Goal: Information Seeking & Learning: Find specific page/section

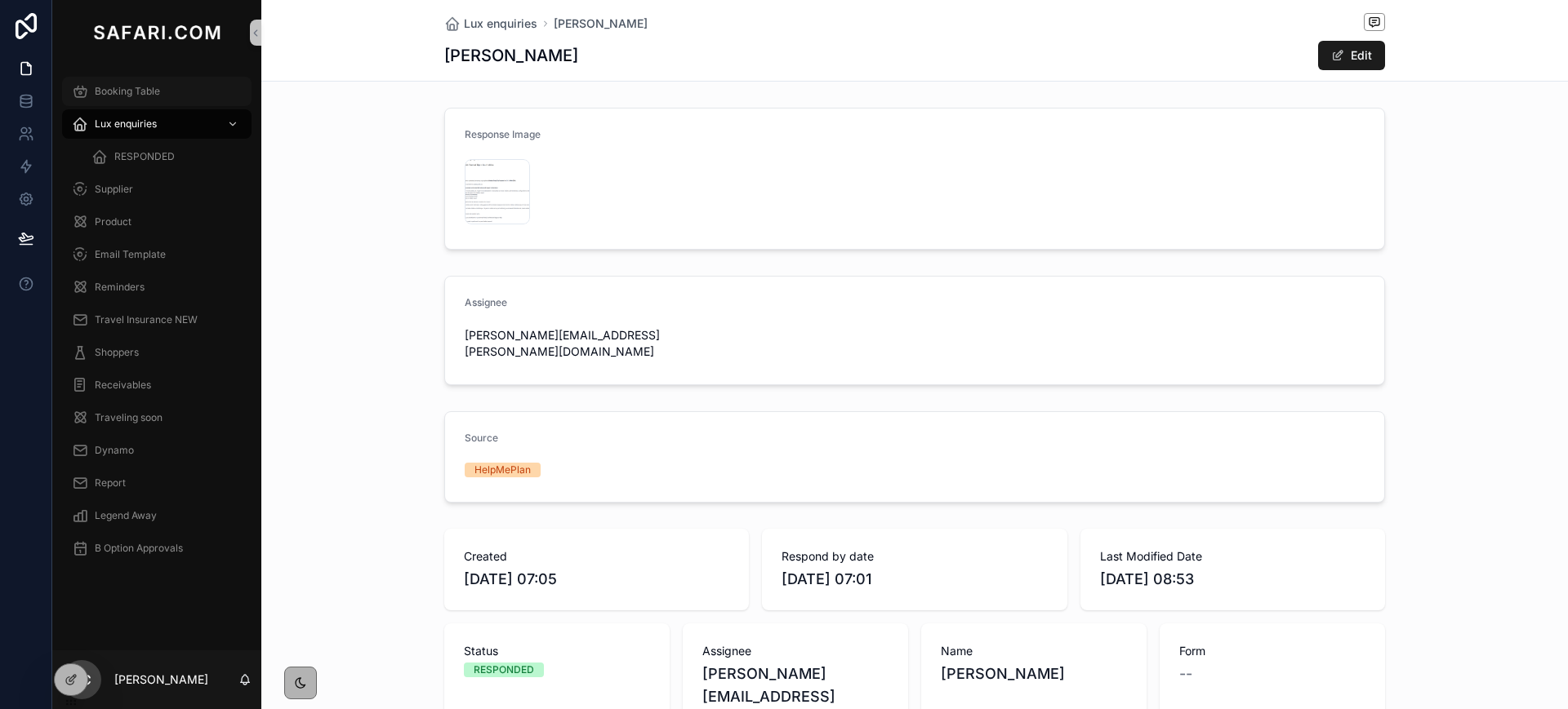
click at [152, 88] on span "Booking Table" at bounding box center [128, 91] width 65 height 13
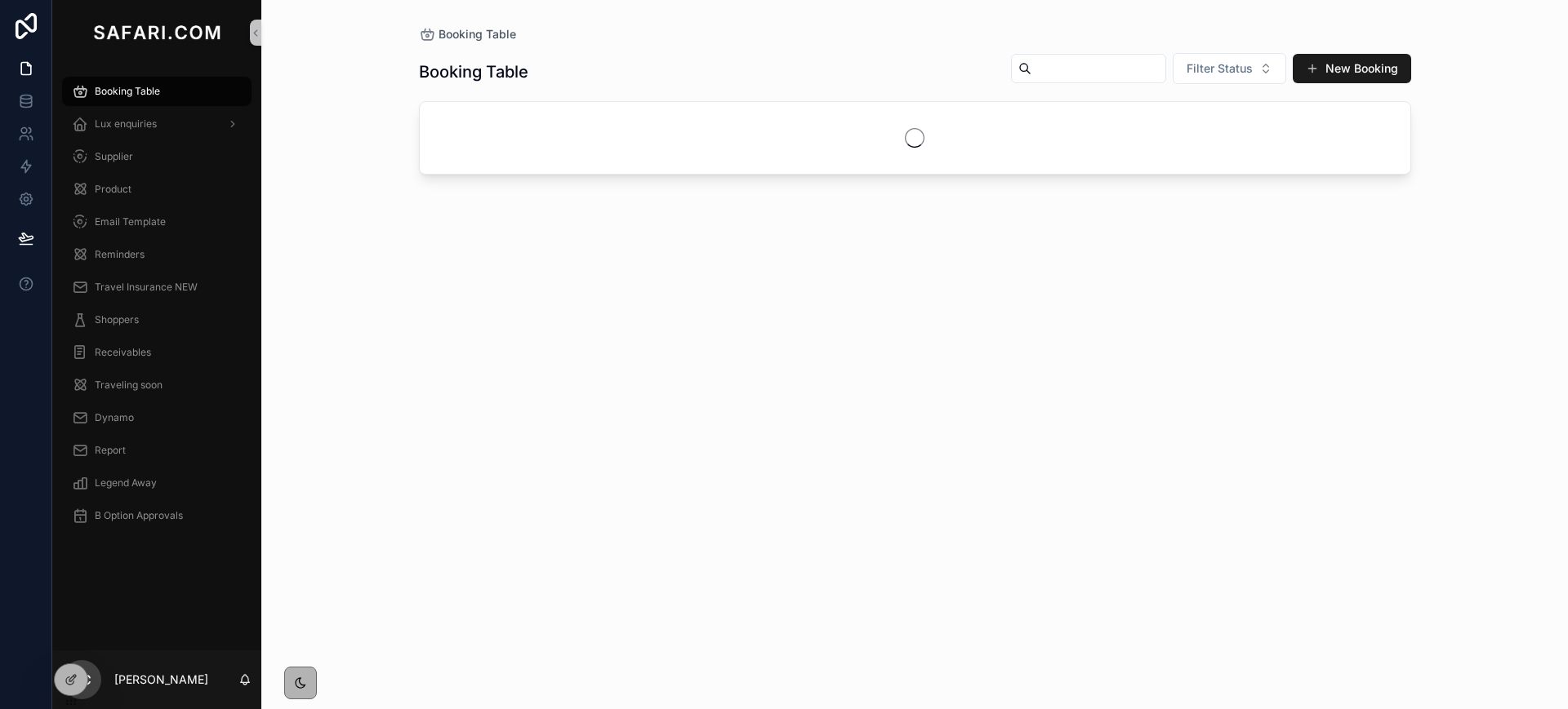
click at [1041, 71] on input "scrollable content" at bounding box center [1098, 68] width 134 height 23
paste input "**********"
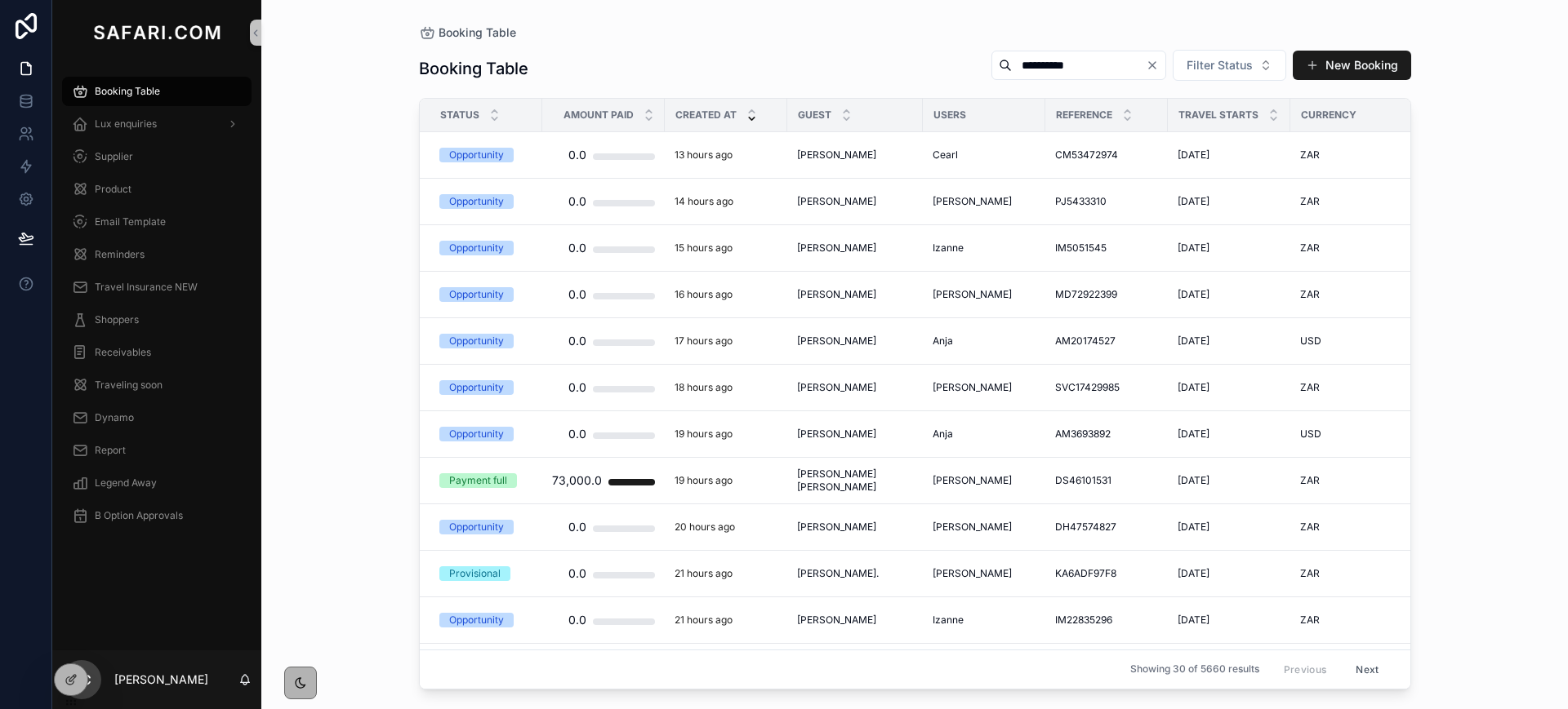
type input "**********"
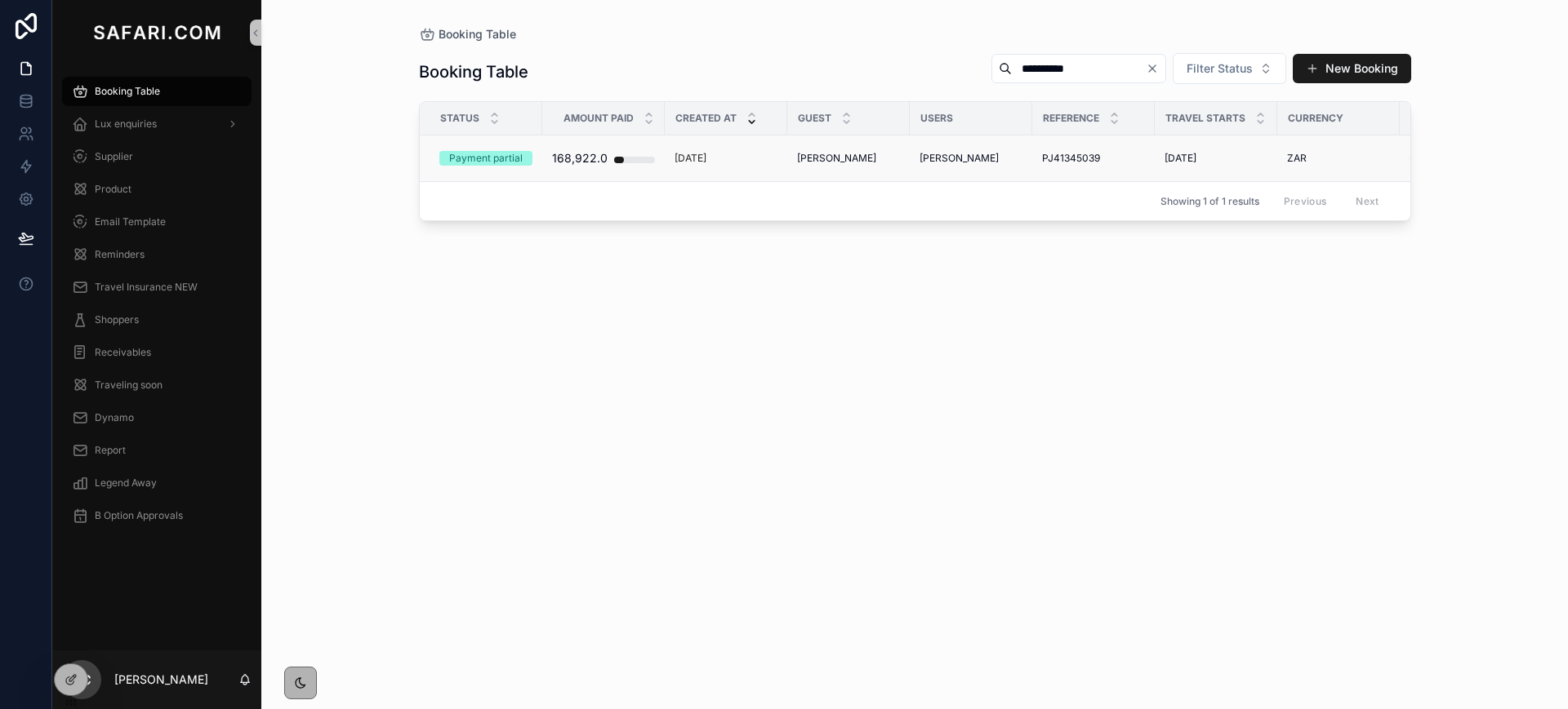
click at [833, 157] on span "Clara Piana" at bounding box center [837, 158] width 80 height 13
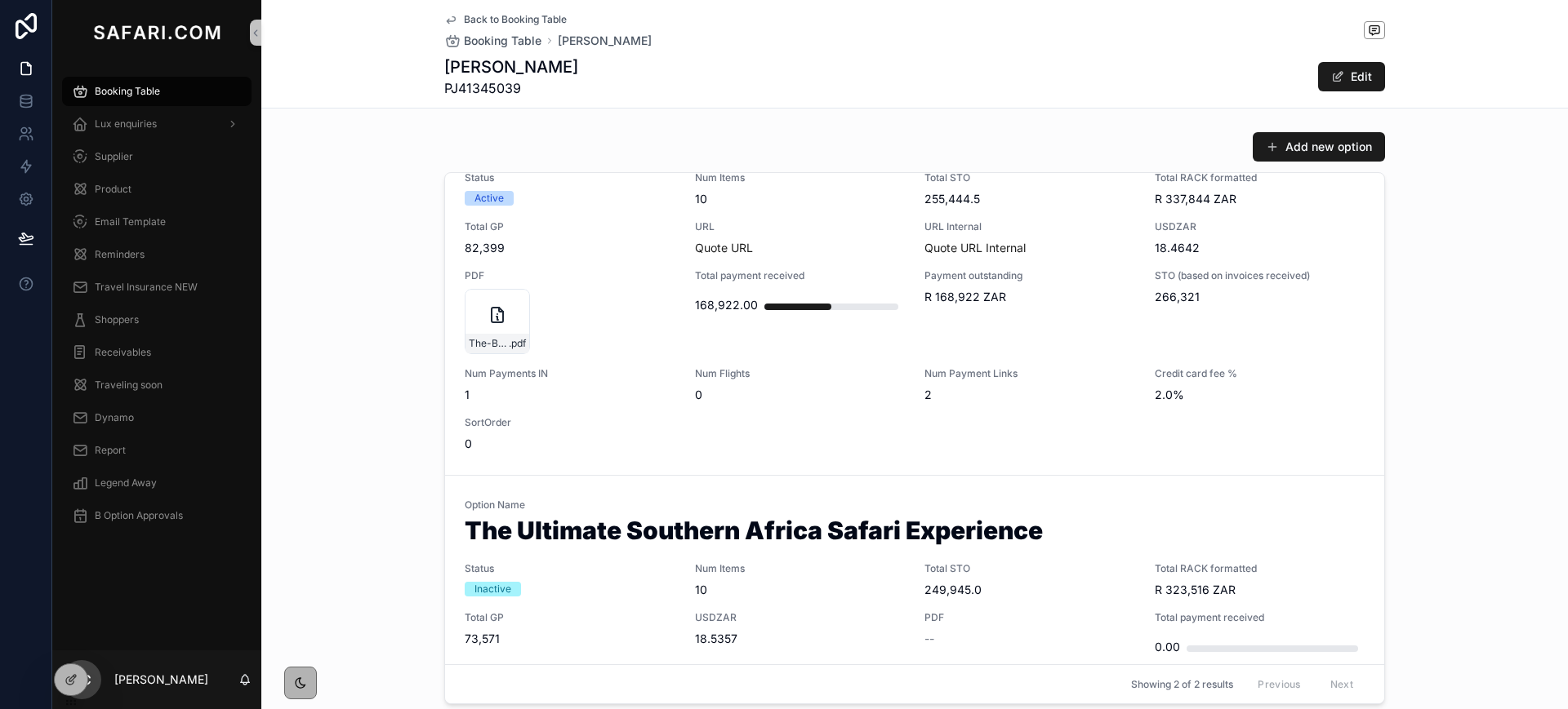
scroll to position [89, 0]
click at [812, 227] on span "URL" at bounding box center [800, 226] width 211 height 13
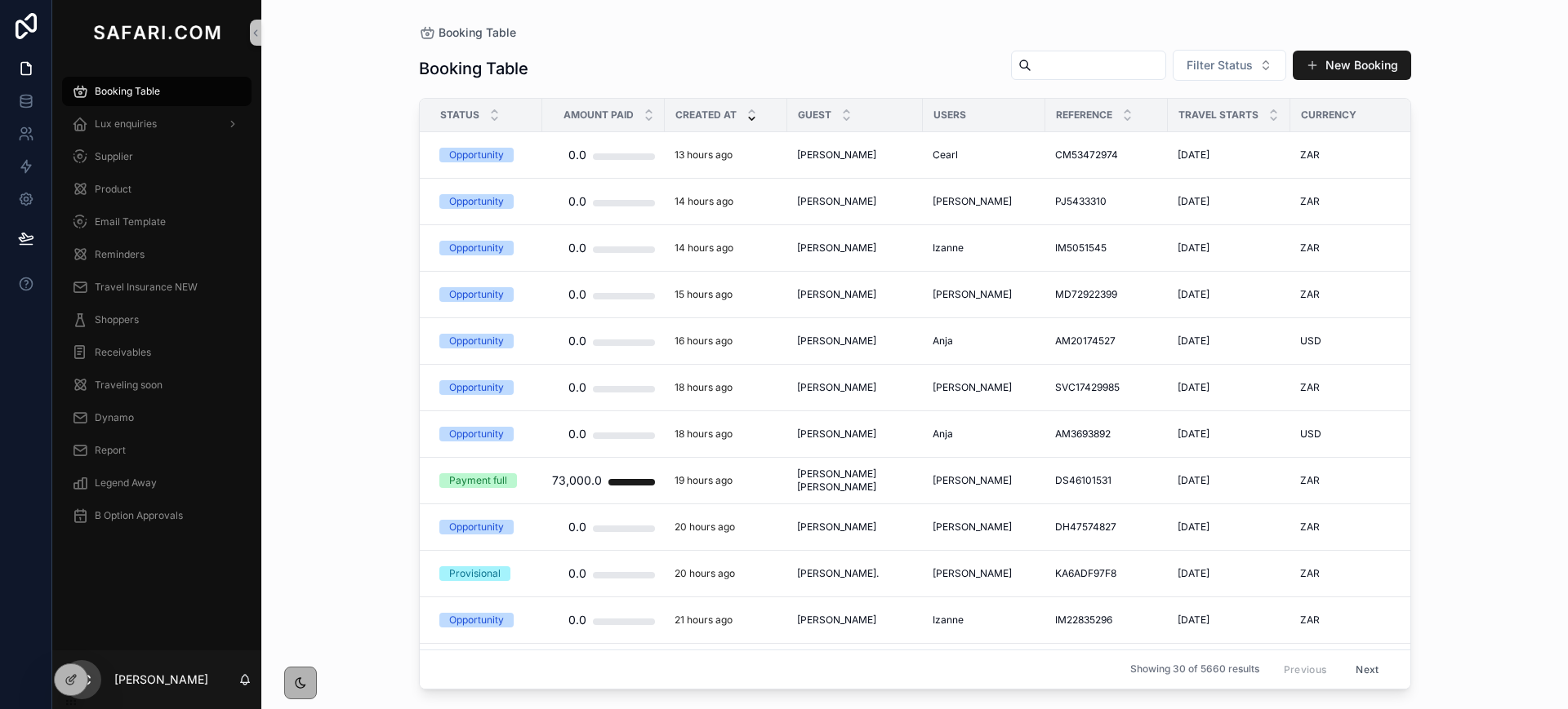
click at [1069, 63] on input "scrollable content" at bounding box center [1098, 65] width 134 height 23
paste input "**********"
type input "**********"
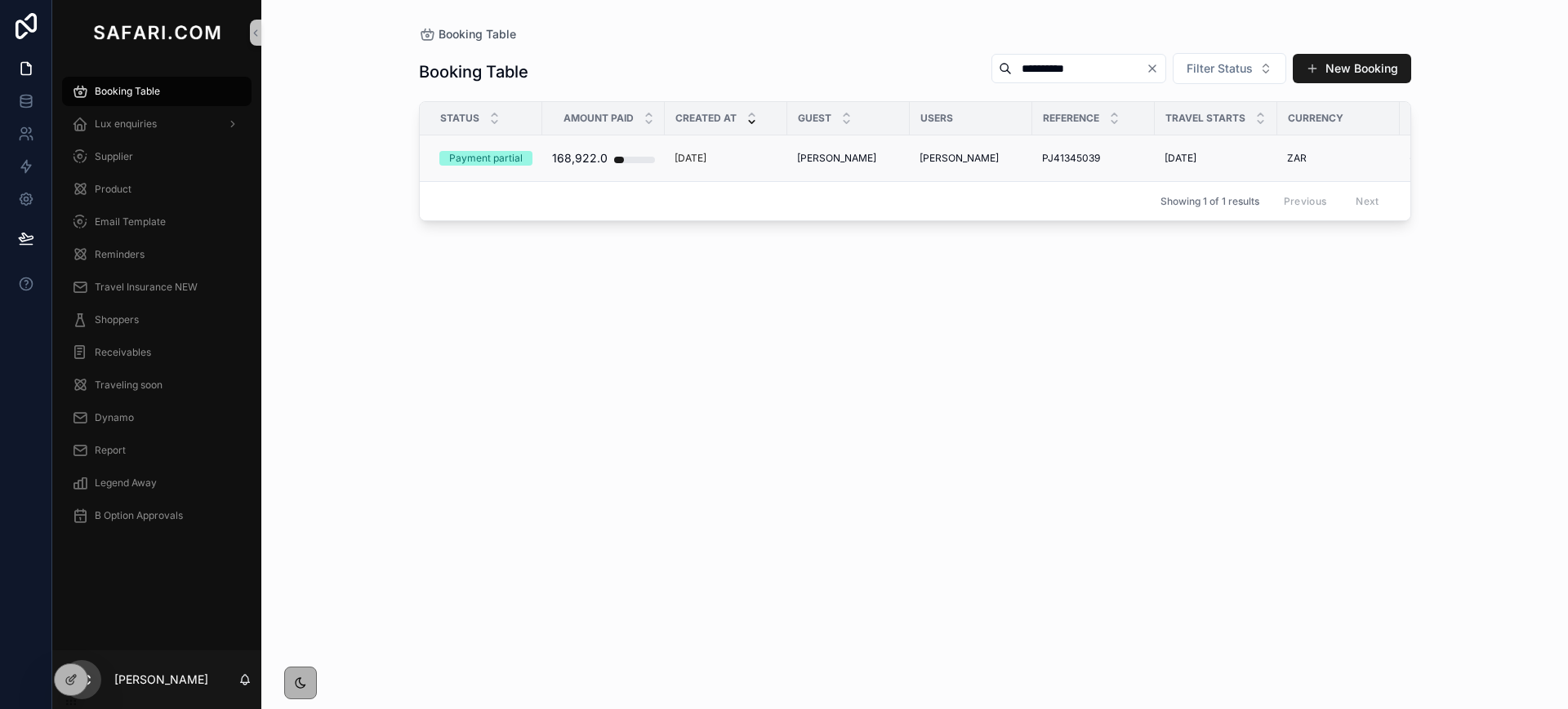
click at [813, 165] on td "Clara Piana Clara Piana" at bounding box center [848, 158] width 122 height 46
click at [808, 159] on span "Clara Piana" at bounding box center [837, 158] width 80 height 13
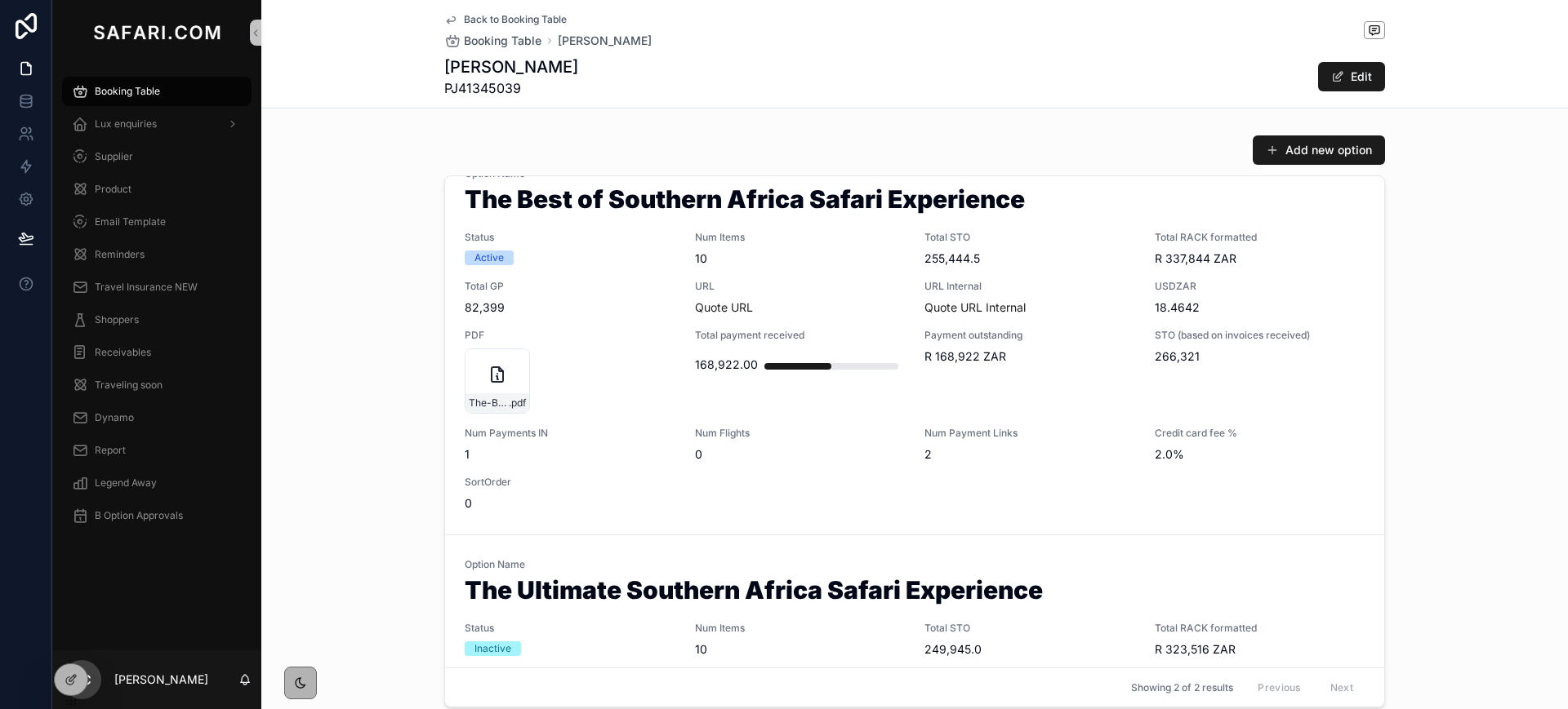
scroll to position [774, 0]
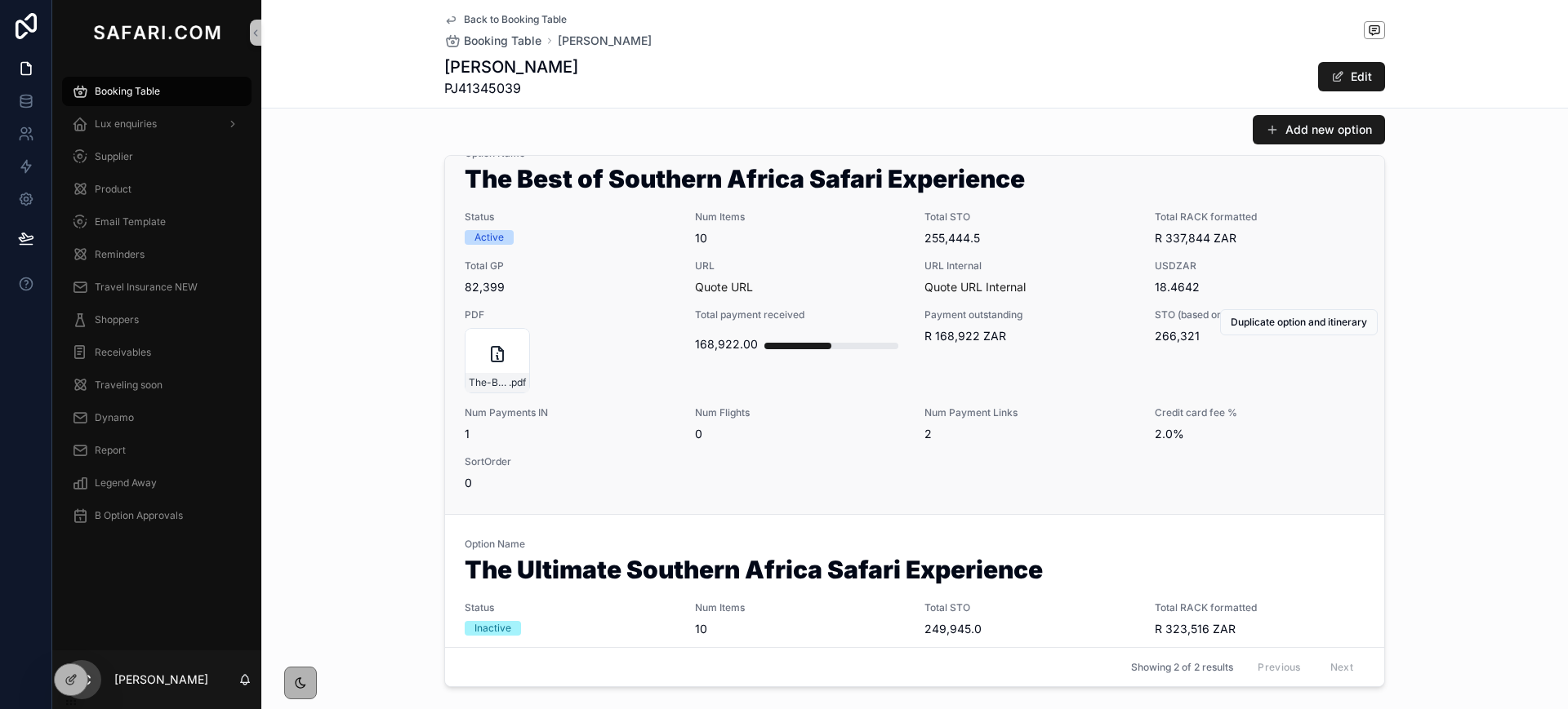
drag, startPoint x: 999, startPoint y: 336, endPoint x: 946, endPoint y: 339, distance: 53.1
click at [946, 339] on span "R 168,922 ZAR" at bounding box center [1030, 336] width 211 height 16
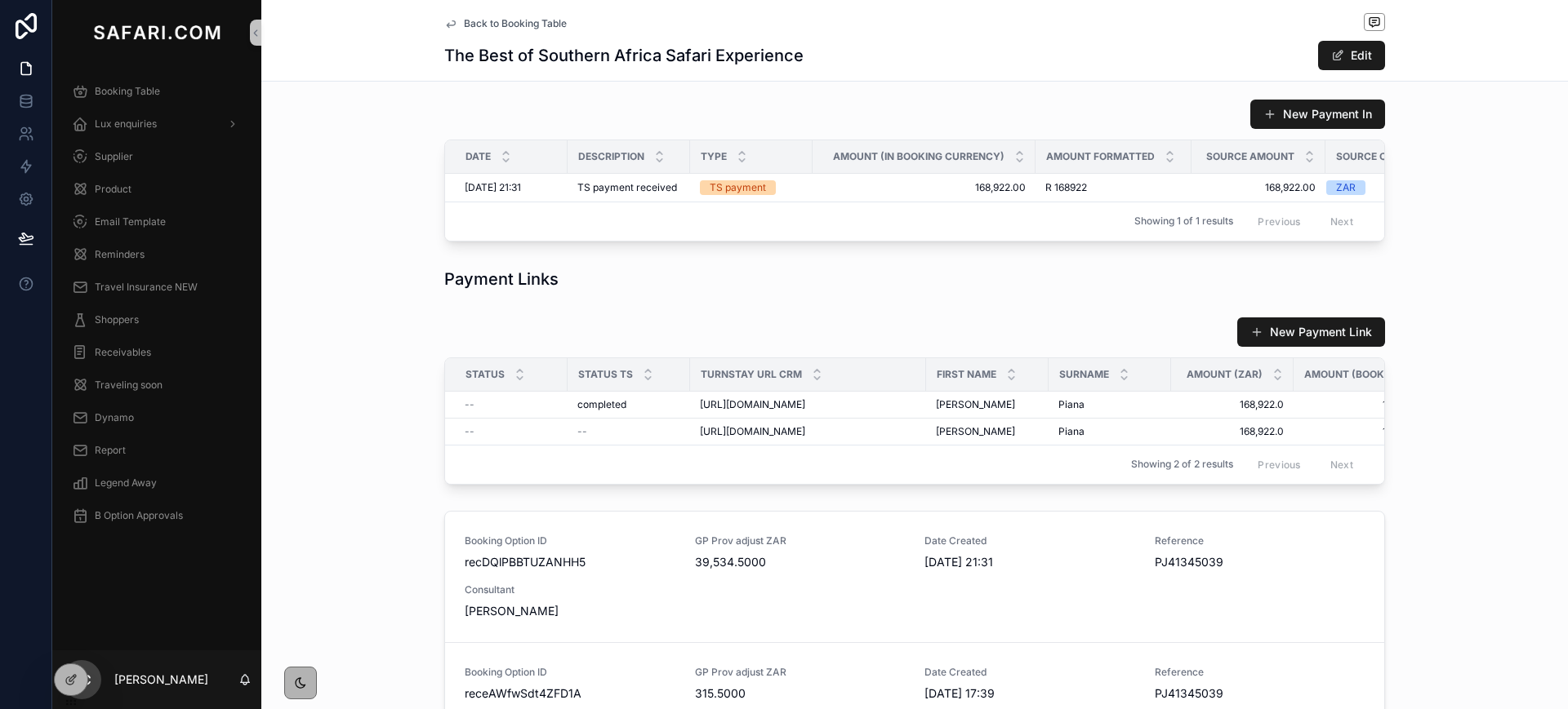
scroll to position [2576, 0]
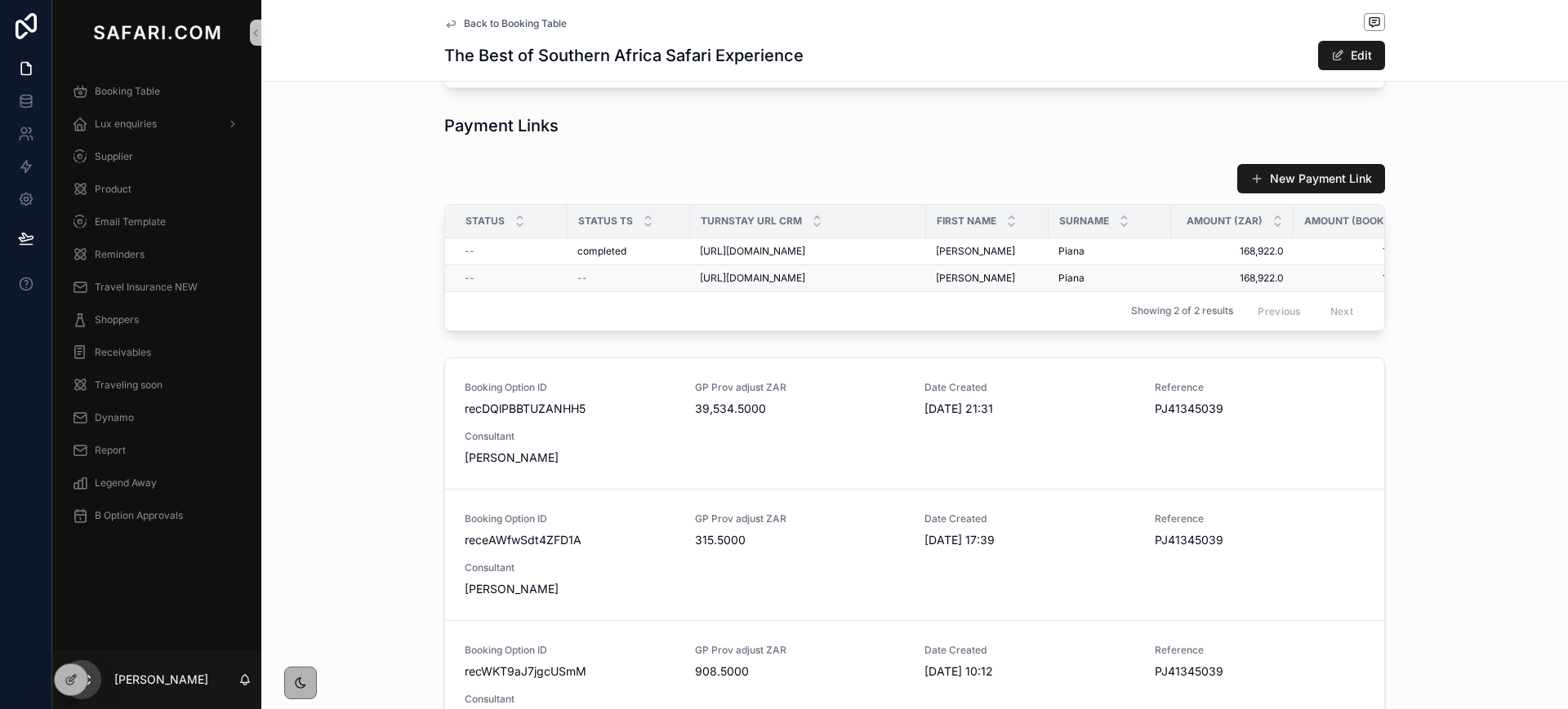
click at [735, 285] on span "https://travelquote.safari.com/pay?payment=eccf68ef-2405-4906-8b73-201b30fa13c8…" at bounding box center [752, 279] width 105 height 13
copy div "https://travelquote.safari.com/pay?payment=eccf68ef-2405-4906-8b73-201b30fa13c8…"
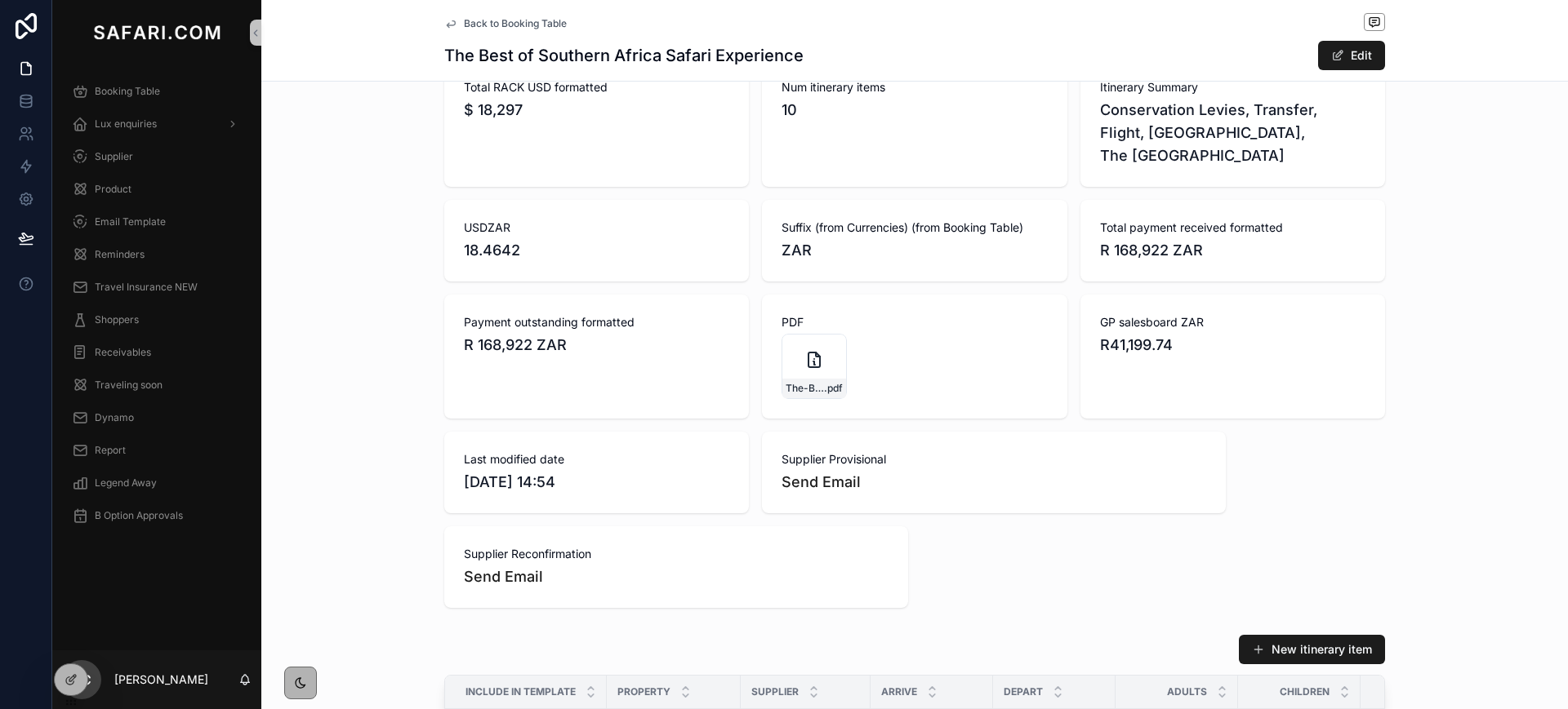
scroll to position [1208, 0]
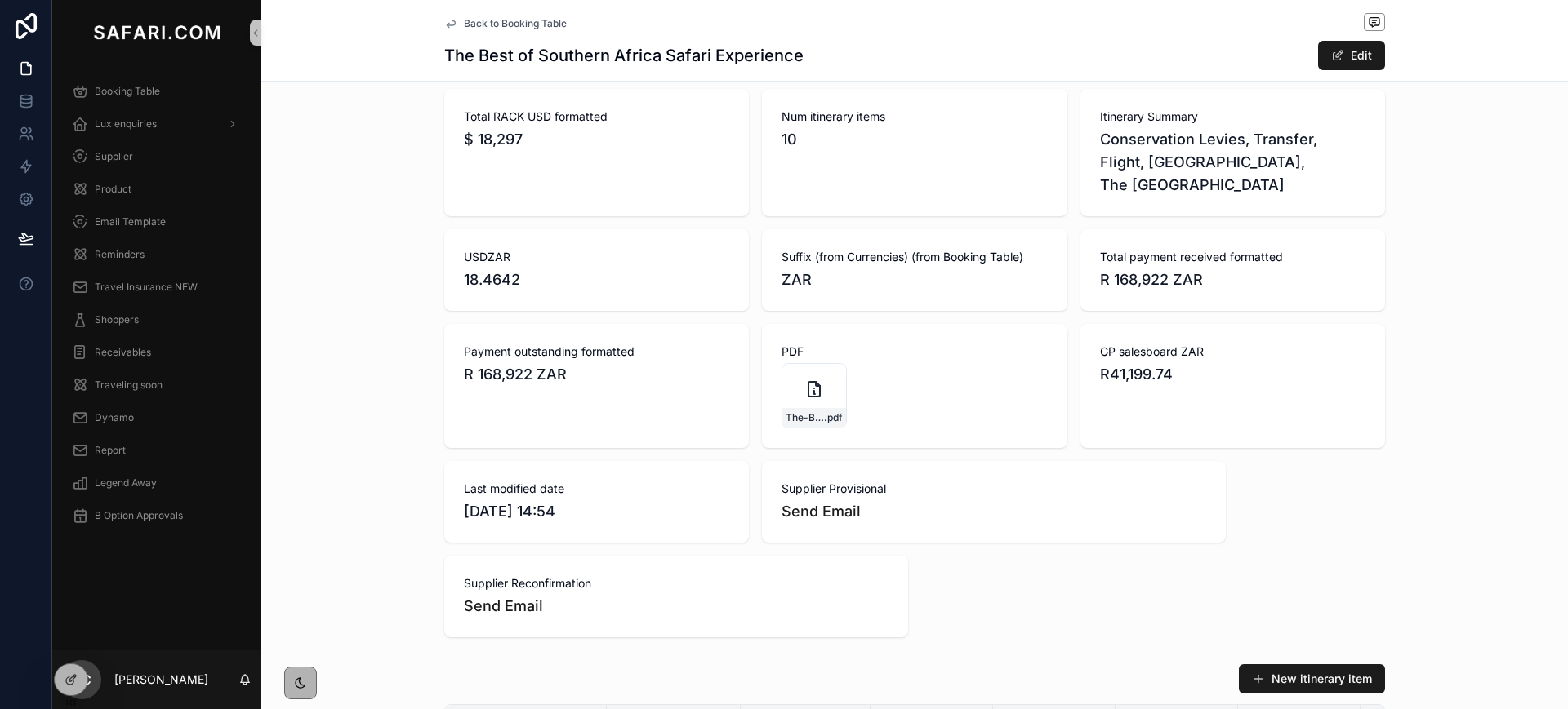
click at [1133, 386] on span "R41,199.74" at bounding box center [1232, 374] width 265 height 23
copy span "R41,199.74"
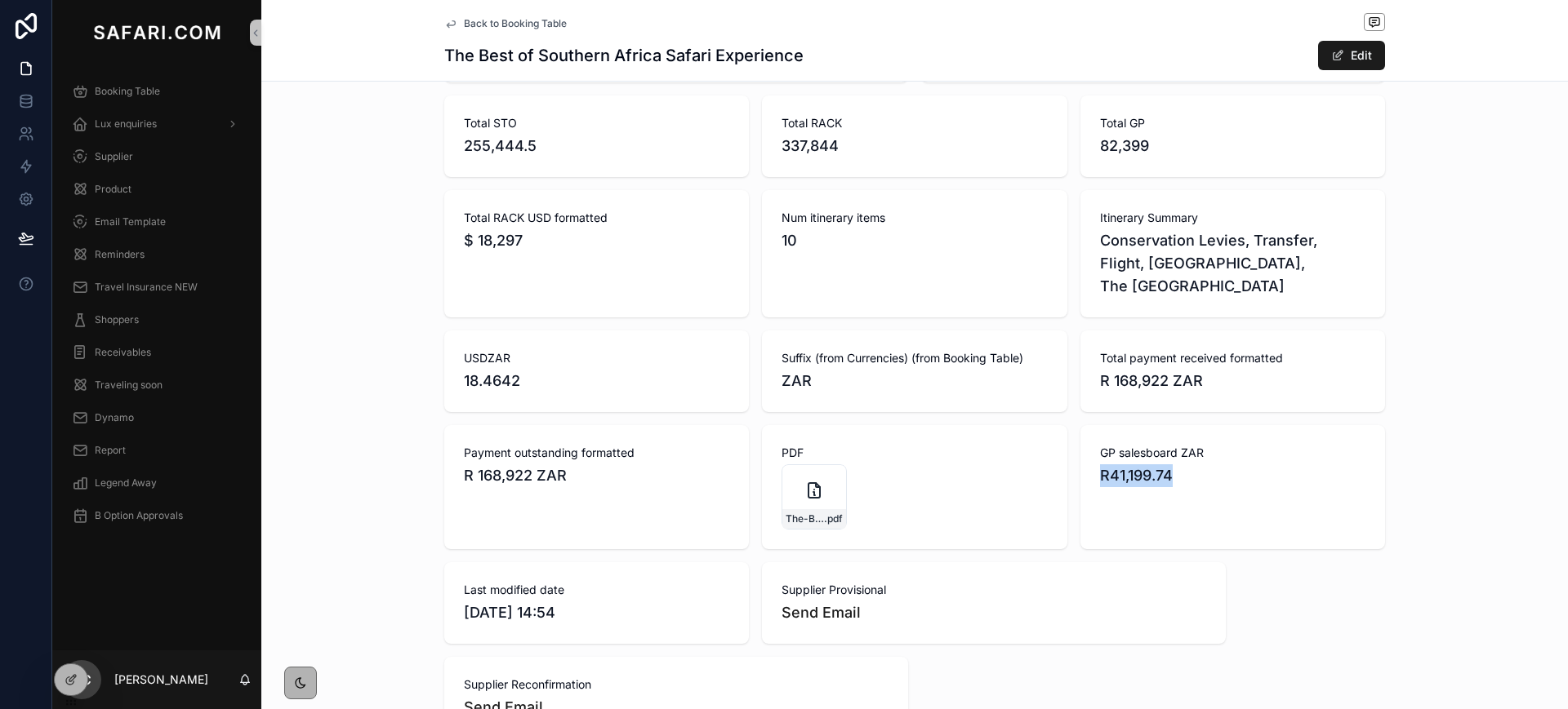
scroll to position [1102, 0]
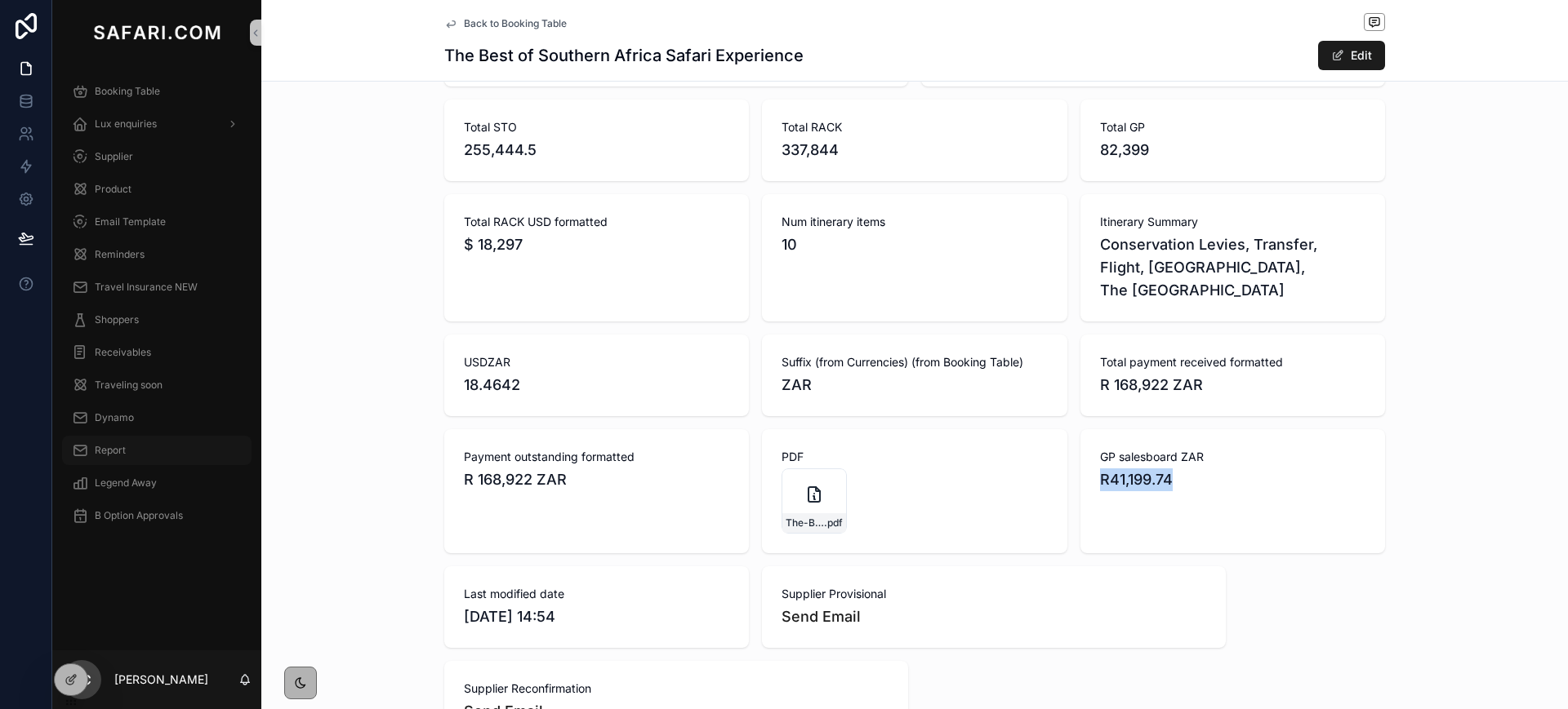
click at [112, 450] on span "Report" at bounding box center [110, 450] width 31 height 13
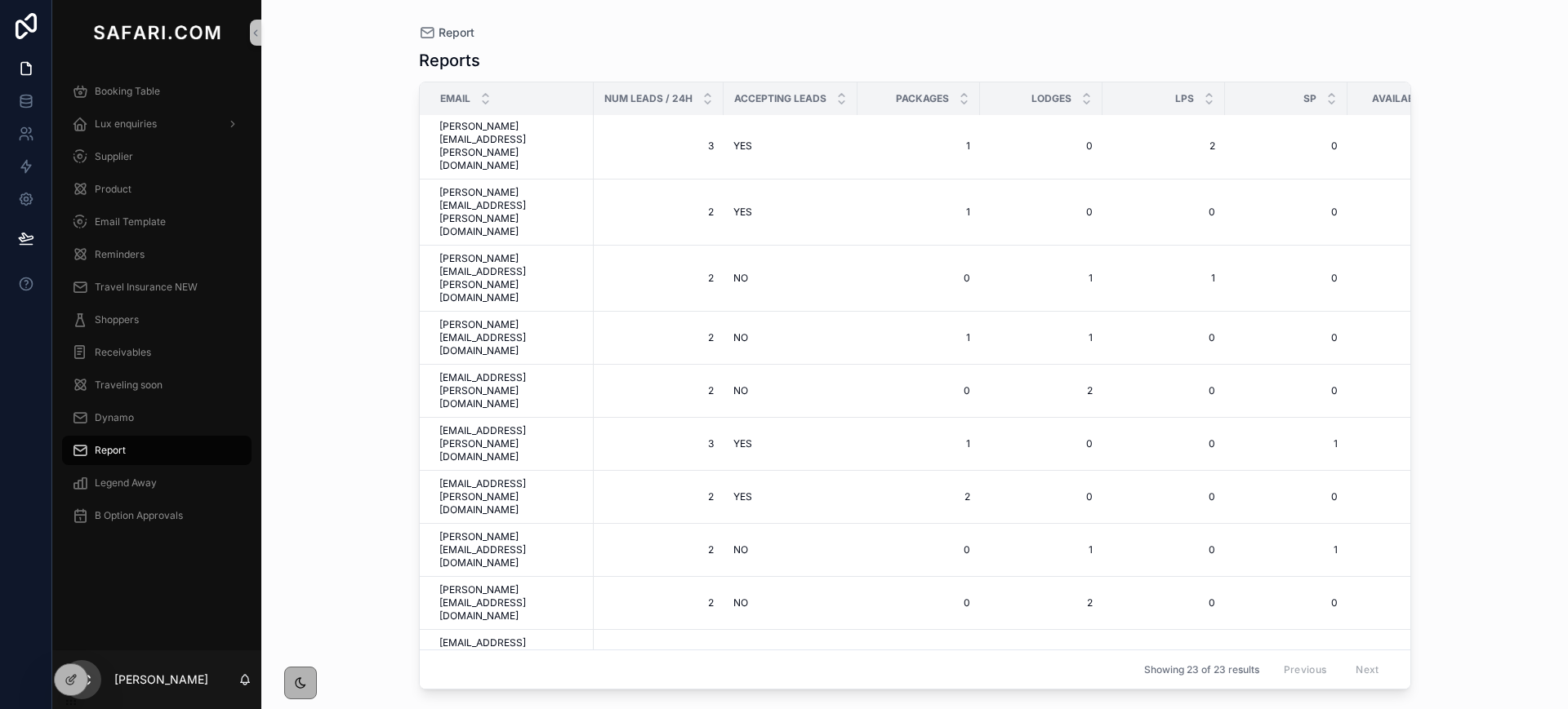
scroll to position [128, 0]
click at [129, 95] on span "Booking Table" at bounding box center [128, 91] width 65 height 13
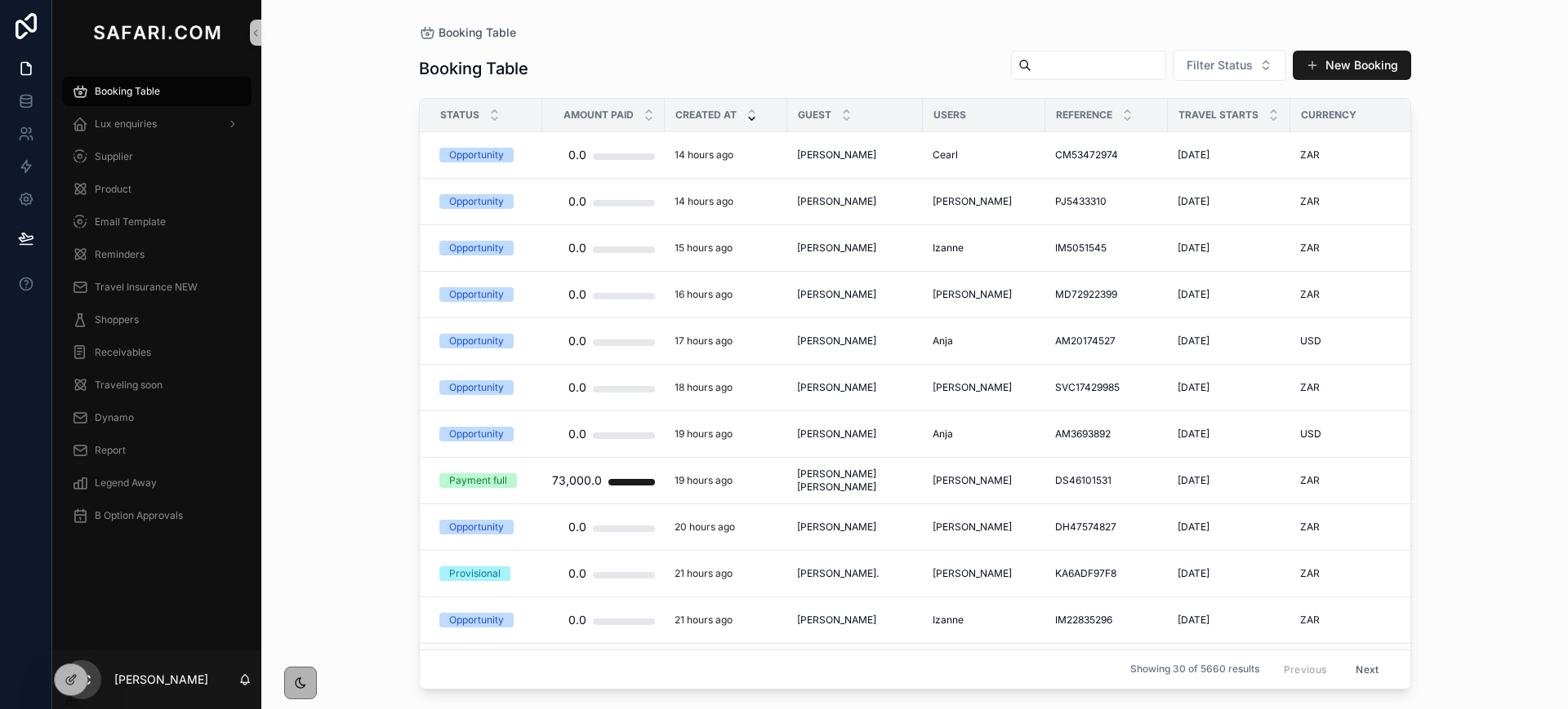
click at [1031, 71] on input "scrollable content" at bounding box center [1098, 65] width 134 height 23
click at [1455, 152] on div "Booking Table Booking Table Filter Status New Booking Status Amount Paid Create…" at bounding box center [915, 354] width 1307 height 709
click at [1053, 63] on input "scrollable content" at bounding box center [1098, 65] width 134 height 23
type input "*****"
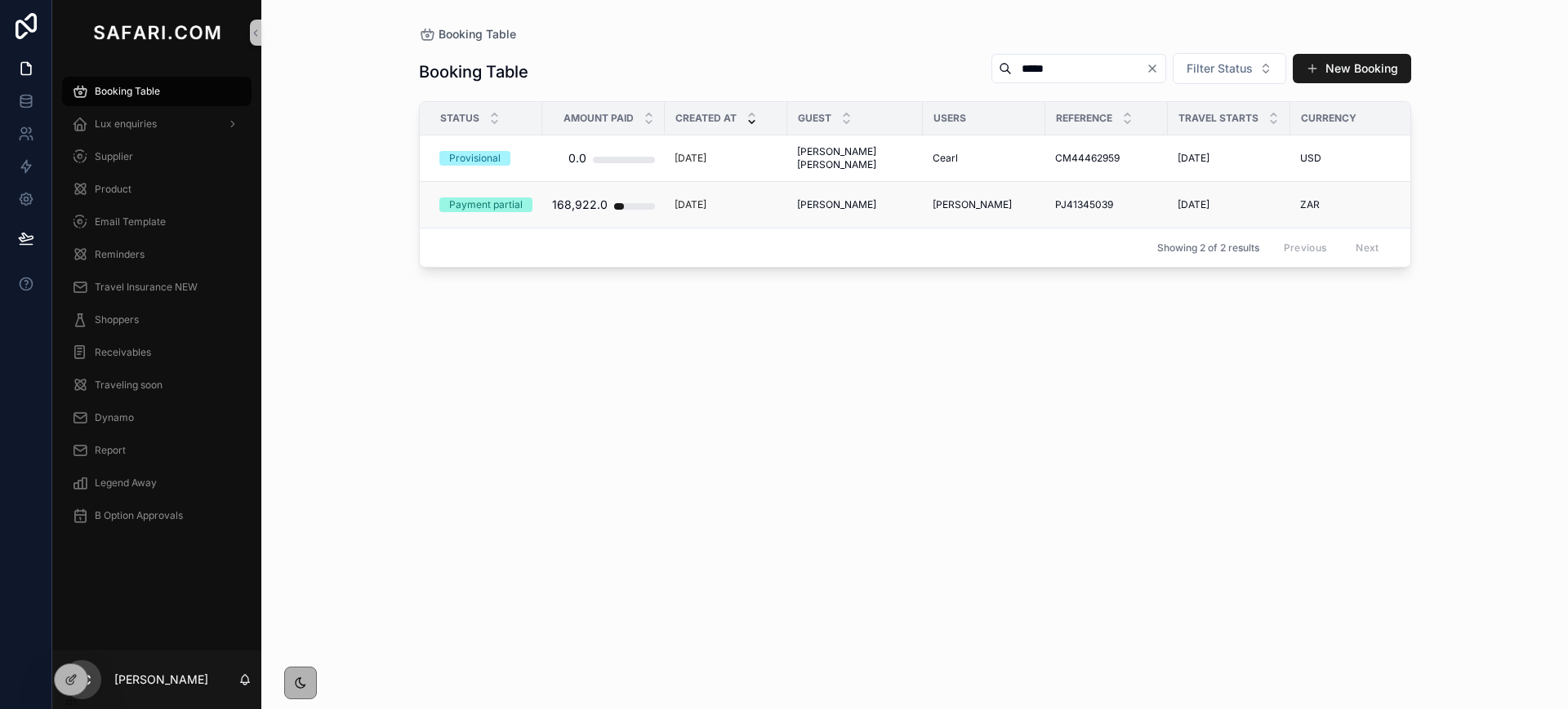
click at [826, 204] on span "Clara Piana" at bounding box center [837, 204] width 80 height 13
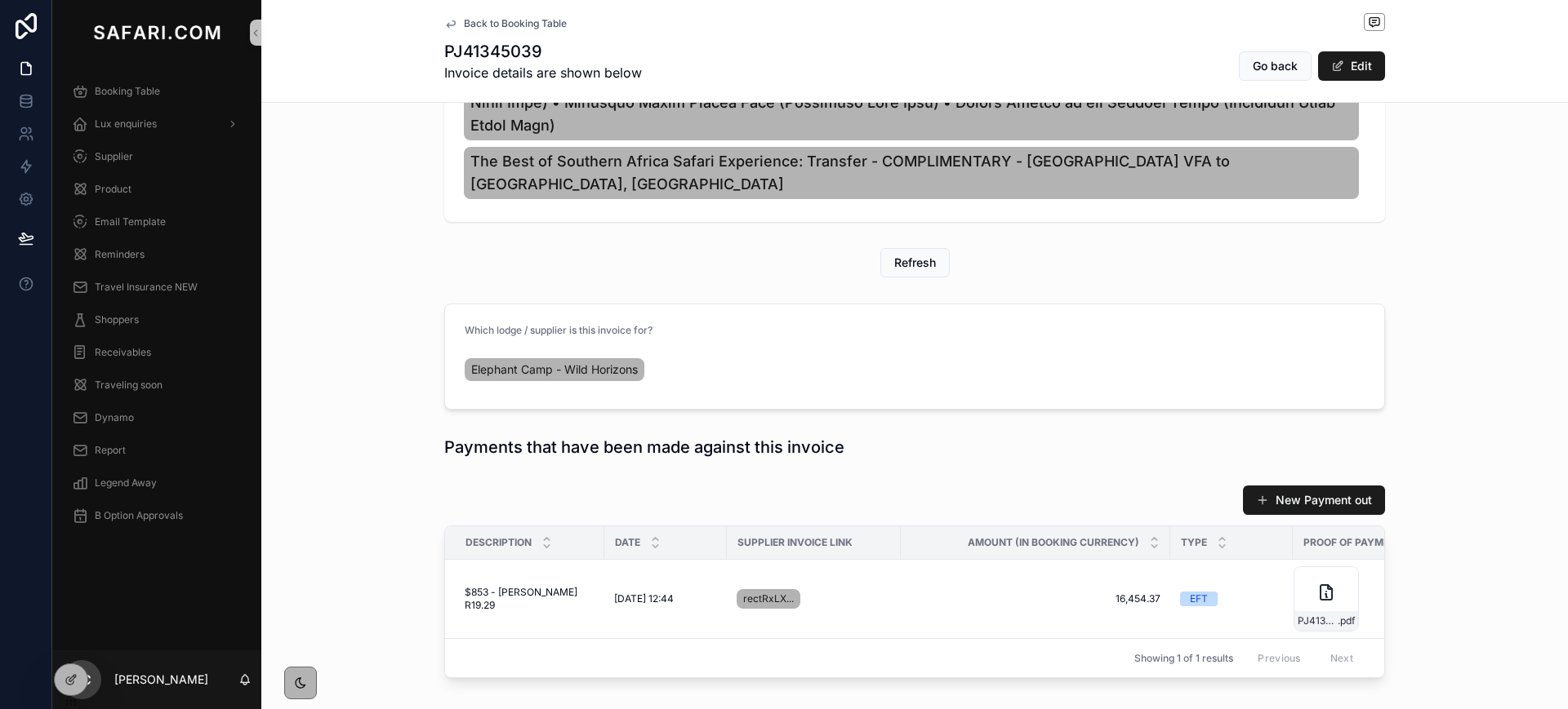
scroll to position [723, 0]
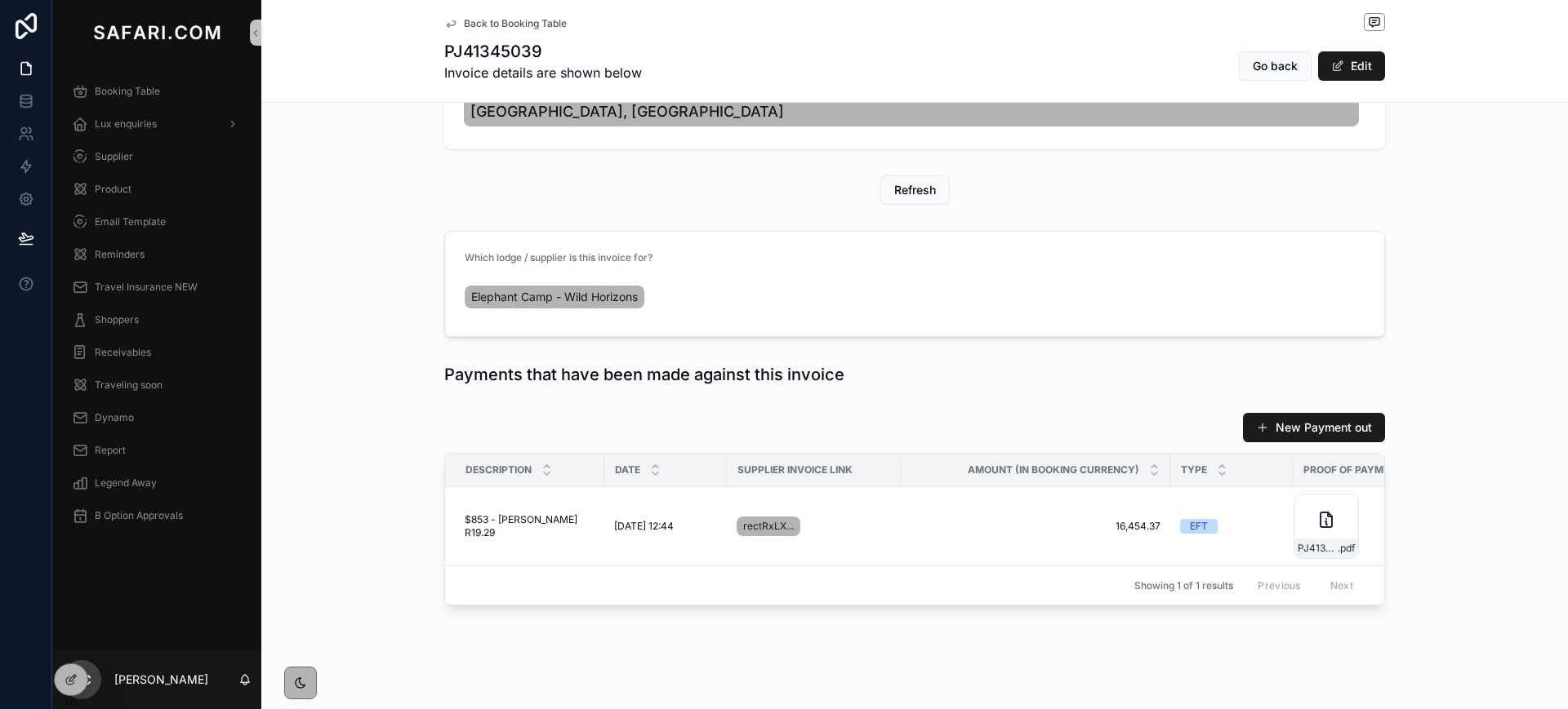
click at [451, 27] on link "Back to Booking Table" at bounding box center [505, 24] width 122 height 13
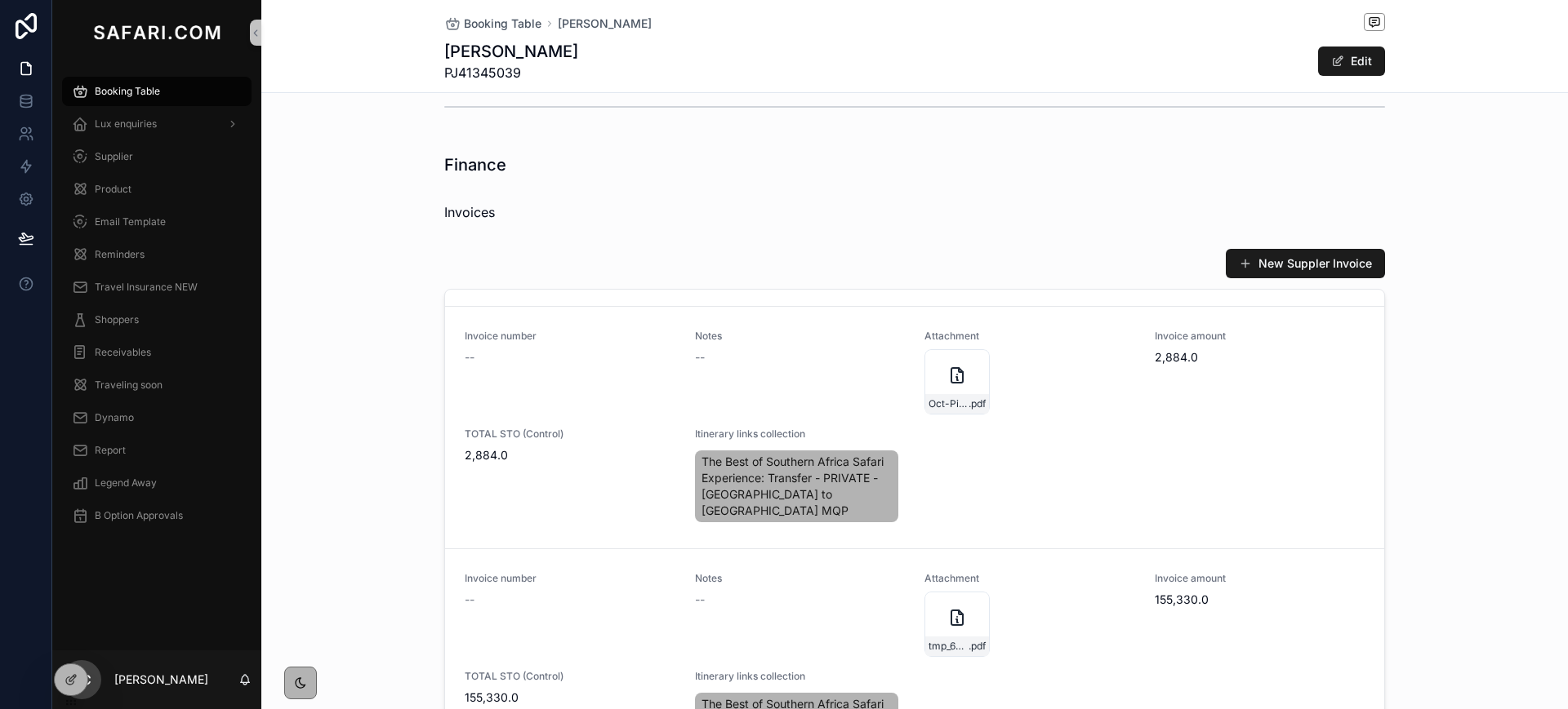
scroll to position [889, 0]
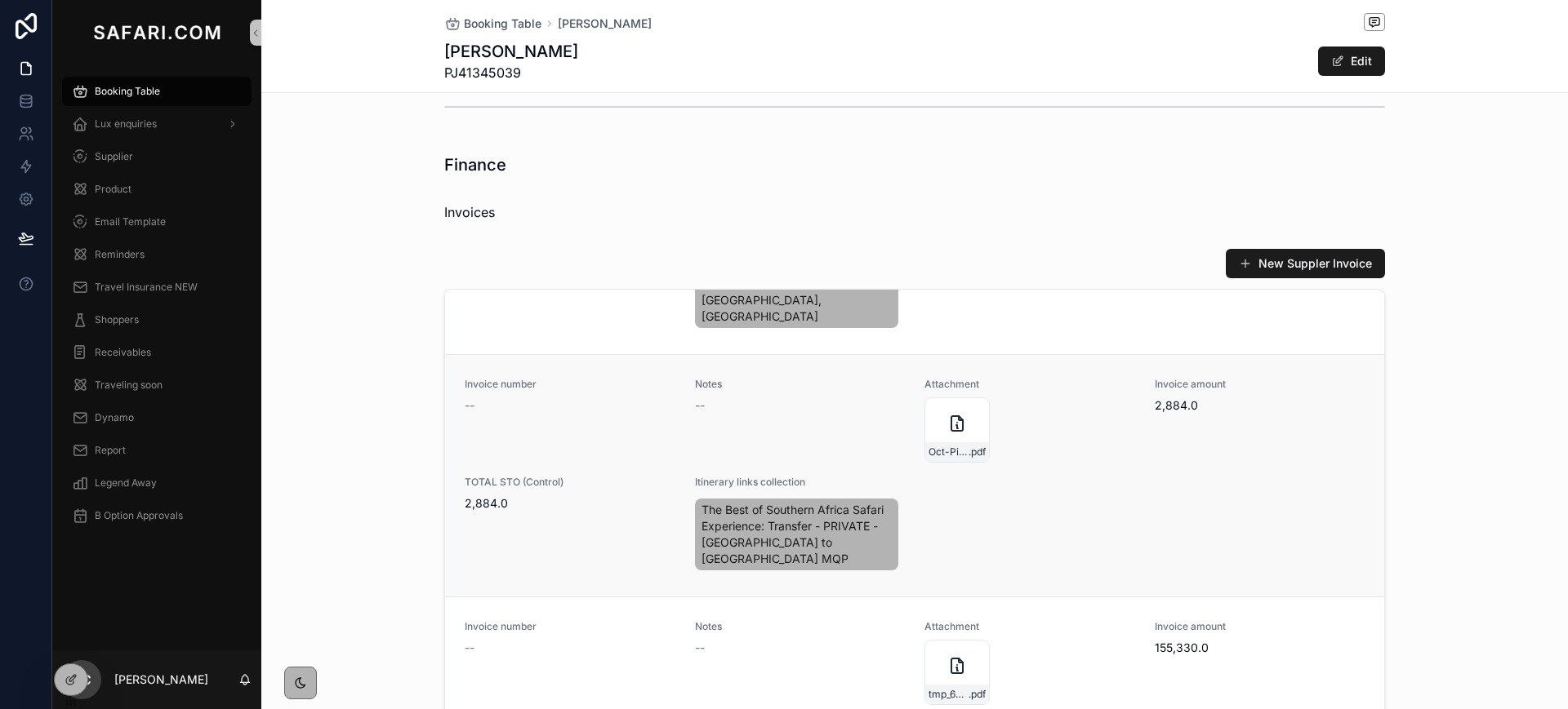
click at [1022, 466] on div "Invoice number -- Notes -- Attachment Oct-Piana-x2 .pdf Invoice amount 2,884.0 …" at bounding box center [914, 476] width 899 height 196
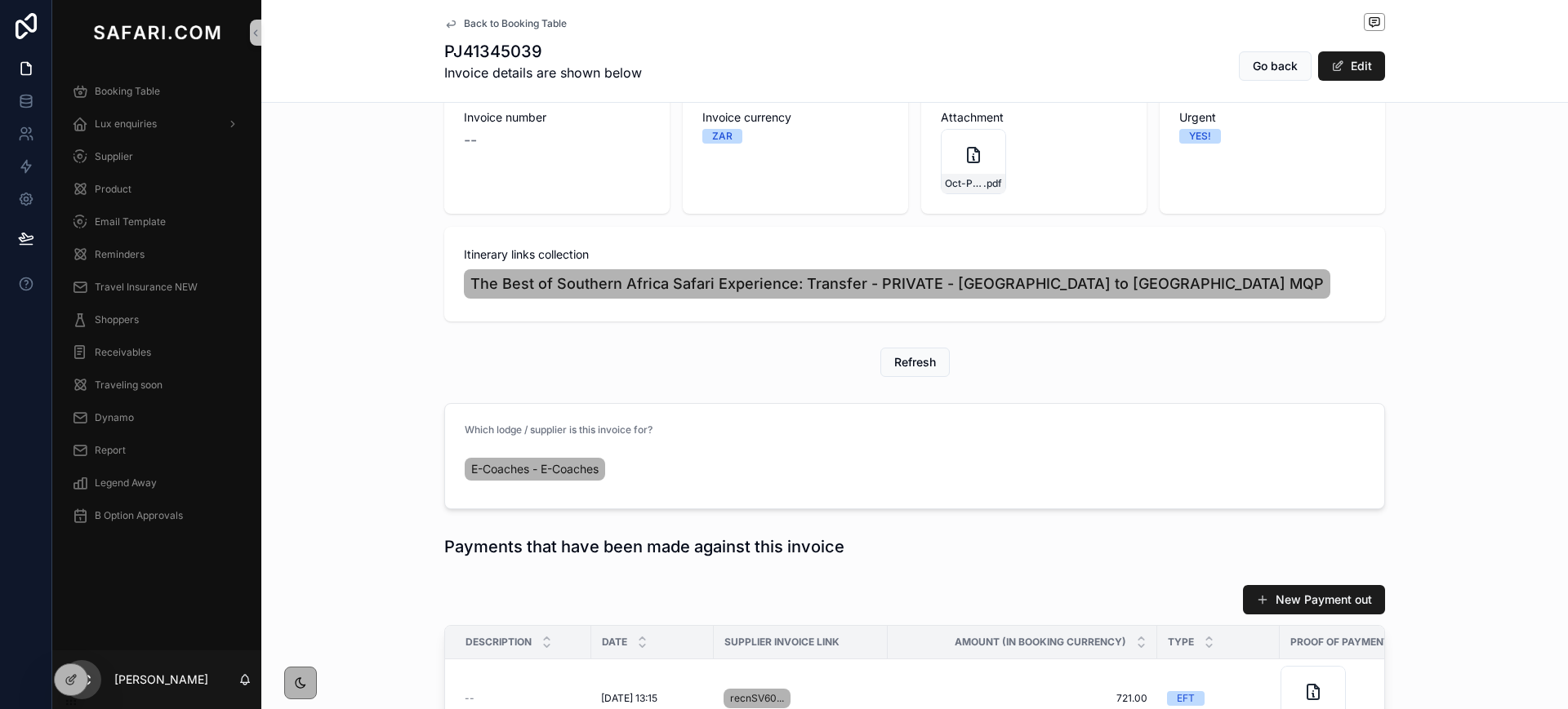
scroll to position [423, 0]
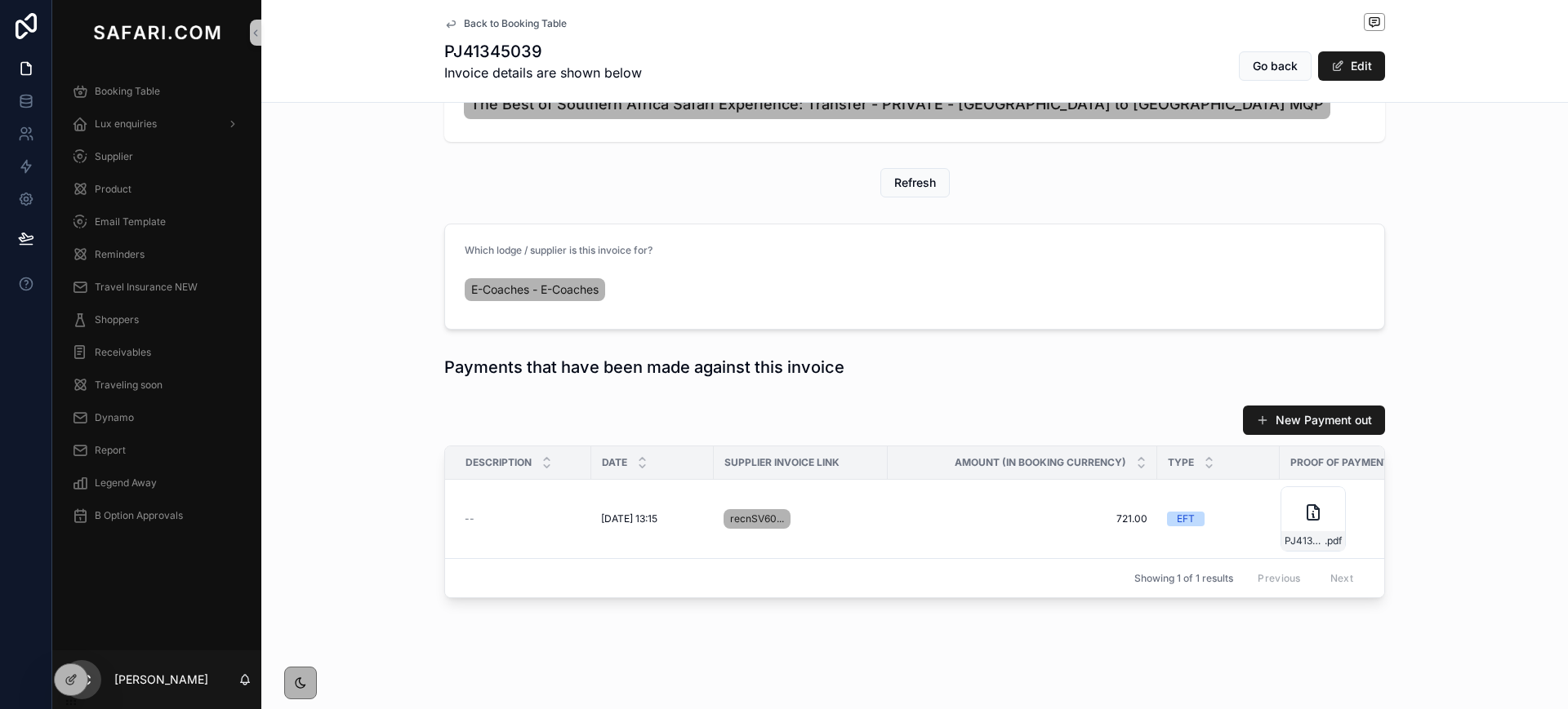
click at [452, 27] on link "Back to Booking Table" at bounding box center [505, 24] width 122 height 13
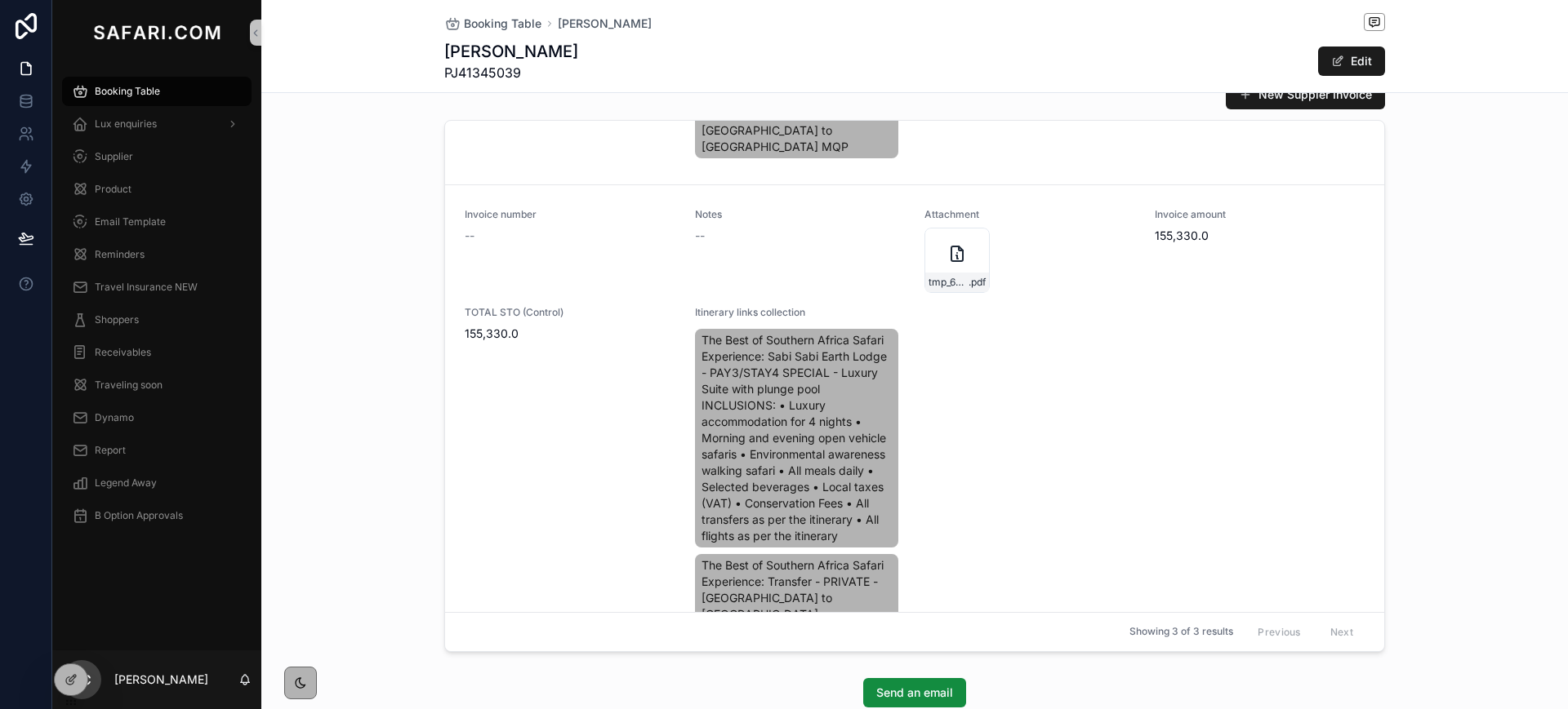
scroll to position [1131, 0]
click at [1016, 394] on div "Invoice number -- Notes -- Attachment tmp_63916_100 .pdf Invoice amount 155,330…" at bounding box center [914, 458] width 899 height 499
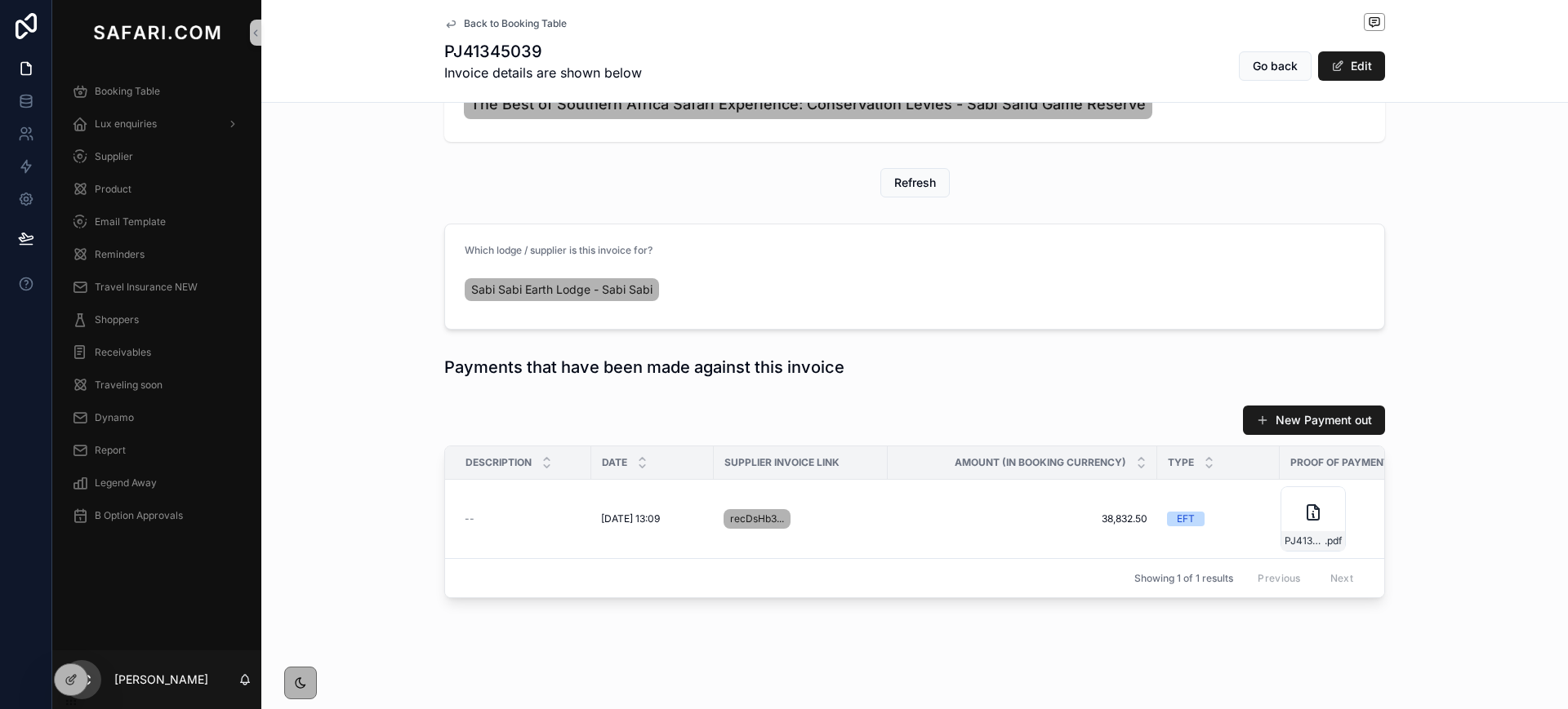
scroll to position [587, 0]
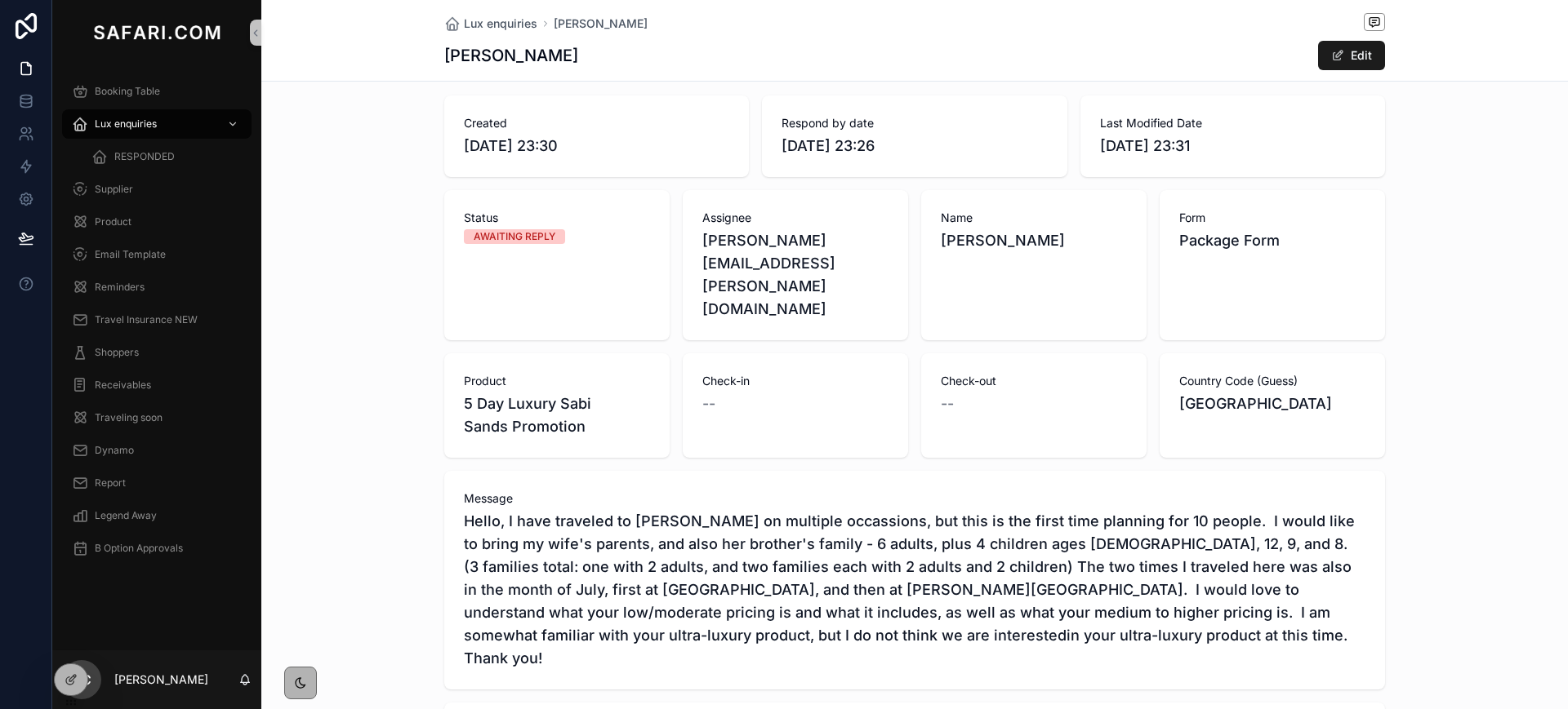
scroll to position [383, 0]
click at [1354, 48] on button "Edit" at bounding box center [1352, 55] width 67 height 29
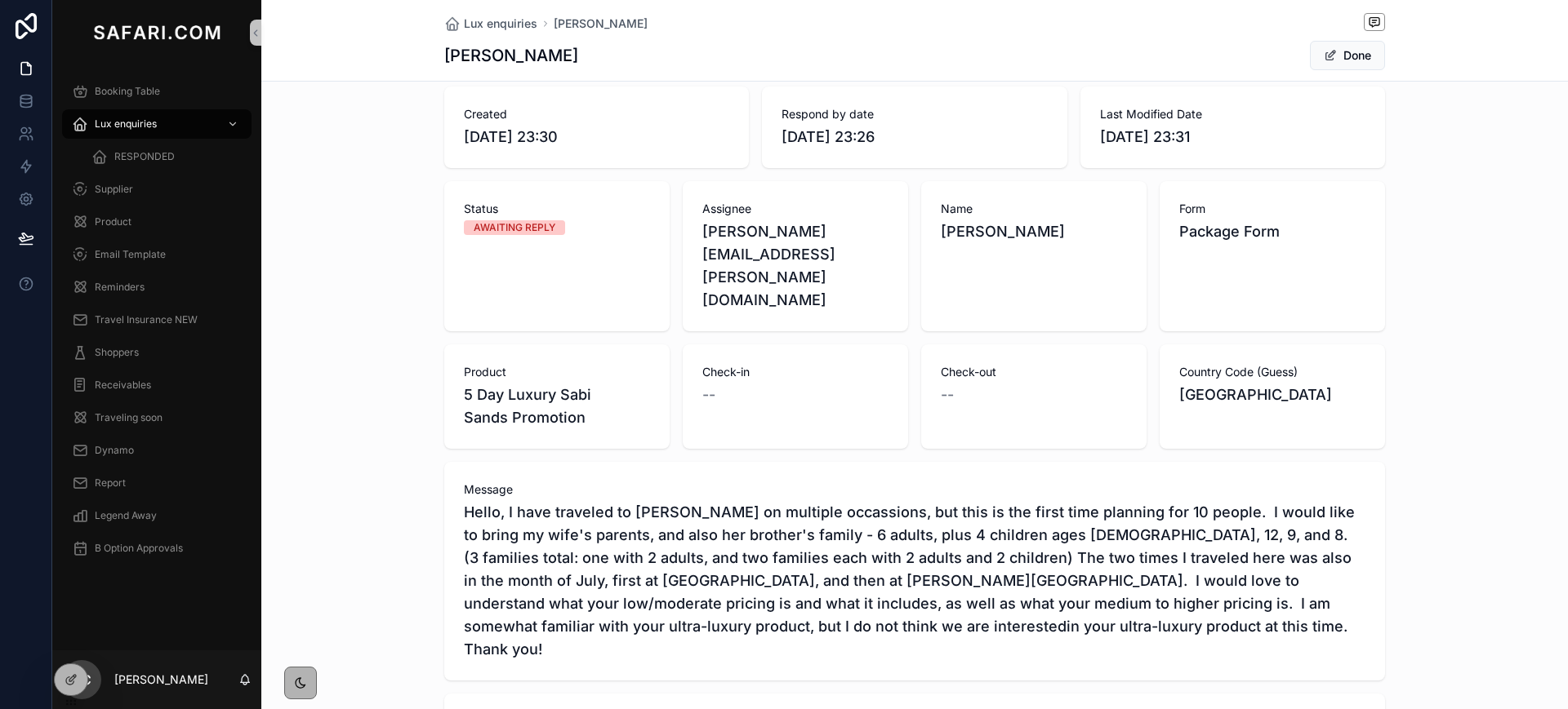
scroll to position [0, 0]
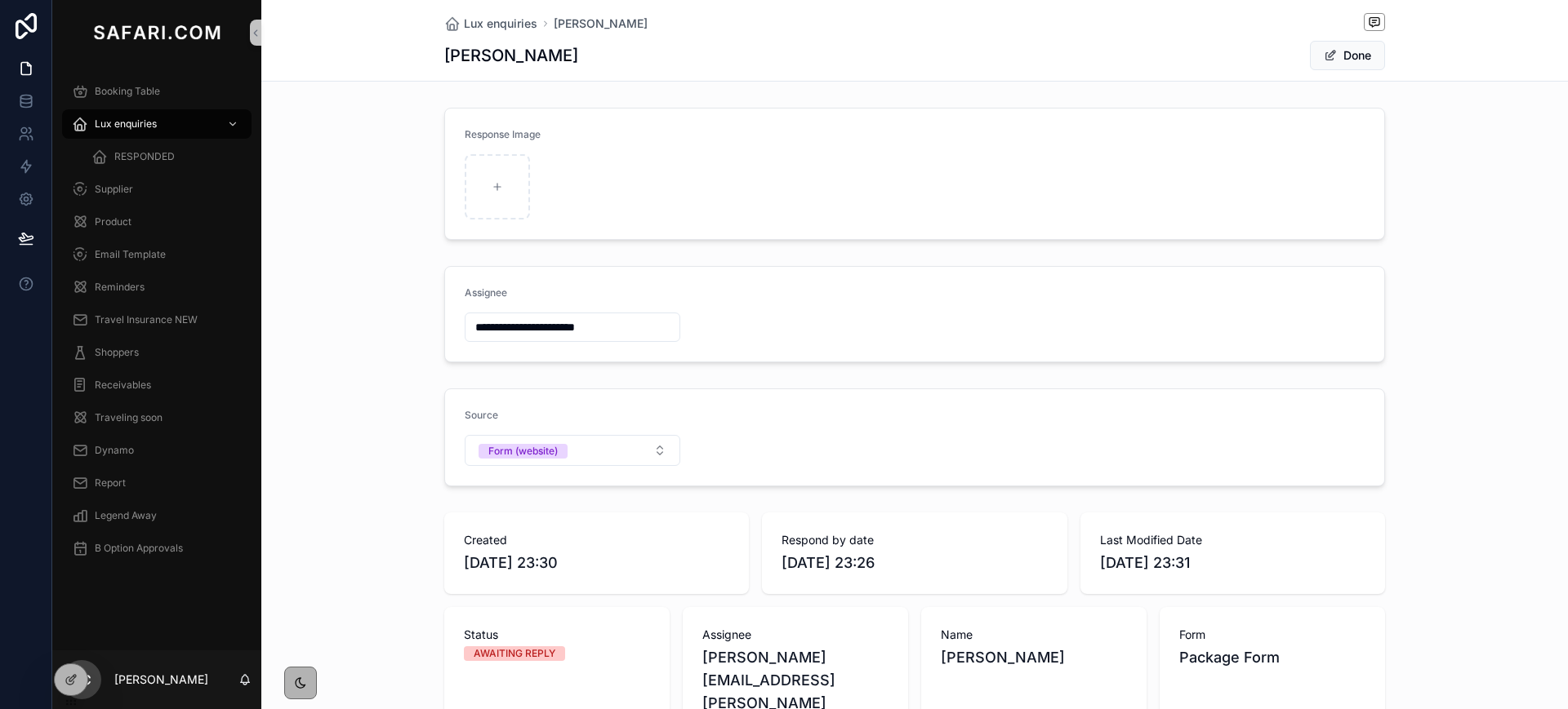
click at [514, 322] on input "**********" at bounding box center [572, 326] width 214 height 23
type input "**********"
click at [1329, 54] on button "Done" at bounding box center [1347, 55] width 75 height 29
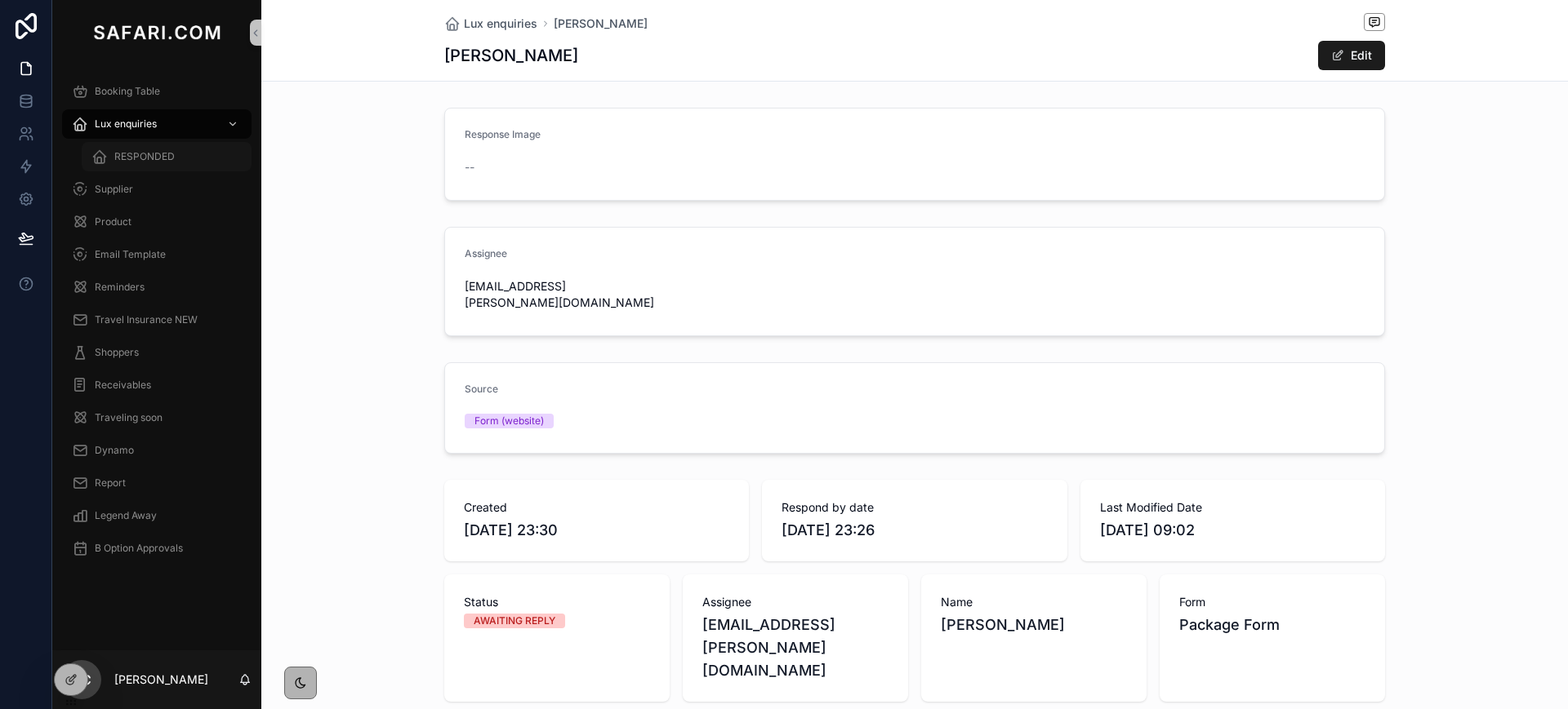
click at [129, 154] on span "RESPONDED" at bounding box center [144, 156] width 61 height 13
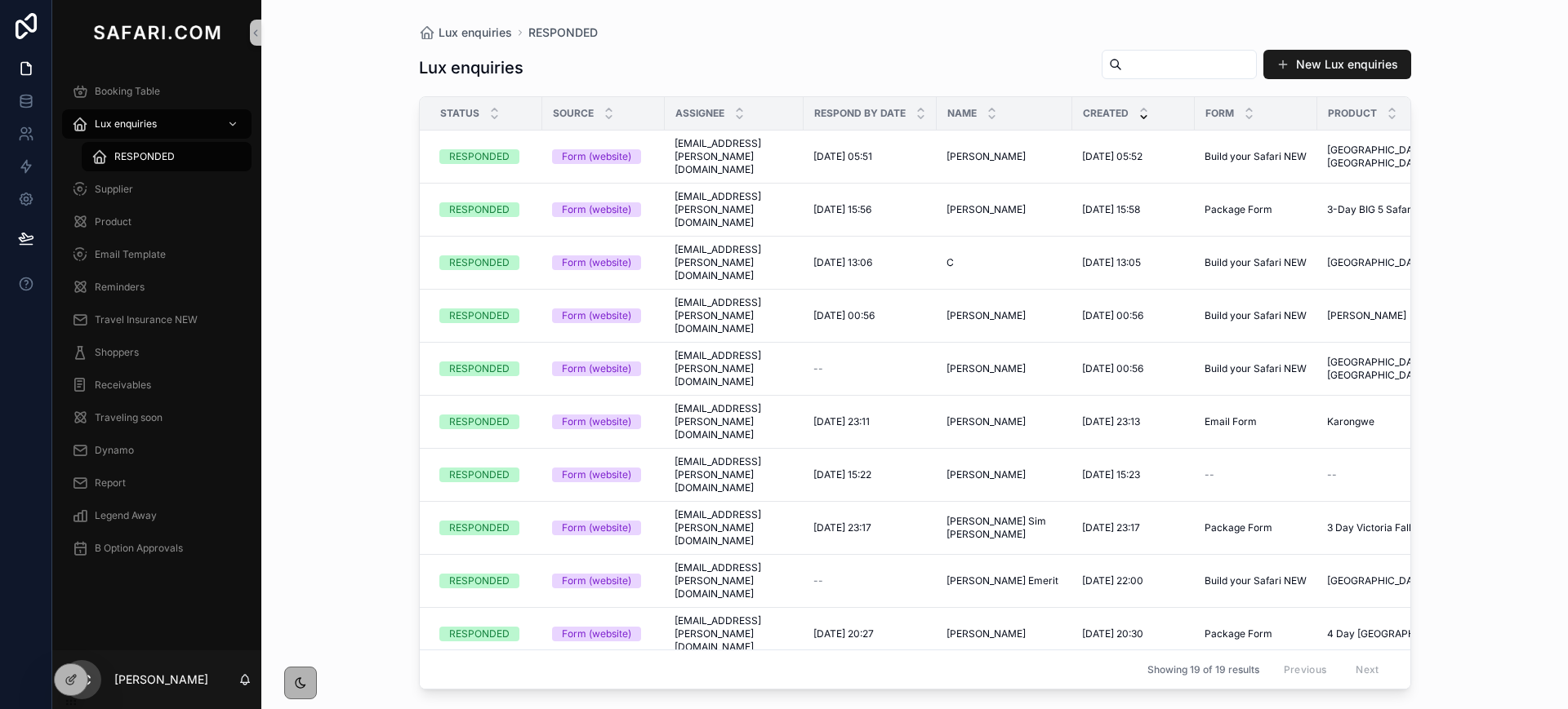
click at [1122, 67] on input "scrollable content" at bounding box center [1189, 64] width 134 height 23
paste input "**********"
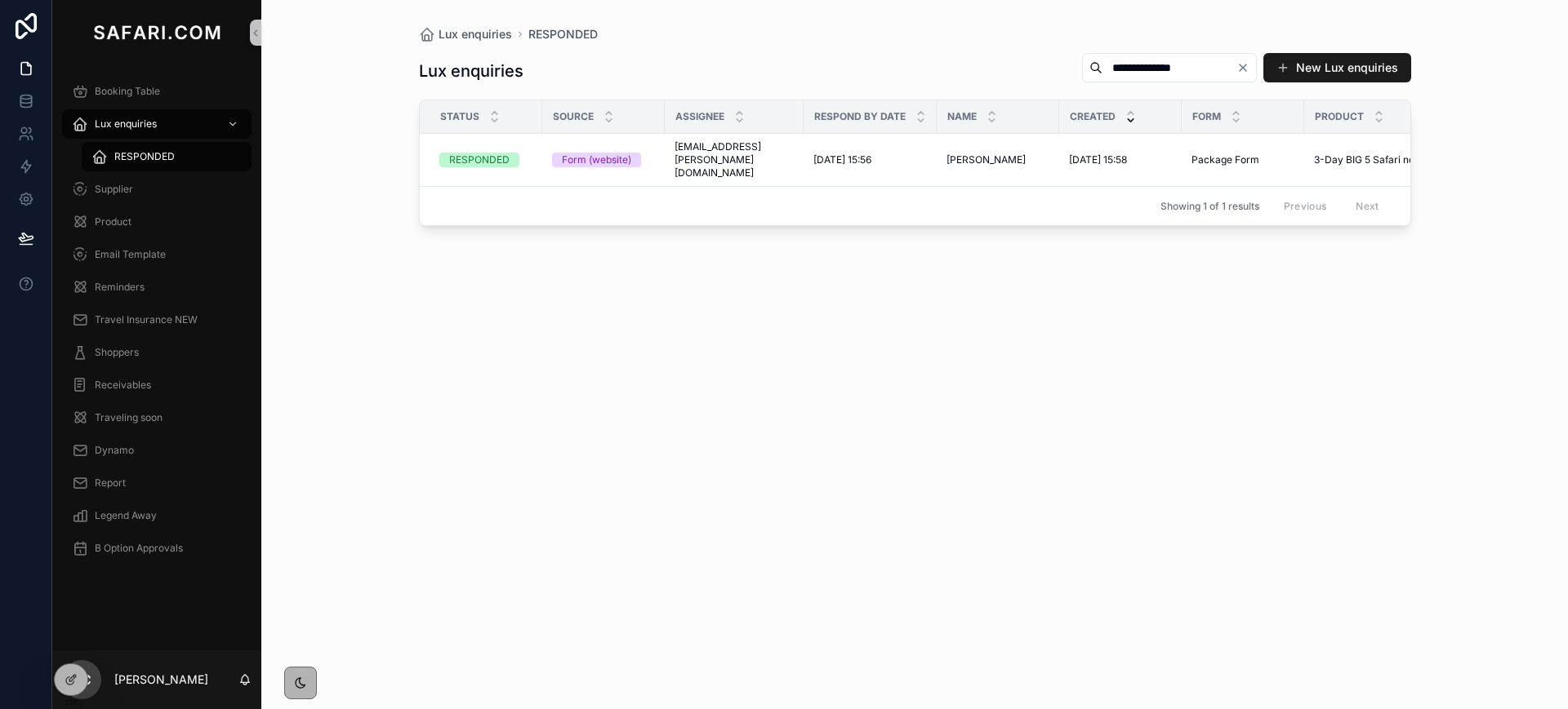
click at [1104, 72] on input "**********" at bounding box center [1169, 67] width 134 height 23
paste input "*"
click at [1167, 76] on input "**********" at bounding box center [1169, 67] width 134 height 23
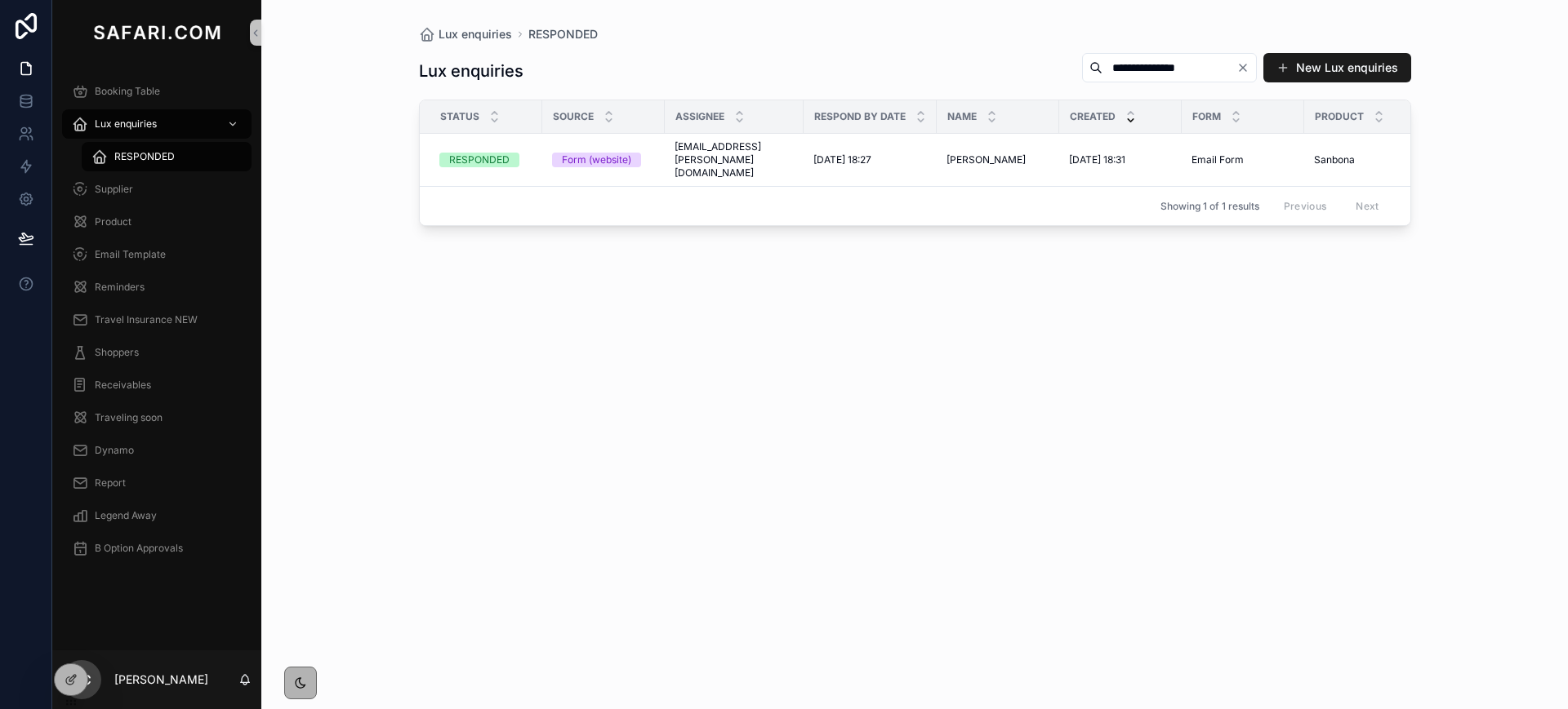
click at [1167, 76] on input "**********" at bounding box center [1169, 67] width 134 height 23
paste input "**********"
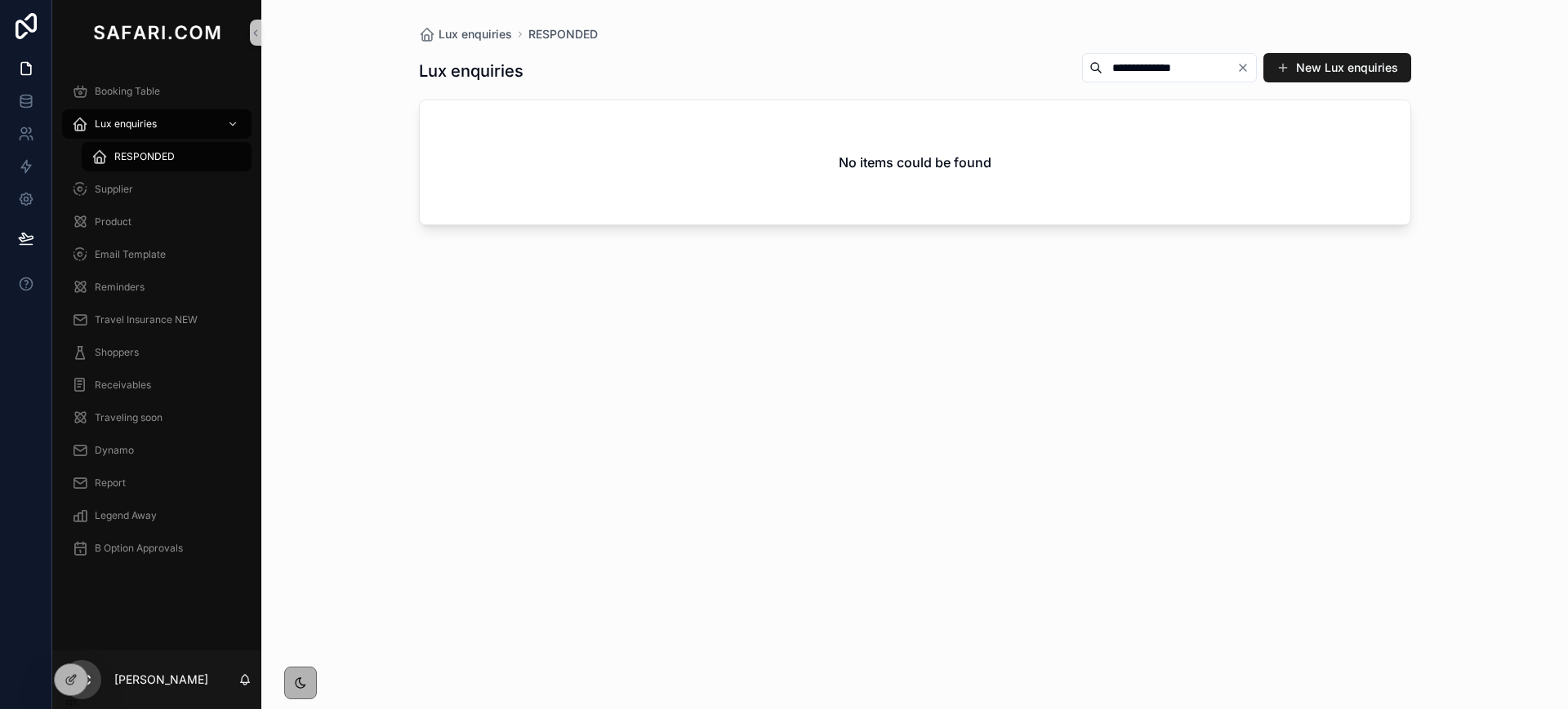
type input "**********"
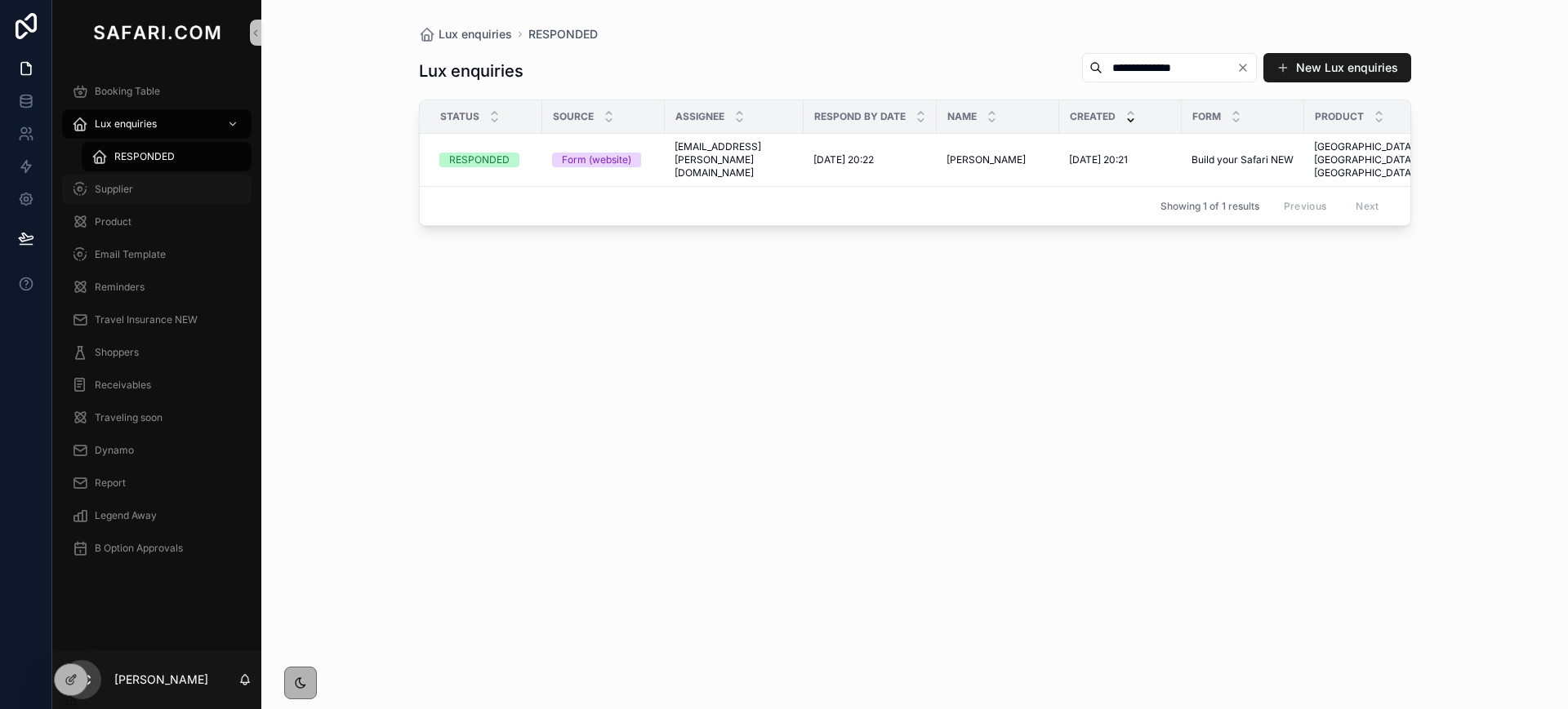
click at [107, 184] on span "Supplier" at bounding box center [114, 189] width 38 height 13
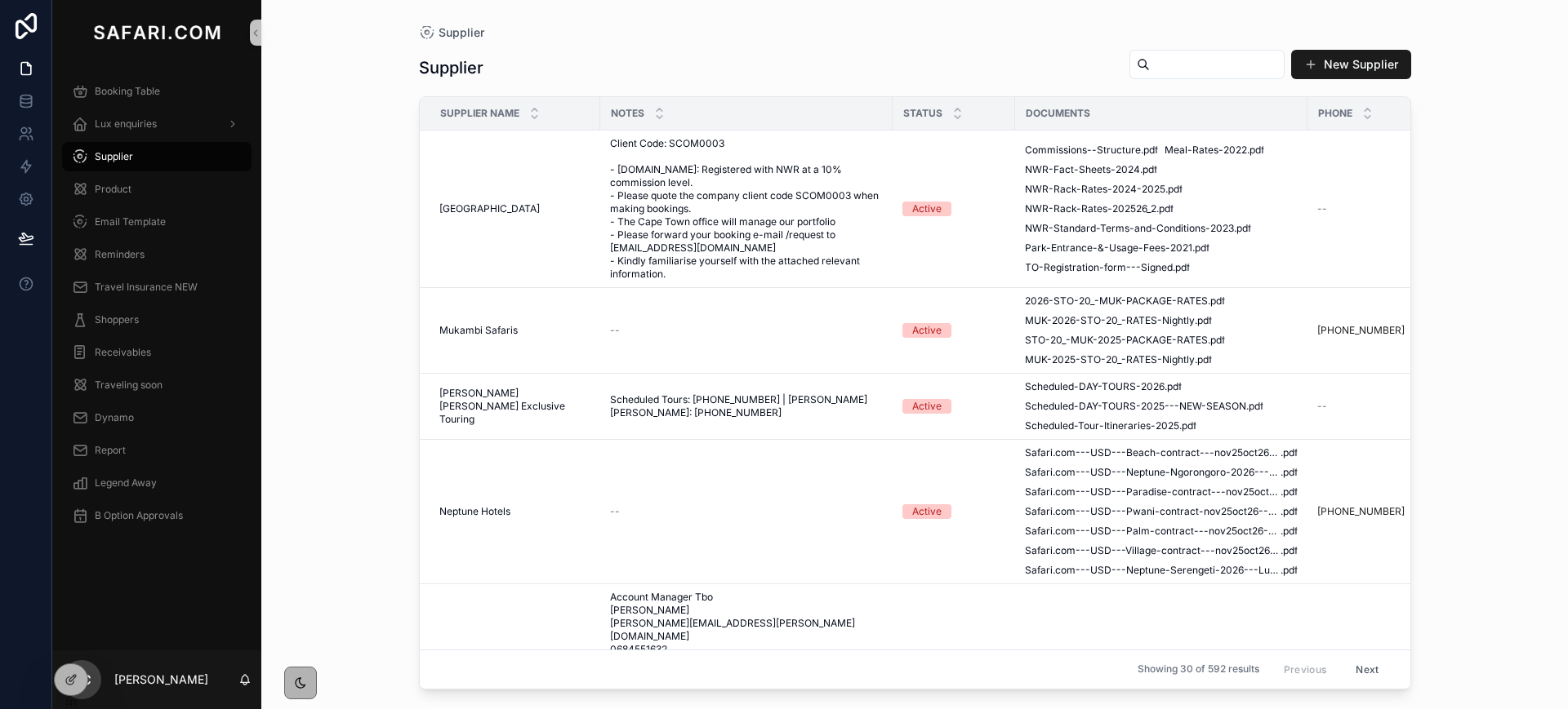
click at [1161, 64] on input "scrollable content" at bounding box center [1217, 64] width 134 height 23
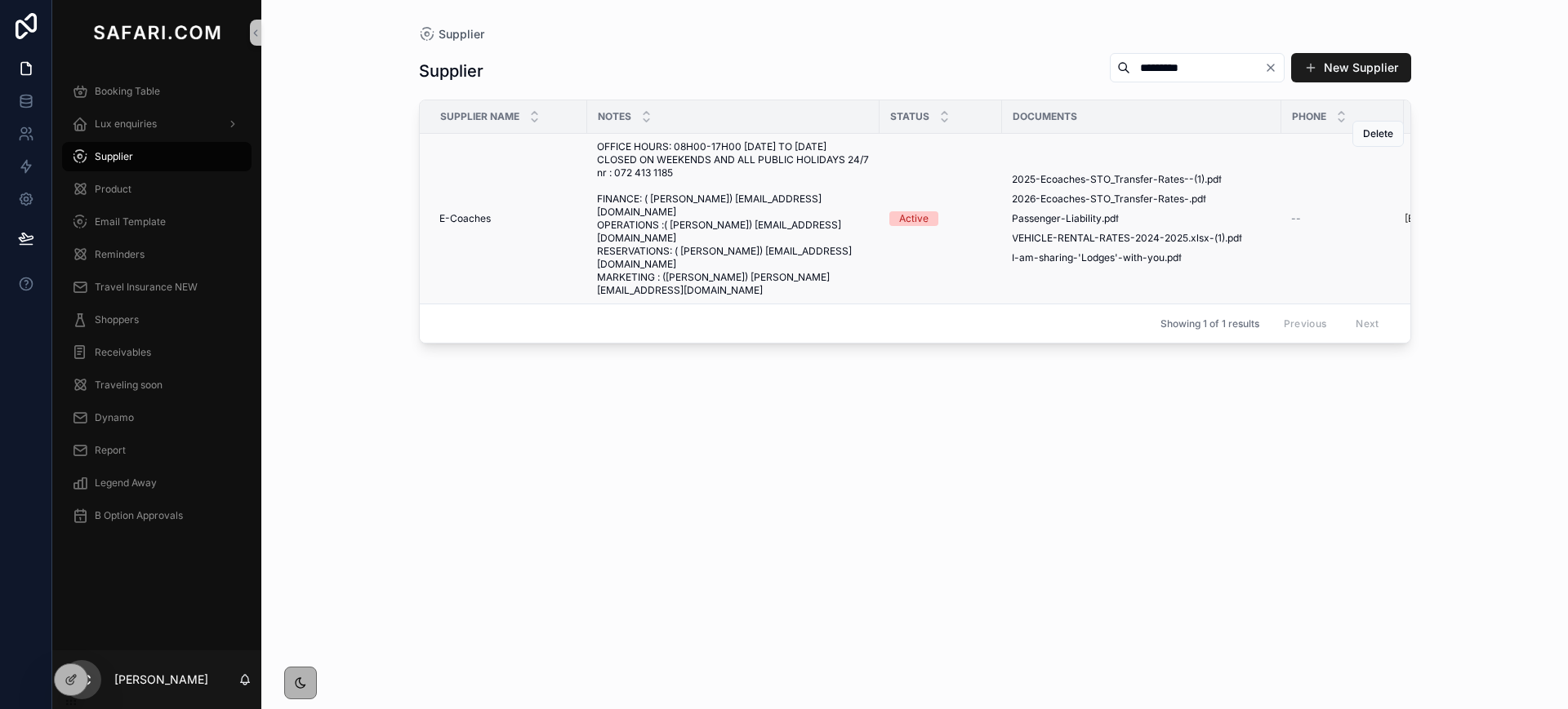
type input "*********"
click at [467, 213] on span "E-Coaches" at bounding box center [465, 219] width 52 height 13
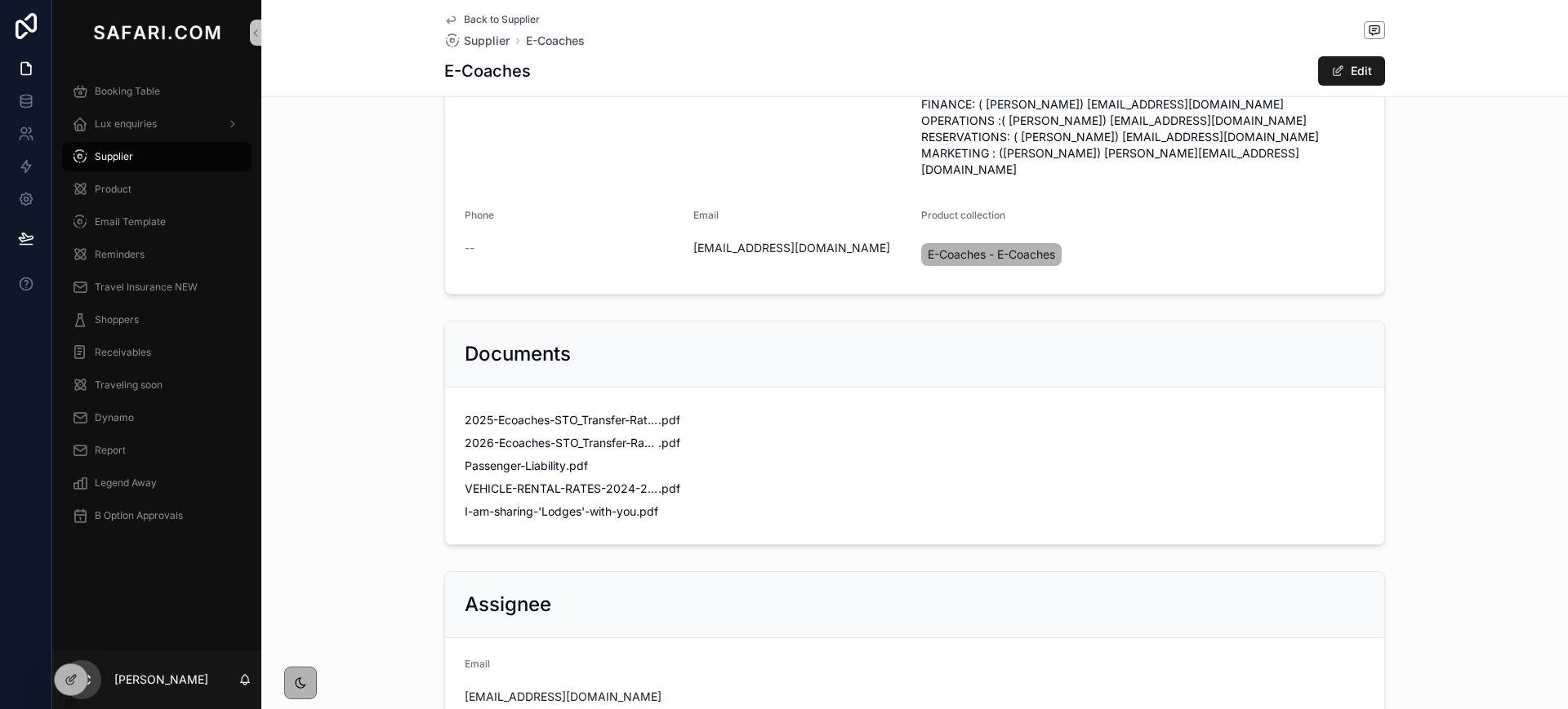
scroll to position [224, 0]
click at [570, 411] on span "2025-Ecoaches-STO_Transfer-Rates--(1)" at bounding box center [561, 420] width 194 height 16
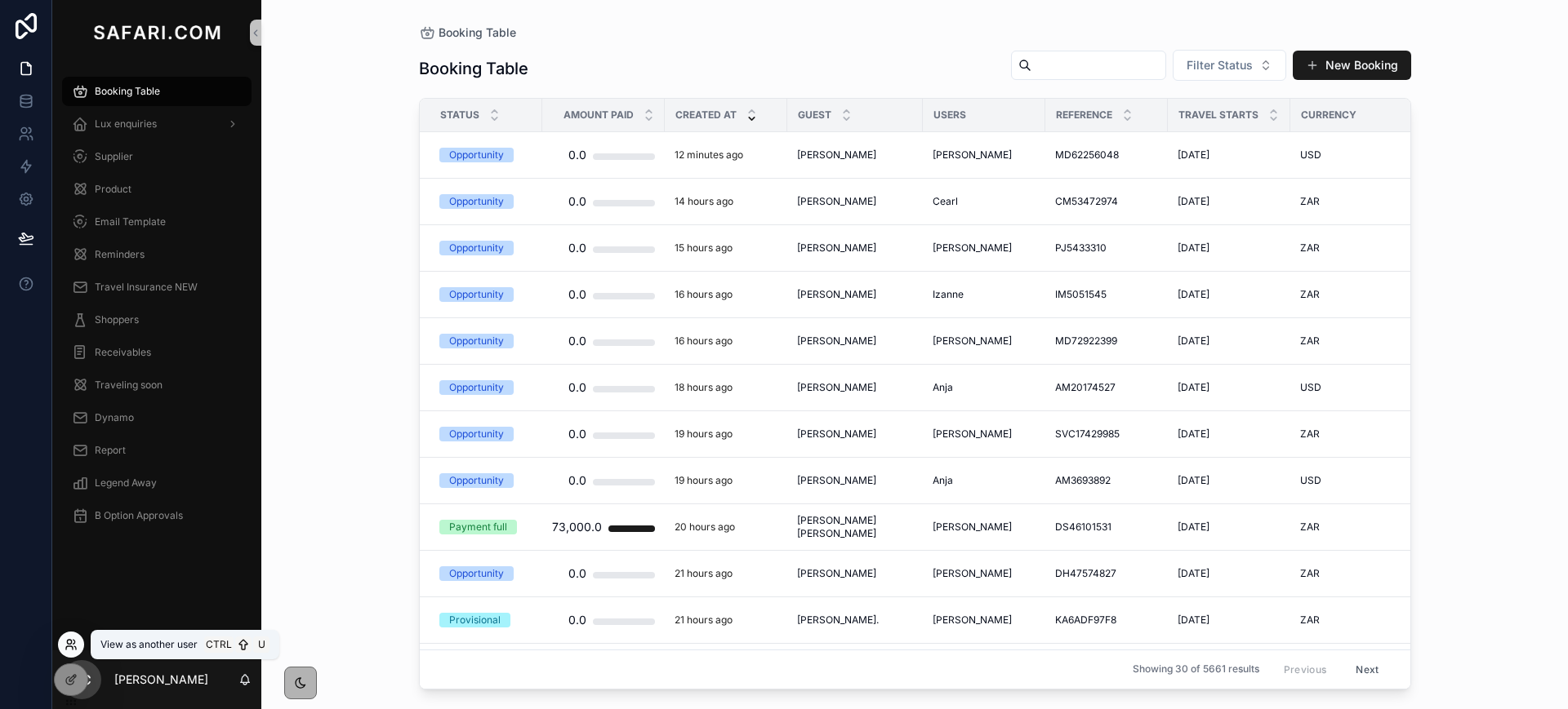
click at [72, 642] on icon at bounding box center [71, 645] width 13 height 13
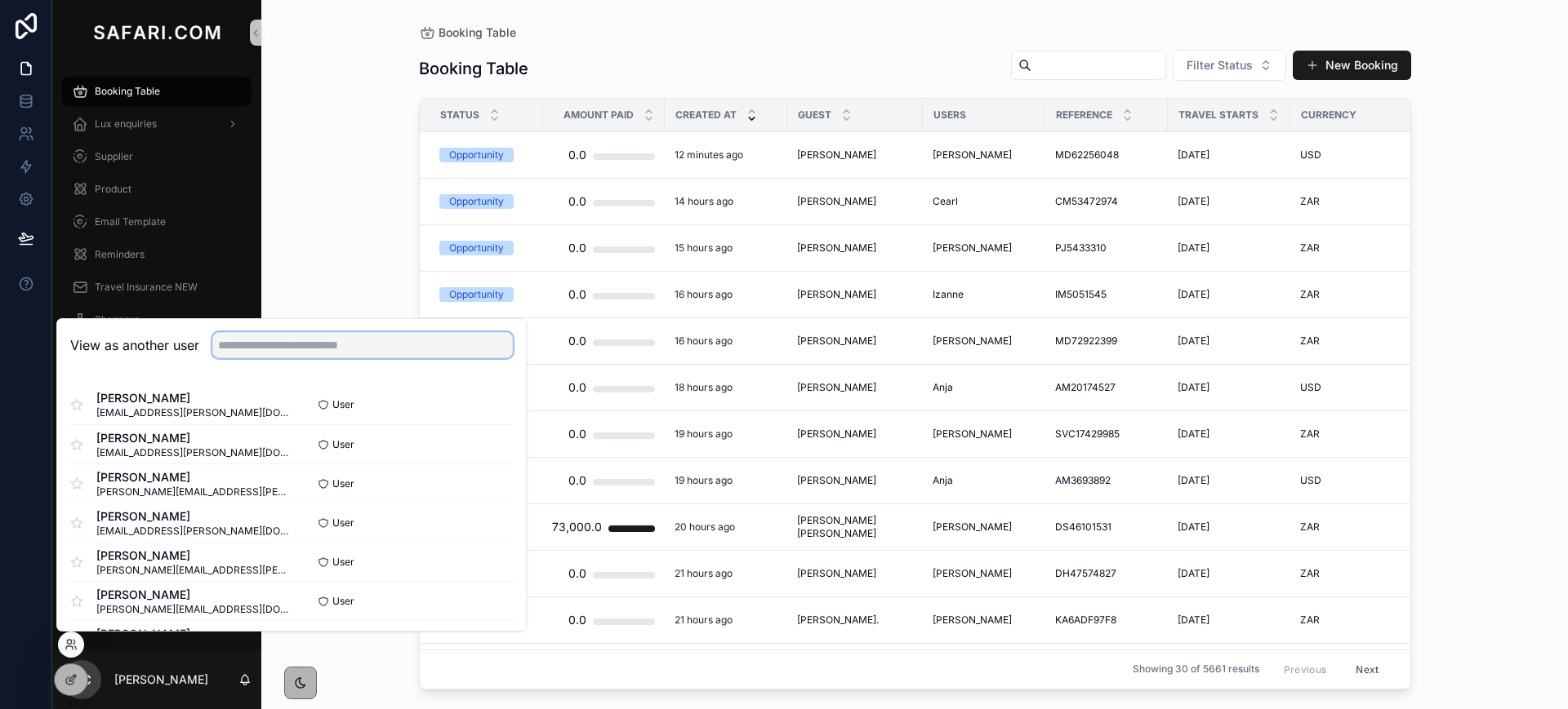
click at [274, 347] on input "text" at bounding box center [363, 345] width 300 height 26
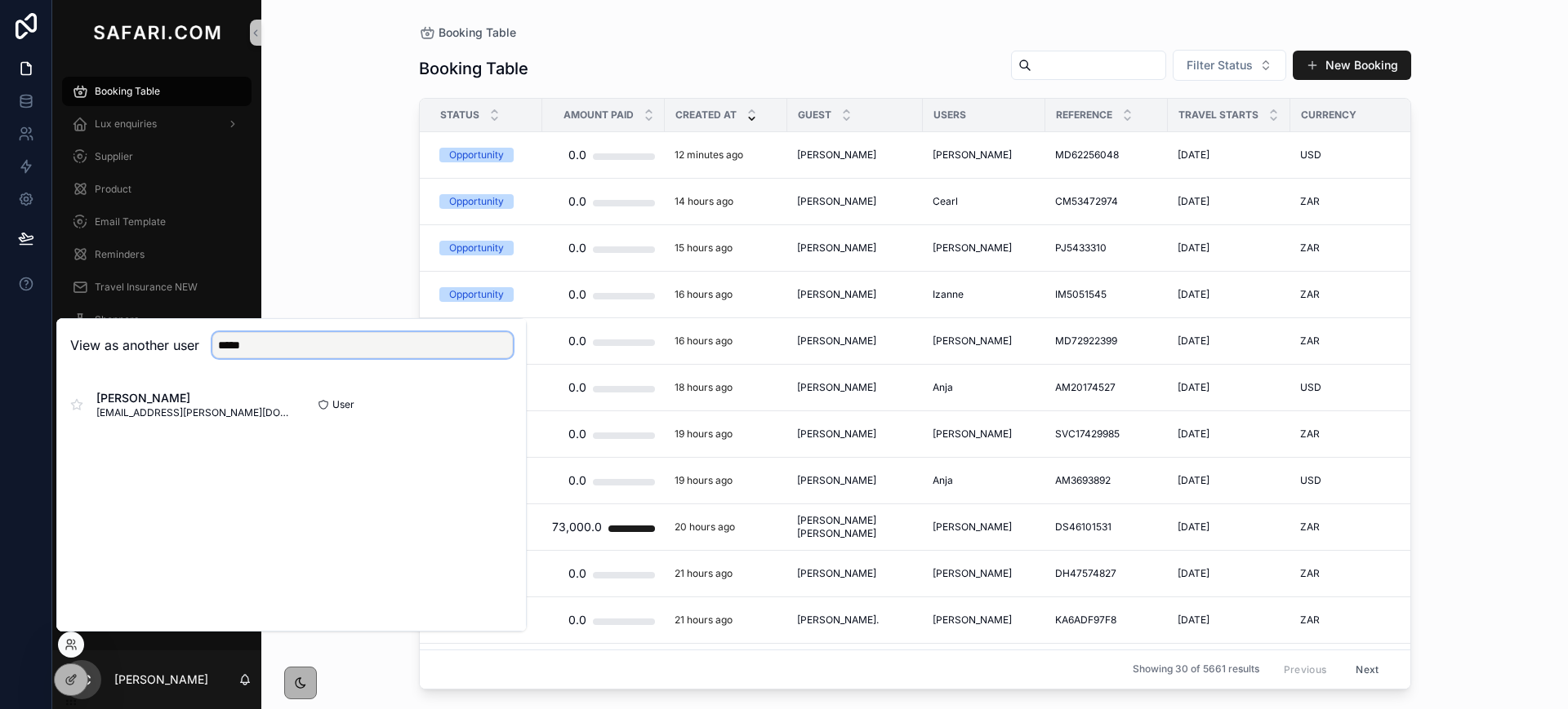
type input "*****"
click at [0, 0] on button "Select" at bounding box center [0, 0] width 0 height 0
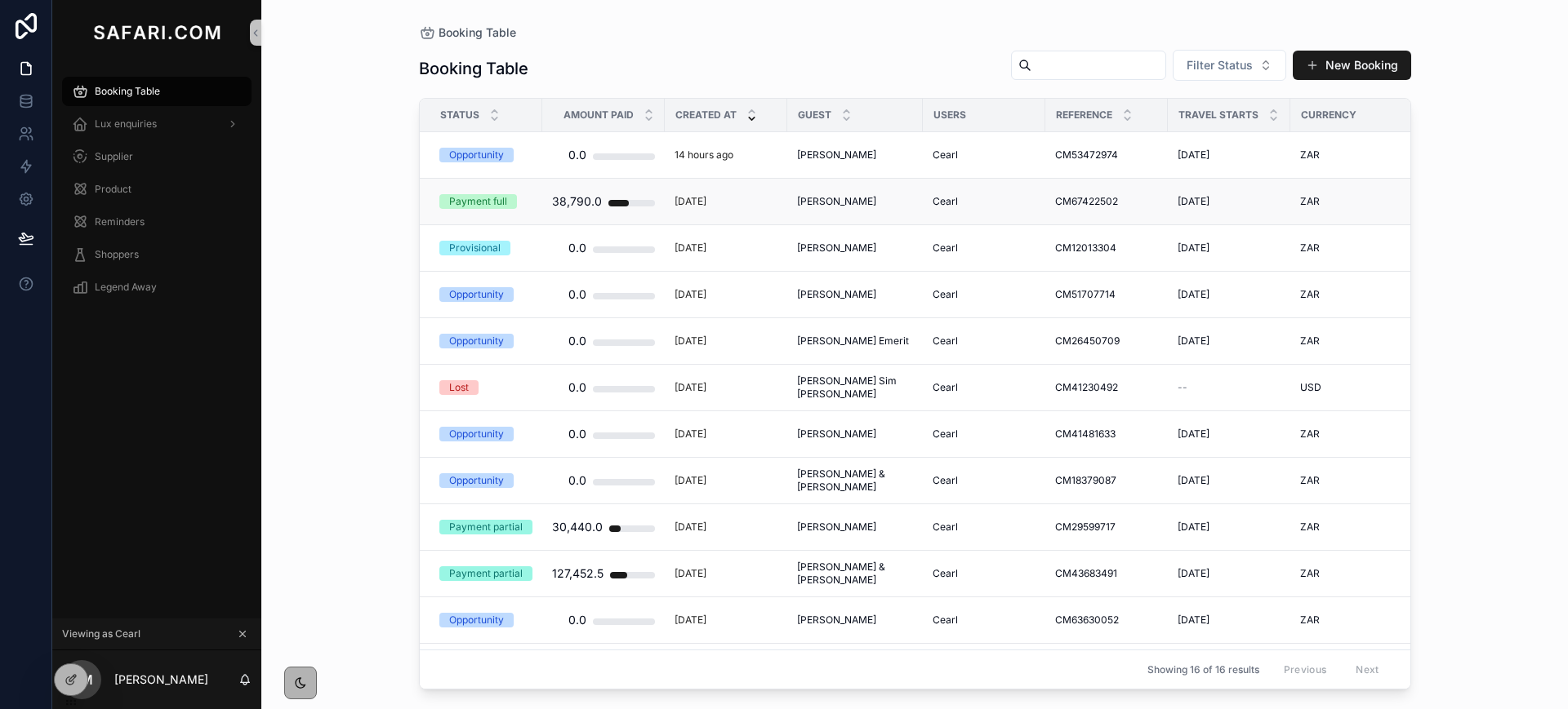
drag, startPoint x: 794, startPoint y: 200, endPoint x: 865, endPoint y: 198, distance: 71.0
click at [865, 198] on td "[PERSON_NAME] [PERSON_NAME]" at bounding box center [855, 202] width 136 height 46
copy span "[PERSON_NAME]"
drag, startPoint x: 794, startPoint y: 527, endPoint x: 888, endPoint y: 525, distance: 94.0
click at [888, 525] on td "[PERSON_NAME] [PERSON_NAME]" at bounding box center [855, 527] width 136 height 46
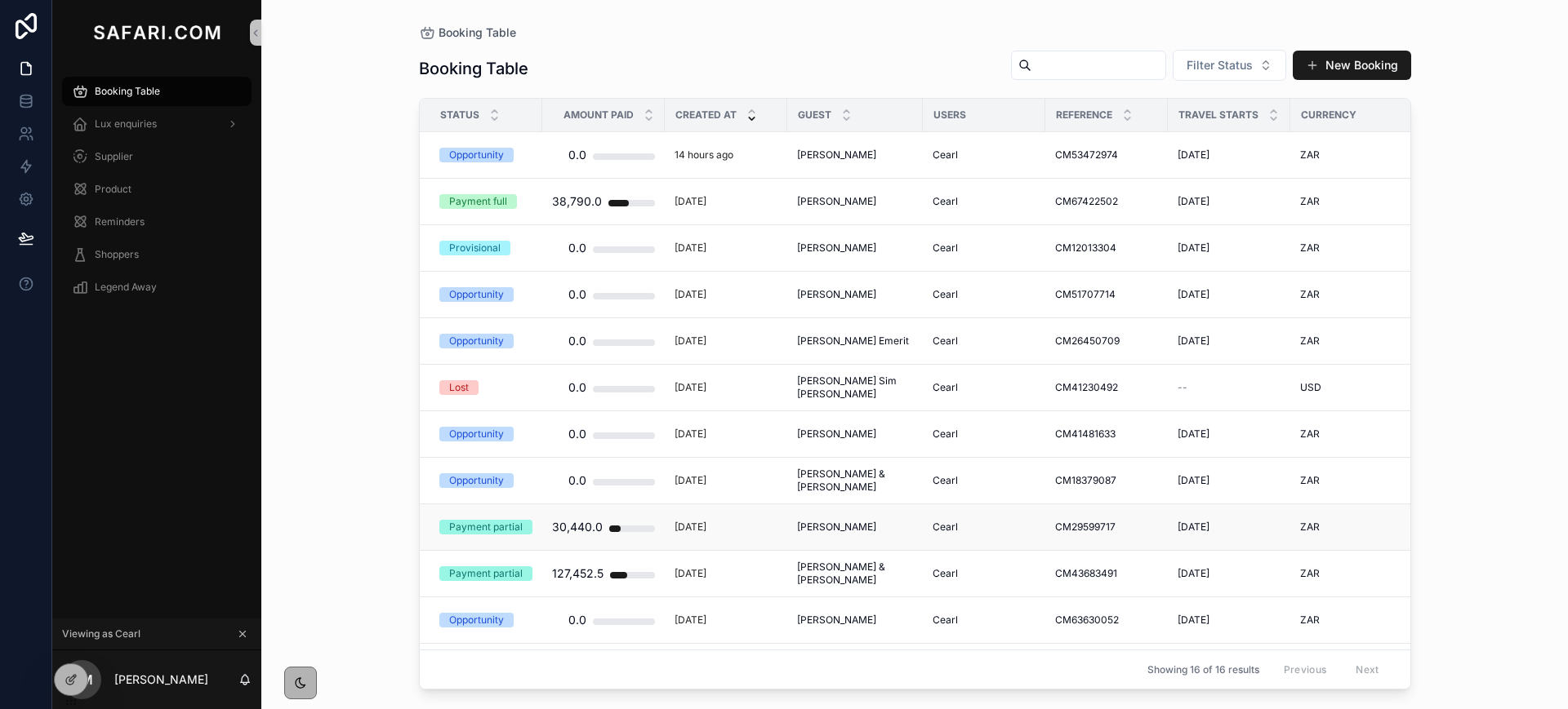
copy span "[PERSON_NAME]"
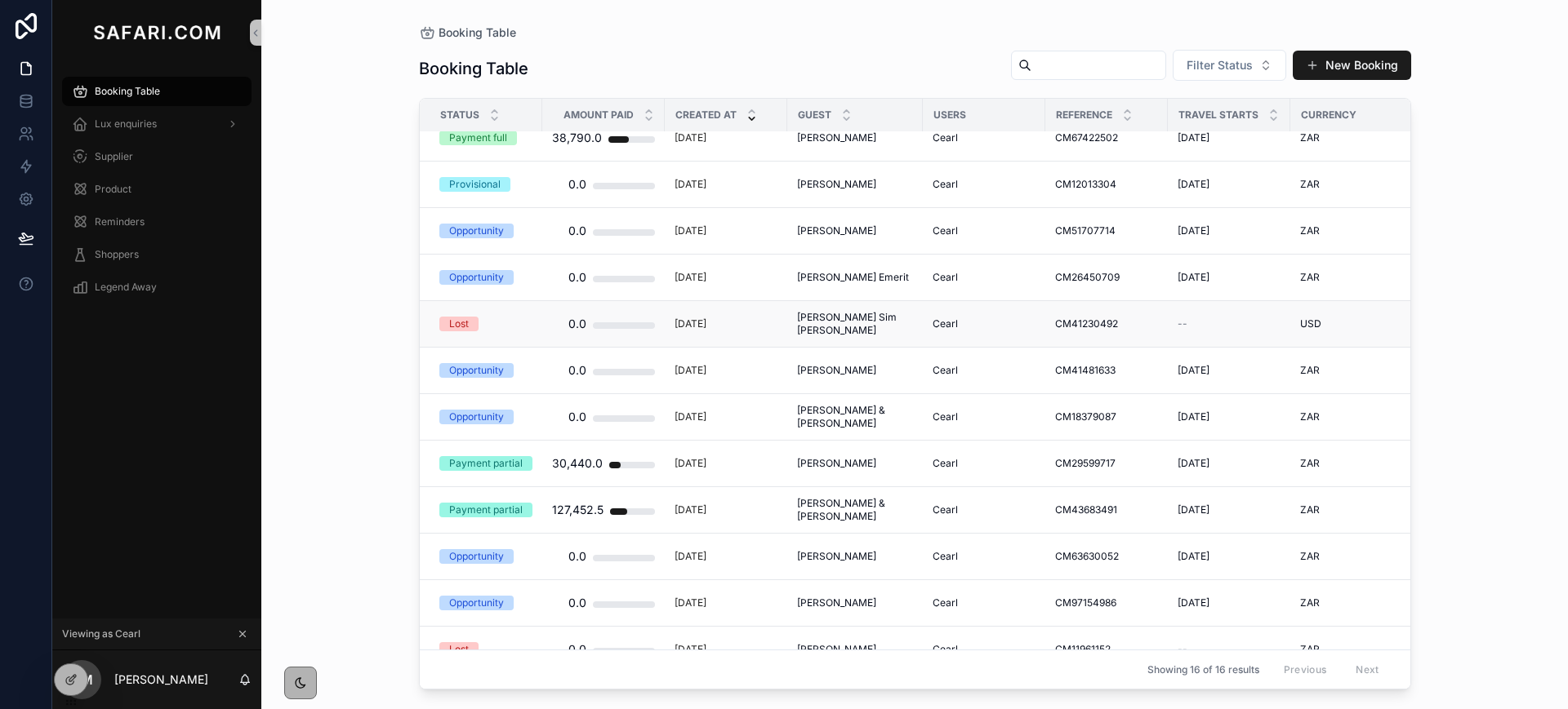
scroll to position [65, 0]
drag, startPoint x: 791, startPoint y: 496, endPoint x: 836, endPoint y: 515, distance: 48.8
click at [836, 515] on td "Michelle Fason & Kim Foster Michelle Fason & Kim Foster" at bounding box center [855, 508] width 136 height 46
copy span "Michelle Fason & Kim Foster"
click at [243, 634] on icon "scrollable content" at bounding box center [242, 634] width 5 height 5
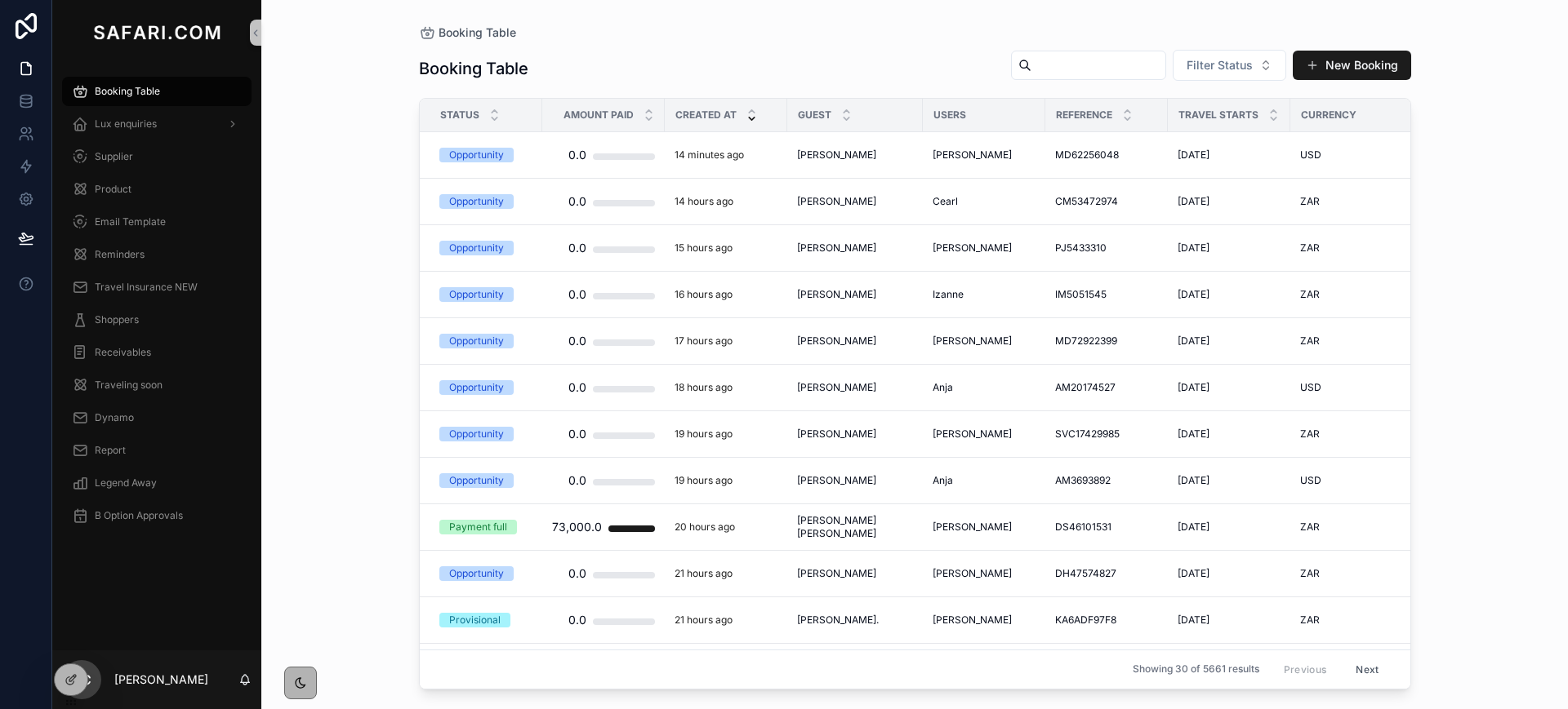
click at [1053, 61] on input "scrollable content" at bounding box center [1098, 65] width 134 height 23
paste input "**********"
type input "**********"
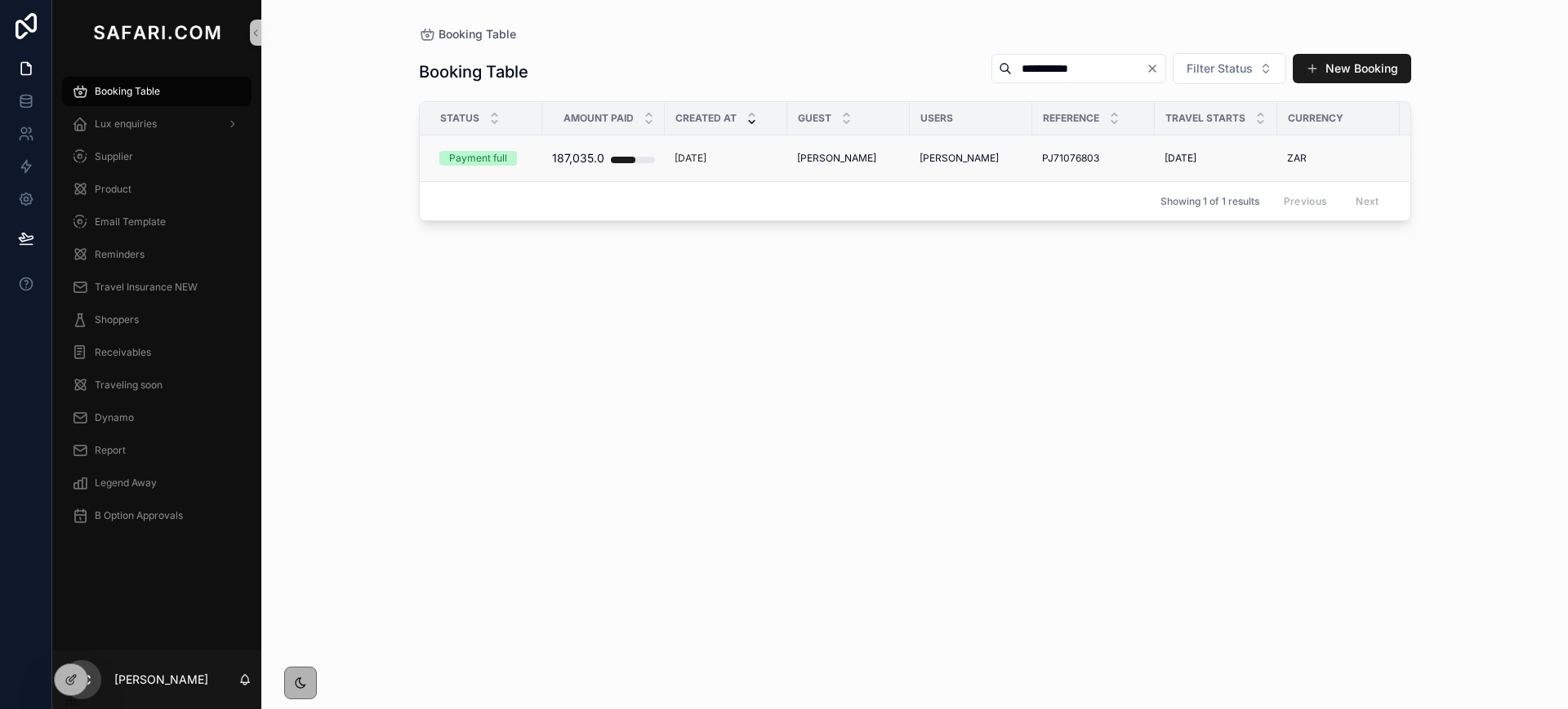
click at [827, 156] on span "[PERSON_NAME]" at bounding box center [837, 158] width 80 height 13
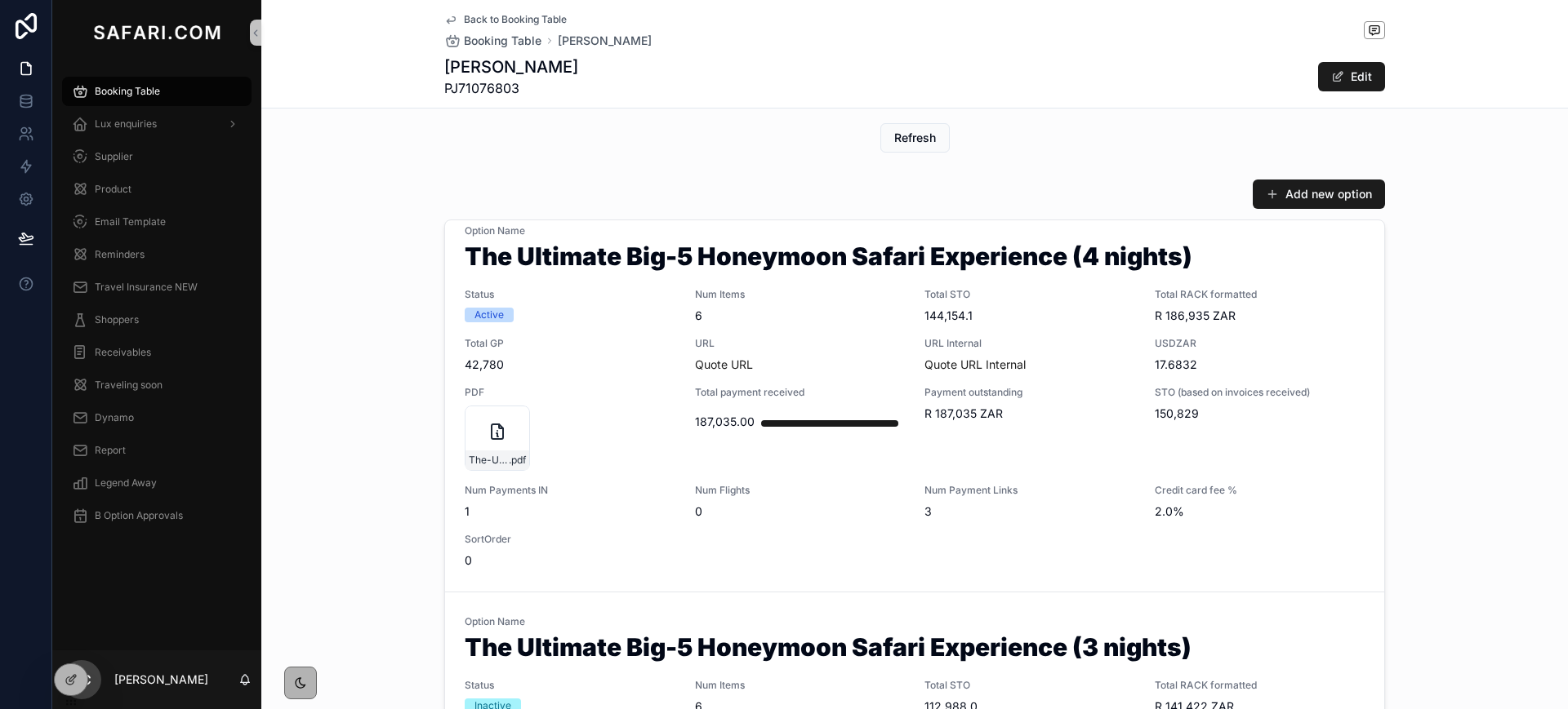
scroll to position [13, 0]
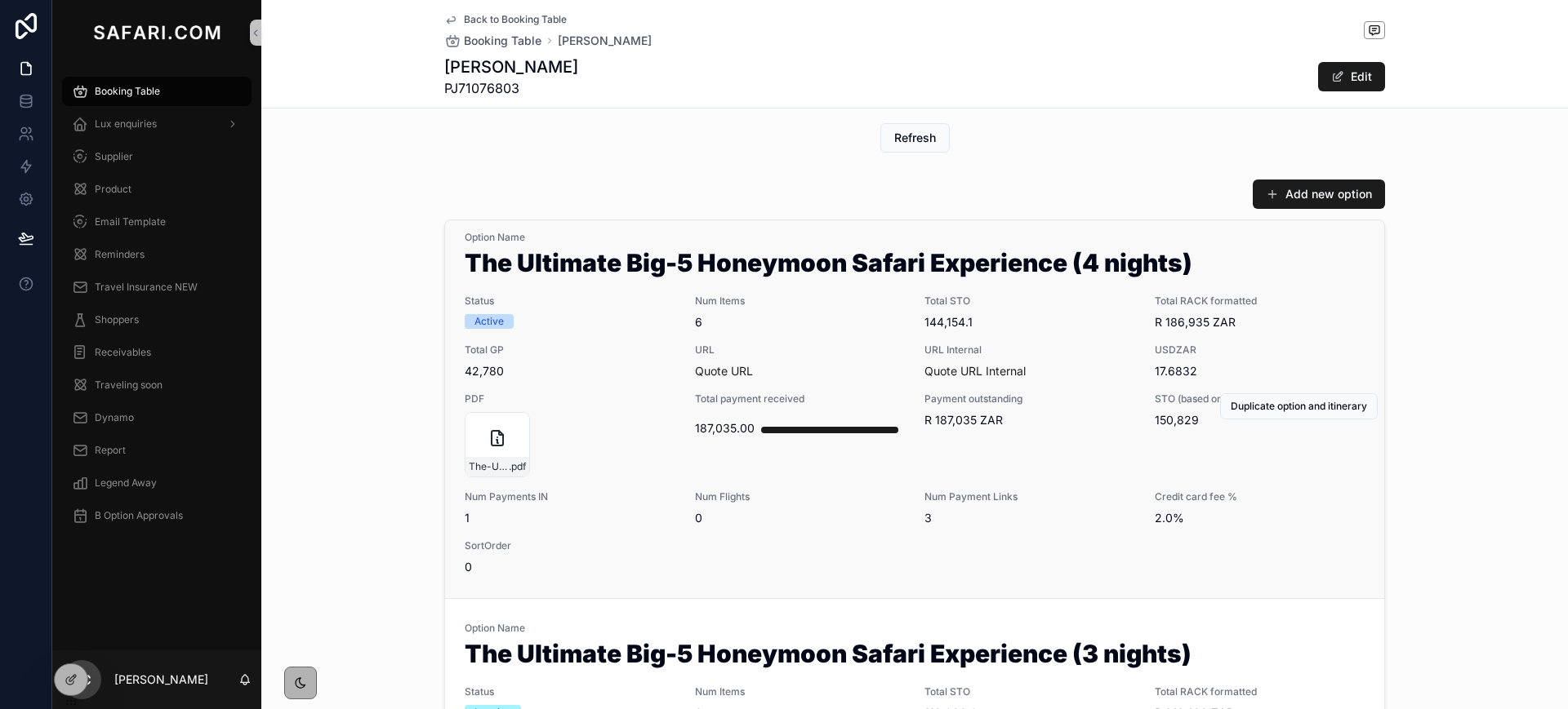
click at [821, 325] on span "6" at bounding box center [800, 322] width 211 height 16
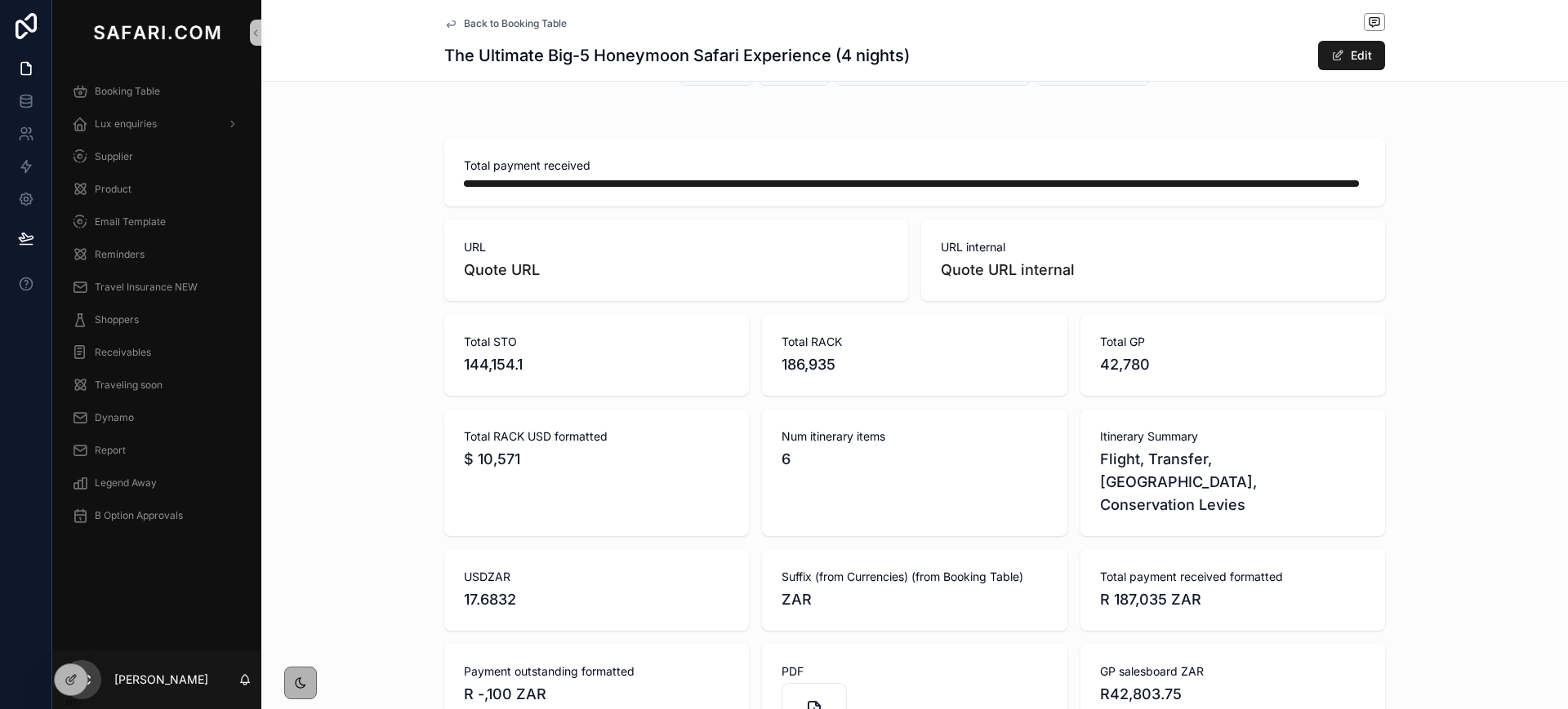
scroll to position [394, 0]
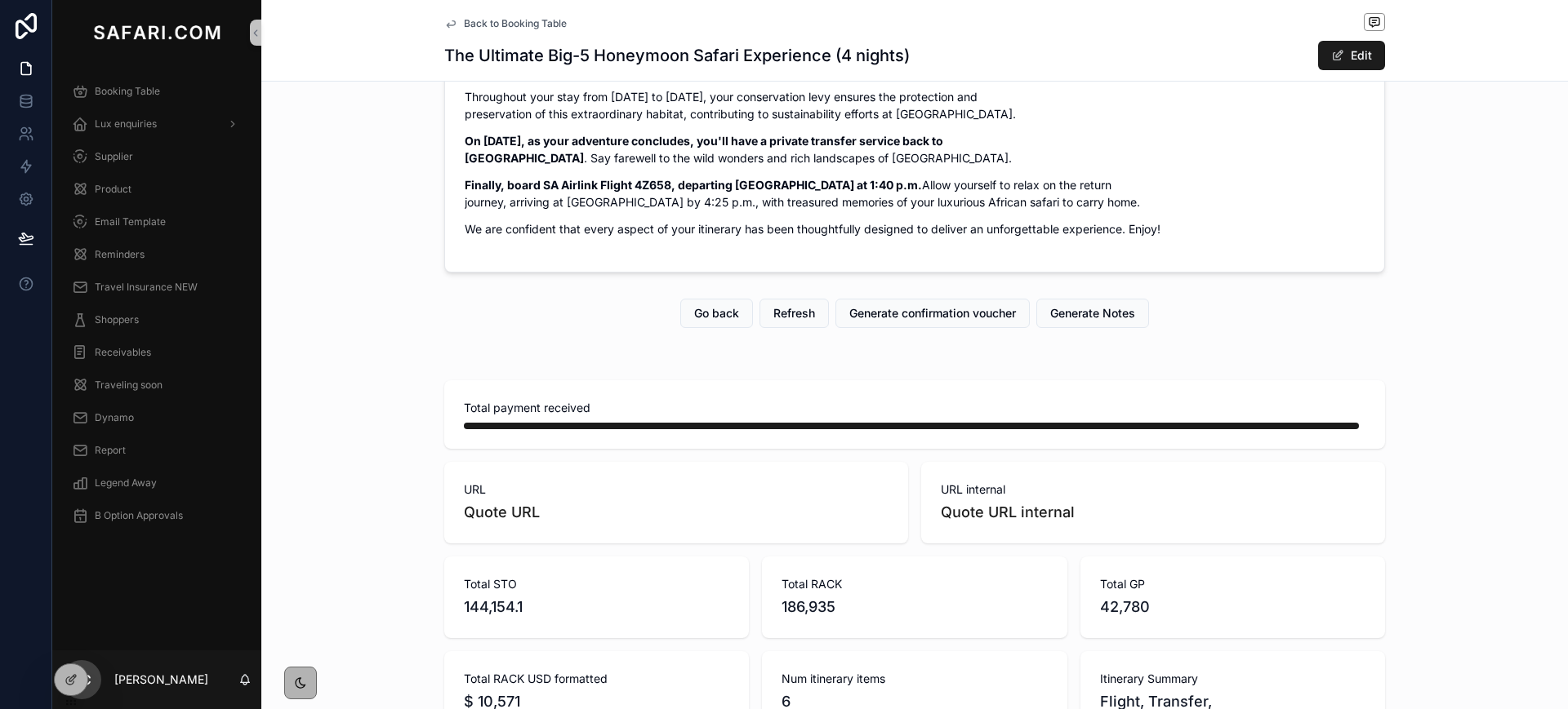
click at [444, 24] on icon "scrollable content" at bounding box center [451, 24] width 13 height 13
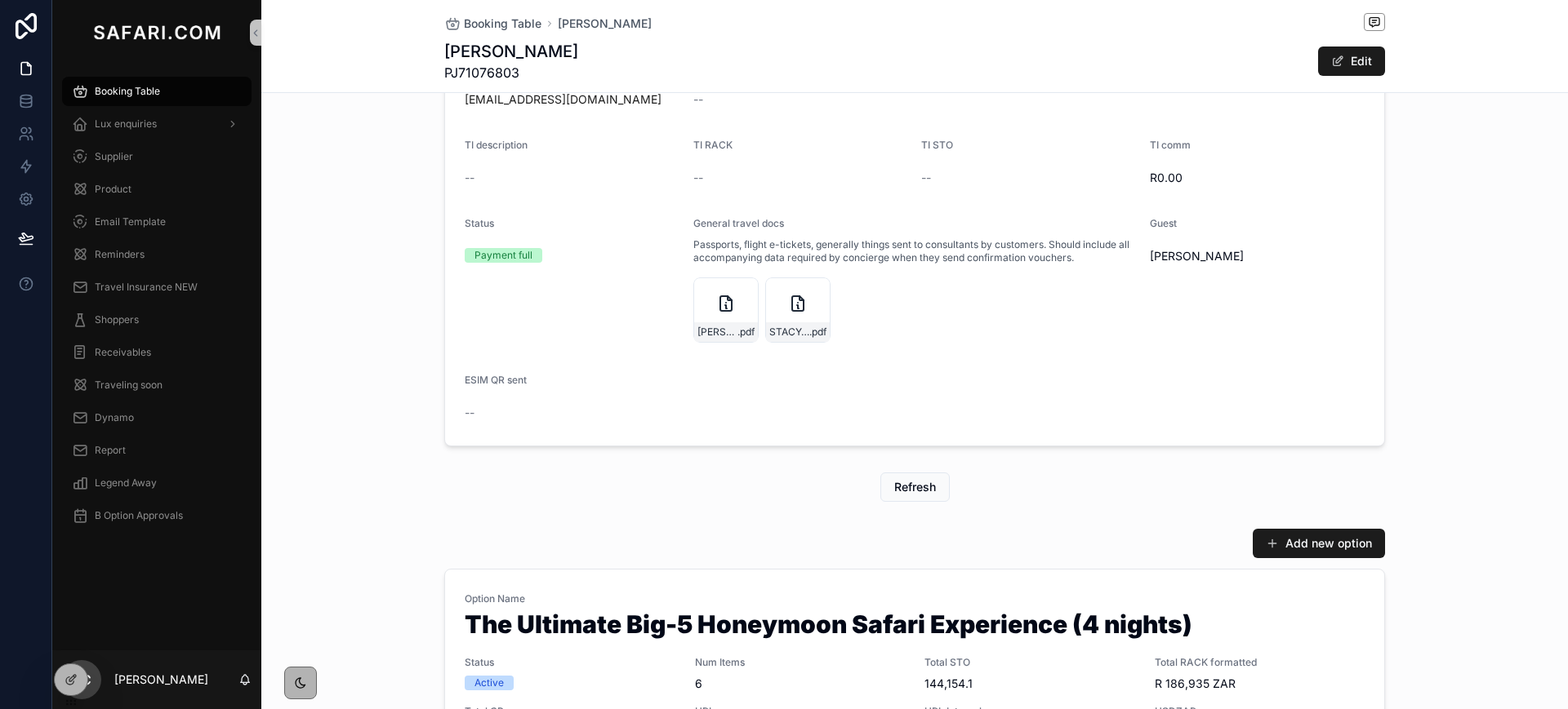
drag, startPoint x: 436, startPoint y: 24, endPoint x: 492, endPoint y: 79, distance: 78.5
click at [492, 79] on span "PJ71076803" at bounding box center [511, 72] width 134 height 20
copy span "PJ71076803"
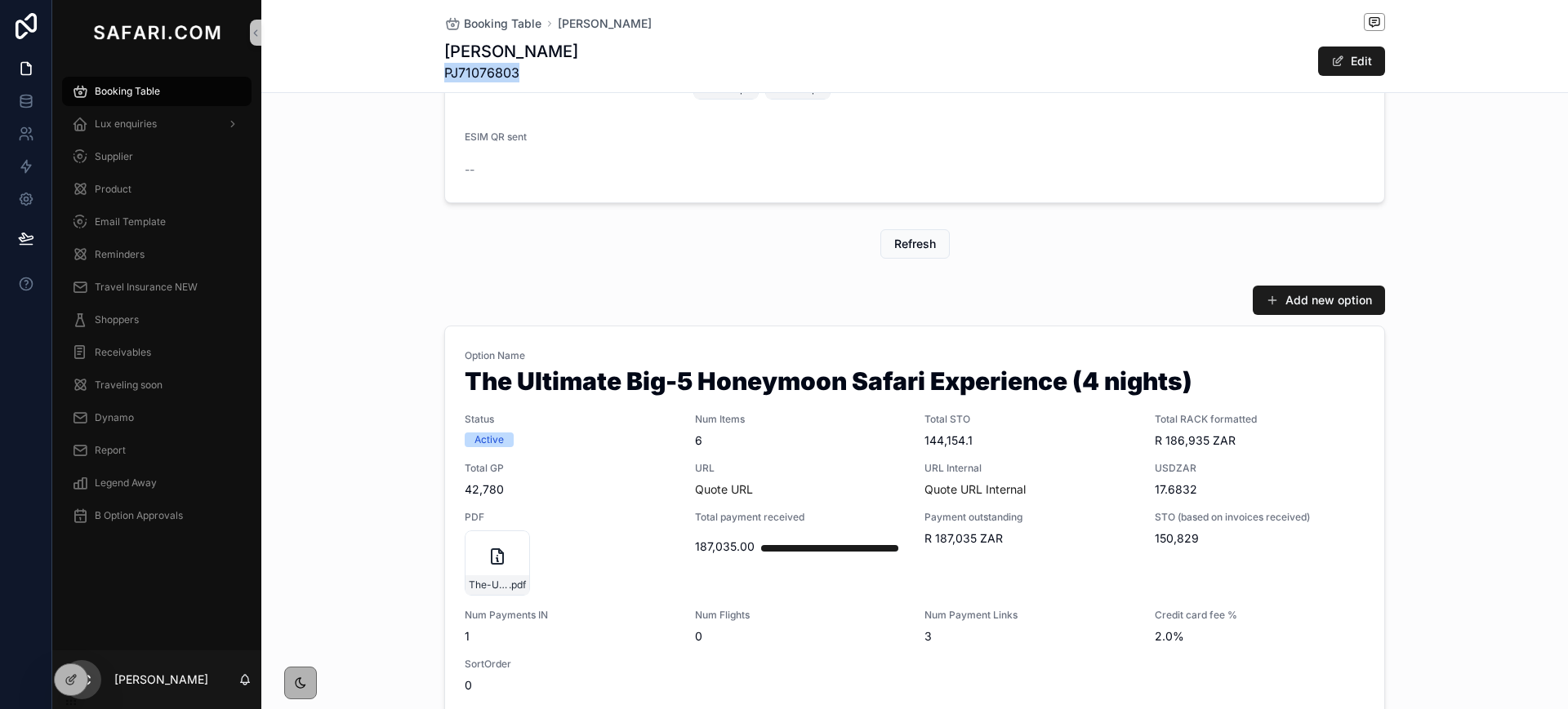
scroll to position [639, 0]
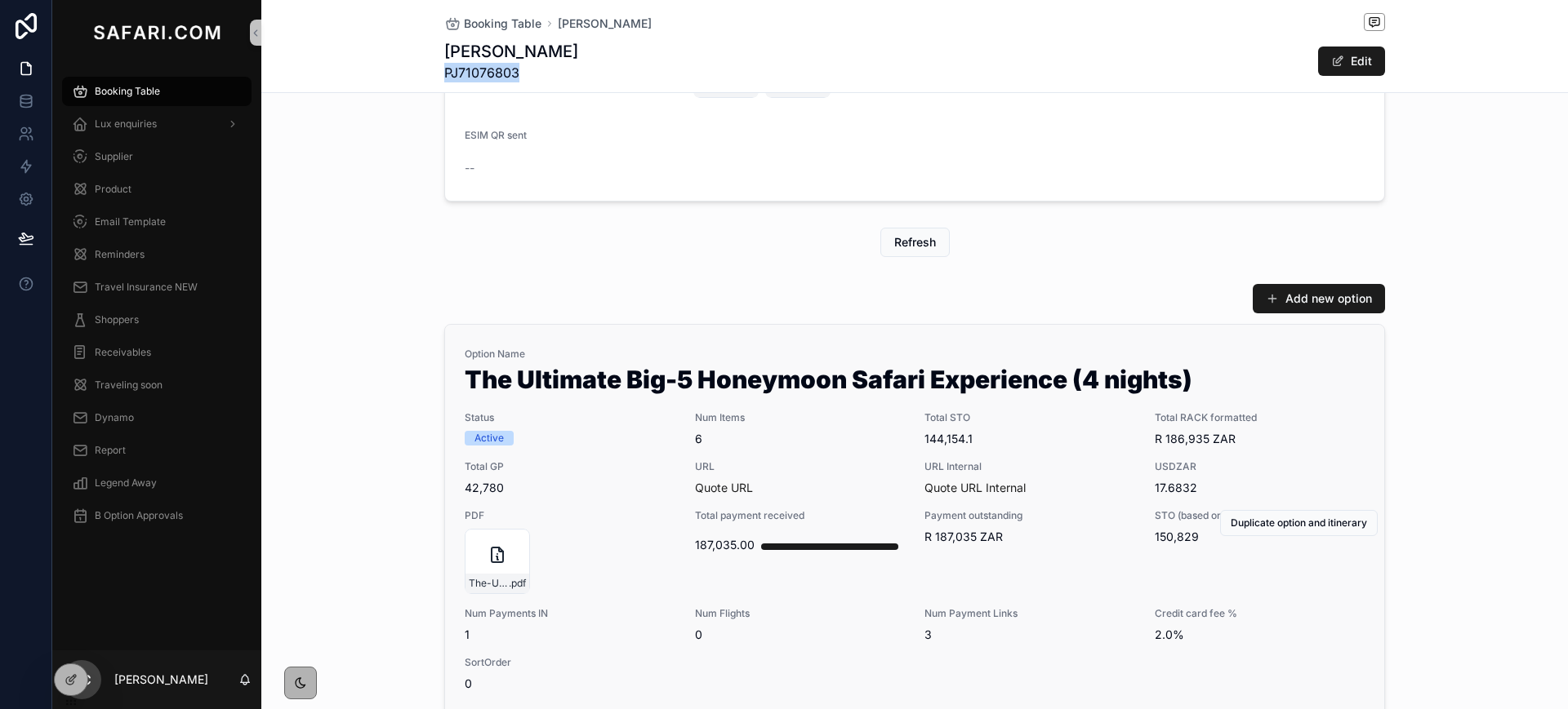
click at [822, 455] on div "Option Name The Ultimate Big-5 Honeymoon Safari Experience (4 nights) Status Ac…" at bounding box center [914, 519] width 899 height 345
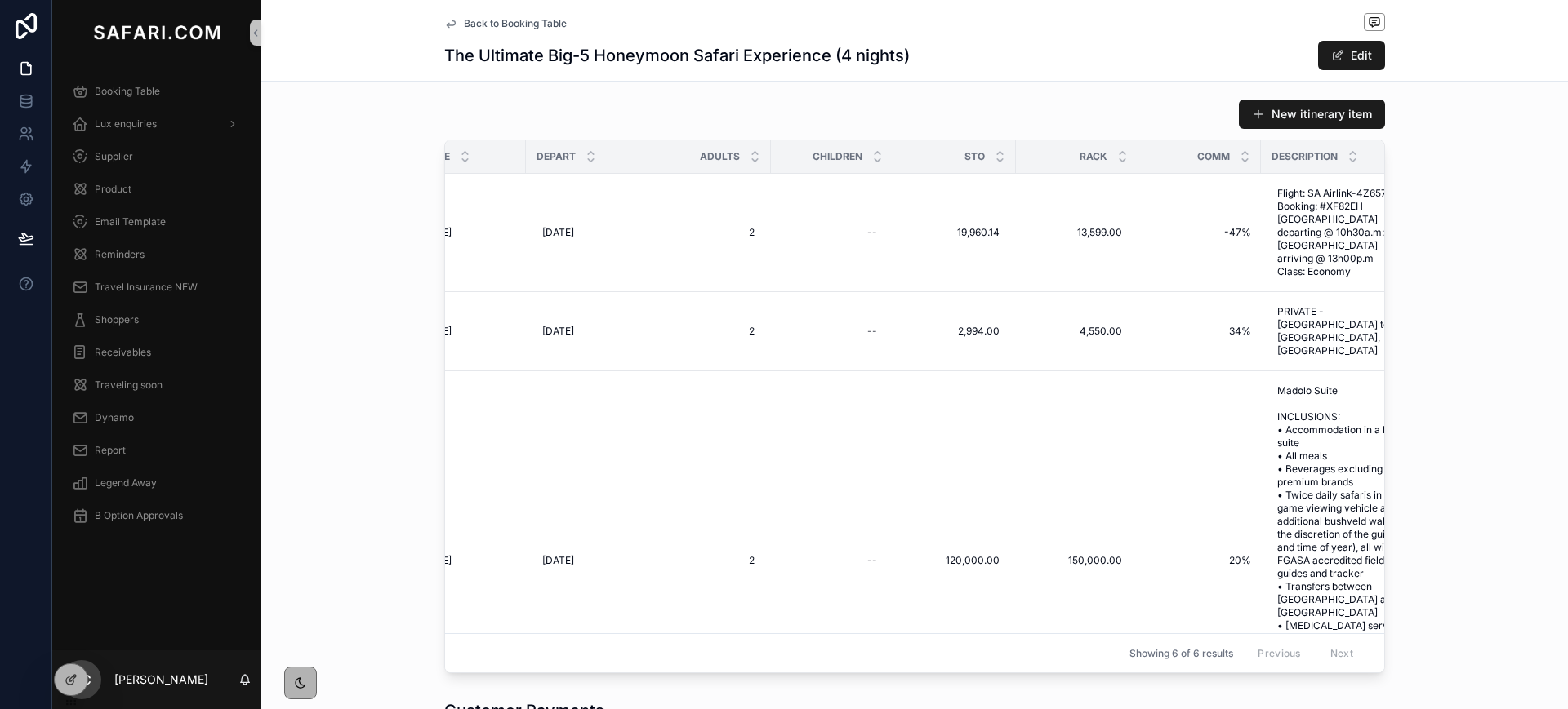
scroll to position [330, 474]
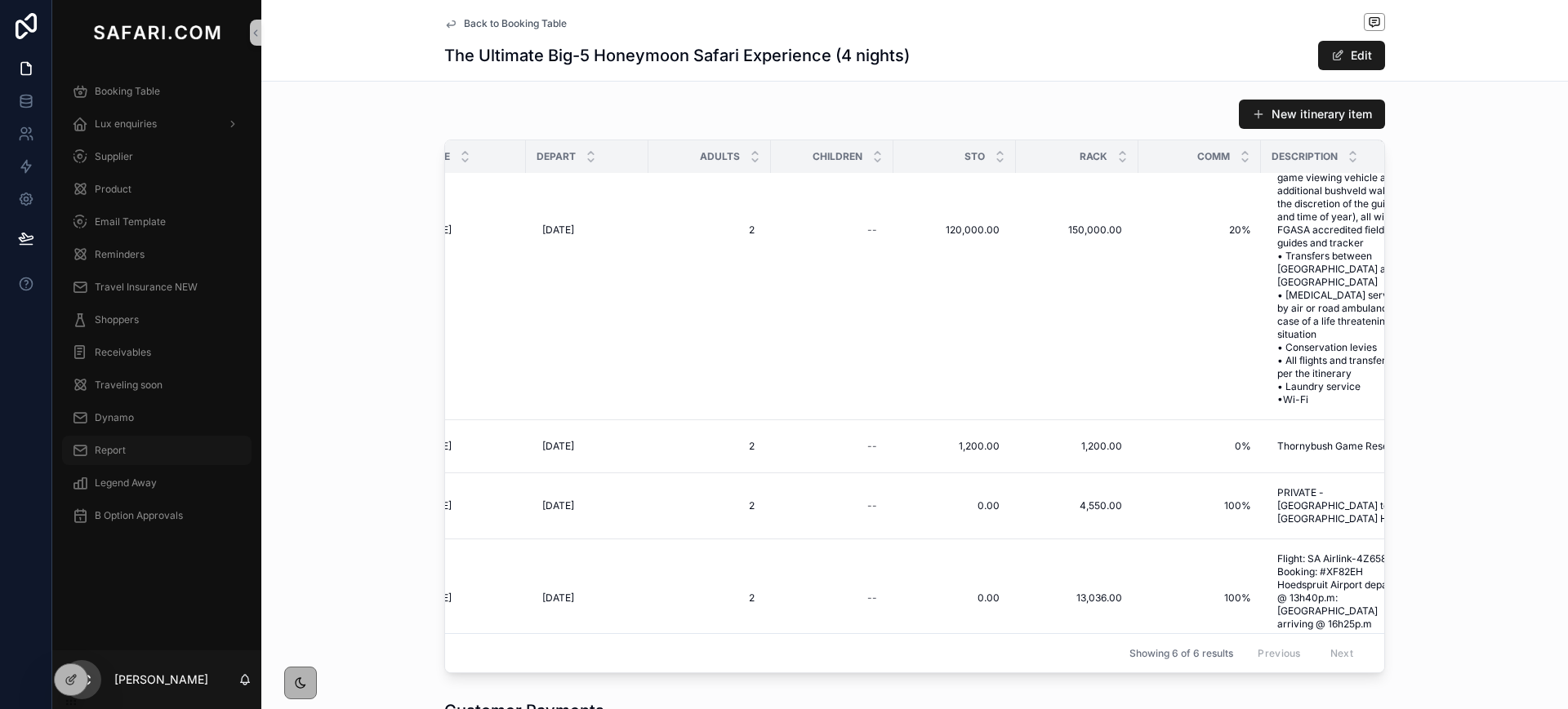
click at [111, 452] on span "Report" at bounding box center [110, 450] width 31 height 13
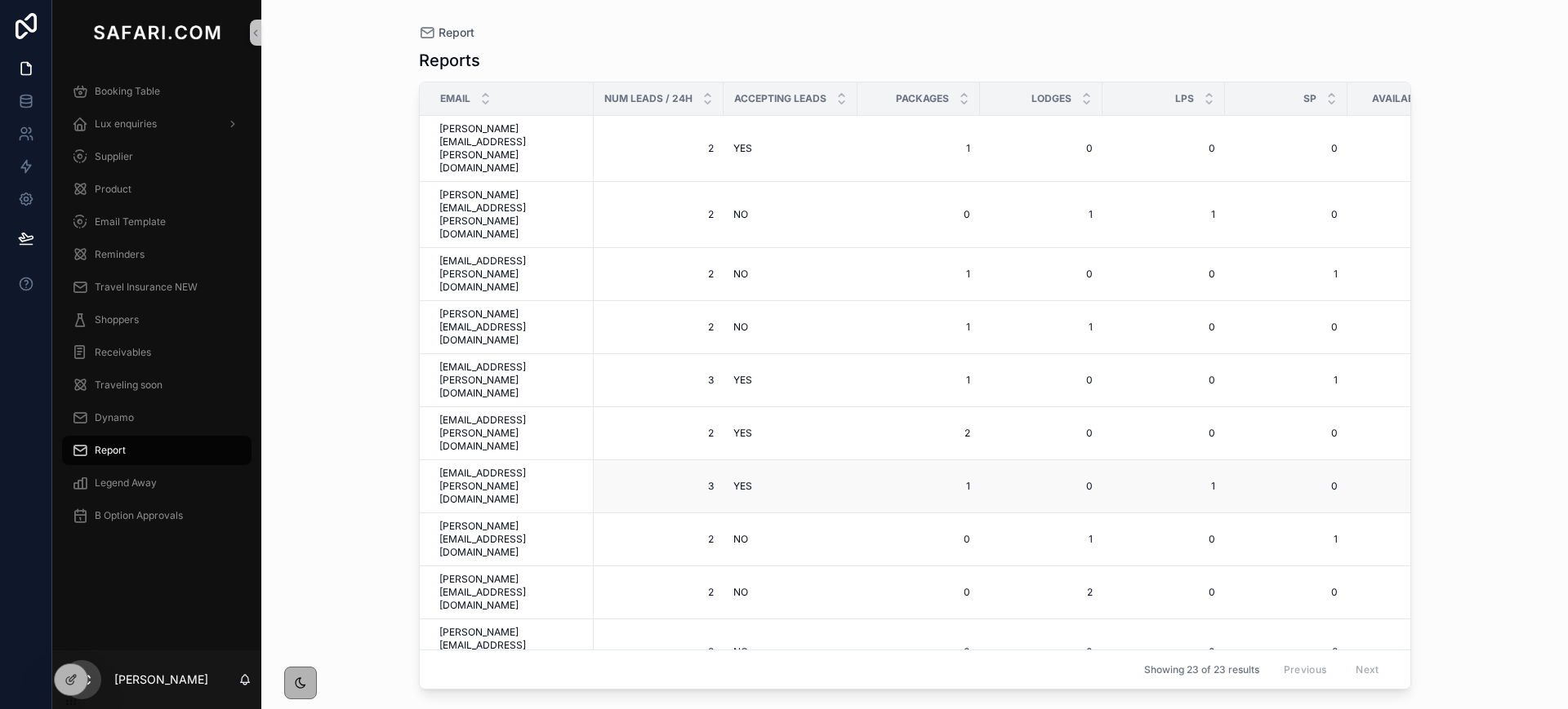
scroll to position [128, 0]
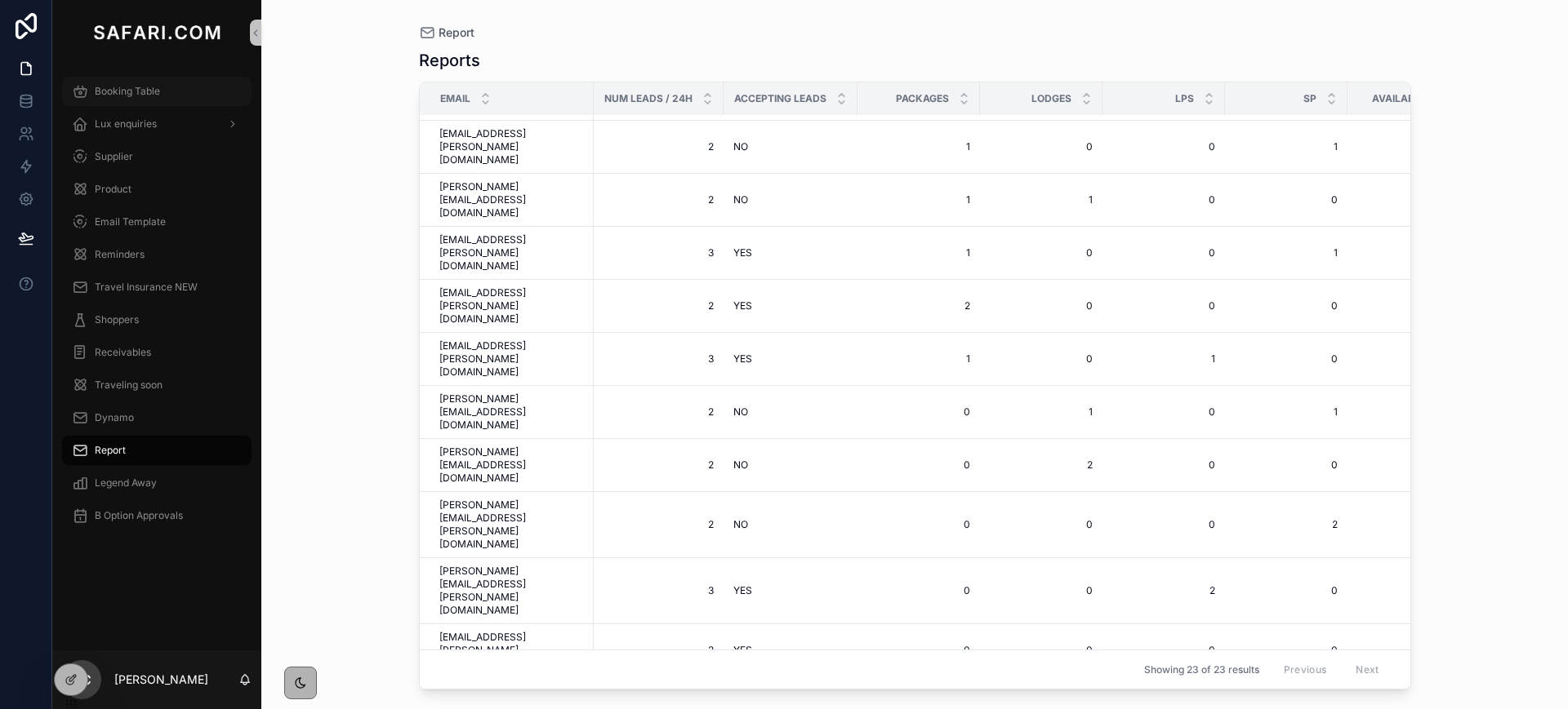
click at [146, 81] on div "Booking Table" at bounding box center [157, 91] width 170 height 26
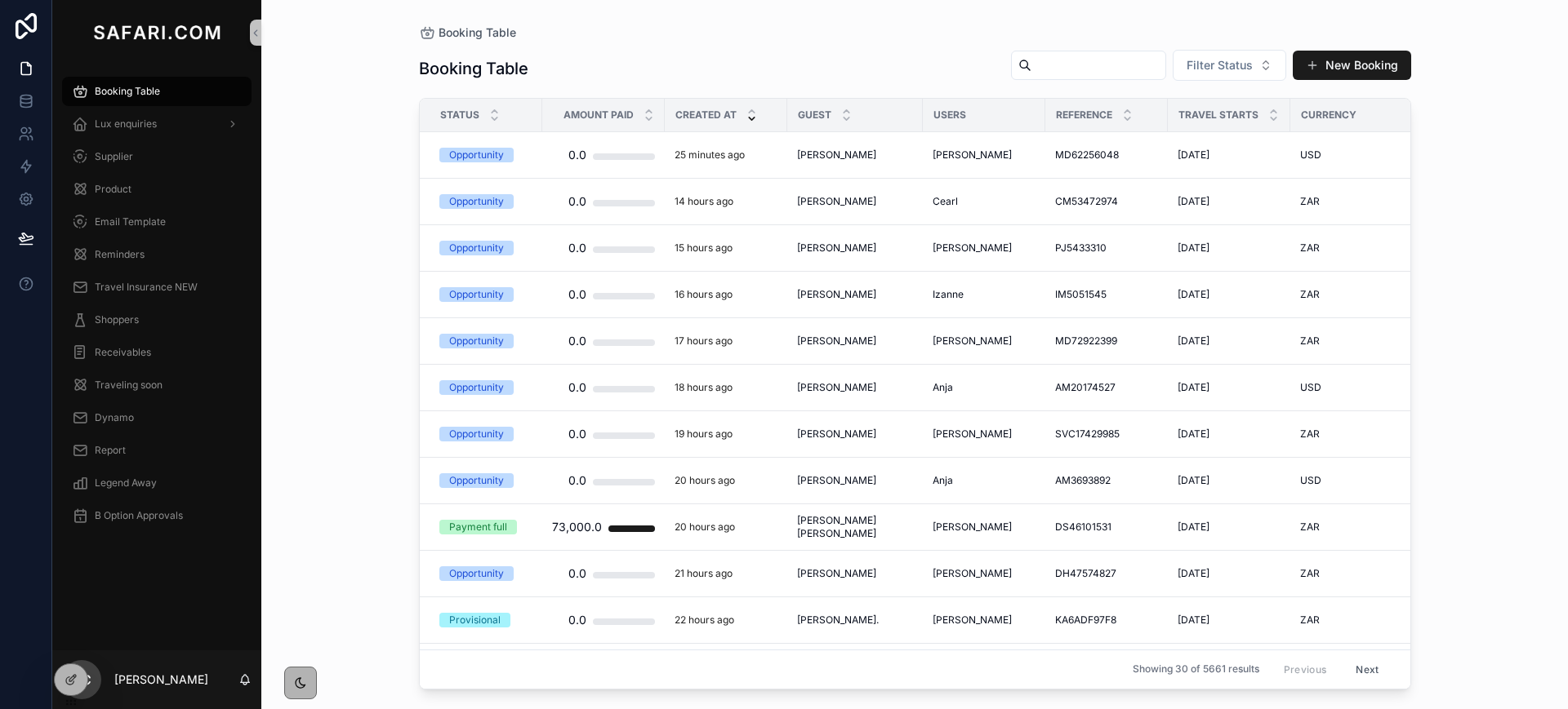
click at [1031, 65] on input "scrollable content" at bounding box center [1098, 65] width 134 height 23
paste input "**********"
type input "**********"
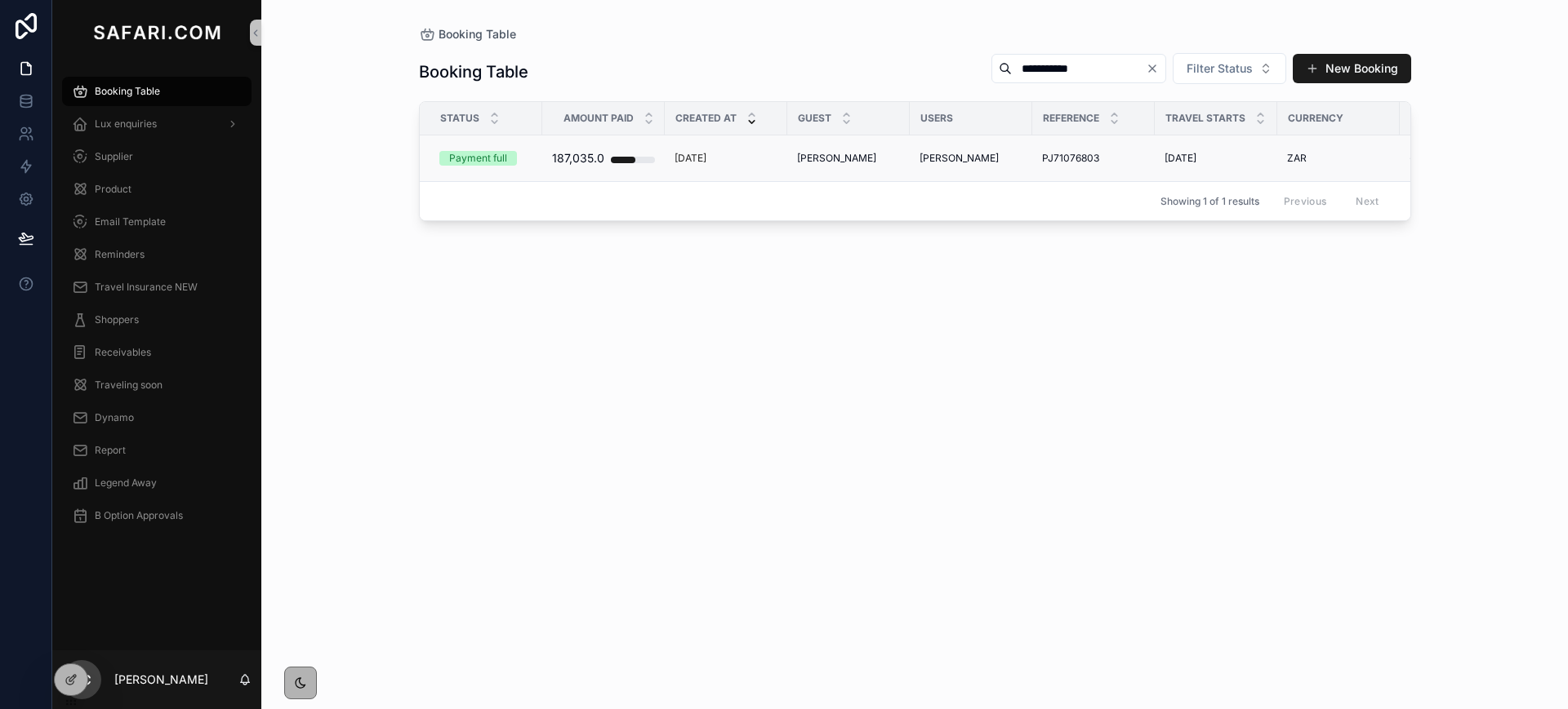
click at [799, 158] on span "Michael Herrero" at bounding box center [837, 158] width 80 height 13
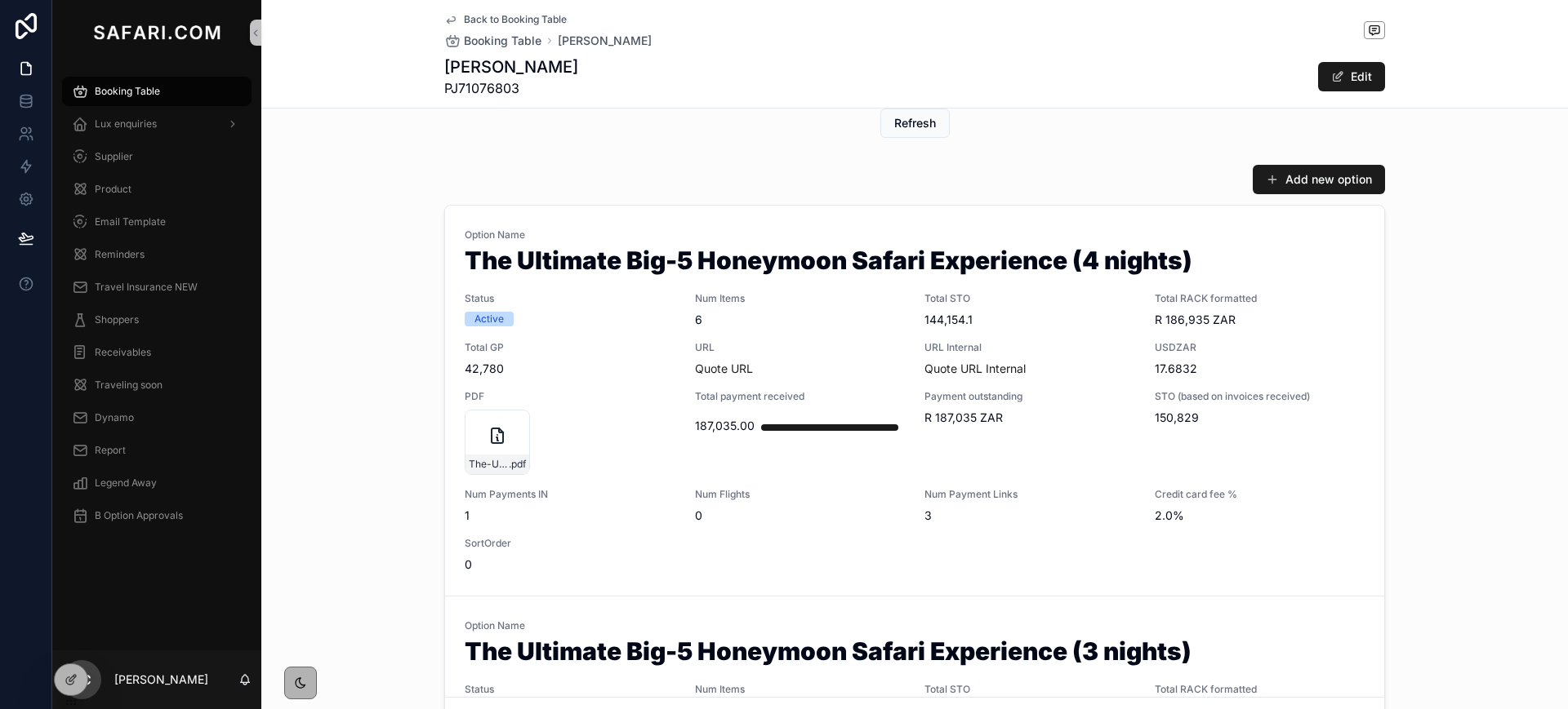
scroll to position [208, 0]
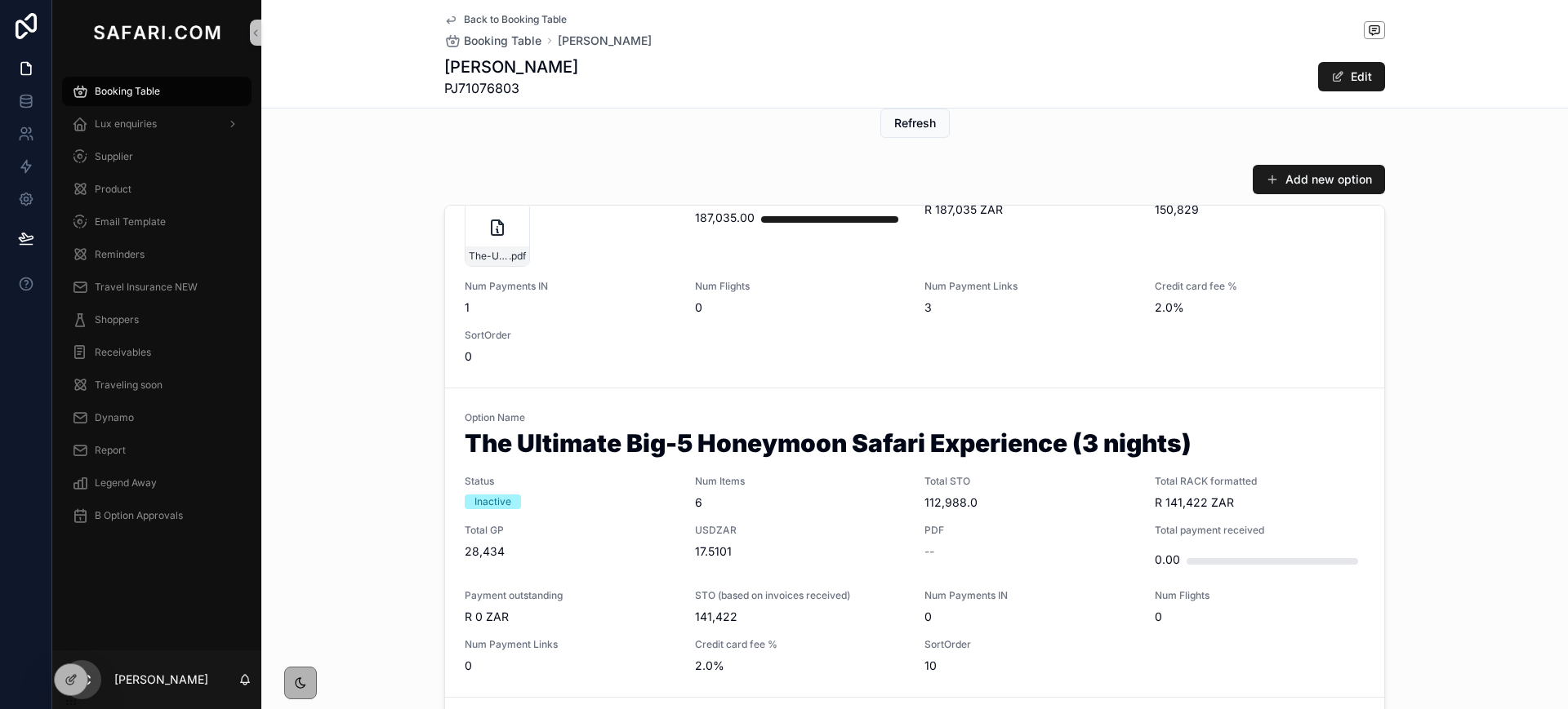
click at [851, 355] on div "Option Name The Ultimate Big-5 Honeymoon Safari Experience (4 nights) Status Ac…" at bounding box center [914, 193] width 899 height 345
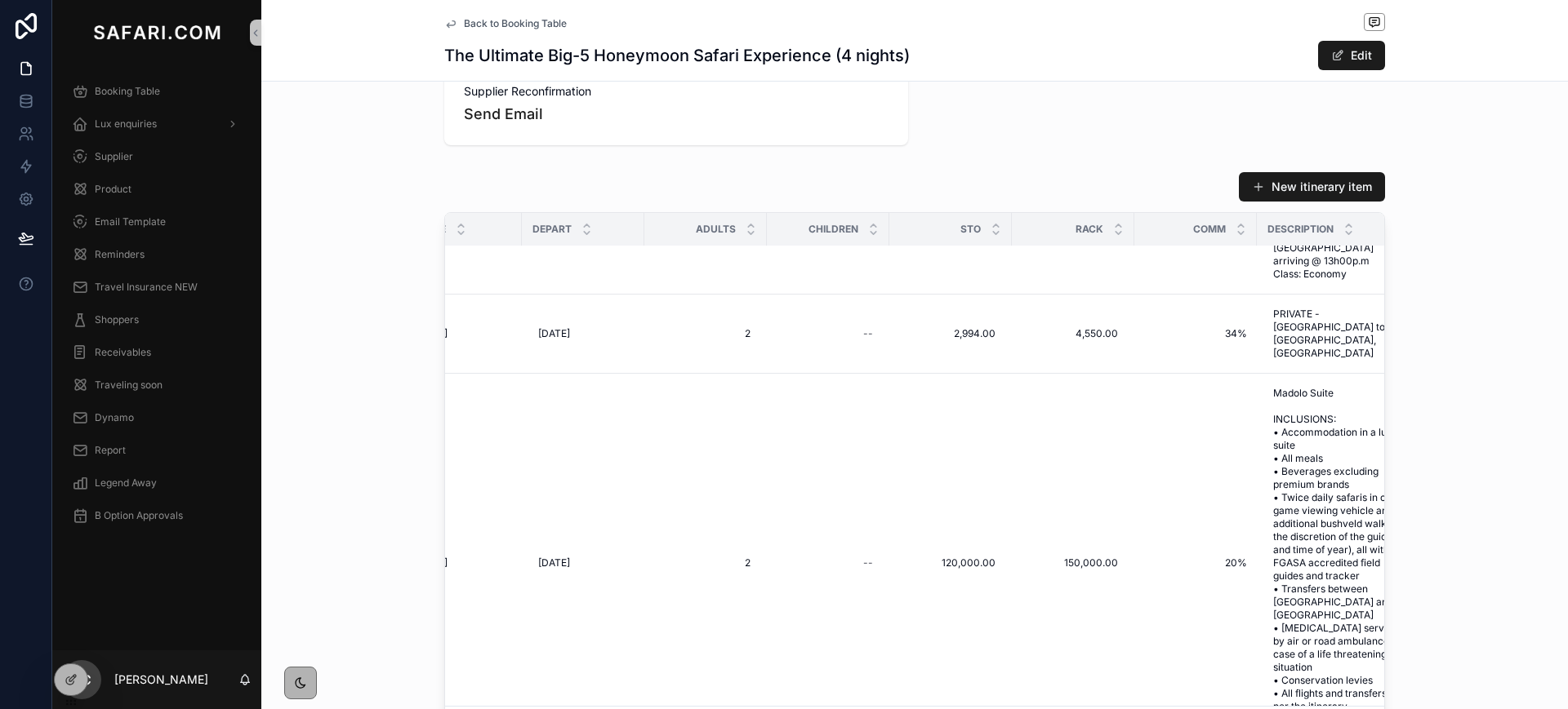
scroll to position [71, 479]
click at [445, 24] on icon "scrollable content" at bounding box center [451, 24] width 13 height 13
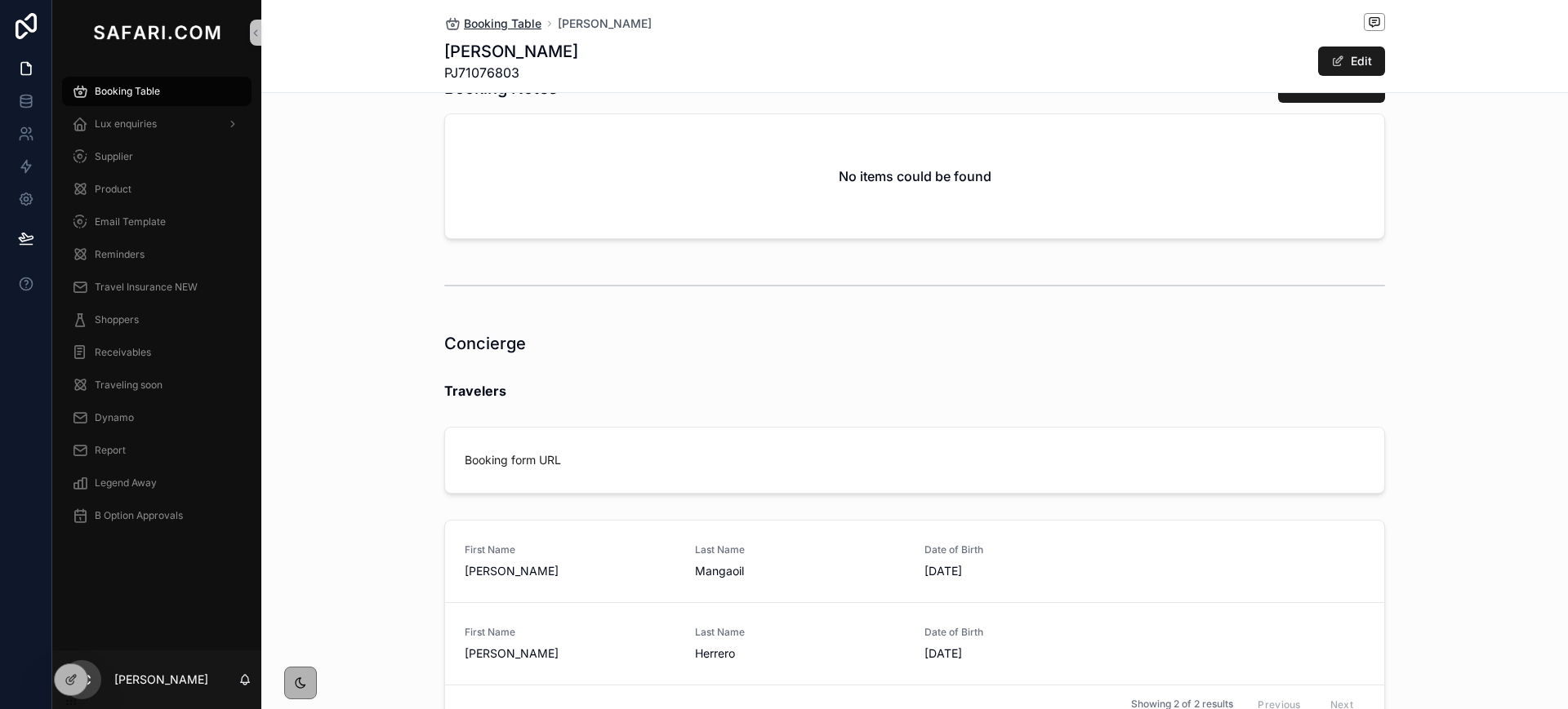
click at [481, 25] on span "Booking Table" at bounding box center [503, 24] width 78 height 16
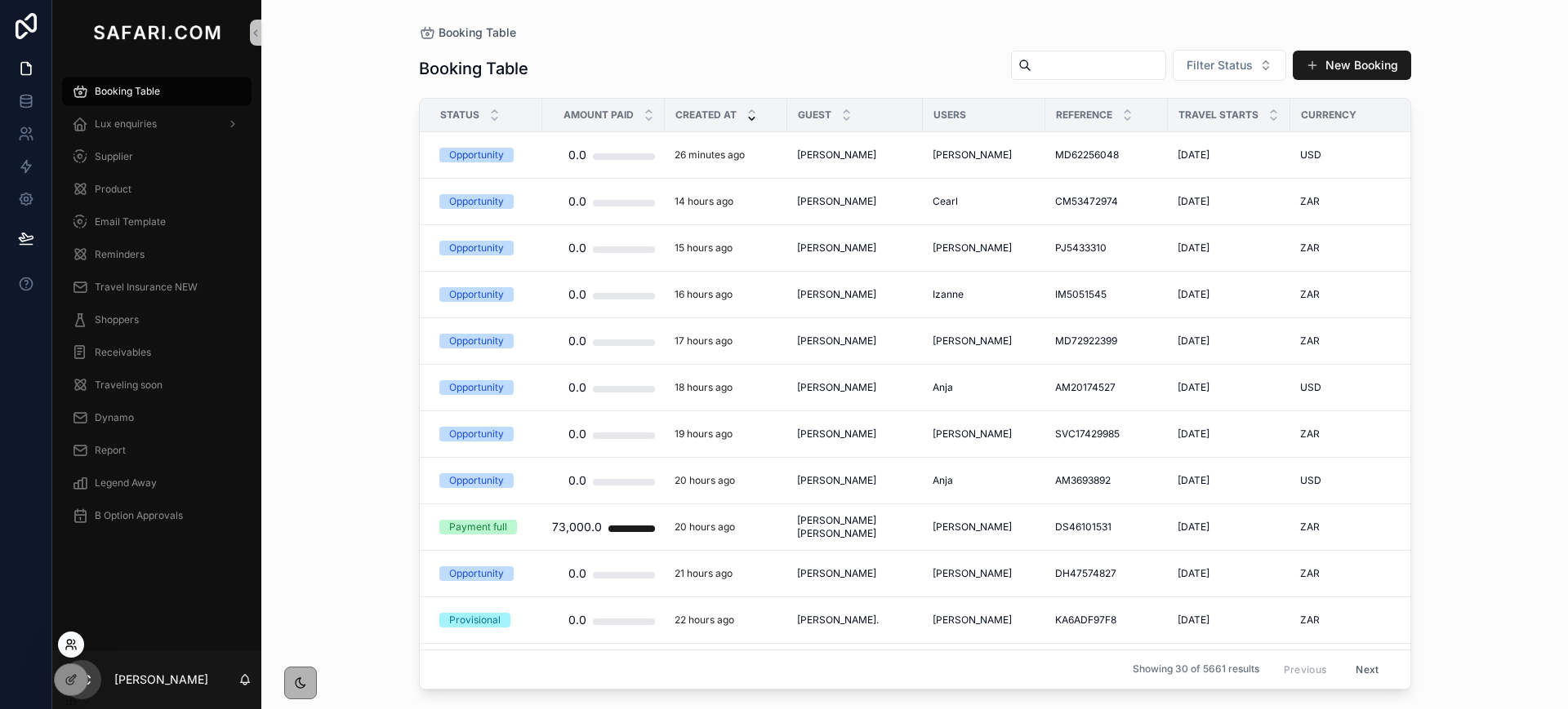
click at [66, 649] on icon at bounding box center [71, 645] width 13 height 13
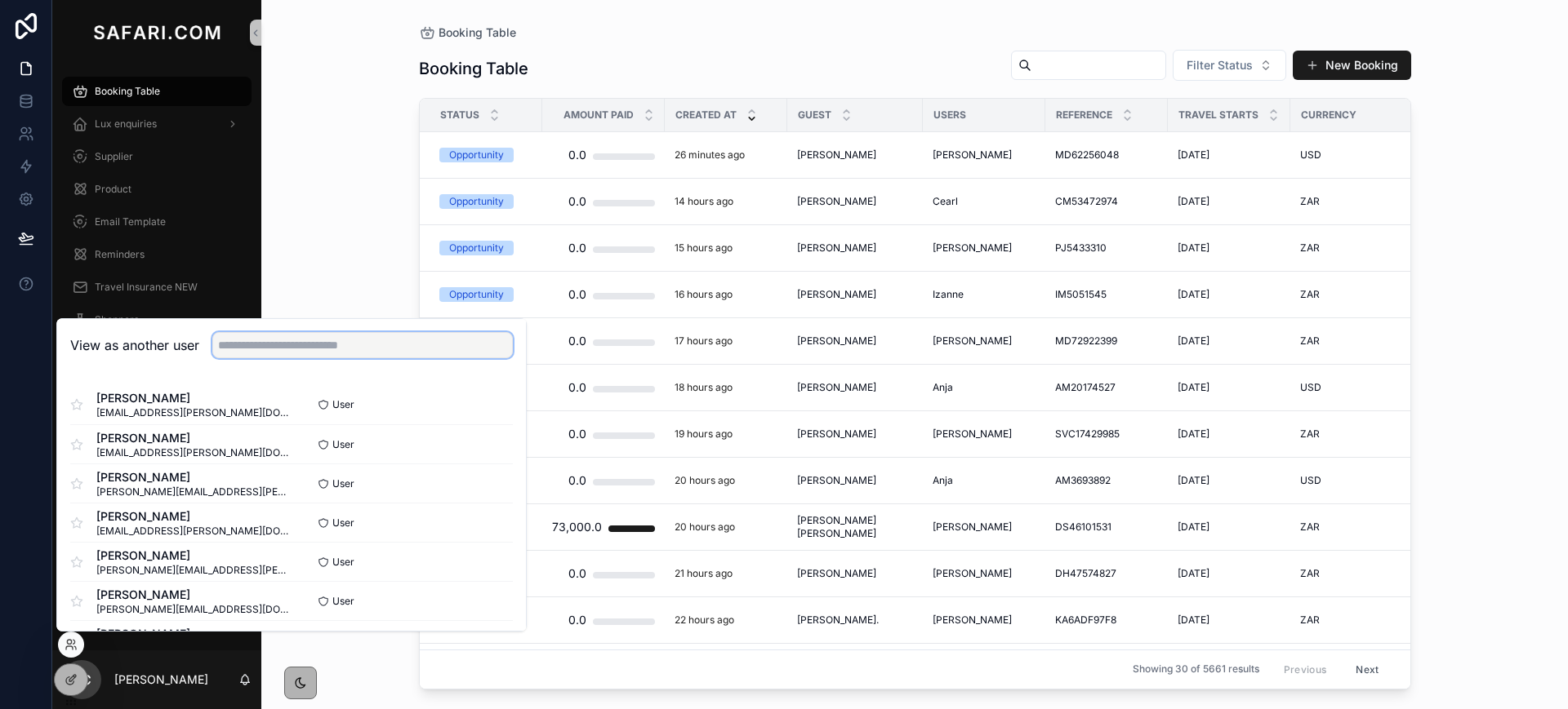
click at [294, 338] on input "text" at bounding box center [363, 345] width 300 height 26
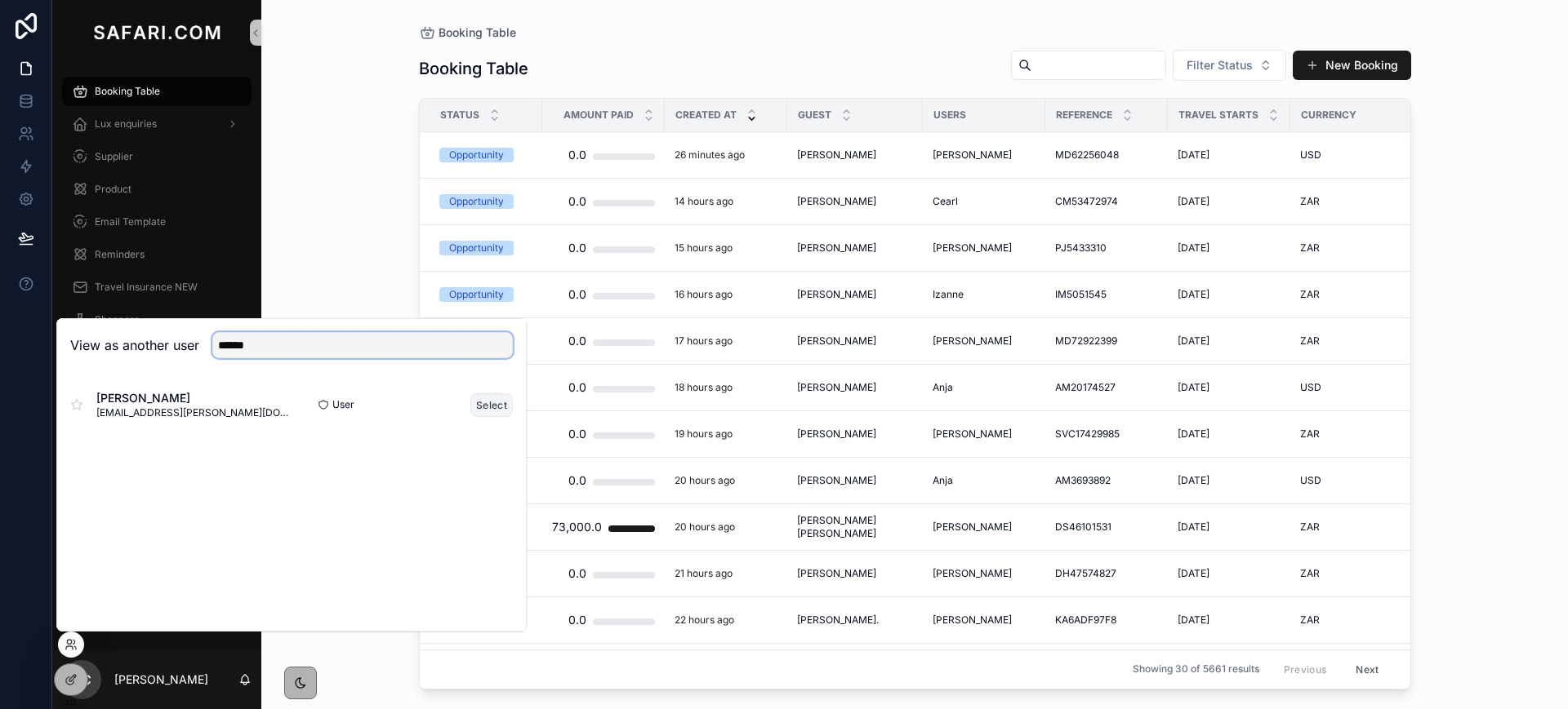
type input "******"
click at [489, 401] on button "Select" at bounding box center [491, 405] width 43 height 24
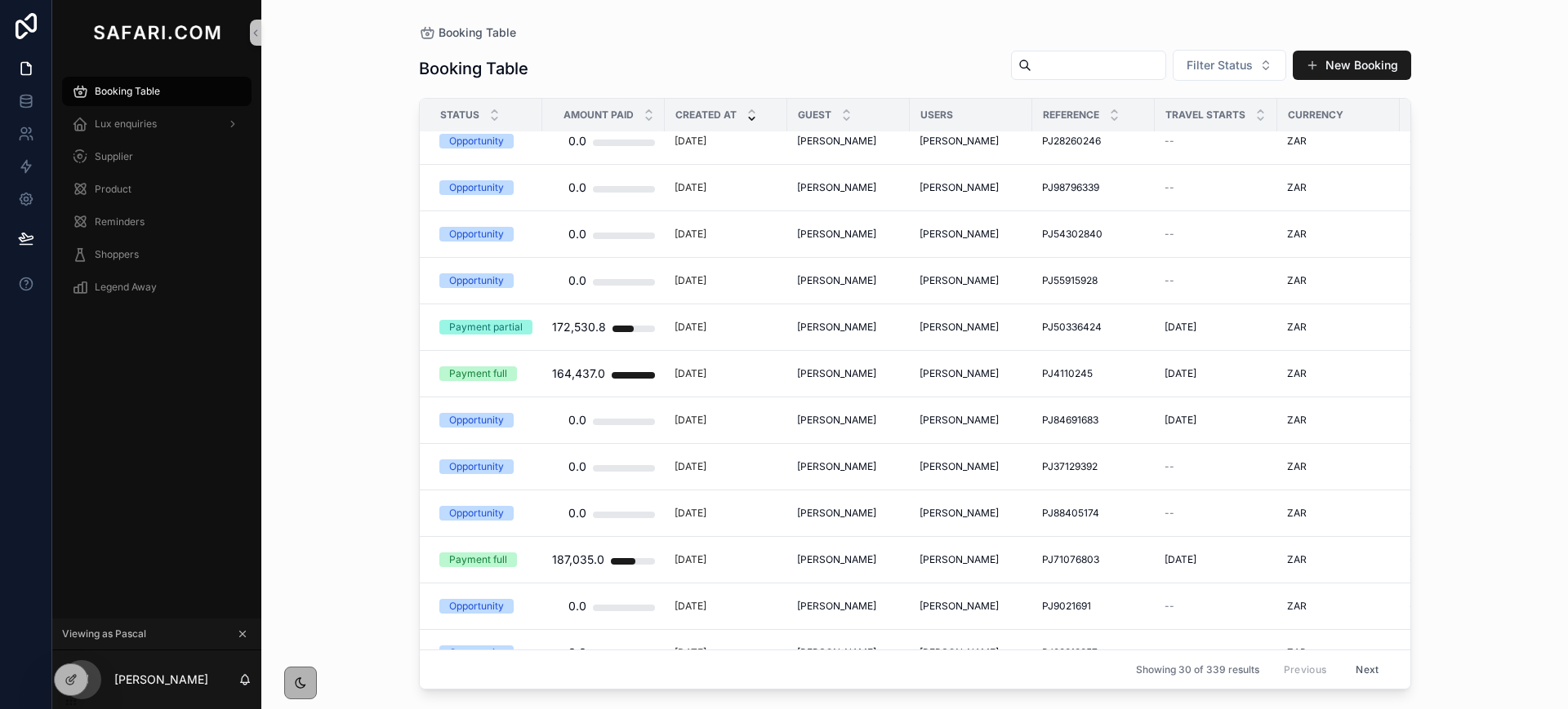
scroll to position [489, 0]
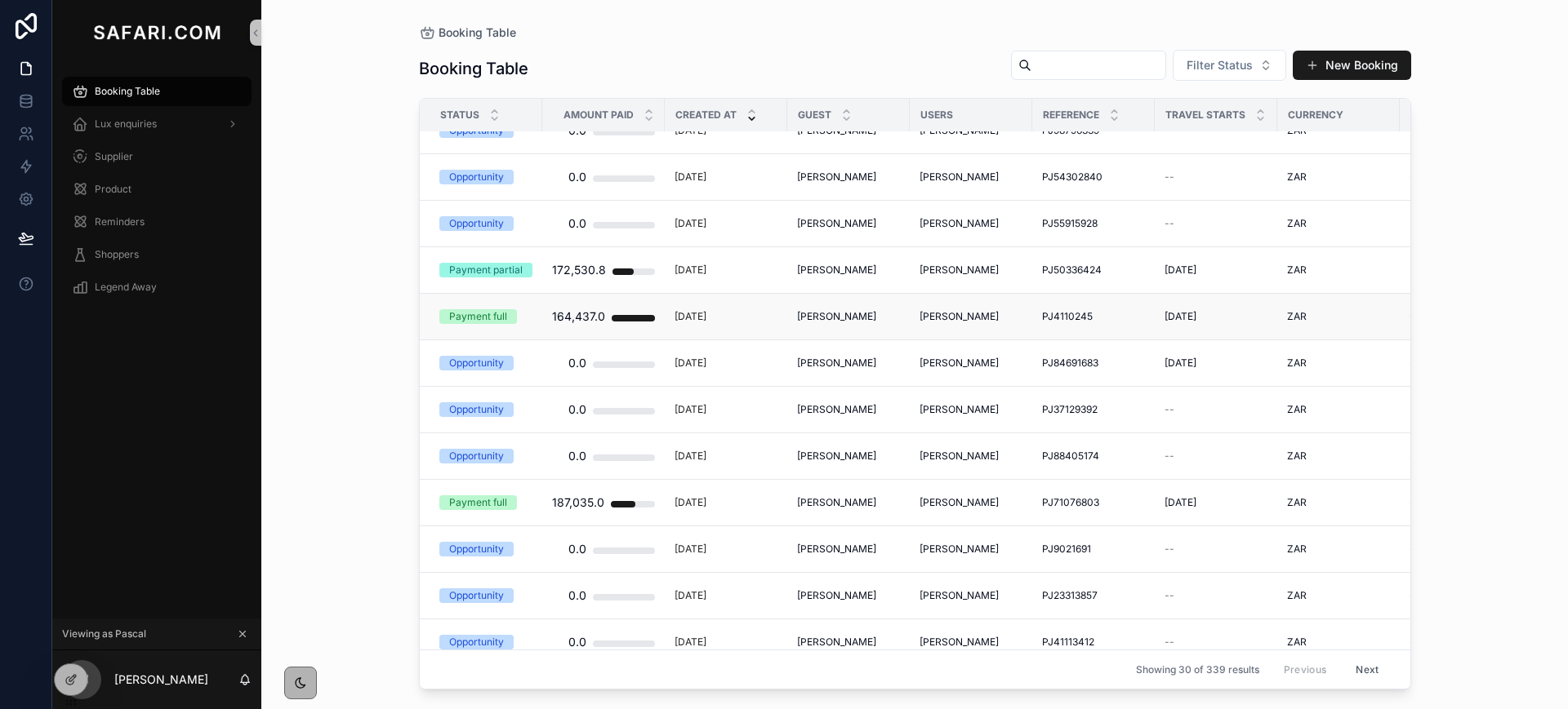
click at [824, 315] on span "[PERSON_NAME]" at bounding box center [837, 317] width 80 height 13
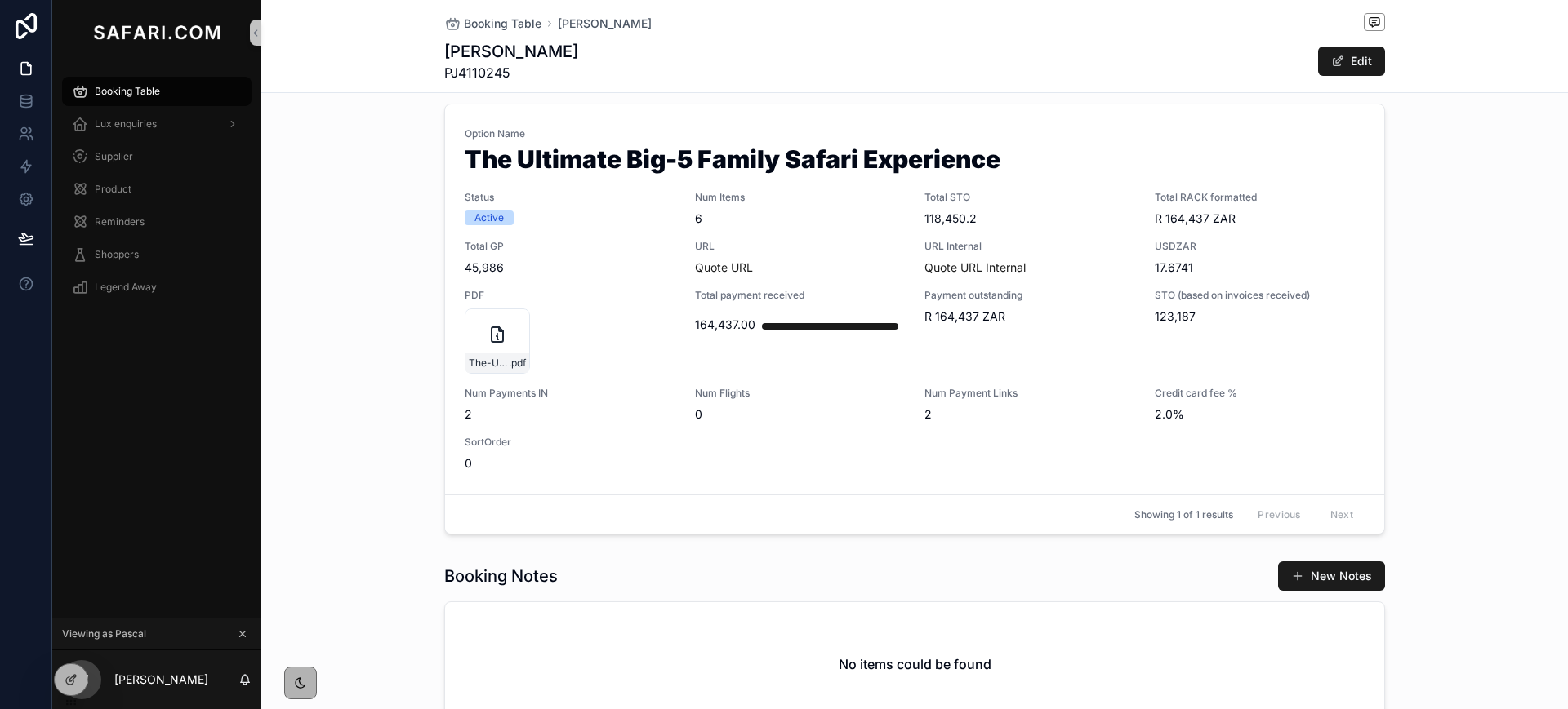
scroll to position [563, 0]
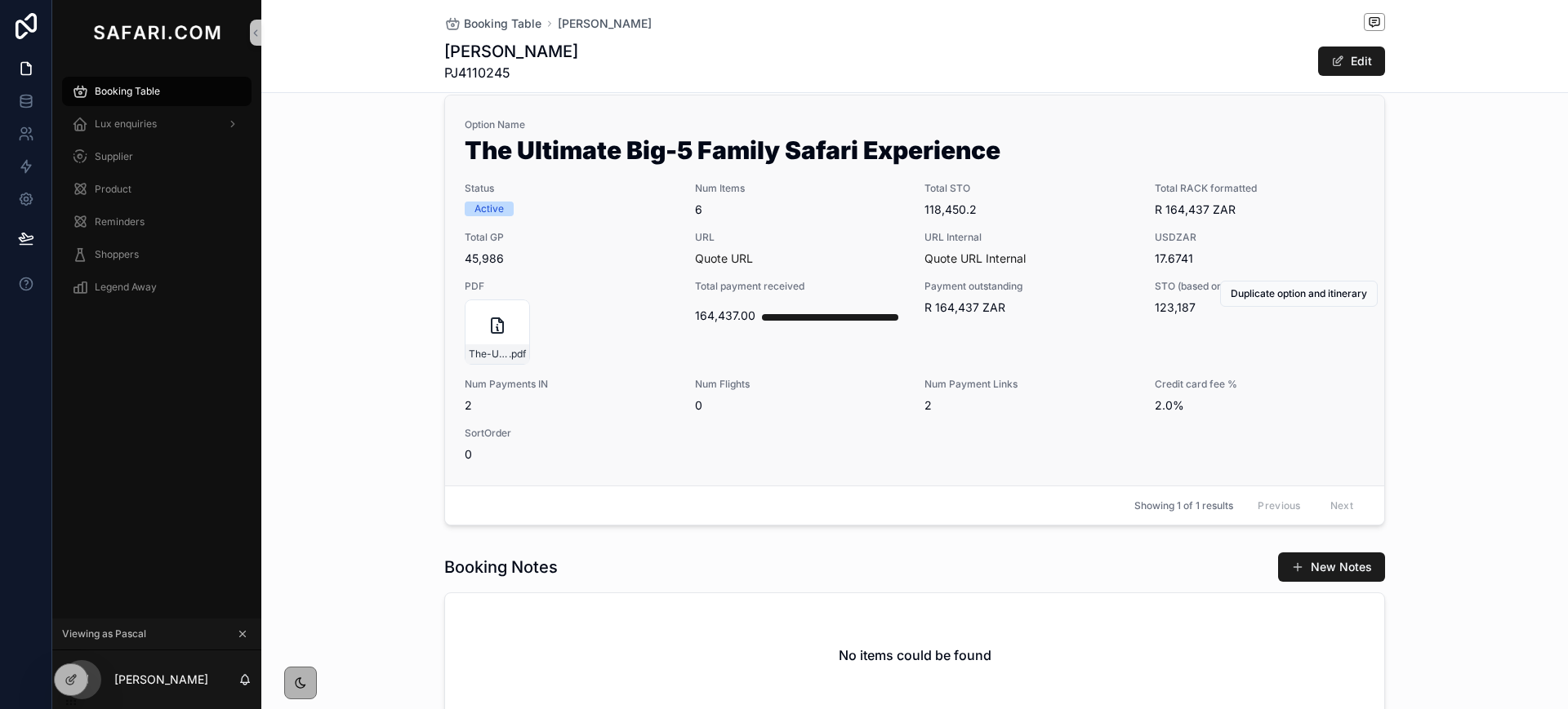
click at [851, 247] on div "URL Quote URL" at bounding box center [800, 249] width 211 height 36
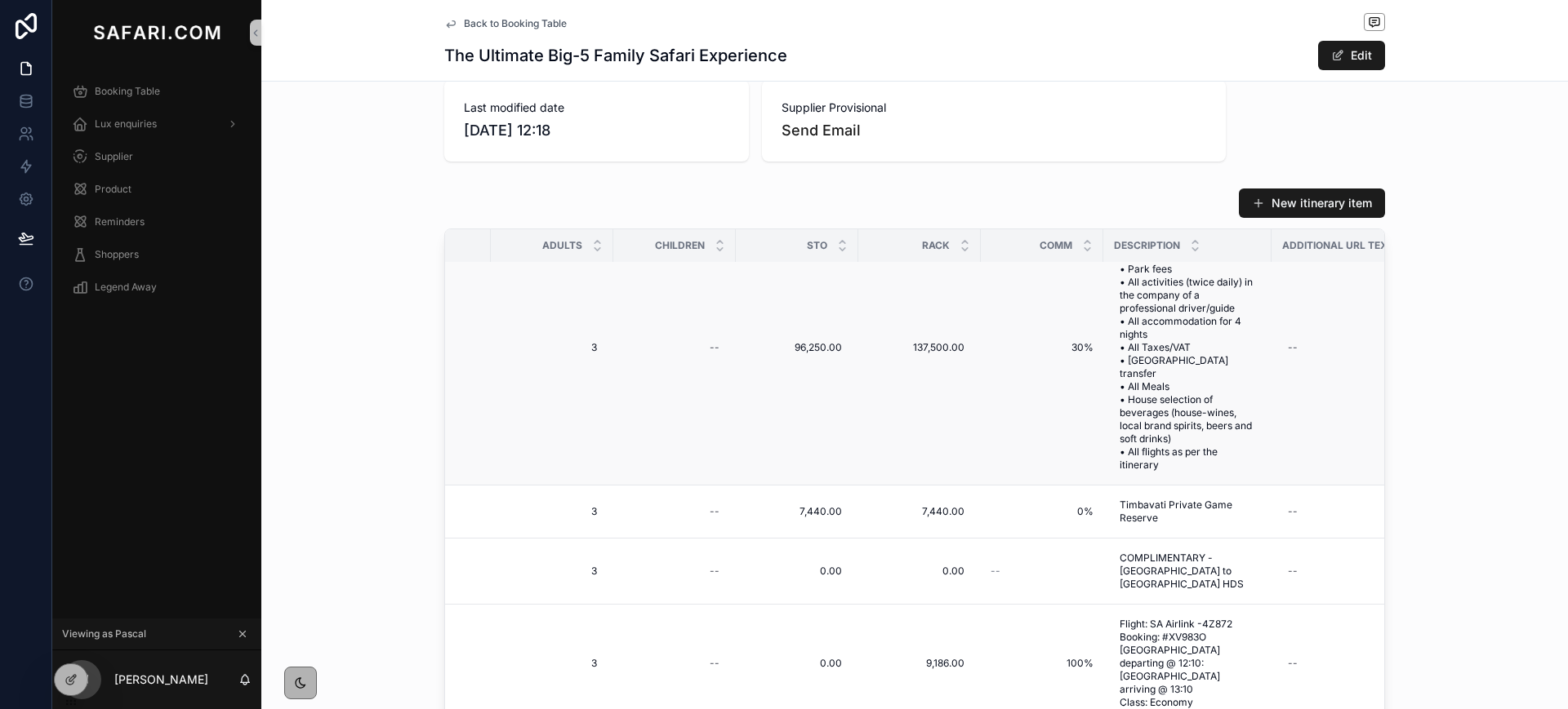
scroll to position [252, 621]
click at [448, 24] on icon "scrollable content" at bounding box center [451, 24] width 13 height 13
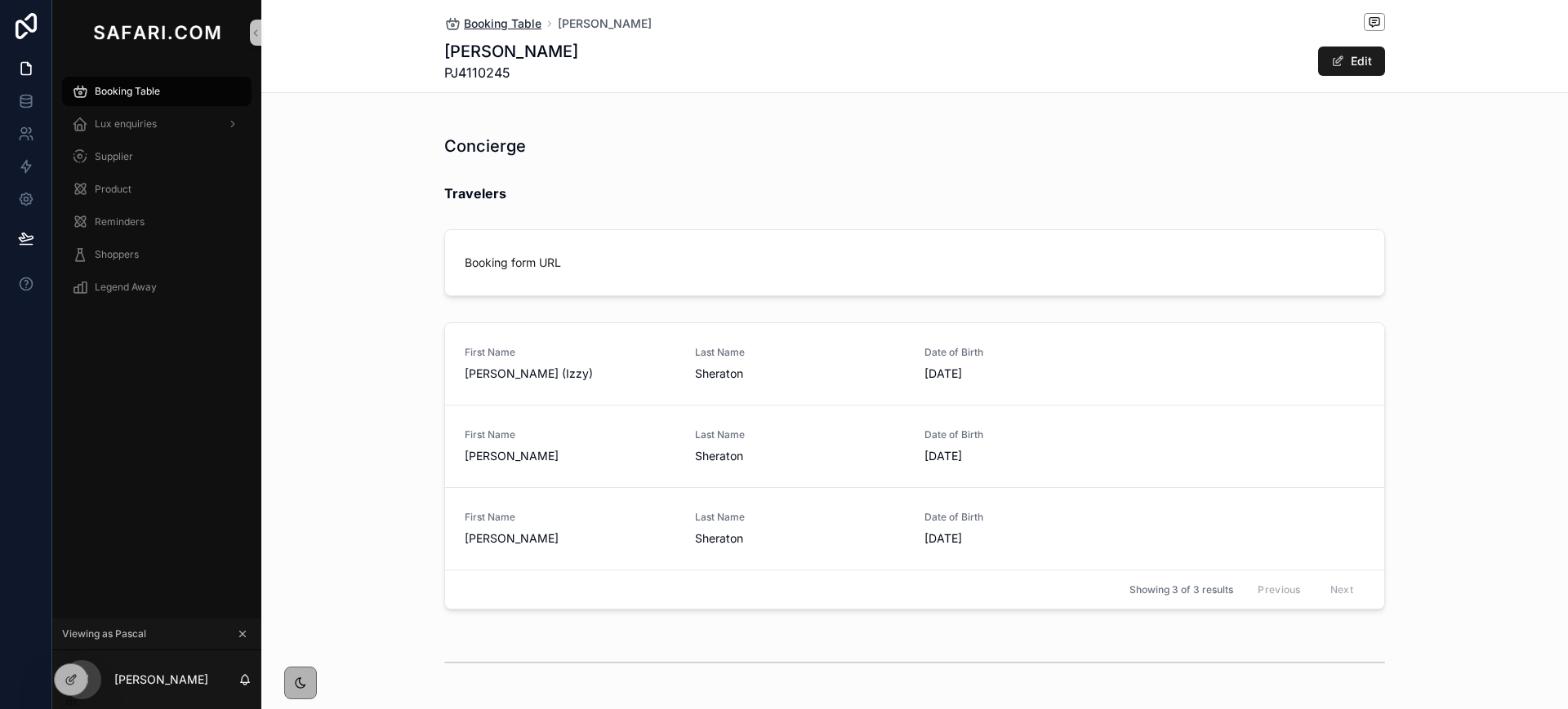
click at [448, 21] on icon "scrollable content" at bounding box center [452, 24] width 16 height 16
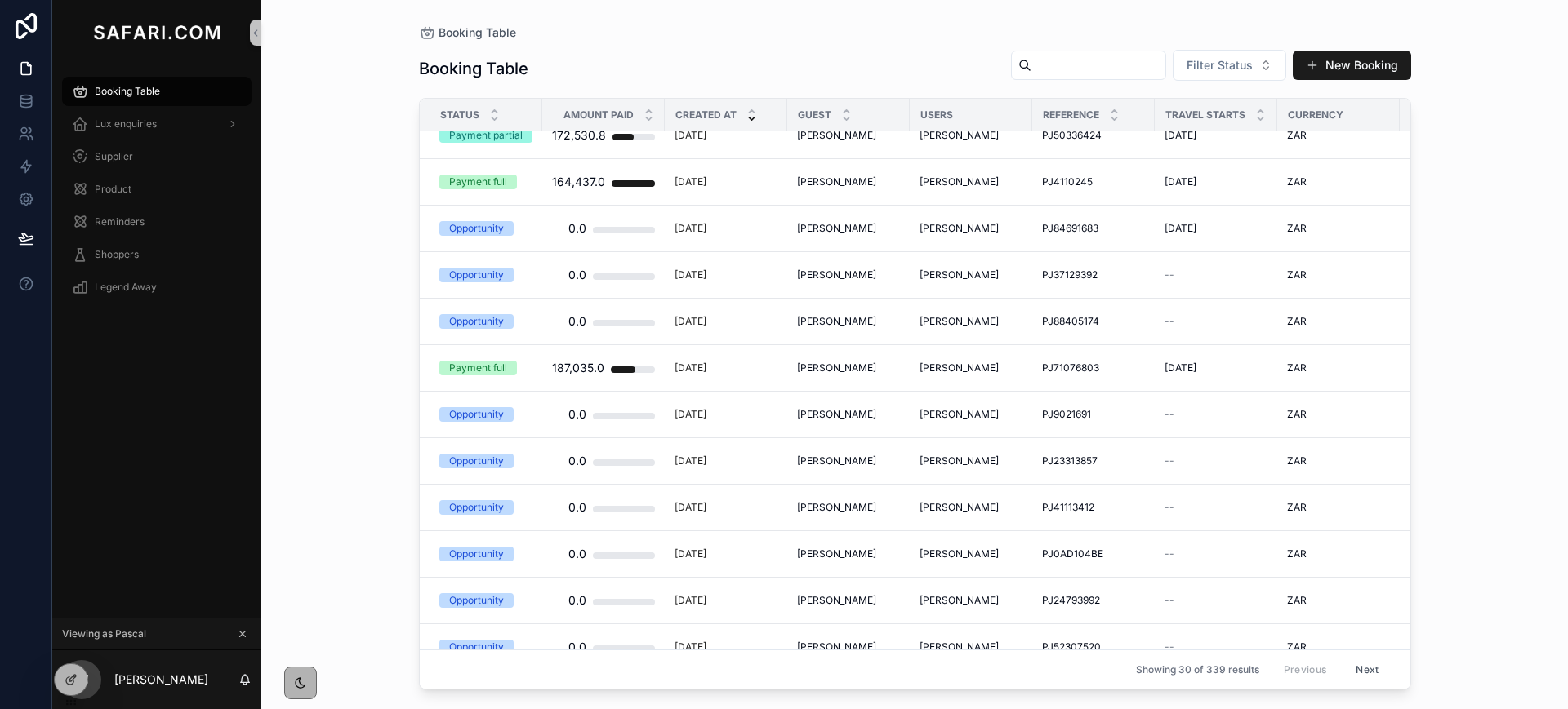
scroll to position [638, 0]
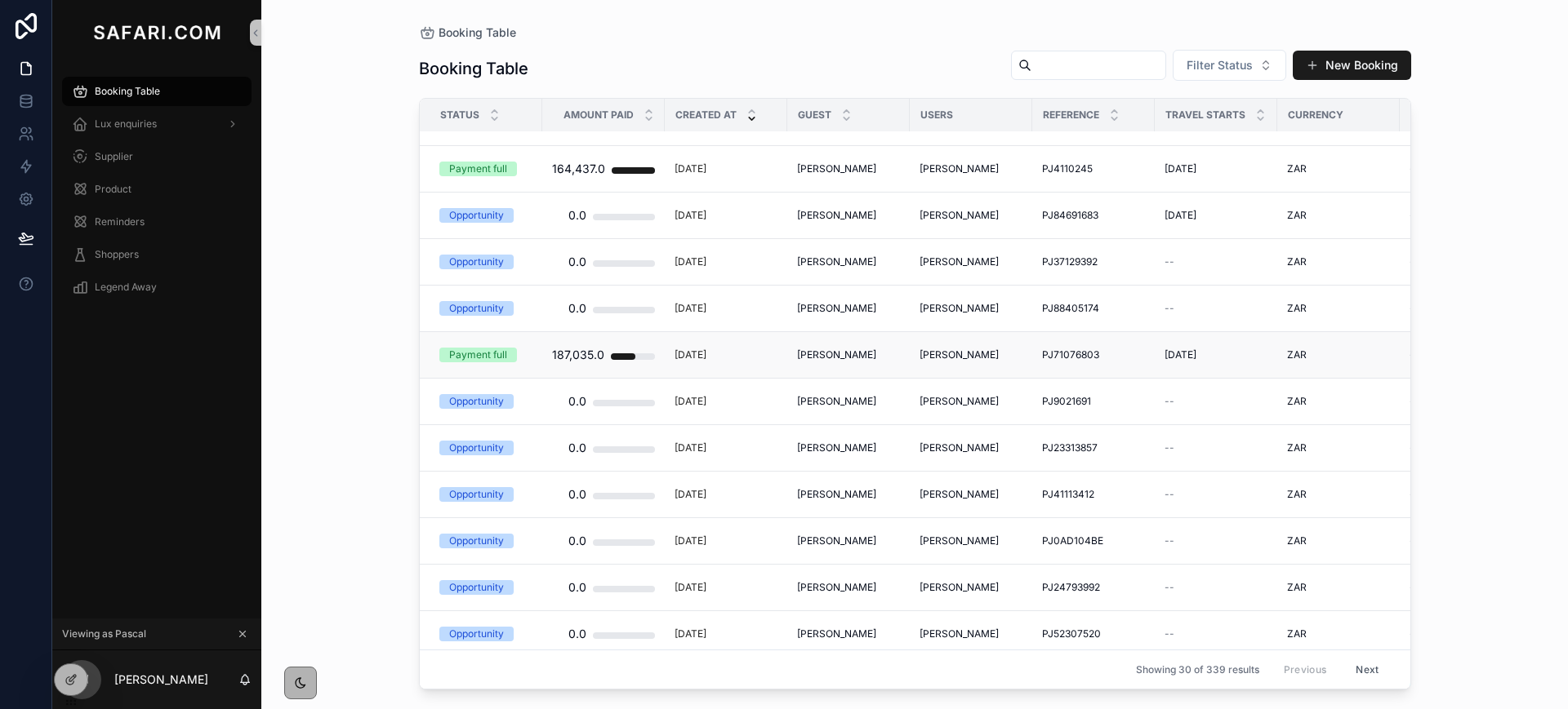
click at [840, 356] on span "Michael Herrero" at bounding box center [837, 354] width 80 height 13
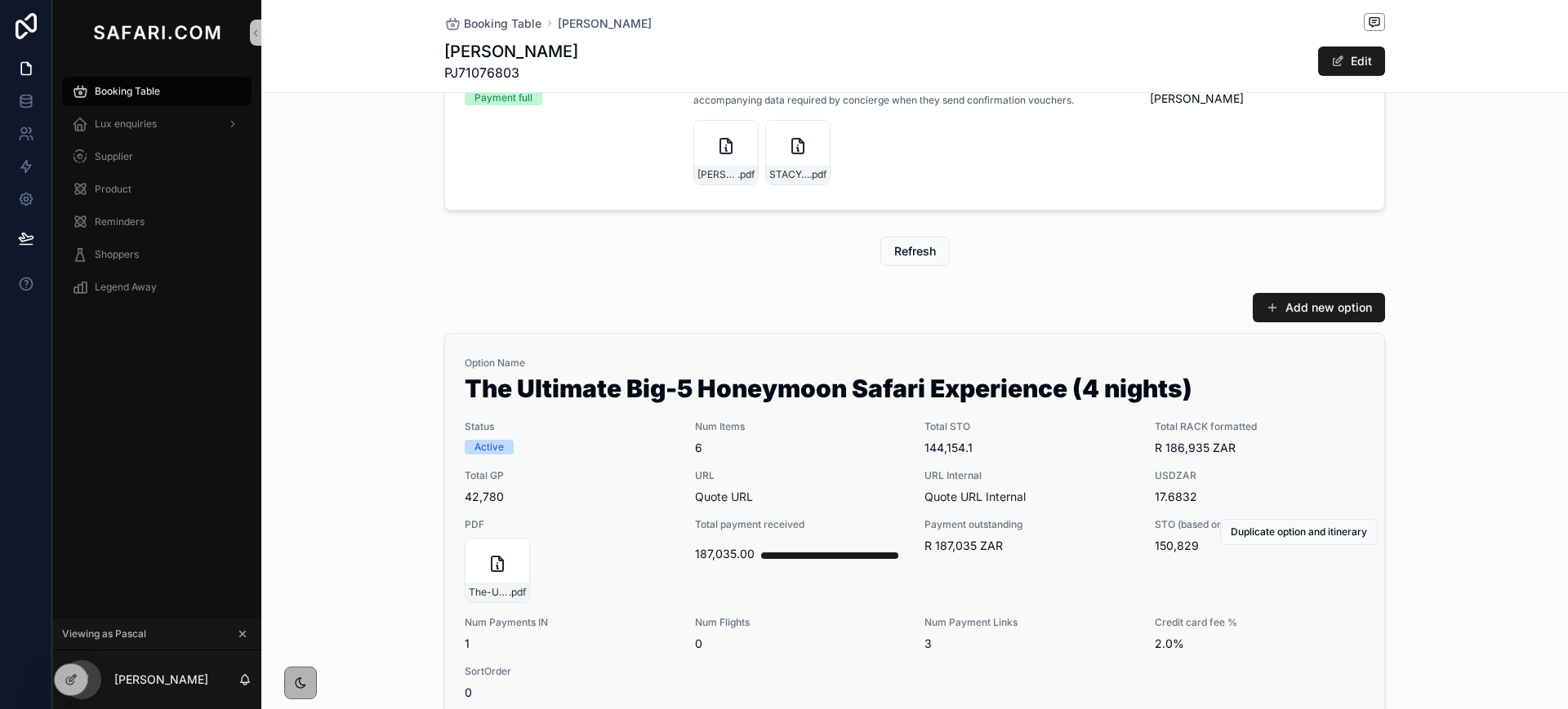
click at [858, 456] on span "6" at bounding box center [800, 448] width 211 height 16
click at [450, 24] on icon "scrollable content" at bounding box center [452, 24] width 16 height 16
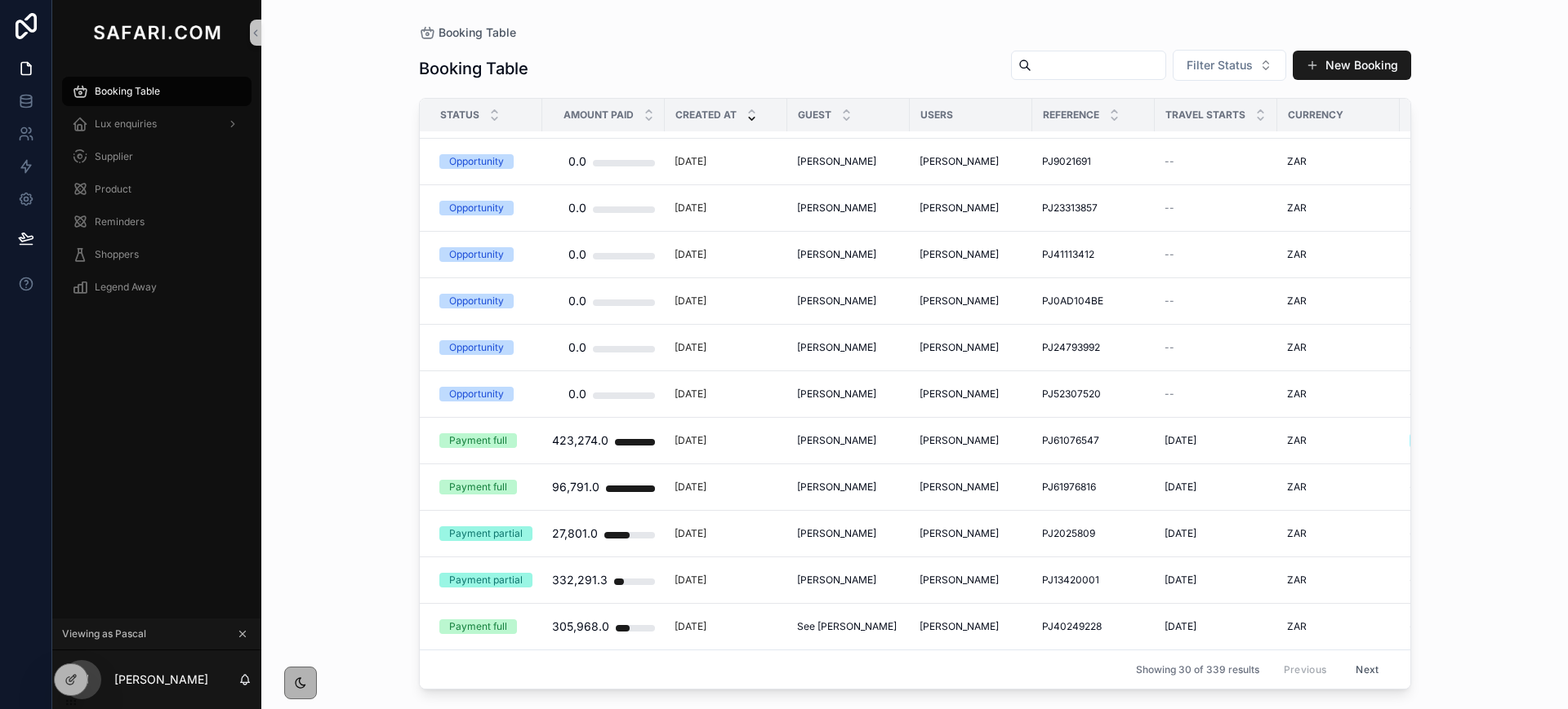
scroll to position [893, 0]
click at [854, 434] on span "Spencer Beall" at bounding box center [837, 440] width 80 height 13
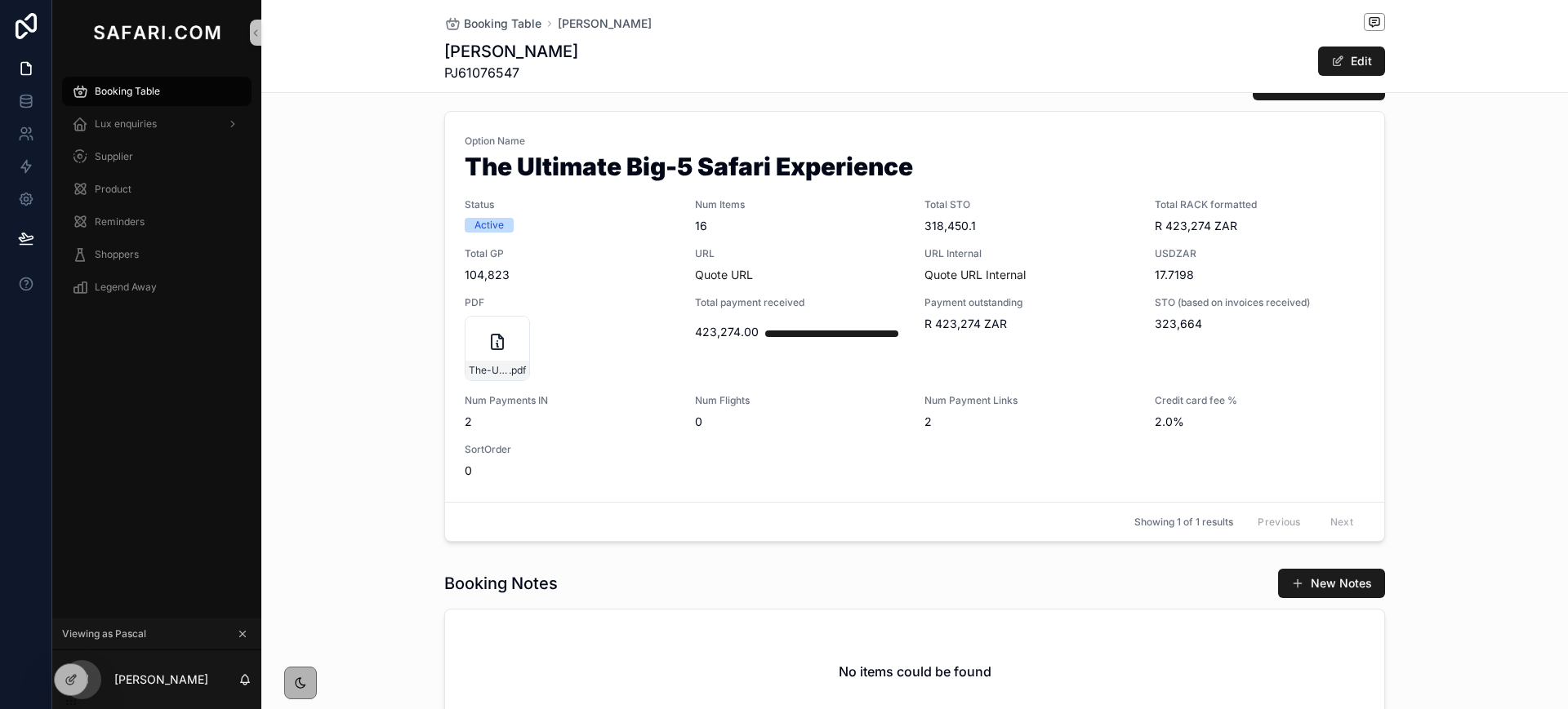
scroll to position [548, 0]
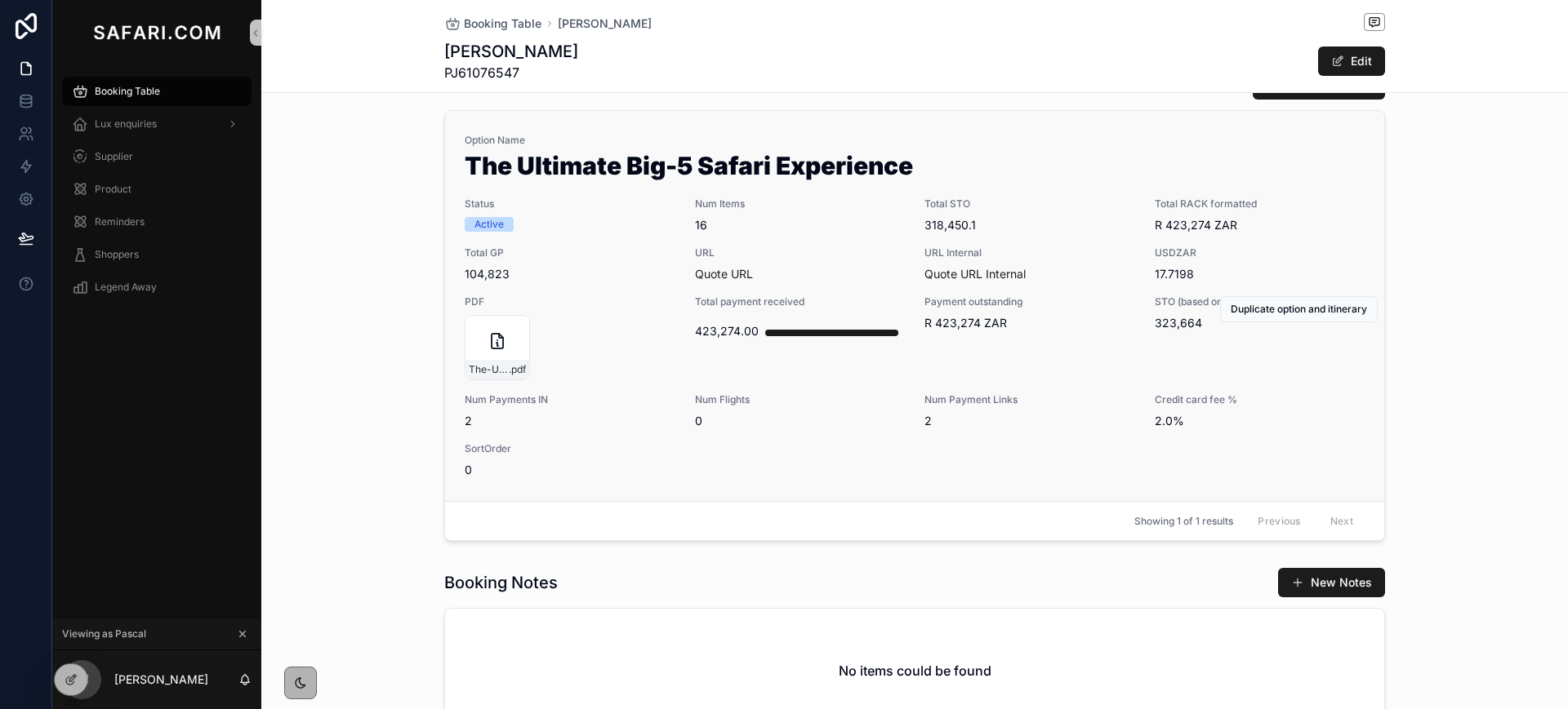
click at [841, 281] on span "Quote URL" at bounding box center [800, 274] width 211 height 16
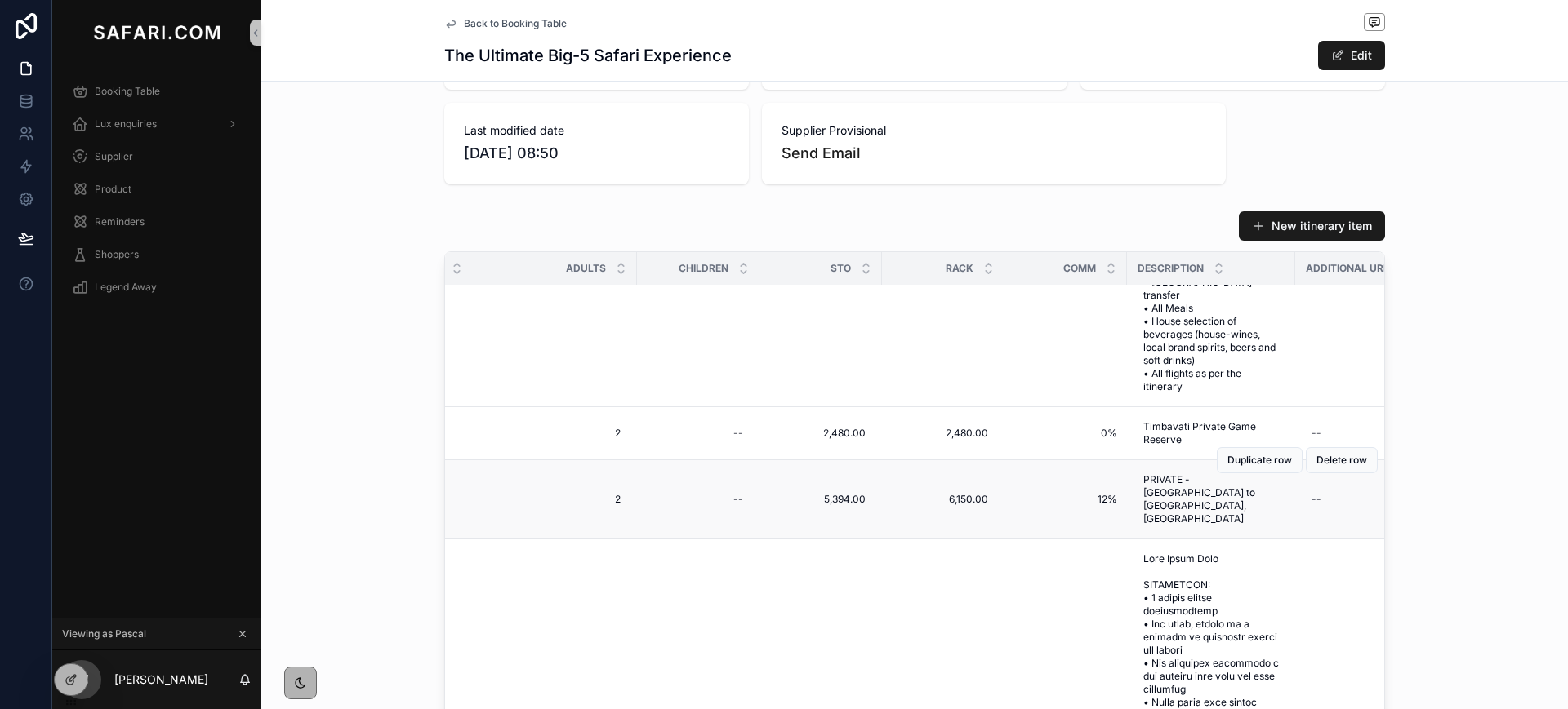
scroll to position [482, 604]
click at [472, 28] on span "Back to Booking Table" at bounding box center [516, 24] width 103 height 13
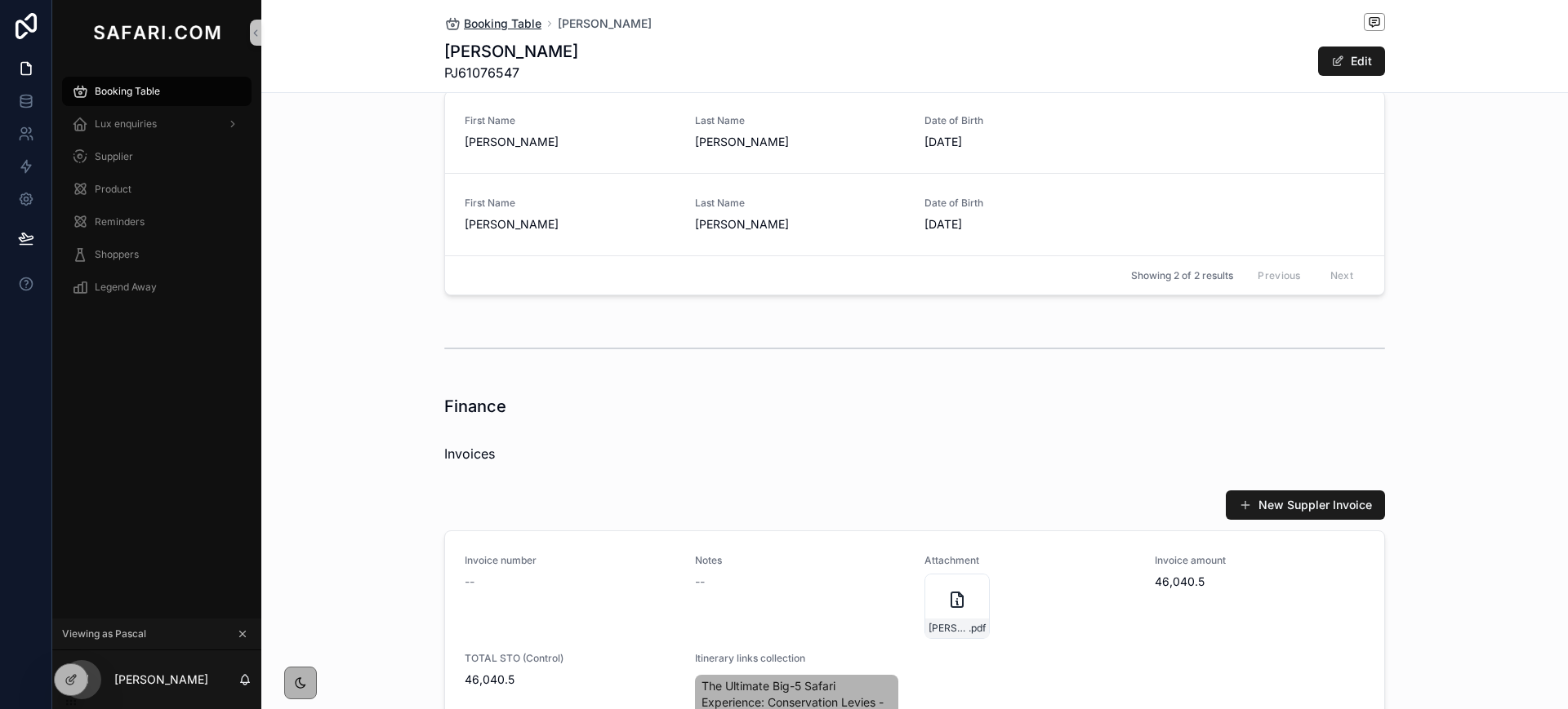
click at [467, 29] on span "Booking Table" at bounding box center [503, 24] width 78 height 16
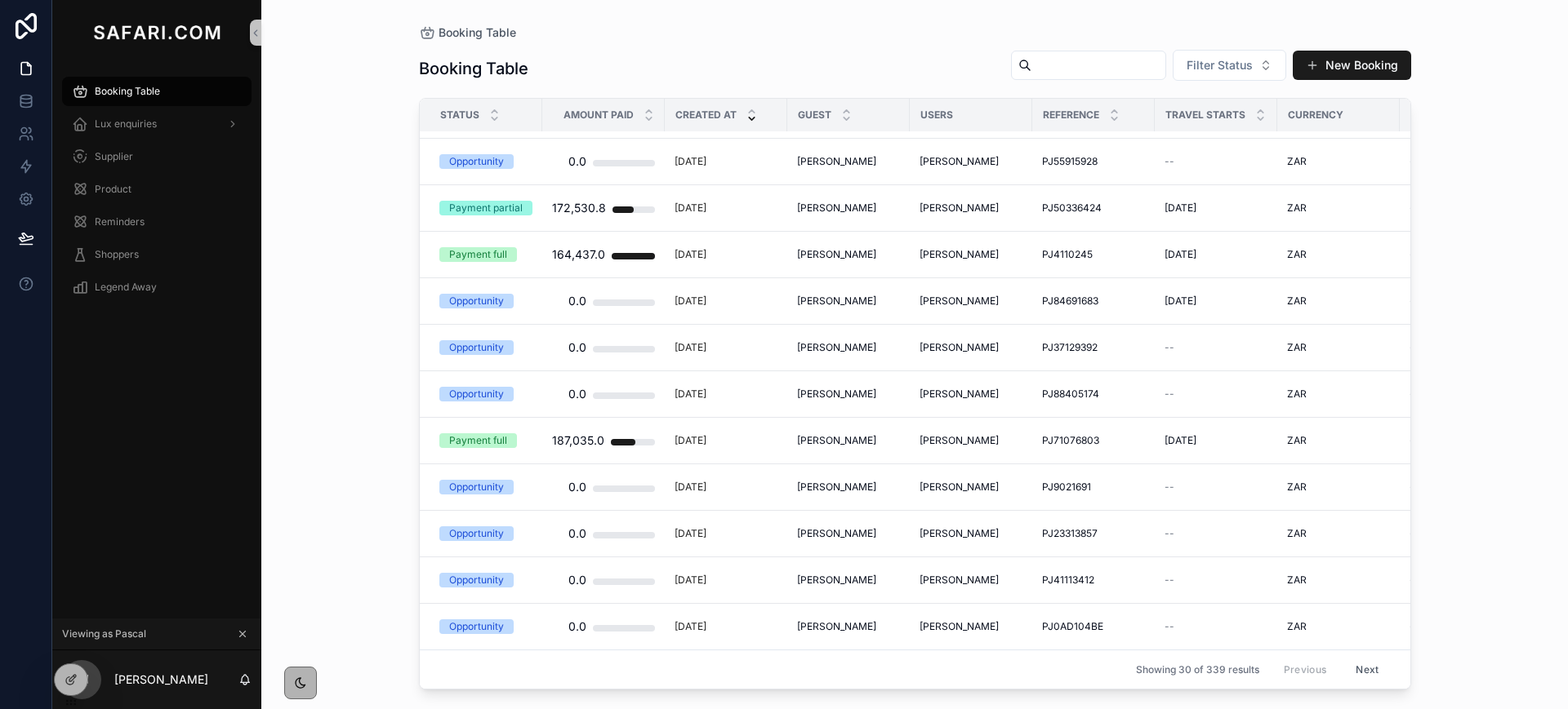
scroll to position [567, 0]
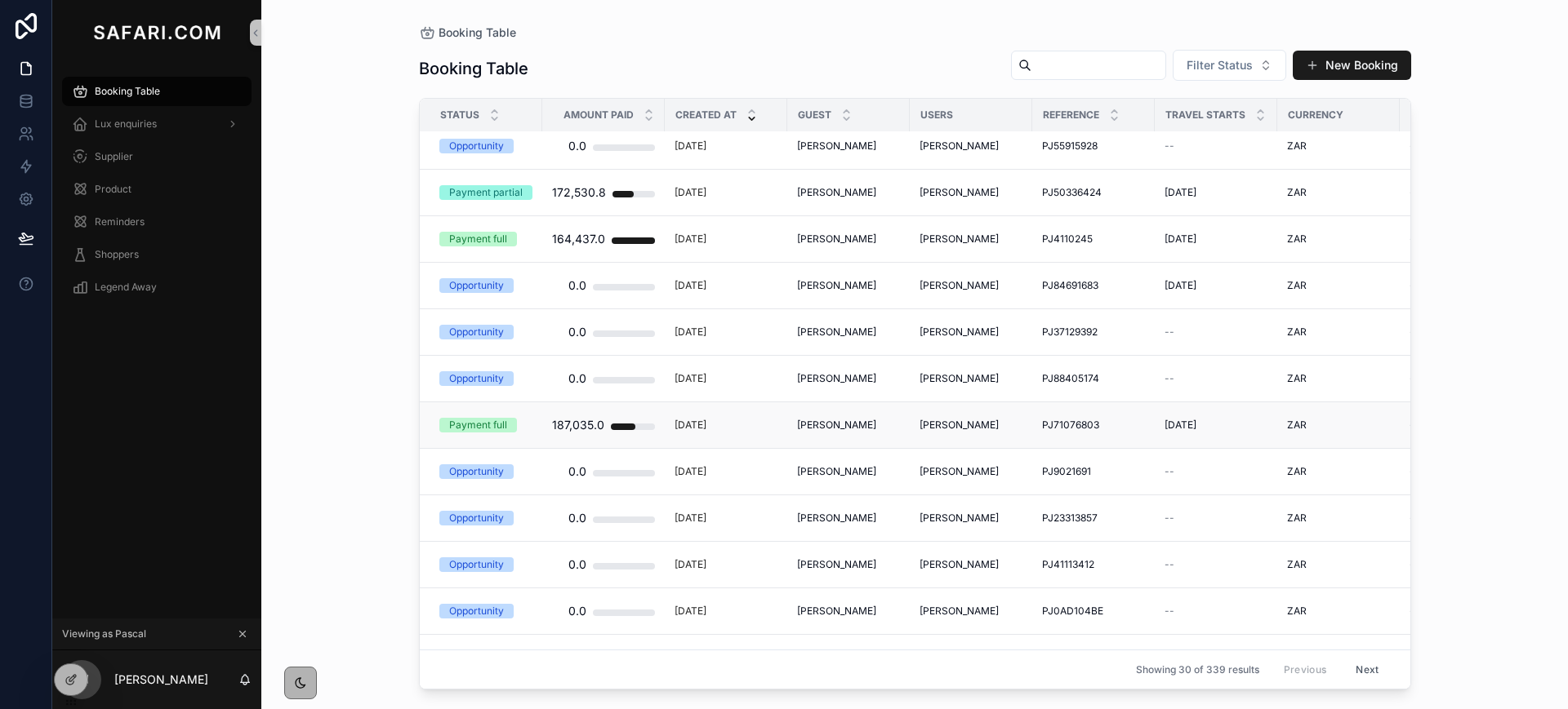
click at [836, 429] on span "Michael Herrero" at bounding box center [837, 425] width 80 height 13
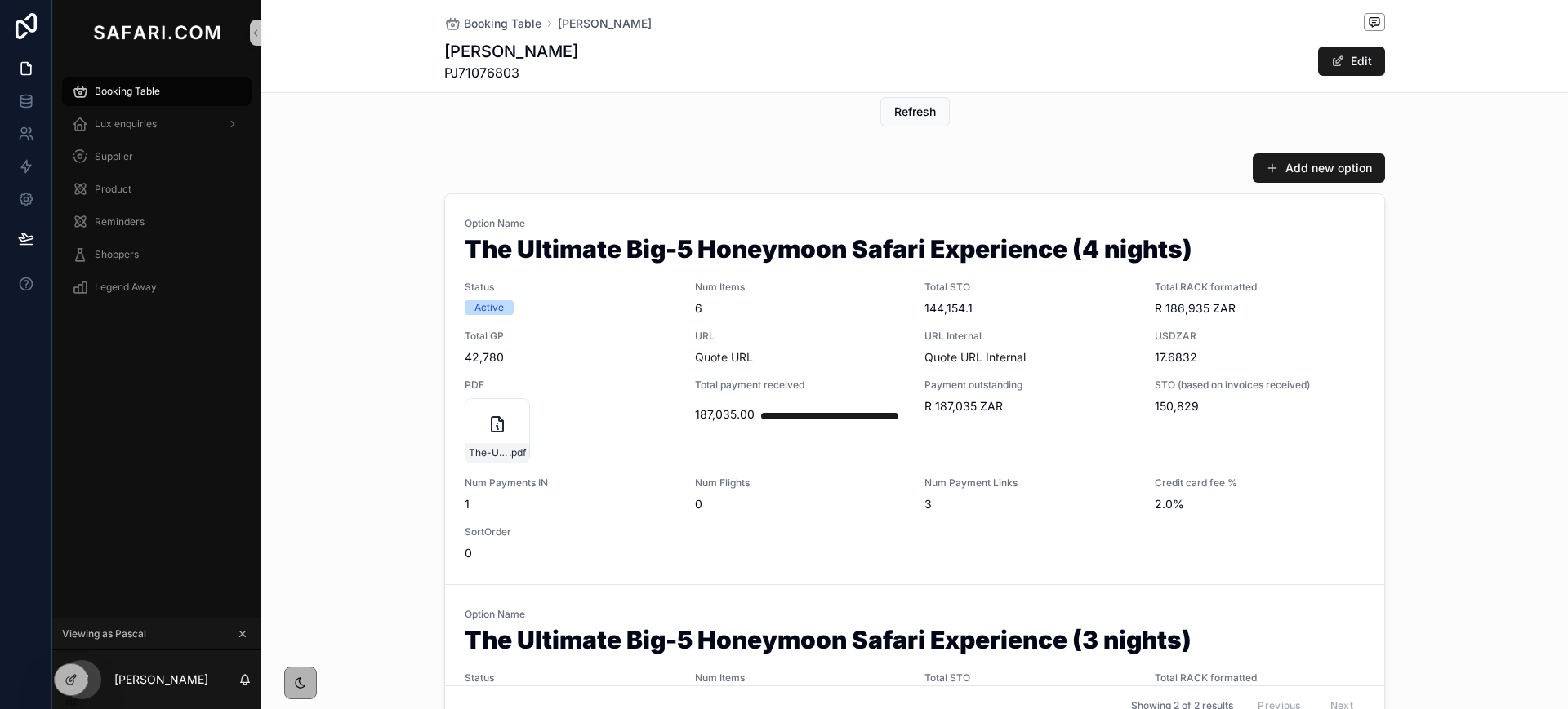
scroll to position [526, 0]
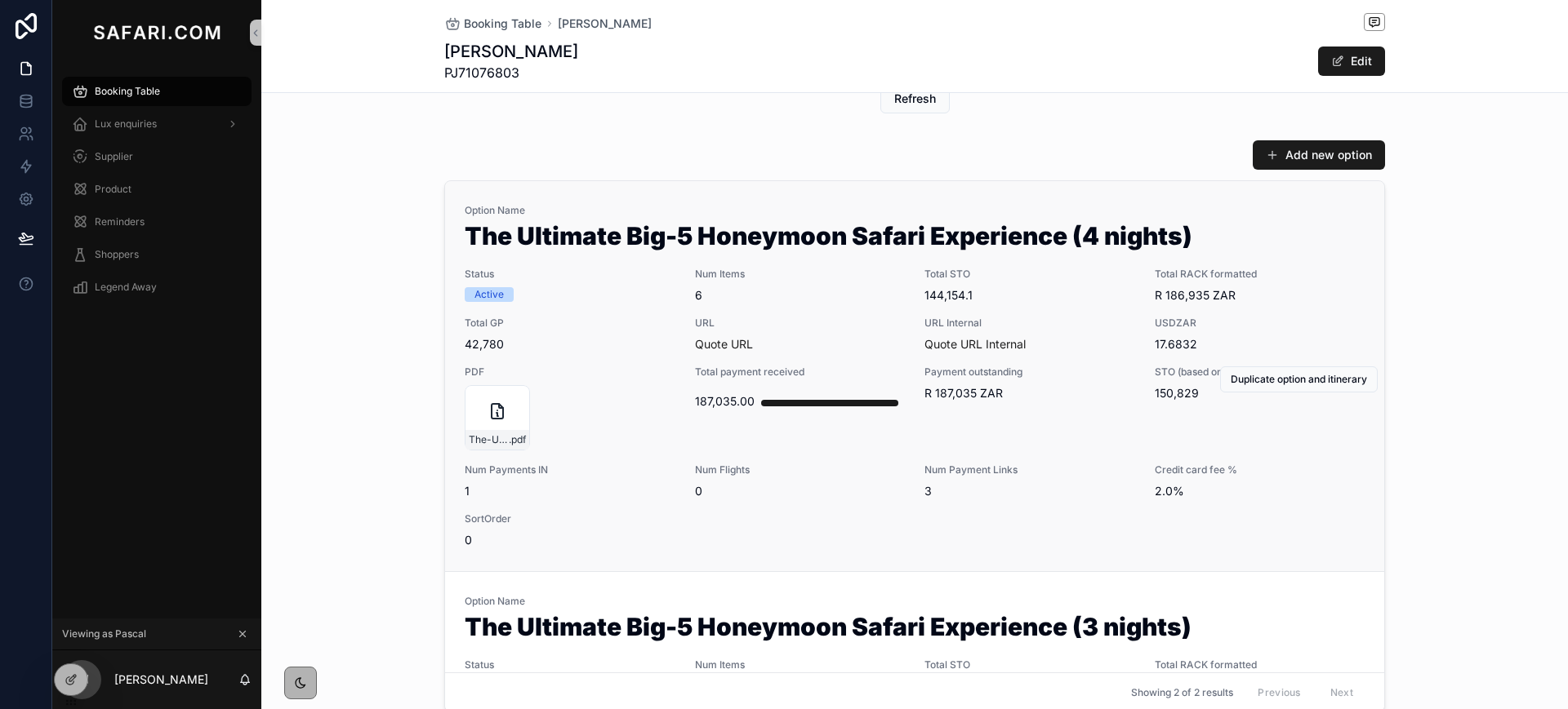
drag, startPoint x: 1060, startPoint y: 234, endPoint x: 641, endPoint y: 247, distance: 419.2
click at [641, 247] on h1 "The Ultimate Big-5 Honeymoon Safari Experience (4 nights)" at bounding box center [914, 239] width 899 height 31
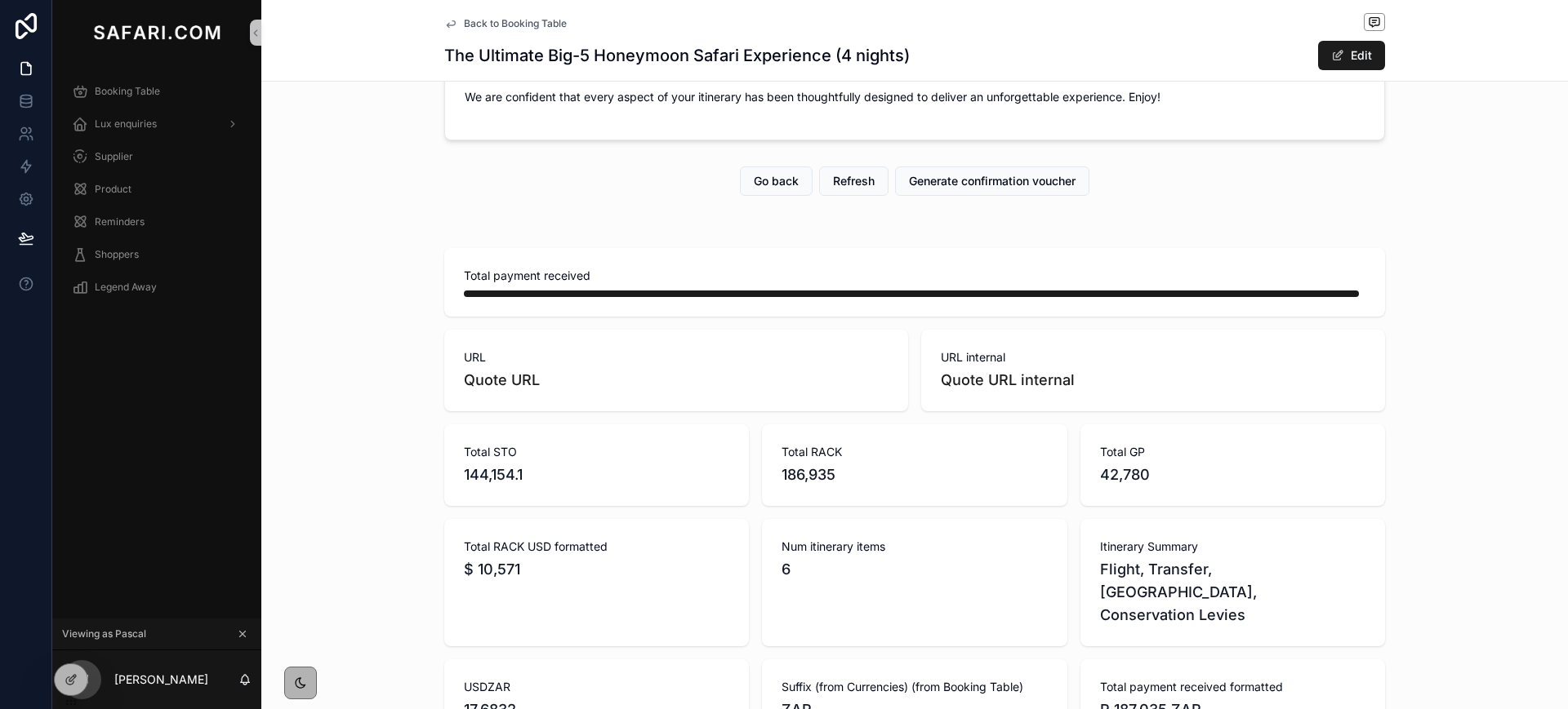
click at [515, 52] on h1 "The Ultimate Big-5 Honeymoon Safari Experience (4 nights)" at bounding box center [677, 55] width 465 height 23
copy h1 "Ultimate Big-5 Honeymoon Safari"
click at [14, 105] on link at bounding box center [25, 101] width 52 height 33
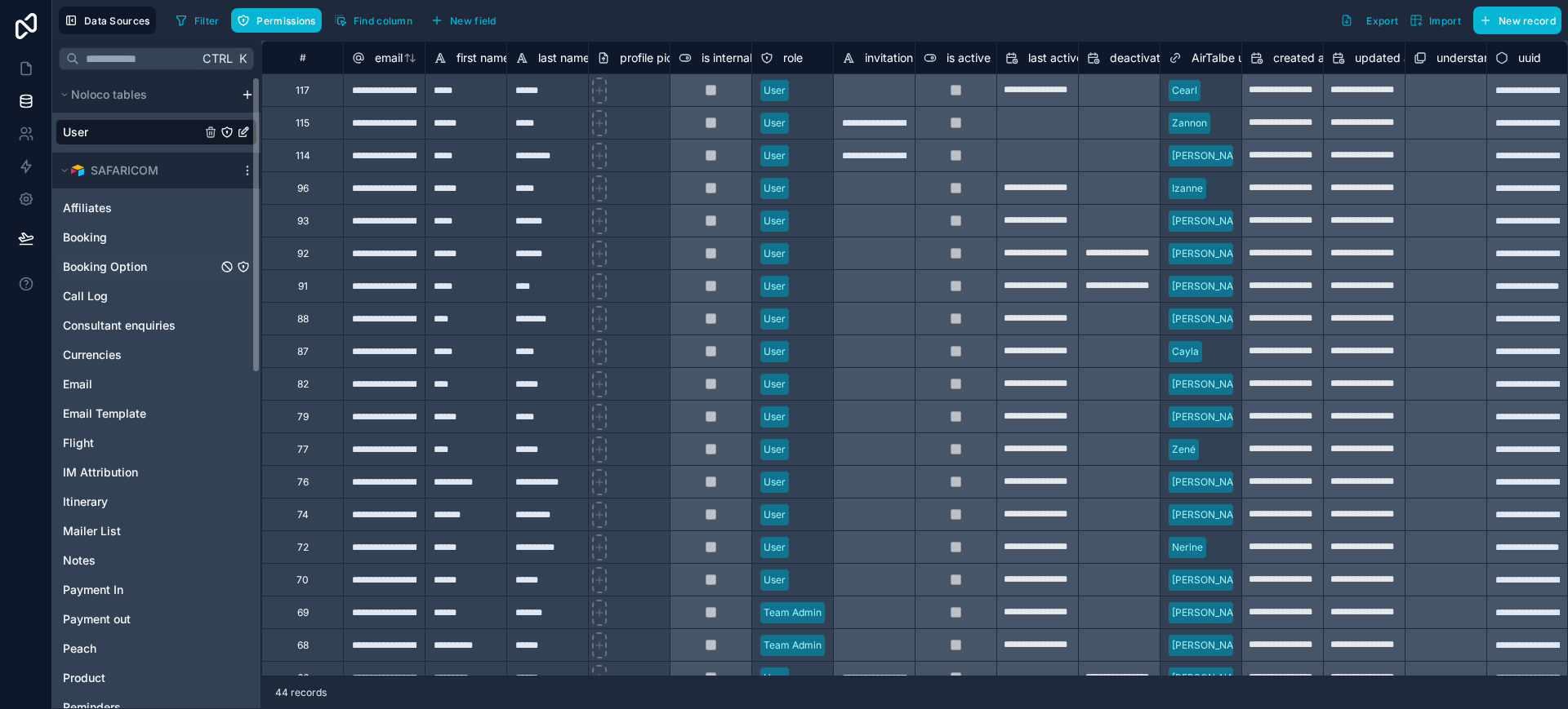
click at [135, 262] on span "Booking Option" at bounding box center [104, 267] width 84 height 16
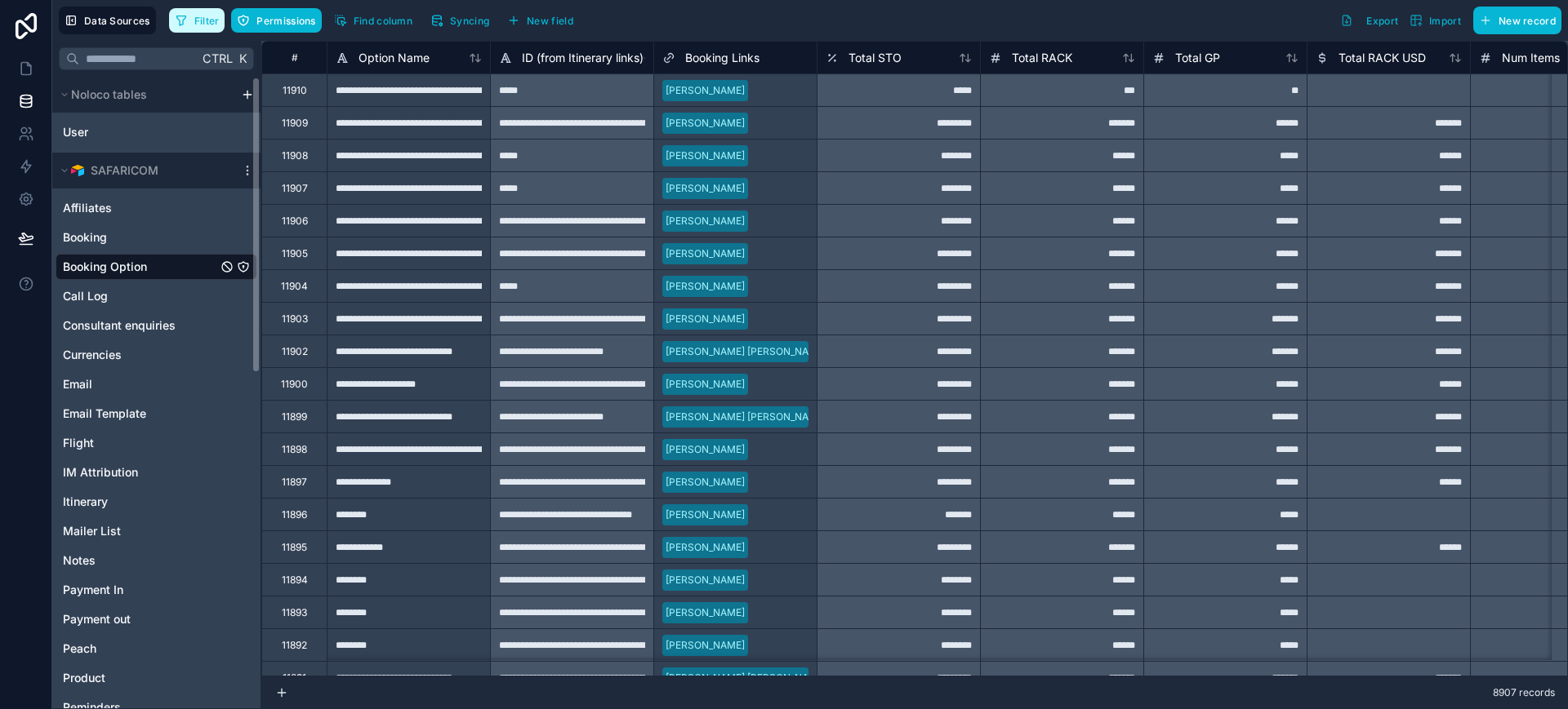
click at [197, 17] on span "Filter" at bounding box center [207, 21] width 25 height 13
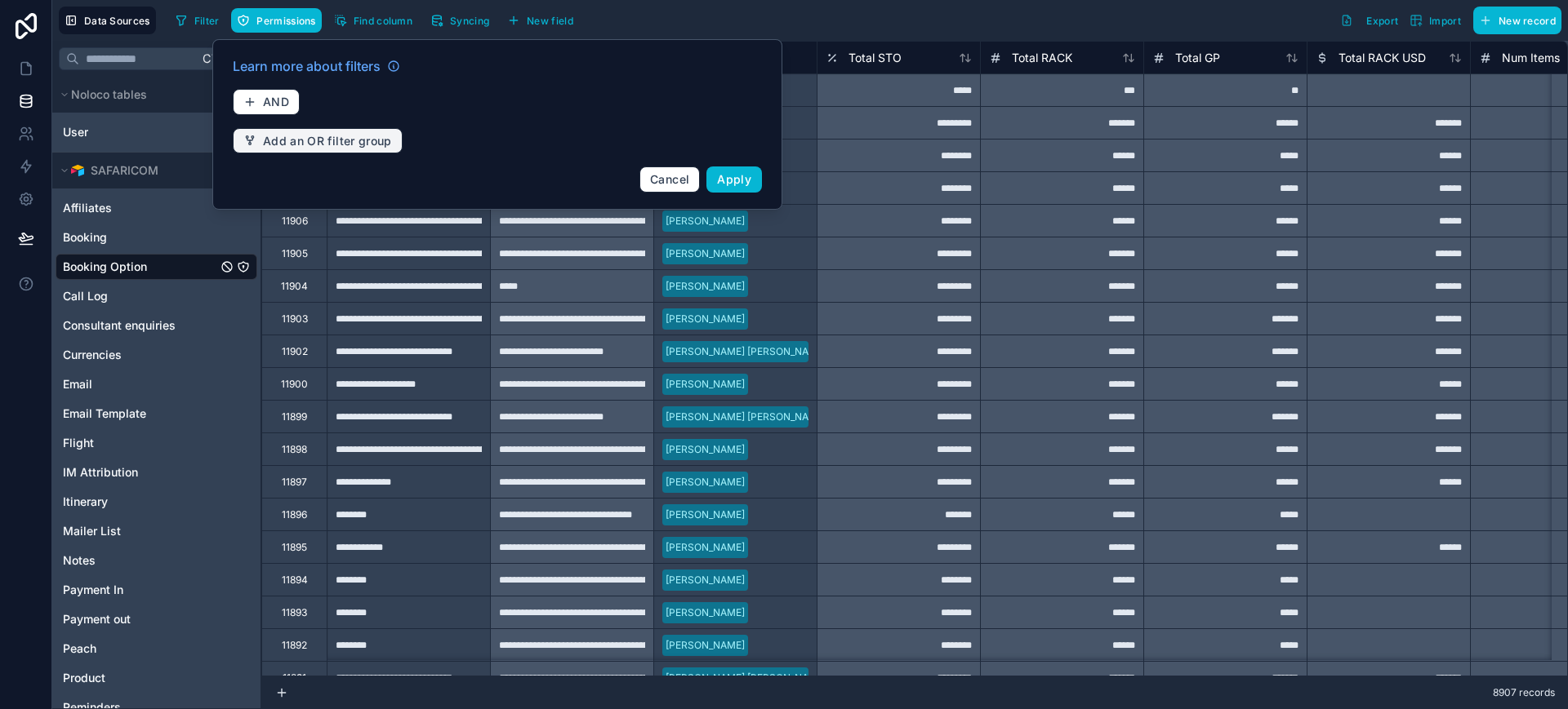
click at [280, 147] on span "Add an OR filter group" at bounding box center [328, 141] width 129 height 14
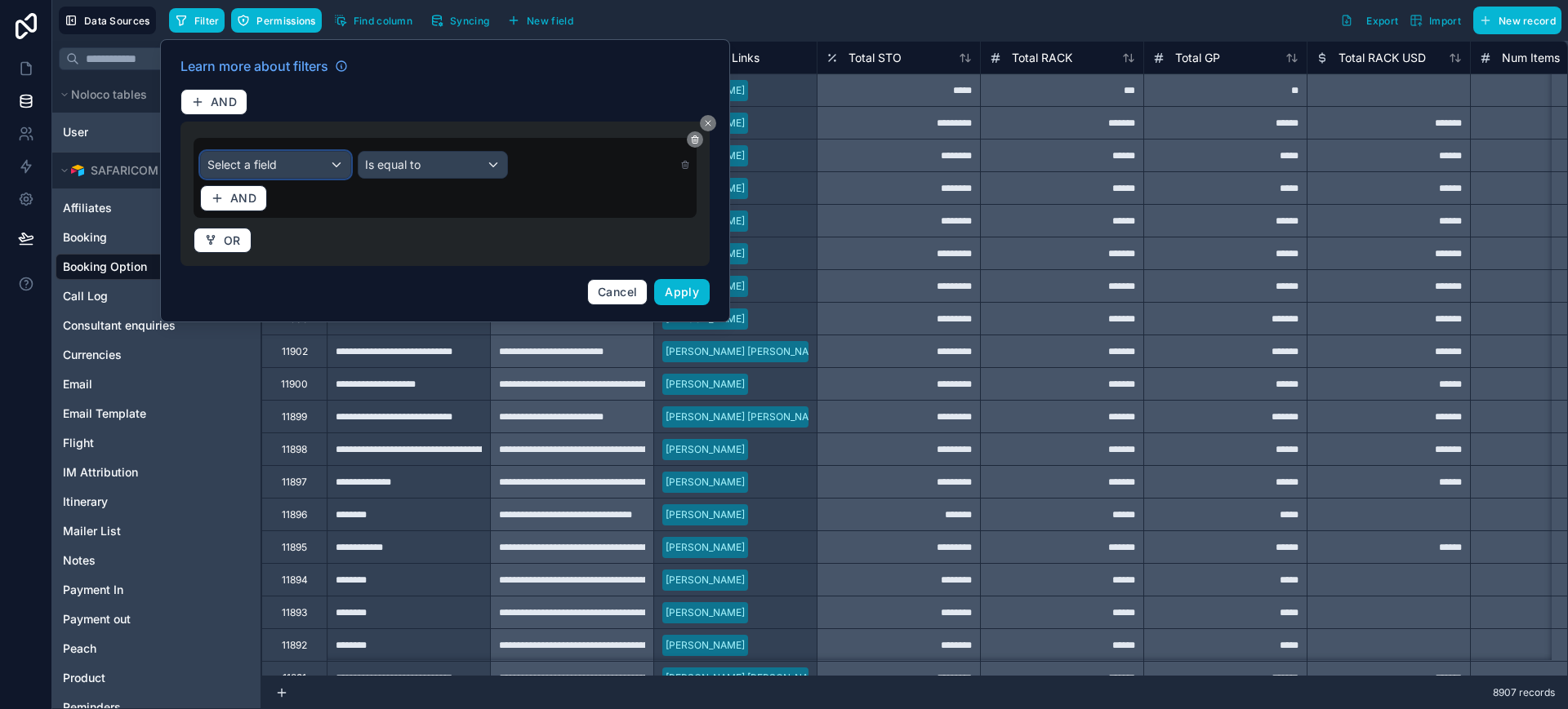
click at [318, 168] on div "Select a field" at bounding box center [275, 165] width 149 height 26
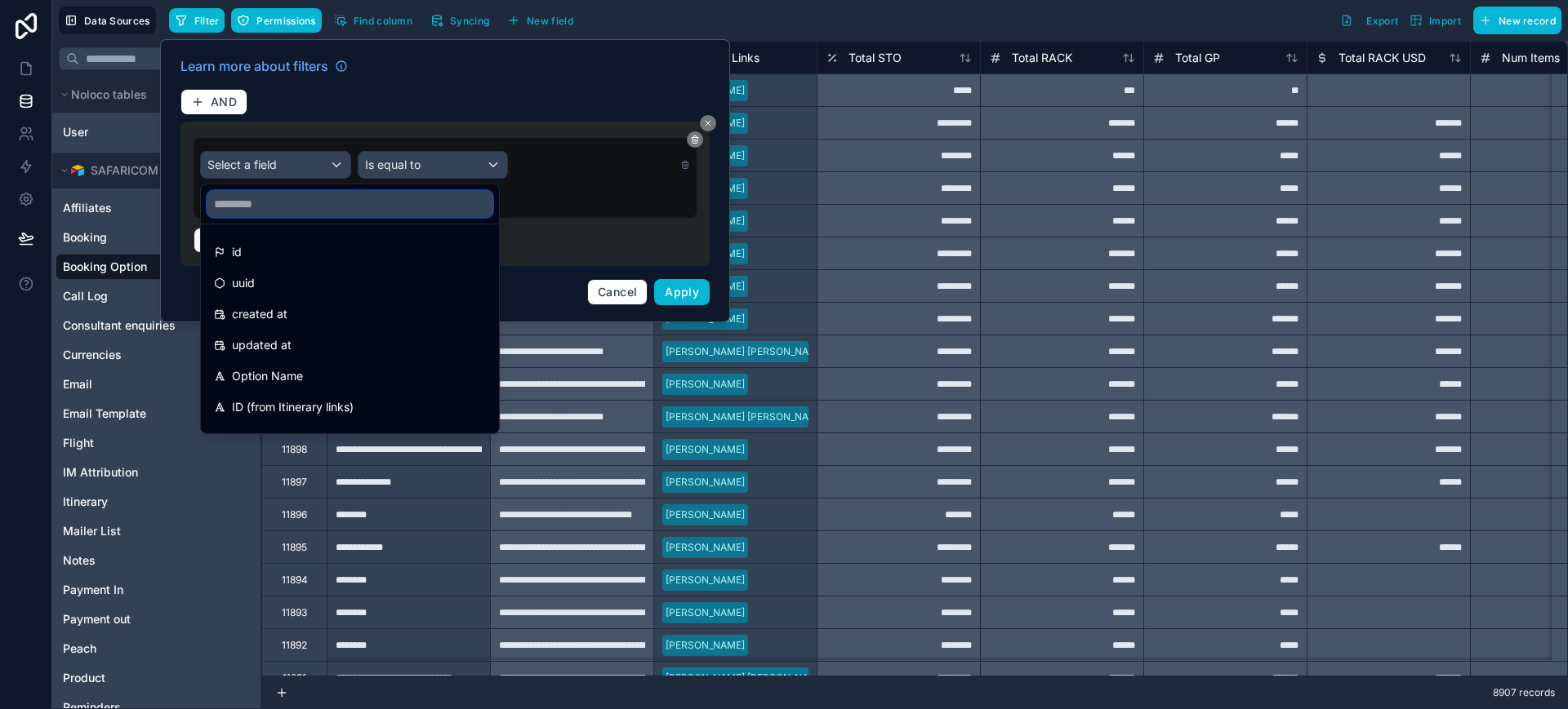
click at [307, 210] on input "text" at bounding box center [349, 203] width 285 height 26
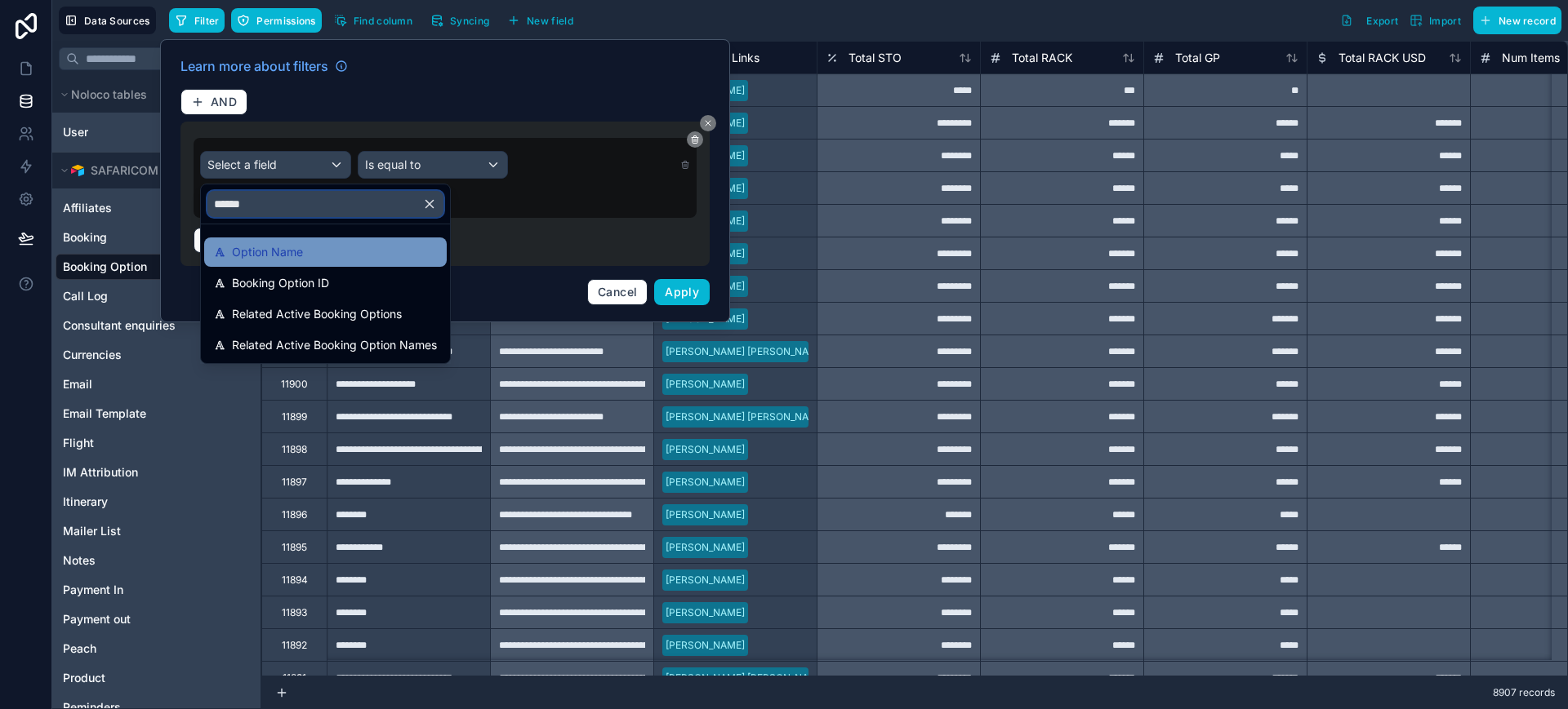
type input "******"
click at [294, 248] on span "Option Name" at bounding box center [267, 252] width 71 height 20
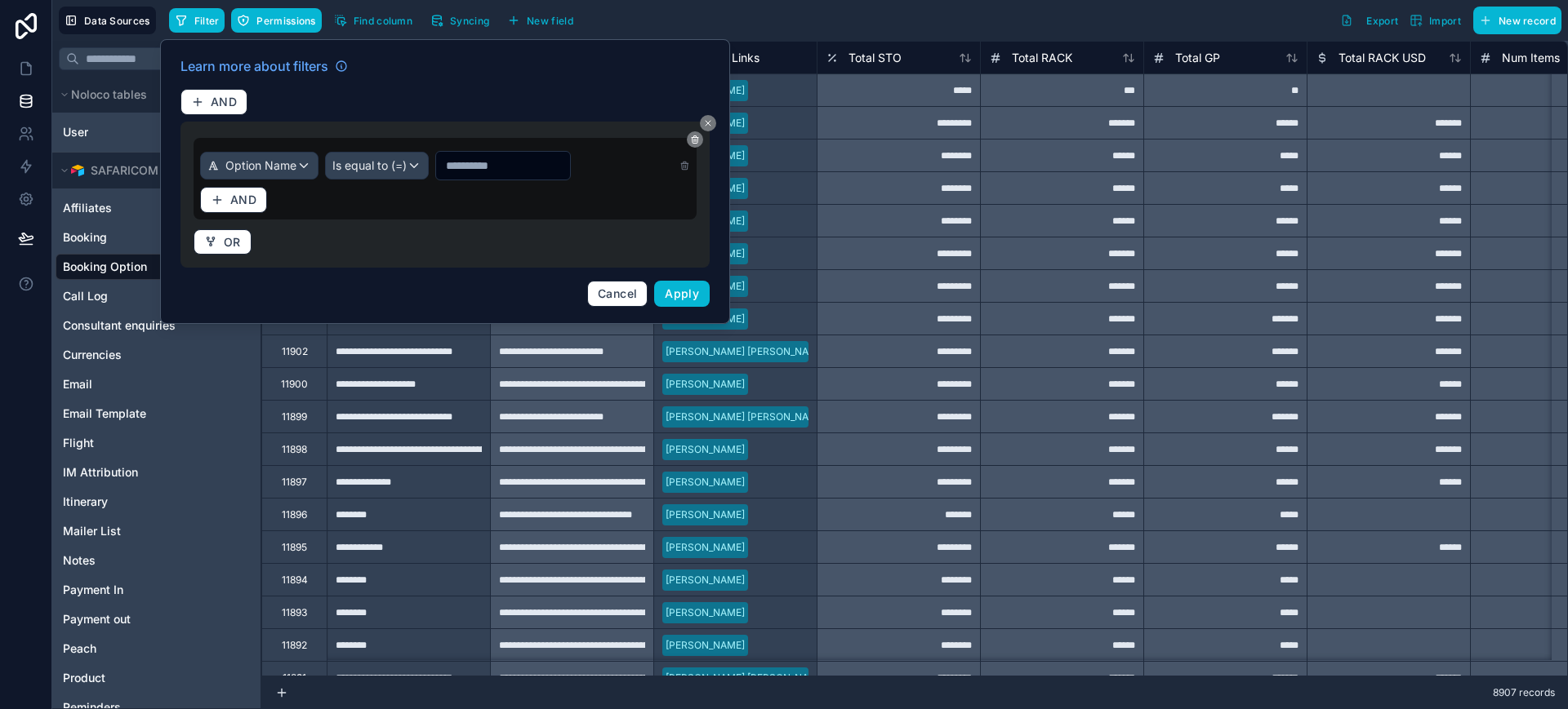
click at [477, 166] on input "text" at bounding box center [503, 165] width 134 height 23
paste input "**********"
click at [384, 166] on span "Is equal to (=)" at bounding box center [369, 165] width 74 height 16
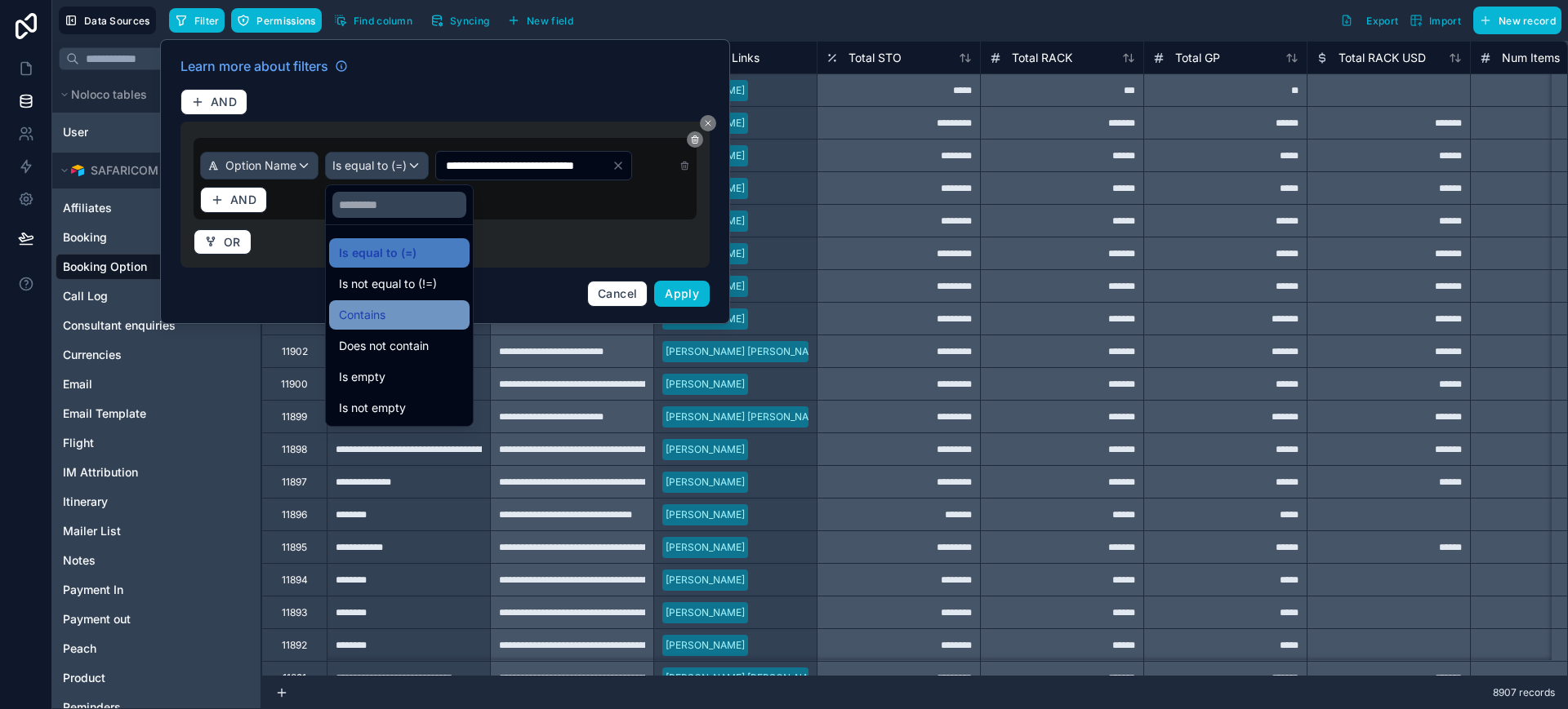
click at [391, 308] on div "Contains" at bounding box center [400, 316] width 121 height 20
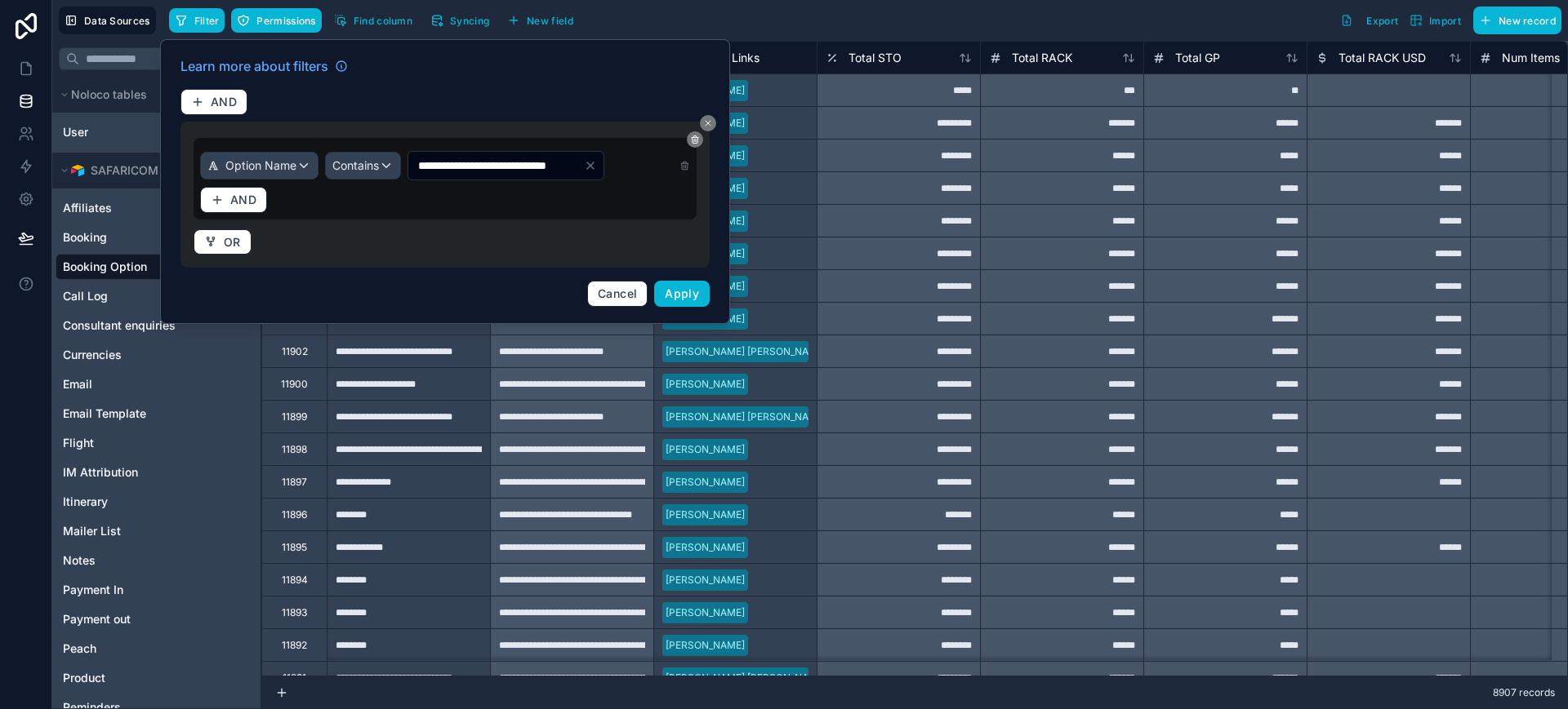
click at [489, 163] on input "**********" at bounding box center [496, 165] width 176 height 23
type input "**********"
click at [699, 298] on button "Apply" at bounding box center [681, 293] width 55 height 26
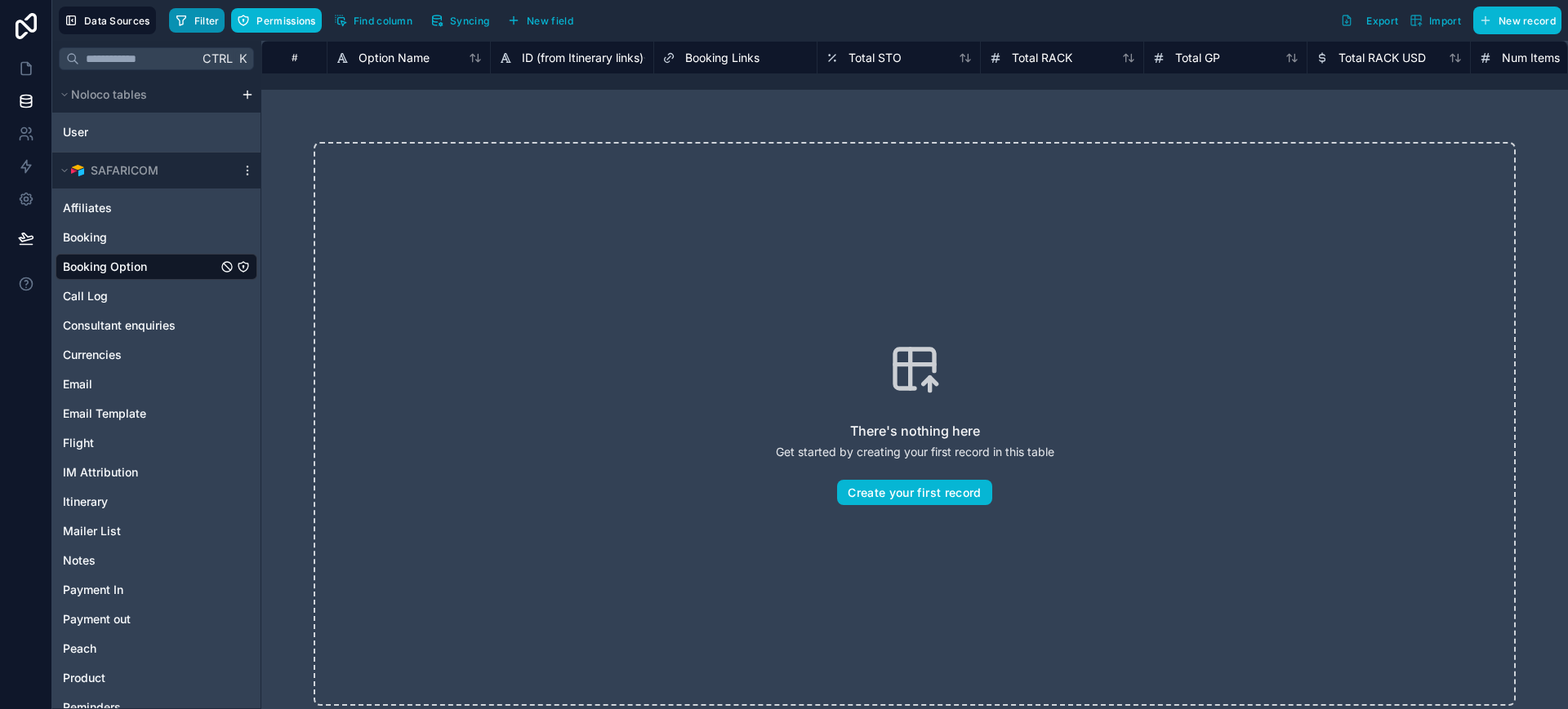
click at [193, 16] on button "Filter" at bounding box center [197, 20] width 56 height 24
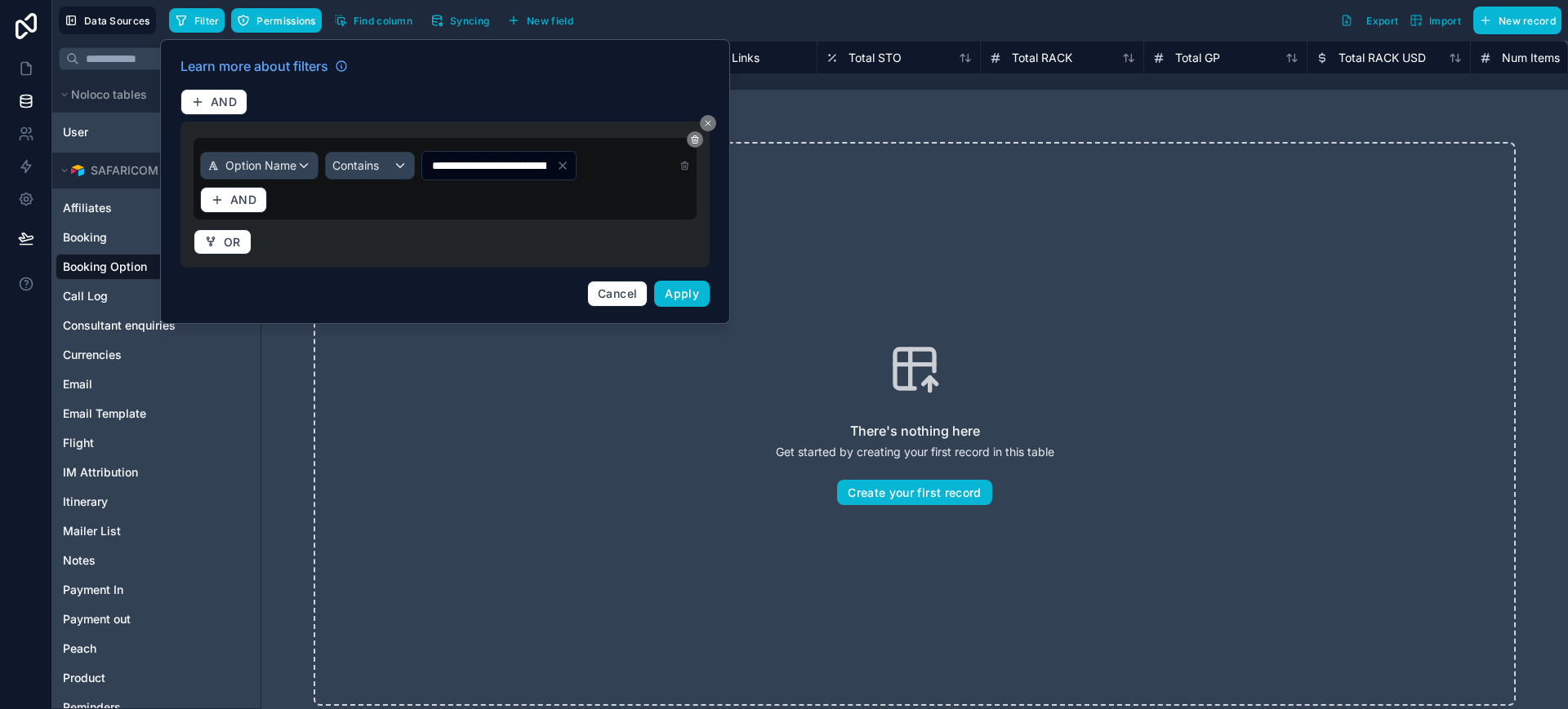
click at [487, 165] on input "**********" at bounding box center [489, 165] width 134 height 23
type input "**********"
click at [693, 297] on span "Apply" at bounding box center [682, 293] width 34 height 14
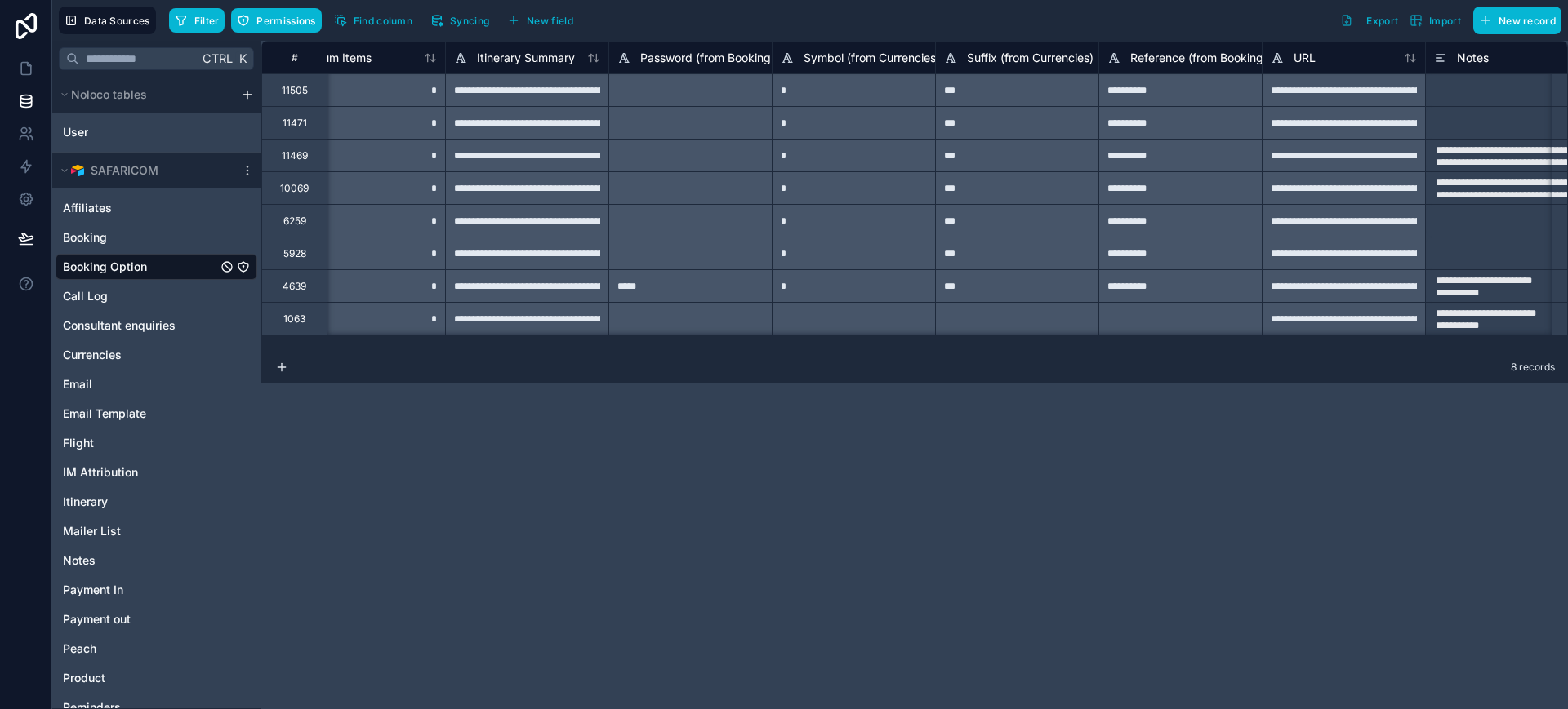
scroll to position [0, 1194]
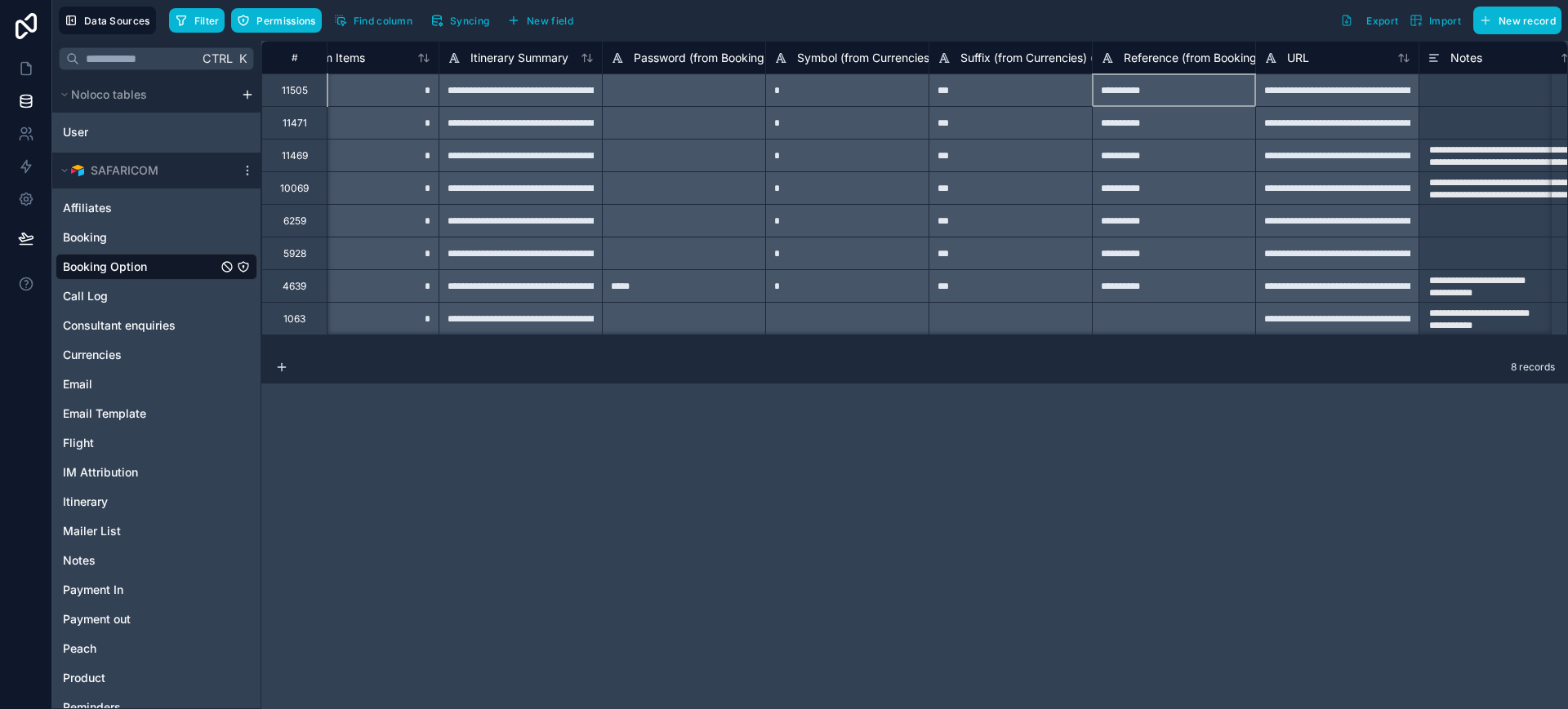
click at [1129, 90] on div "**********" at bounding box center [1174, 90] width 163 height 33
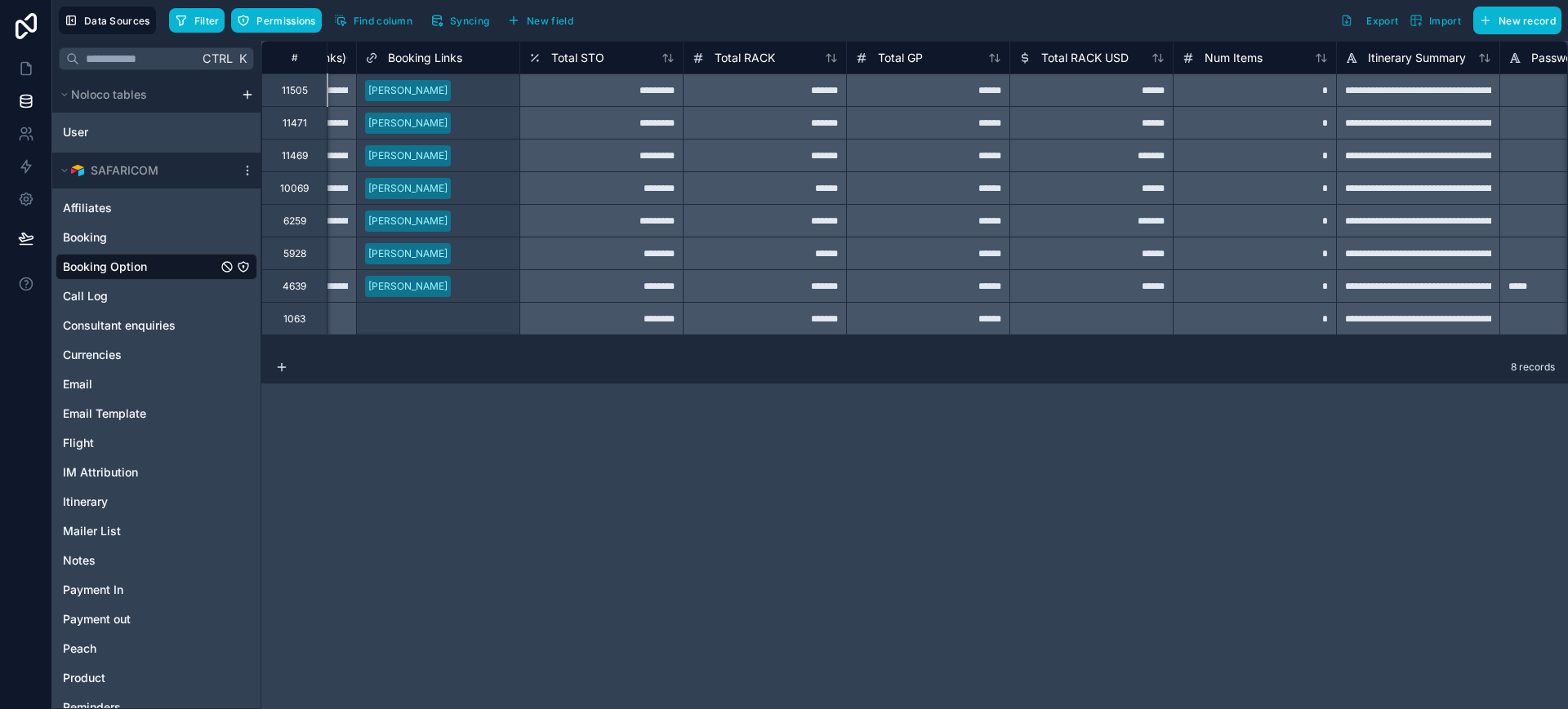
scroll to position [0, 300]
click at [413, 187] on div "Russell Lamont" at bounding box center [404, 188] width 80 height 14
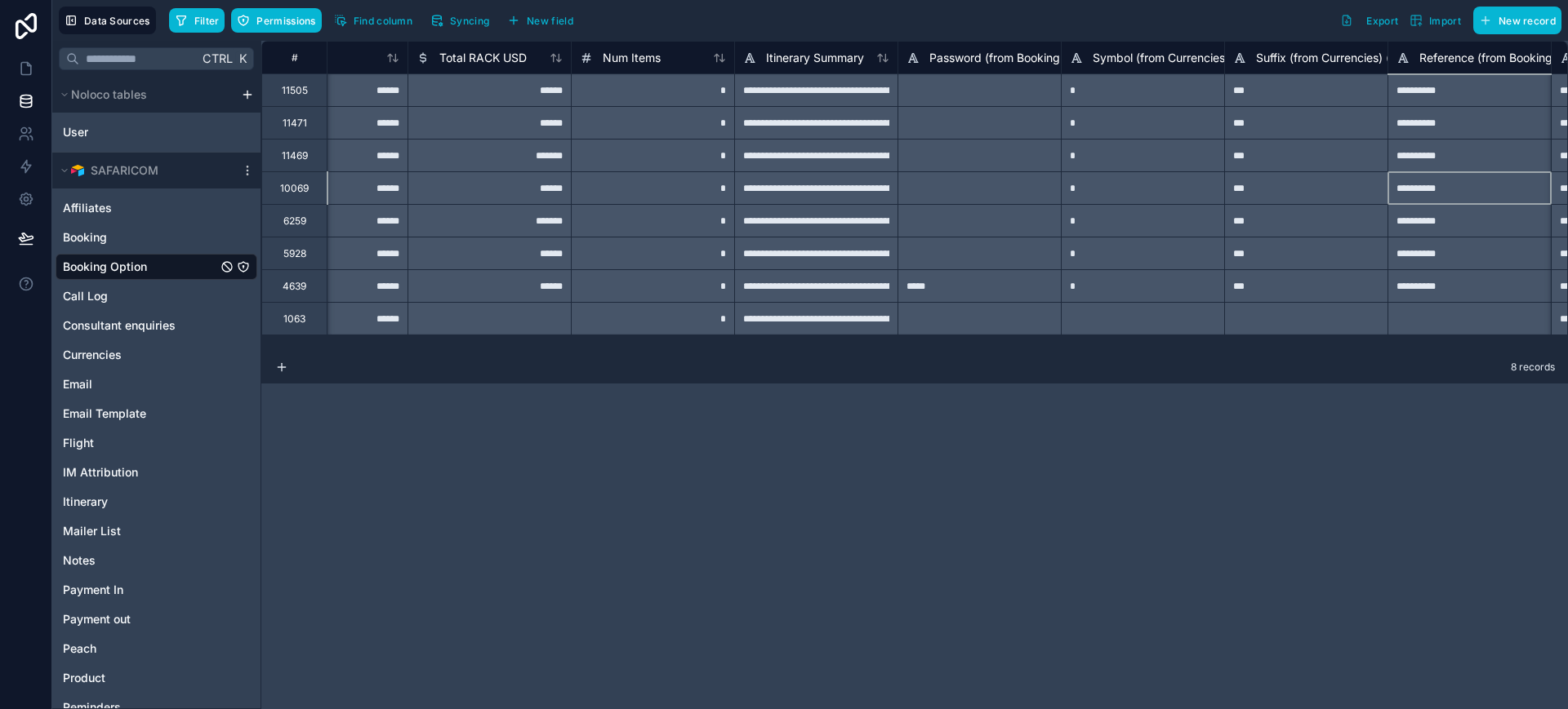
scroll to position [0, 1062]
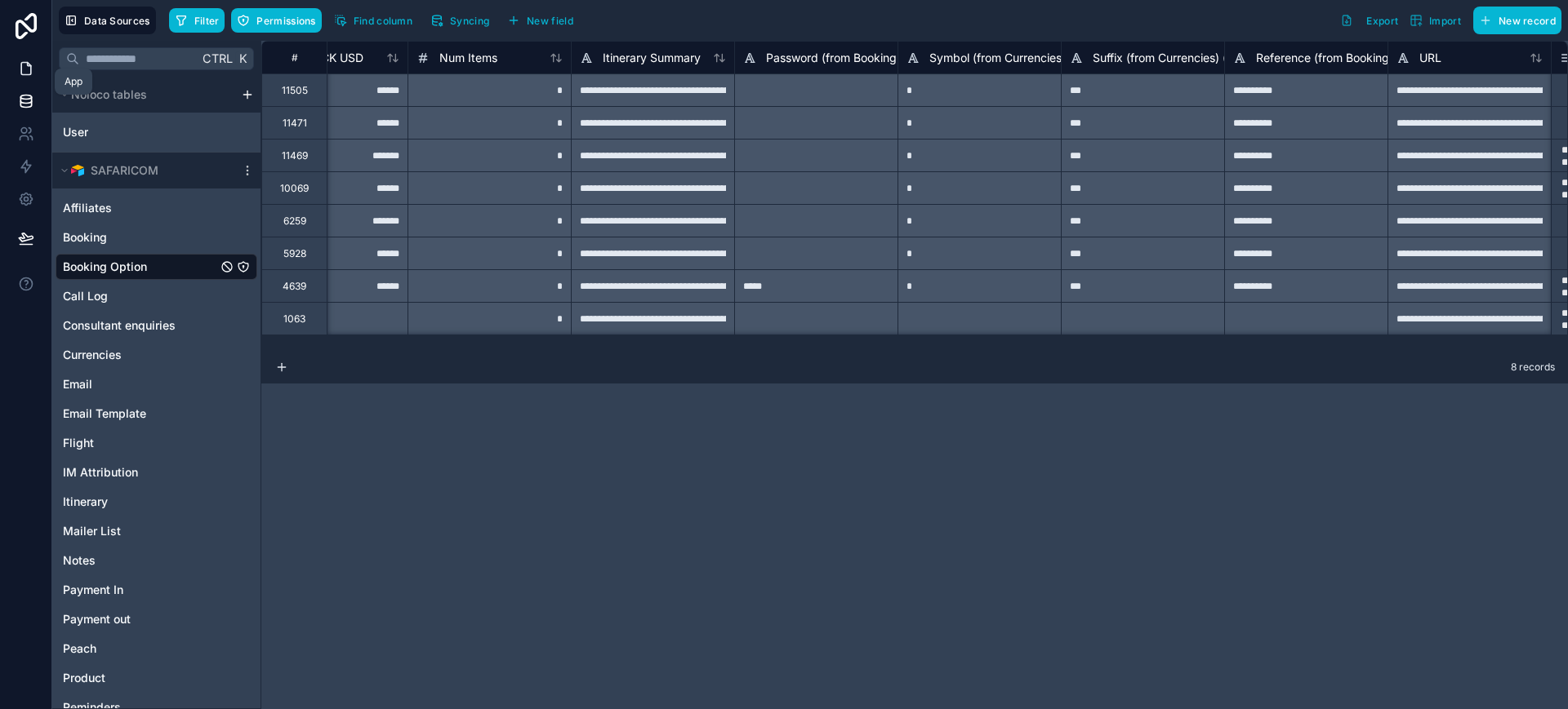
click at [33, 69] on icon at bounding box center [26, 69] width 16 height 16
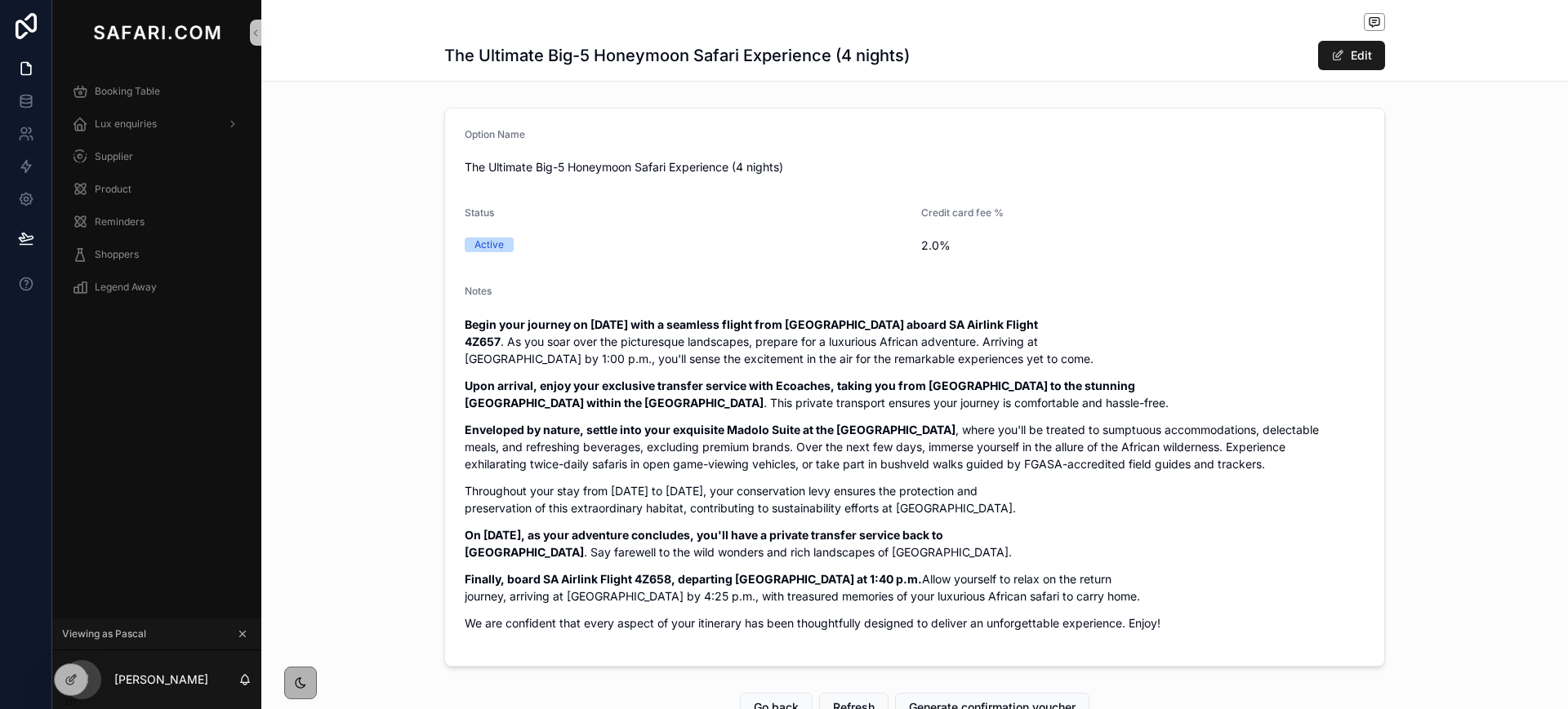
click at [240, 634] on icon "scrollable content" at bounding box center [242, 634] width 12 height 12
click at [131, 96] on span "Booking Table" at bounding box center [128, 91] width 65 height 13
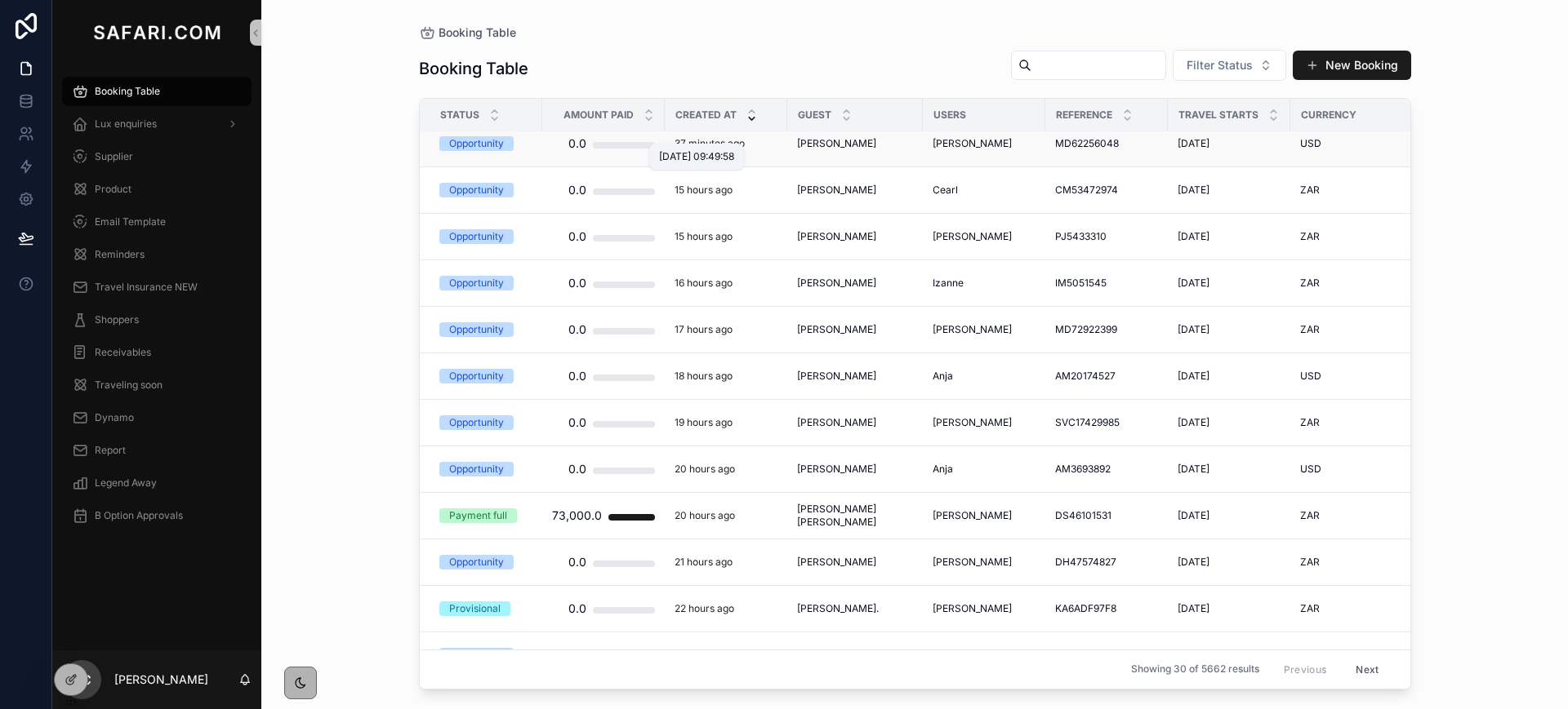
scroll to position [70, 0]
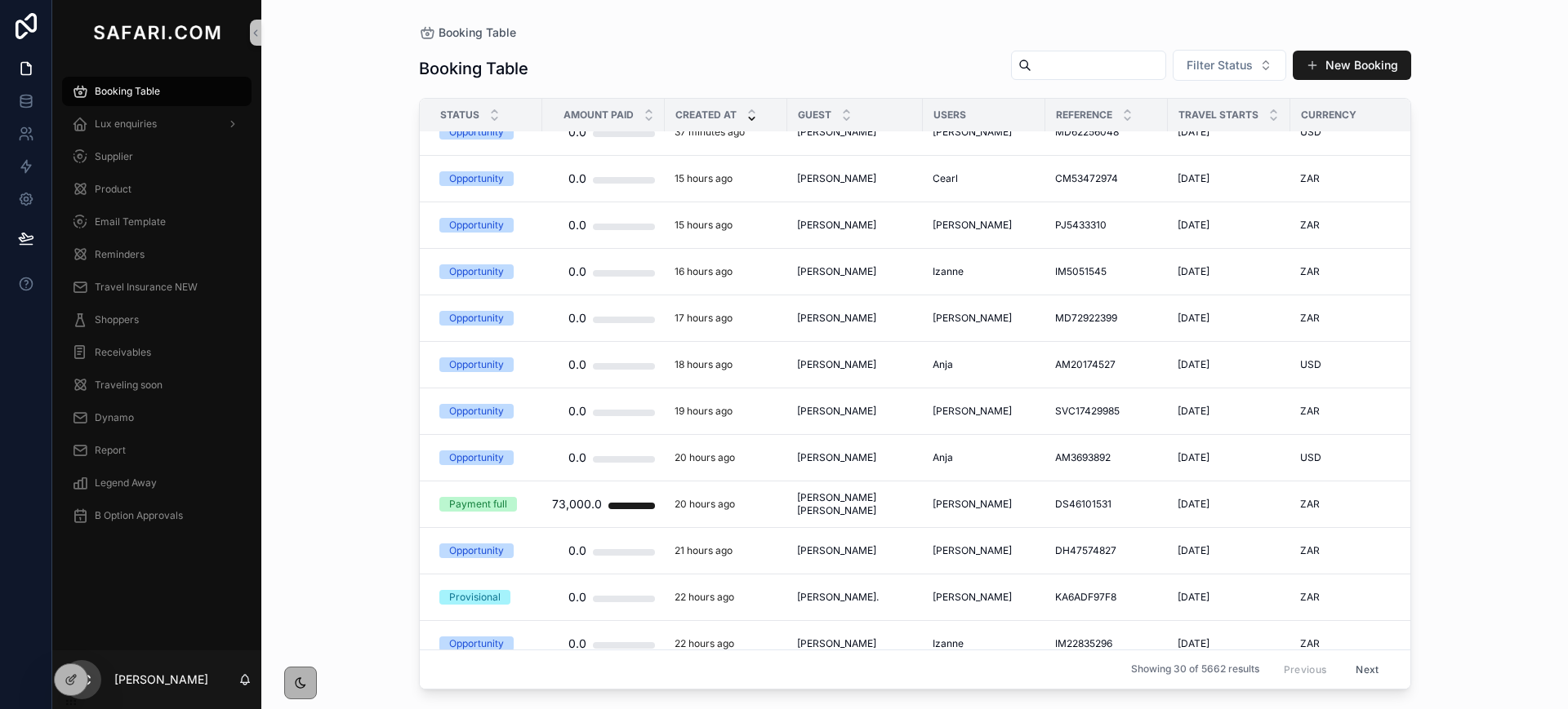
click at [122, 88] on span "Booking Table" at bounding box center [128, 91] width 65 height 13
click at [143, 121] on span "Lux enquiries" at bounding box center [126, 124] width 62 height 13
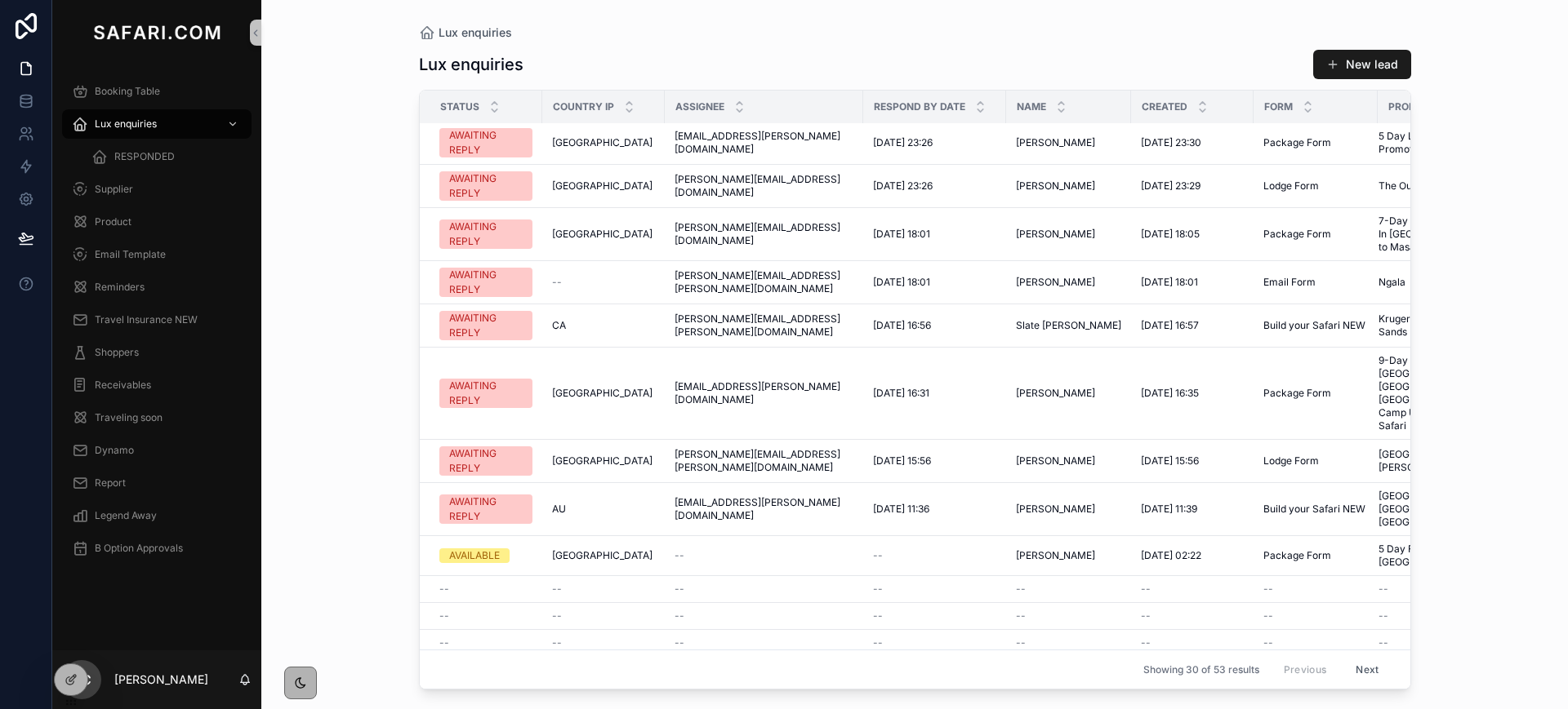
scroll to position [372, 120]
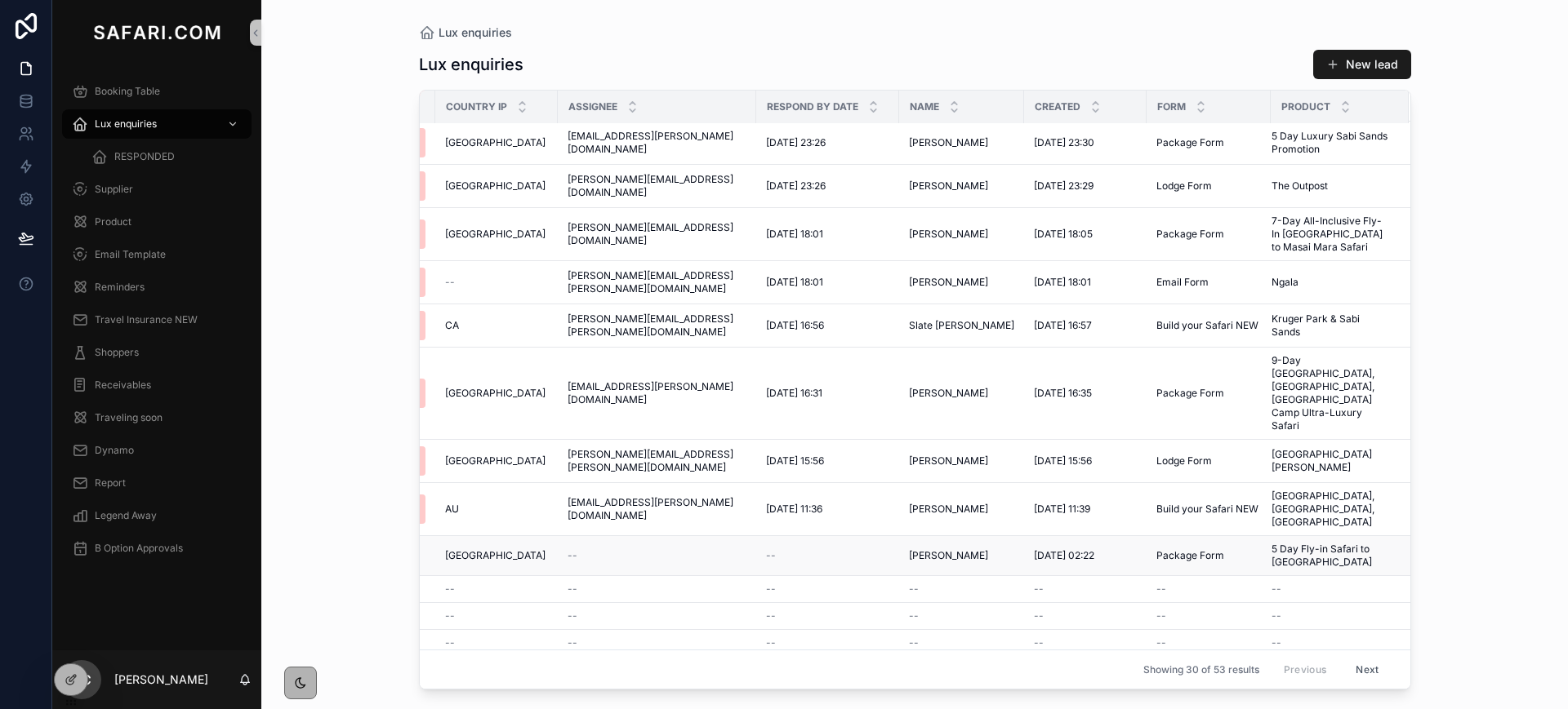
click at [920, 549] on span "Charlotte Gallivan" at bounding box center [948, 555] width 80 height 13
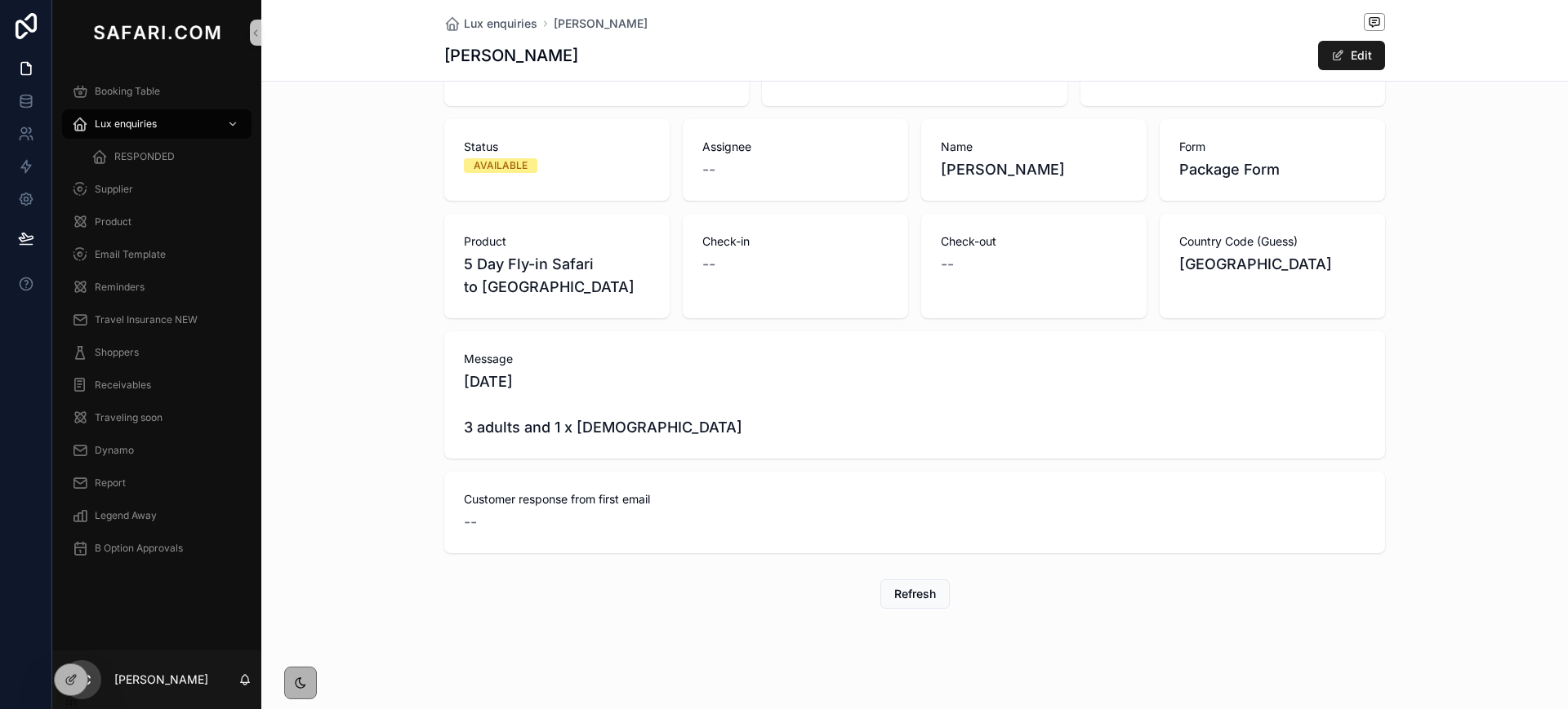
scroll to position [440, 0]
click at [111, 126] on span "Lux enquiries" at bounding box center [126, 124] width 62 height 13
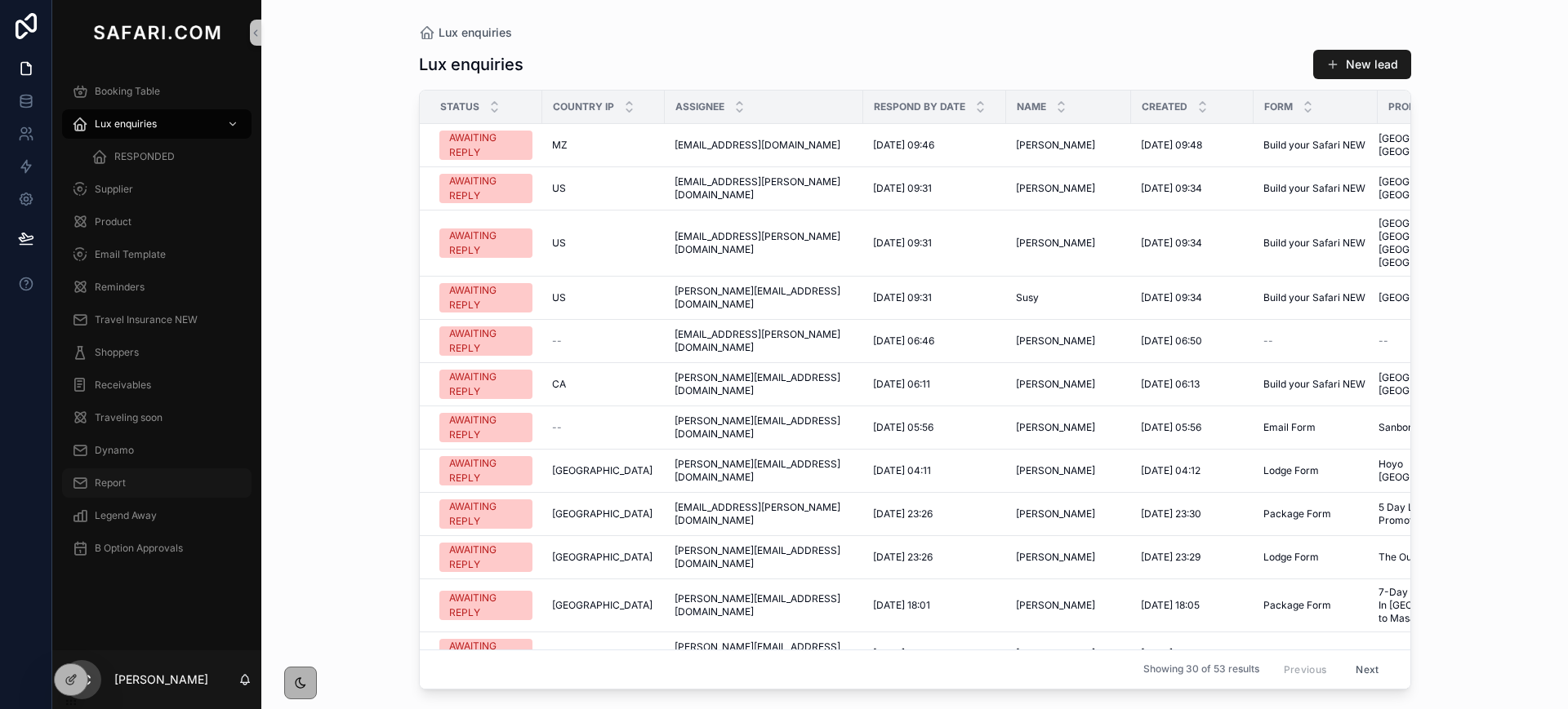
click at [108, 481] on span "Report" at bounding box center [110, 483] width 31 height 13
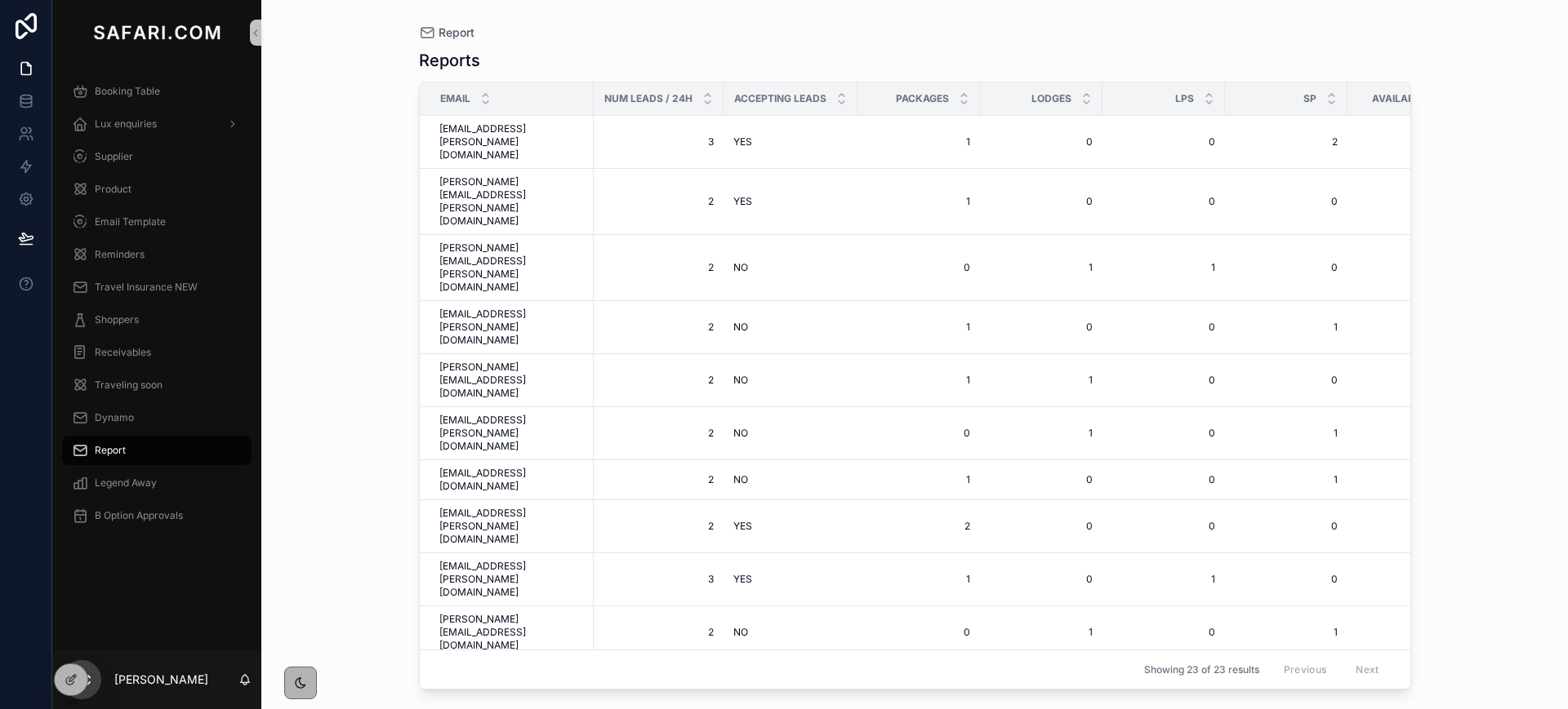
scroll to position [128, 0]
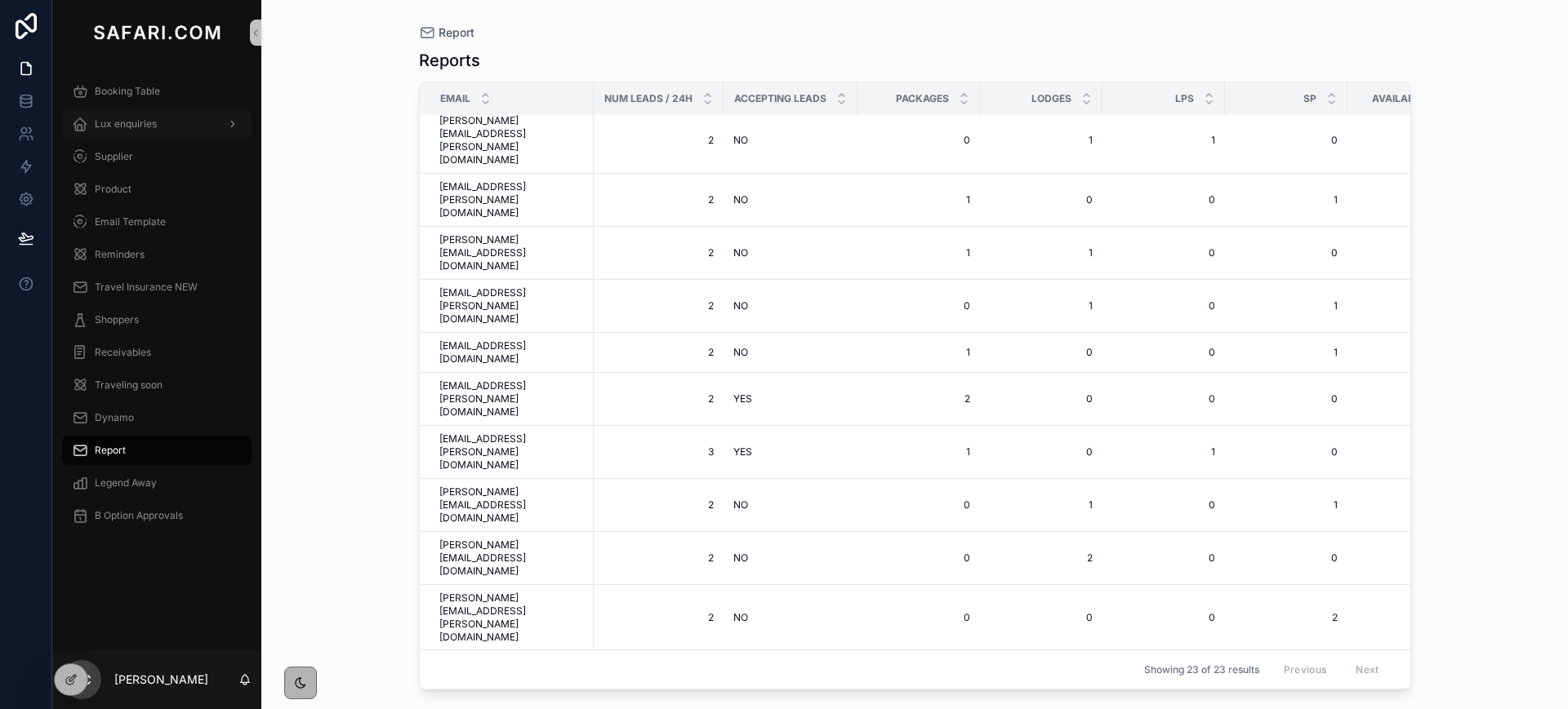
click at [134, 129] on span "Lux enquiries" at bounding box center [126, 124] width 62 height 13
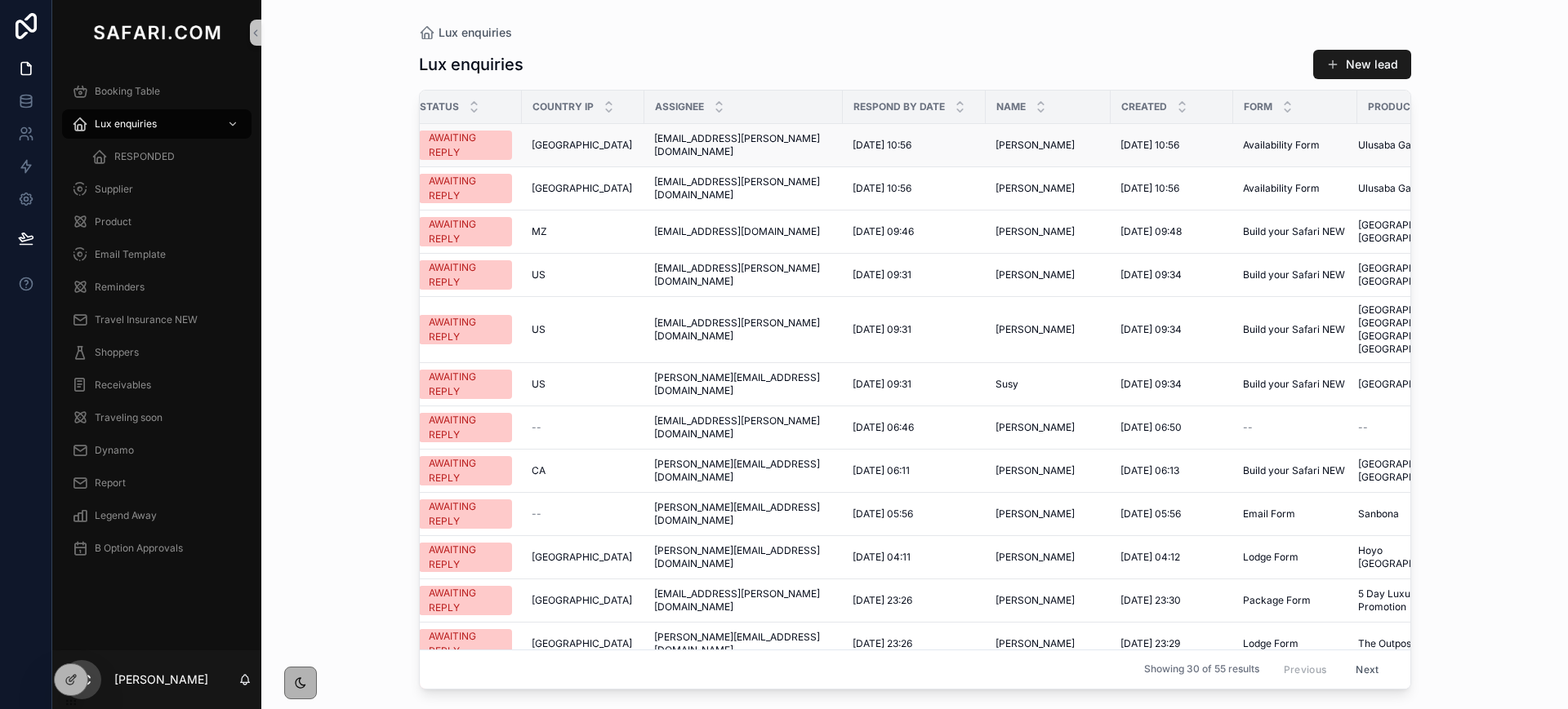
scroll to position [0, 120]
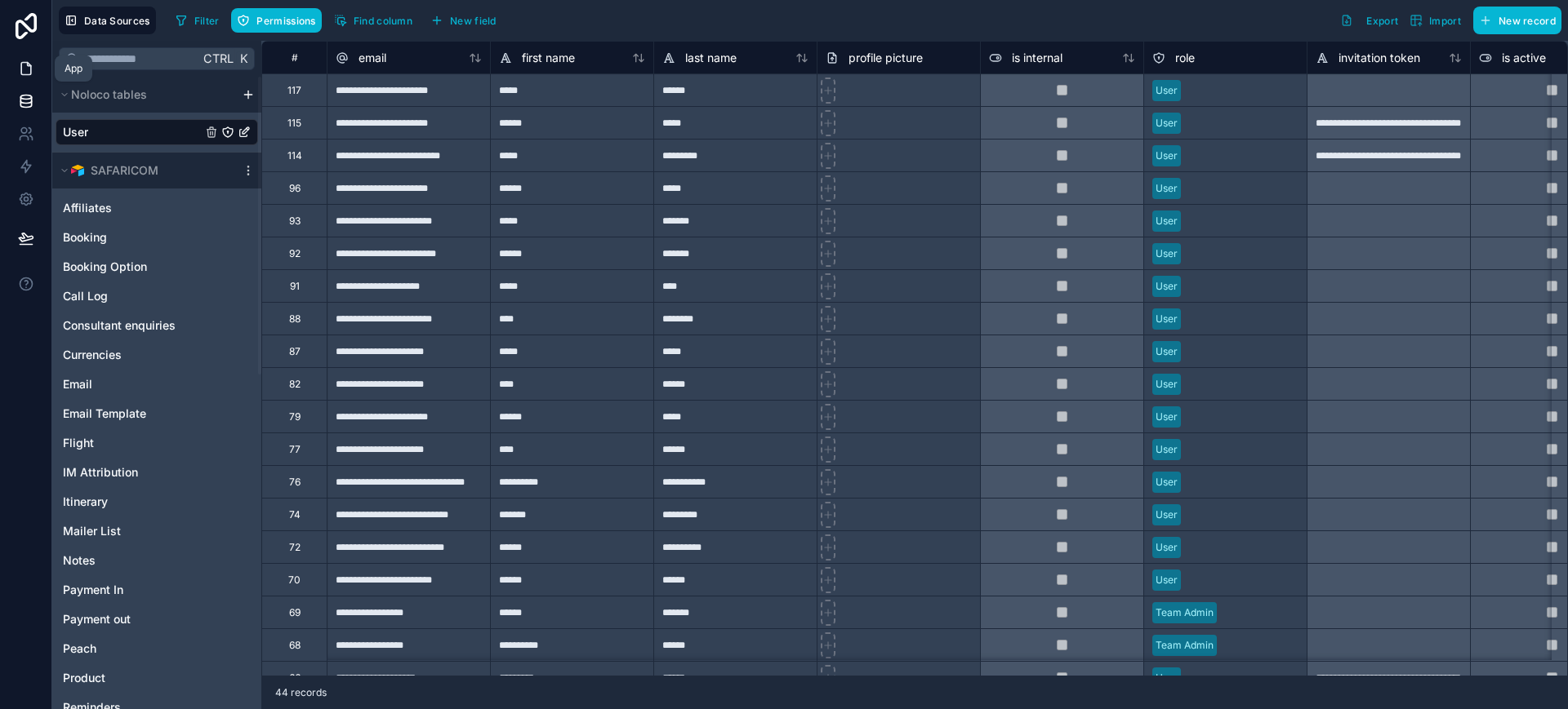
click at [21, 74] on icon at bounding box center [26, 69] width 16 height 16
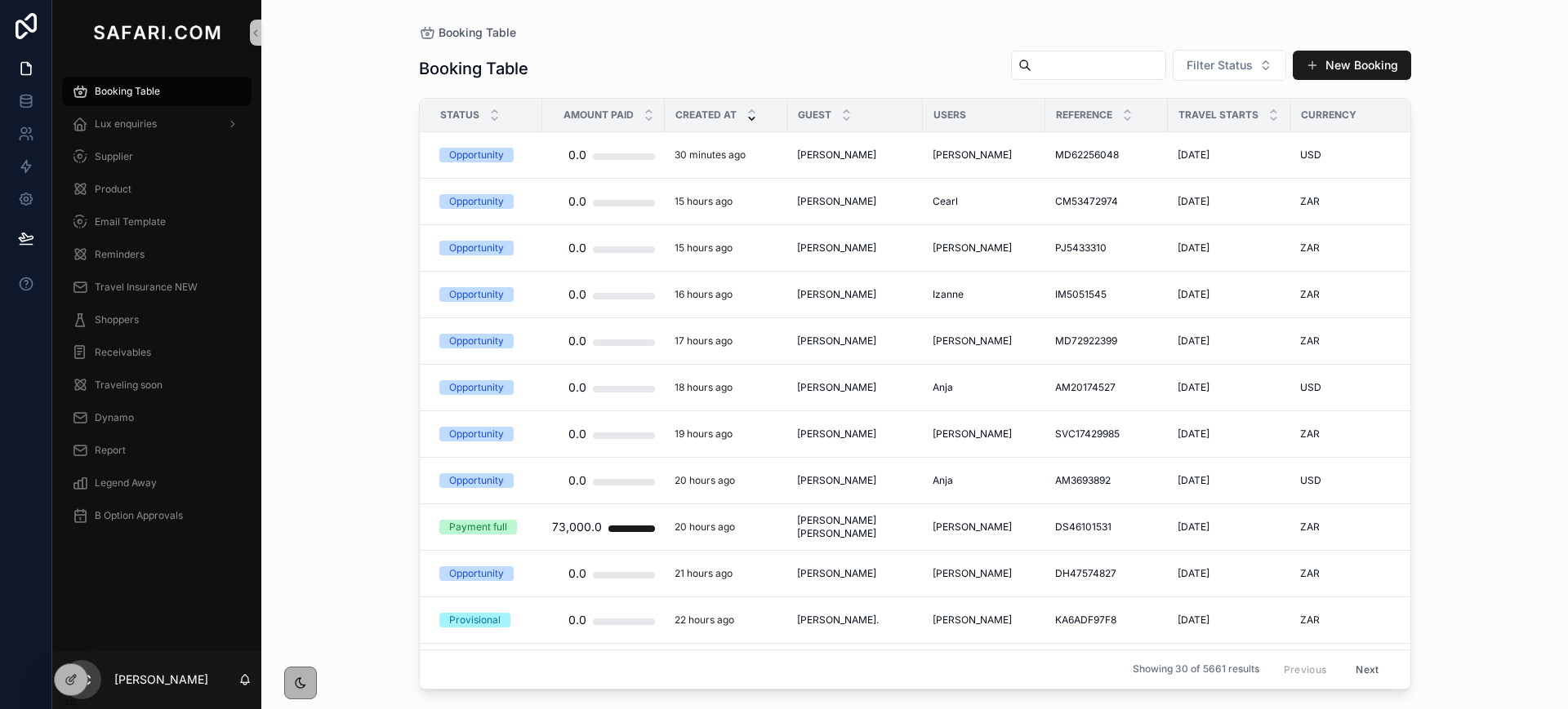
click at [1031, 57] on input "scrollable content" at bounding box center [1098, 65] width 134 height 23
paste input "**********"
type input "**********"
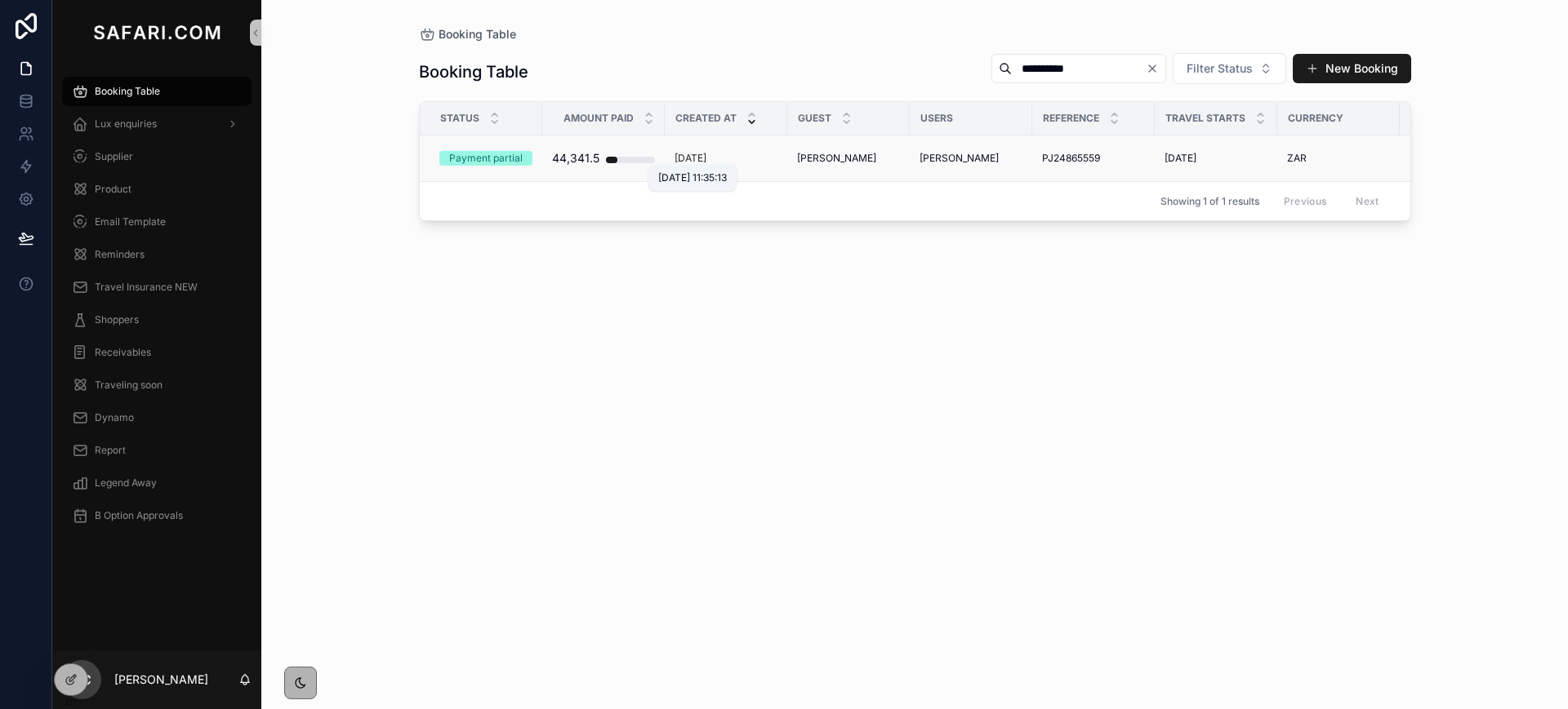
click at [707, 161] on p "3 months ago" at bounding box center [689, 158] width 32 height 13
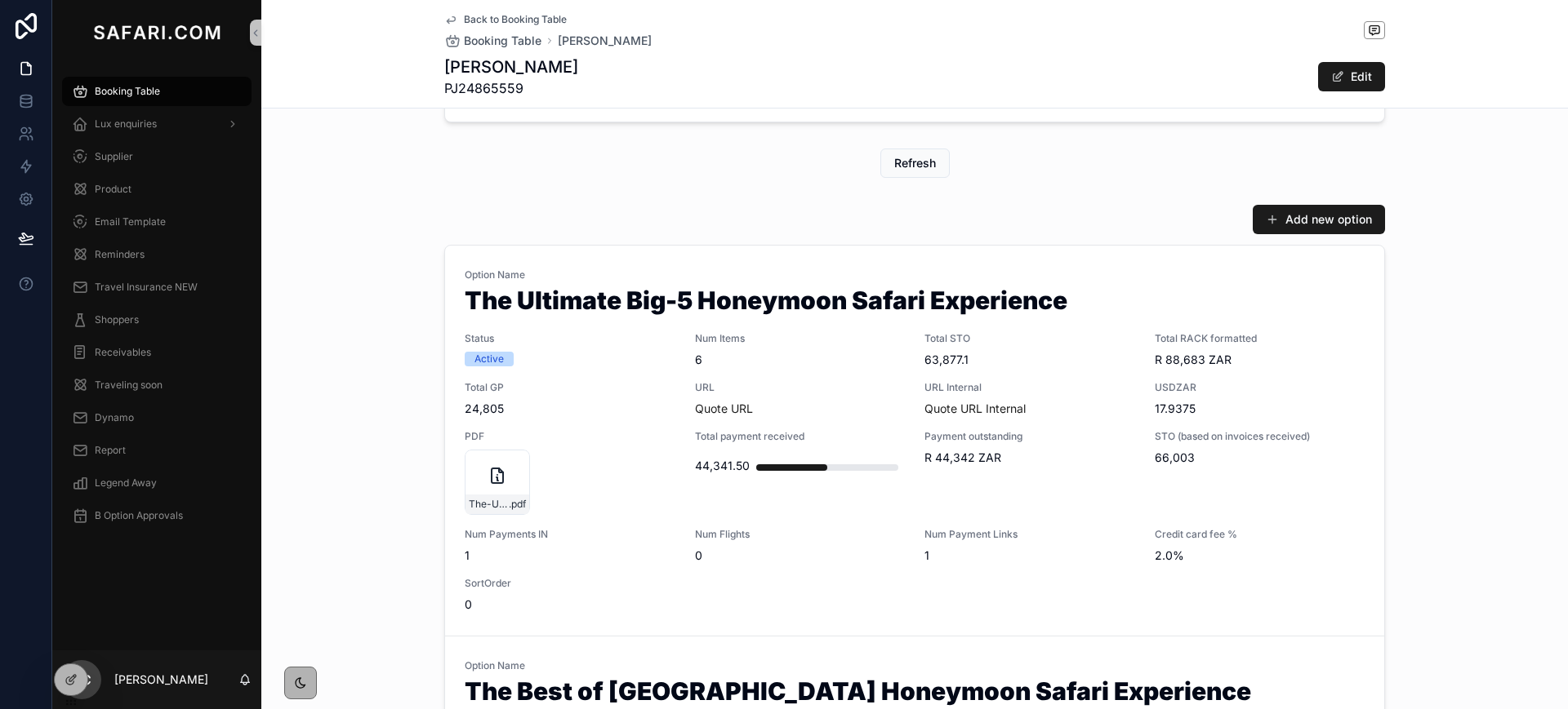
scroll to position [689, 0]
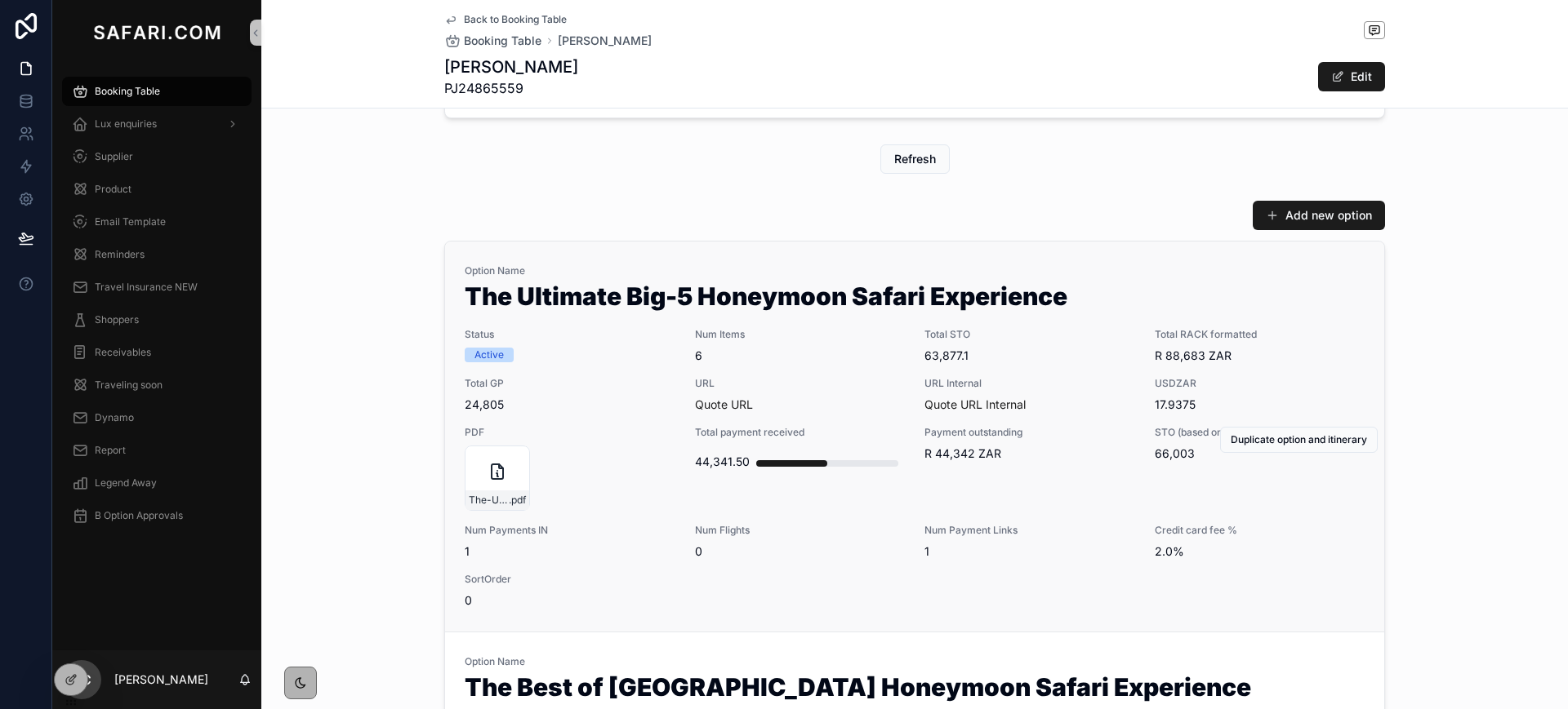
click at [813, 391] on div "URL Quote URL" at bounding box center [800, 395] width 211 height 36
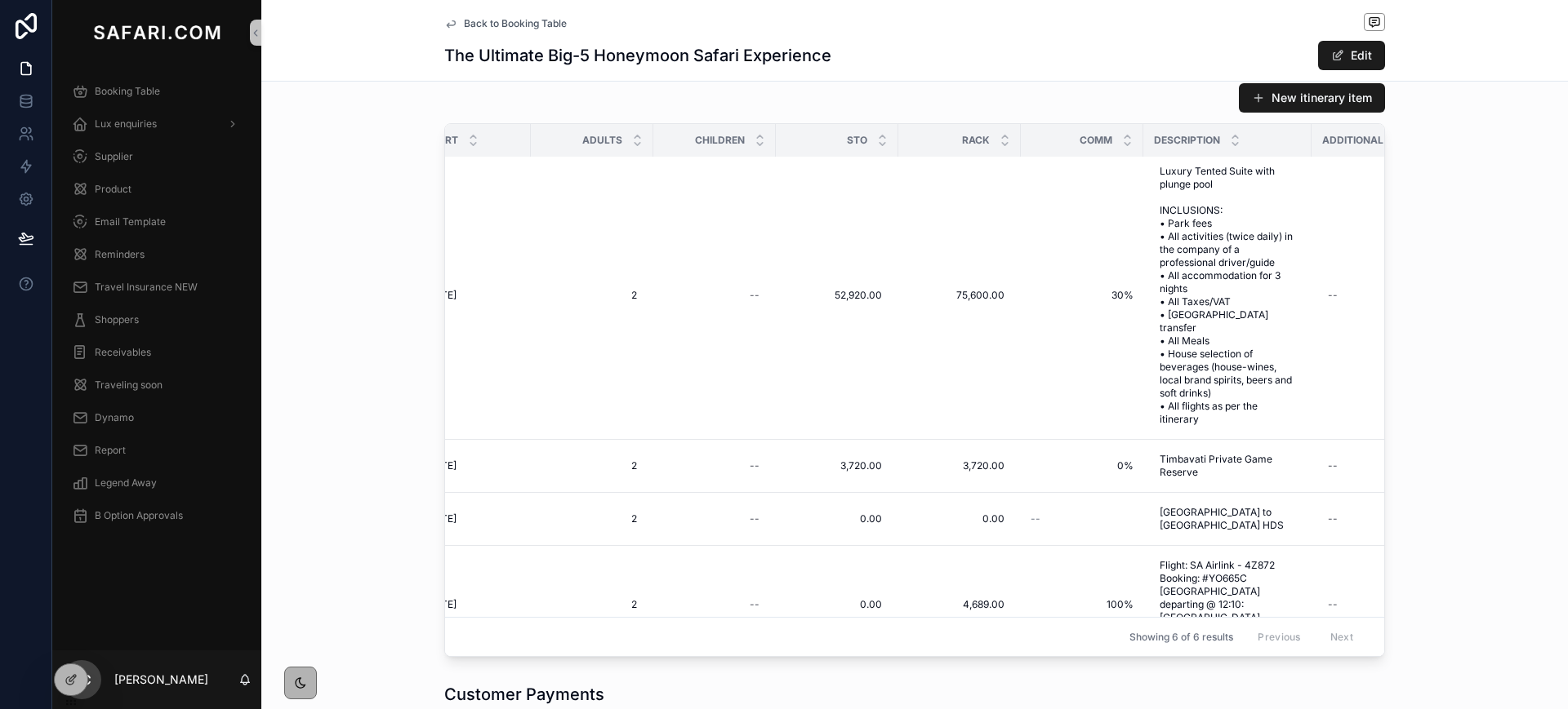
scroll to position [239, 576]
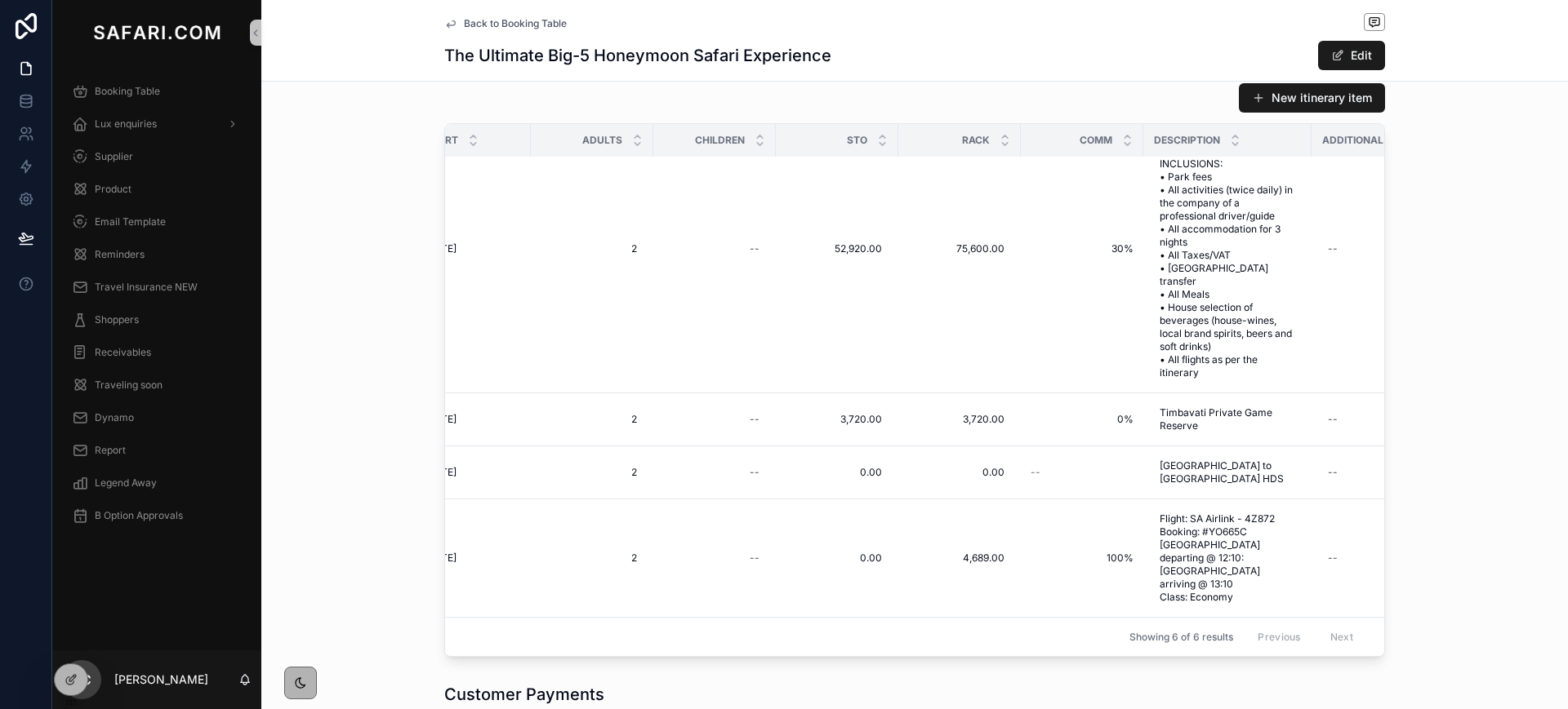
click at [454, 24] on link "Back to Booking Table" at bounding box center [505, 24] width 122 height 13
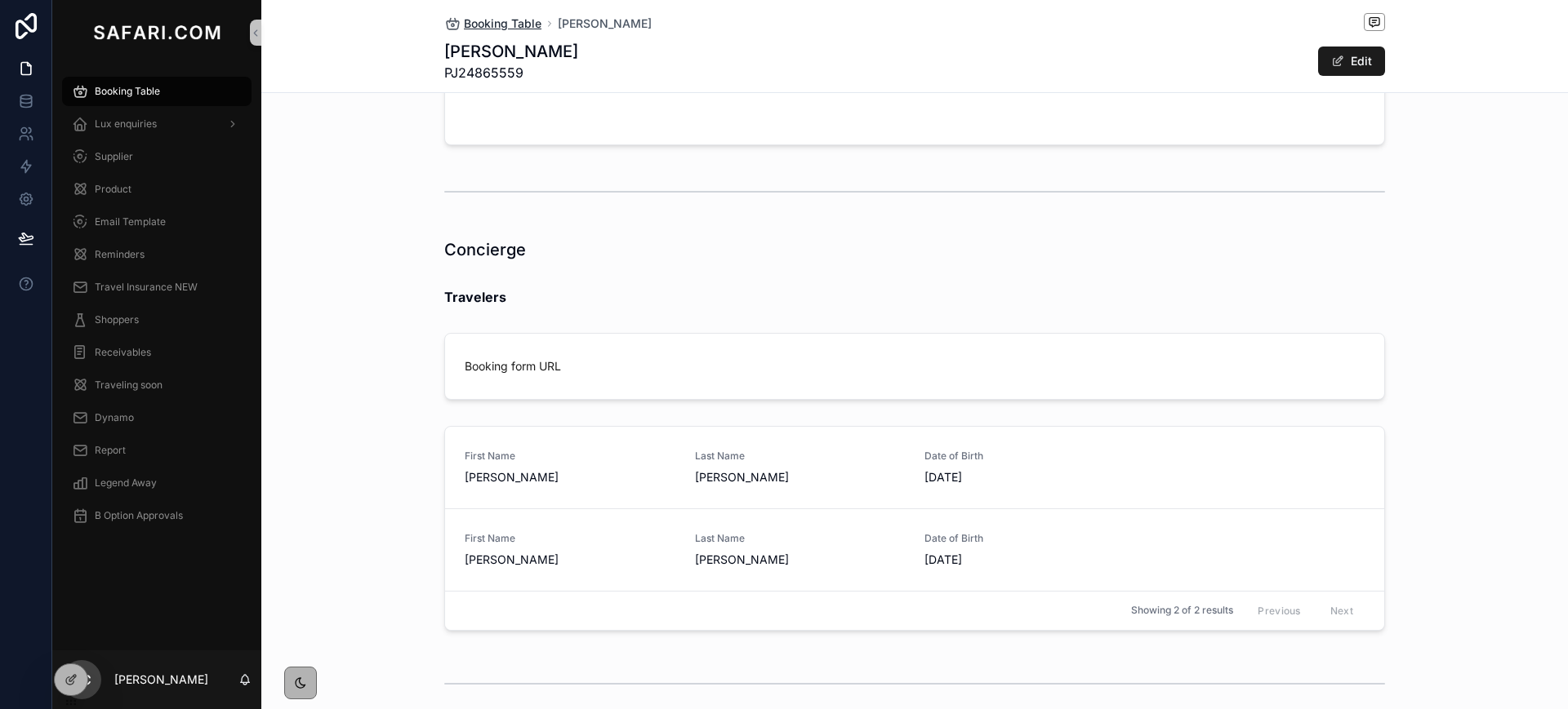
click at [515, 23] on span "Booking Table" at bounding box center [503, 24] width 78 height 16
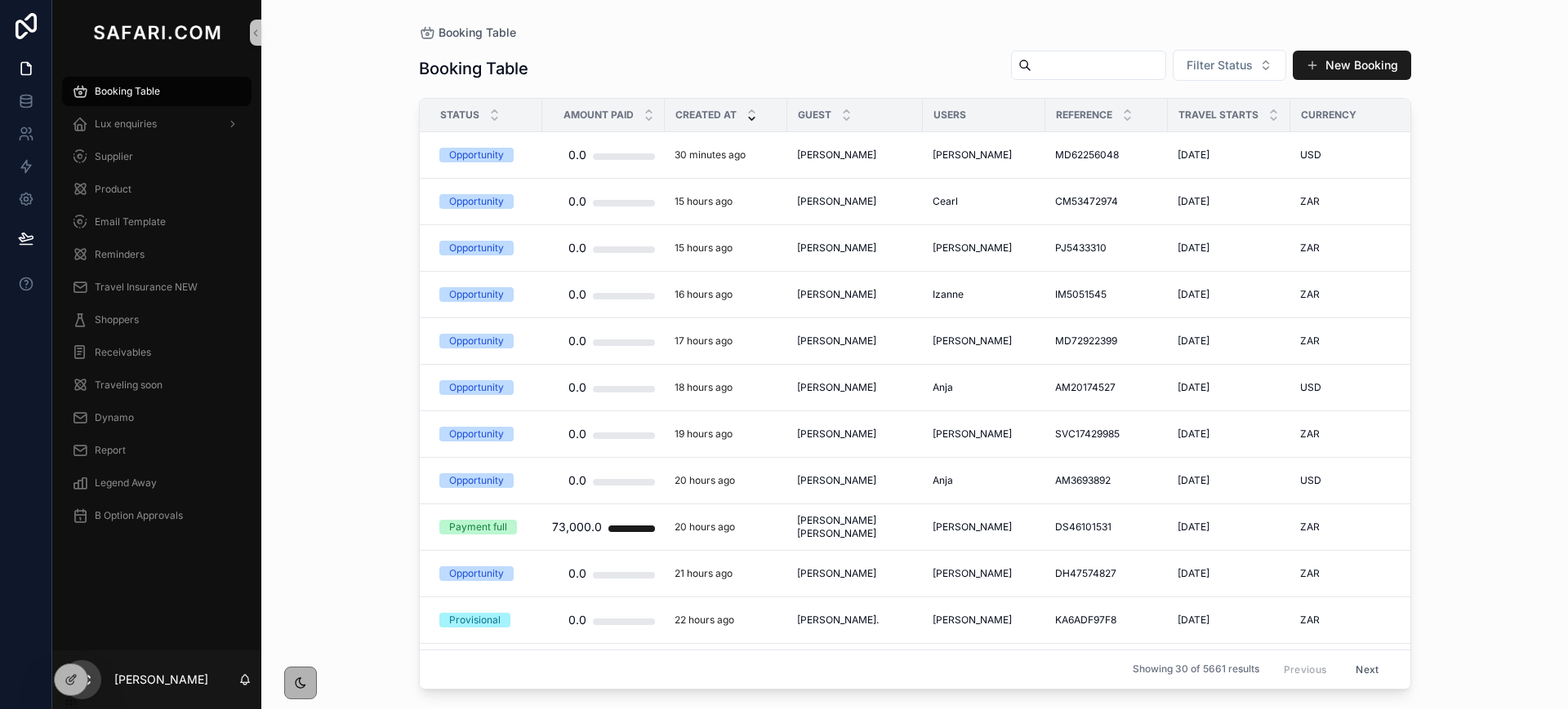
click at [1101, 63] on input "scrollable content" at bounding box center [1098, 65] width 134 height 23
paste input "**********"
type input "**********"
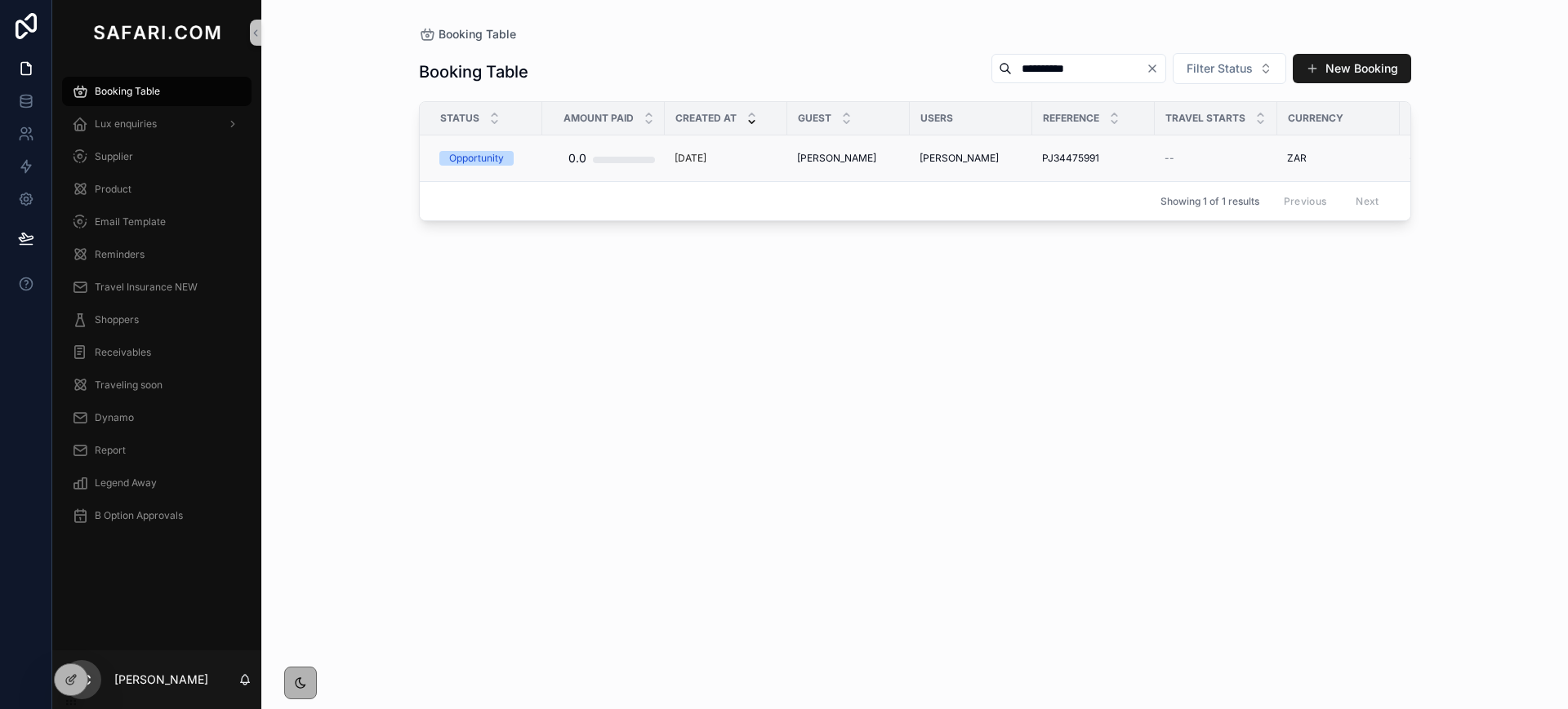
click at [866, 156] on span "[PERSON_NAME]" at bounding box center [837, 158] width 80 height 13
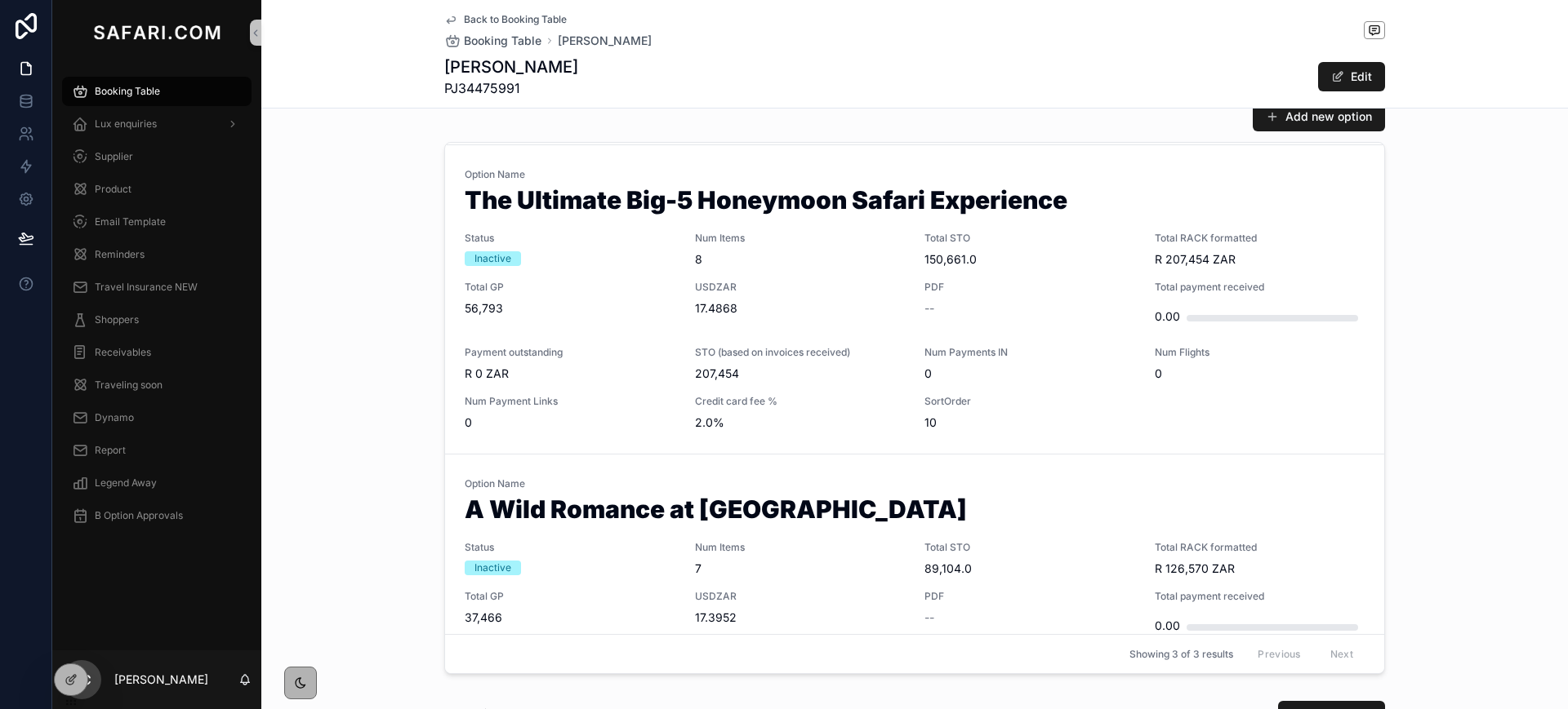
scroll to position [308, 0]
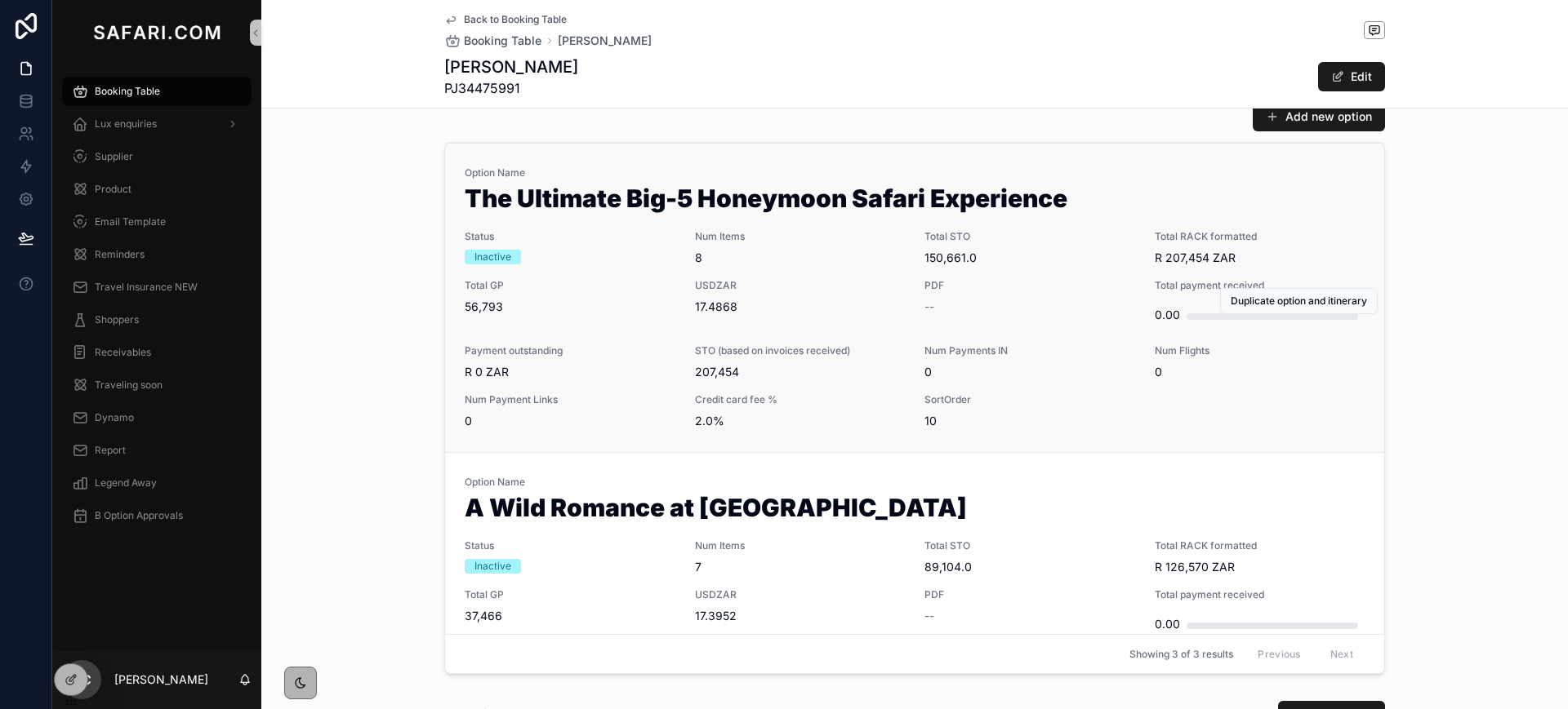
click at [845, 288] on span "USDZAR" at bounding box center [800, 286] width 211 height 13
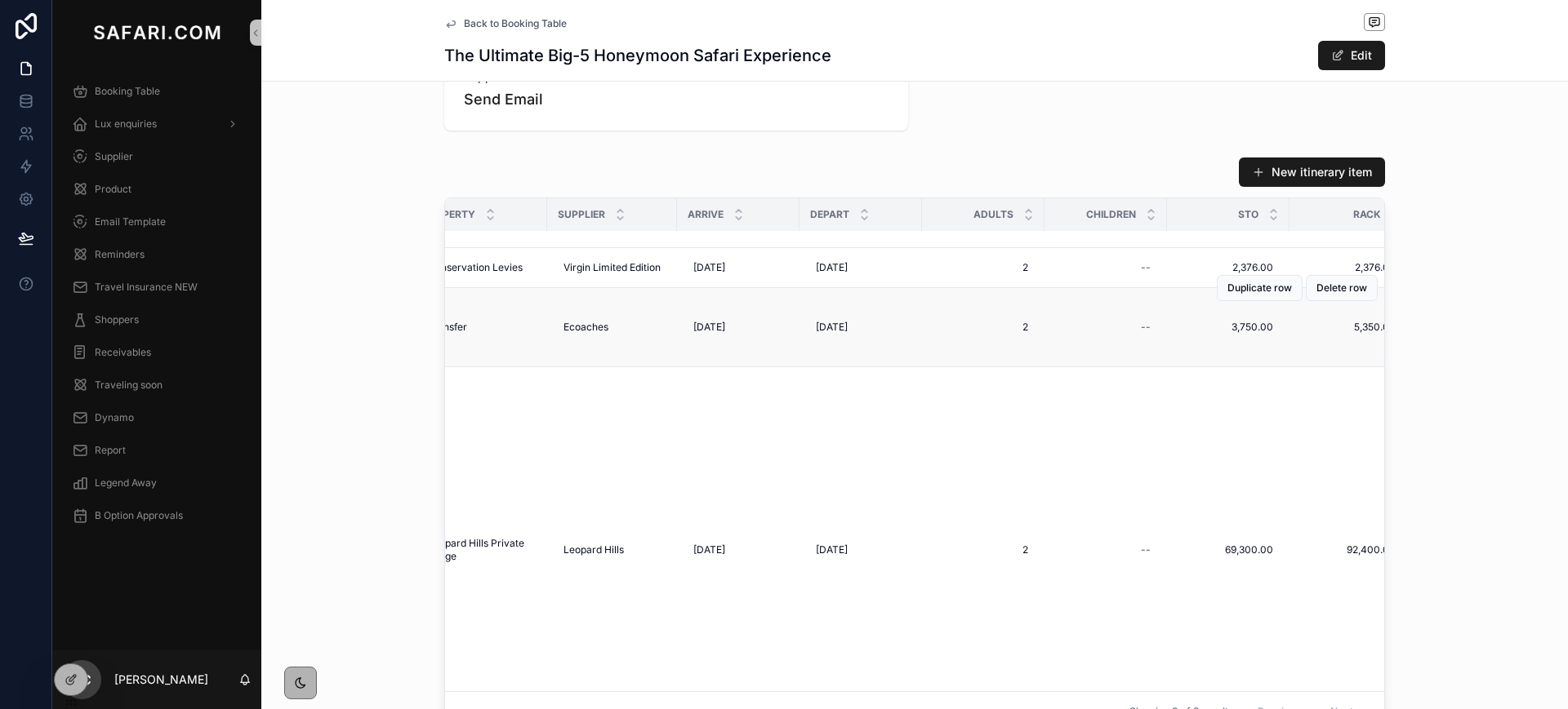
scroll to position [548, 175]
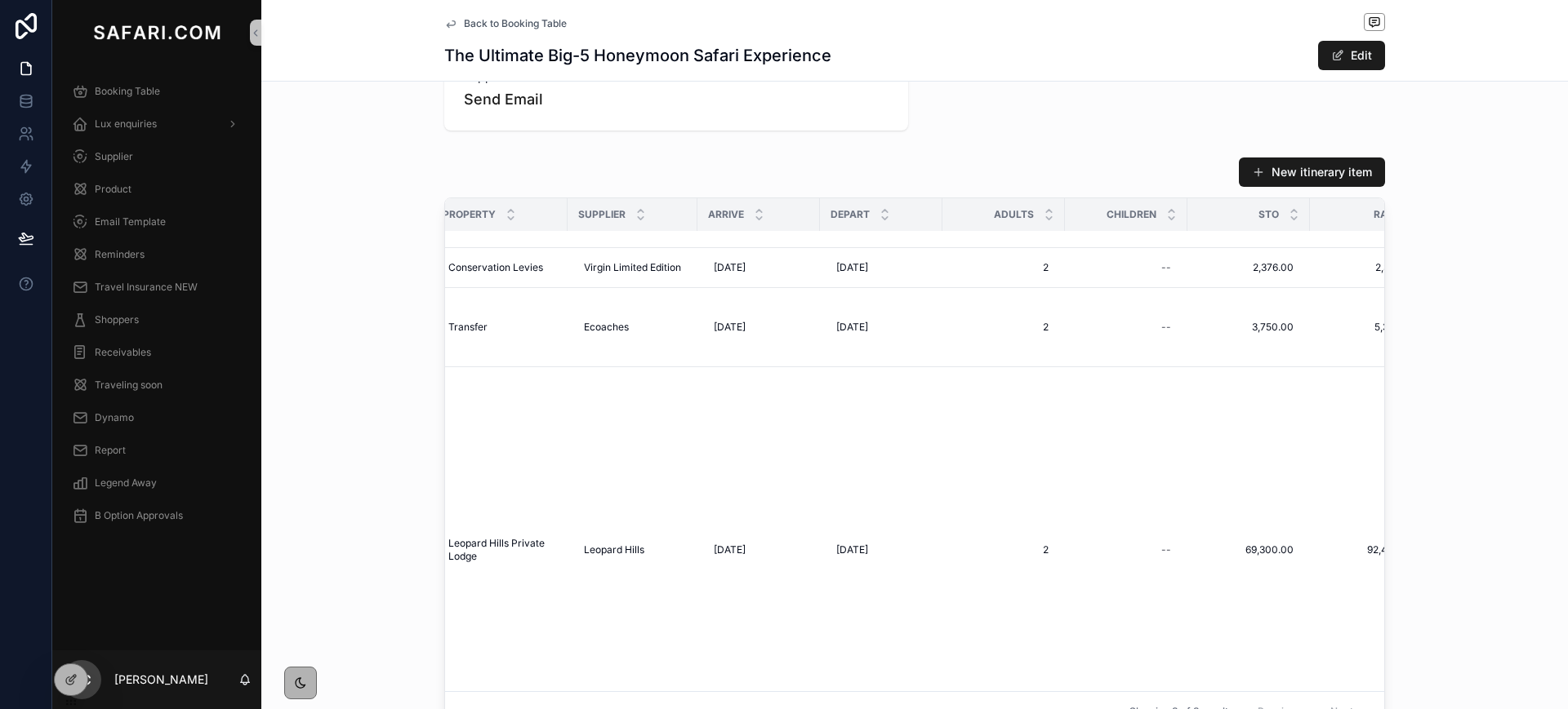
click at [447, 25] on icon "scrollable content" at bounding box center [451, 24] width 13 height 13
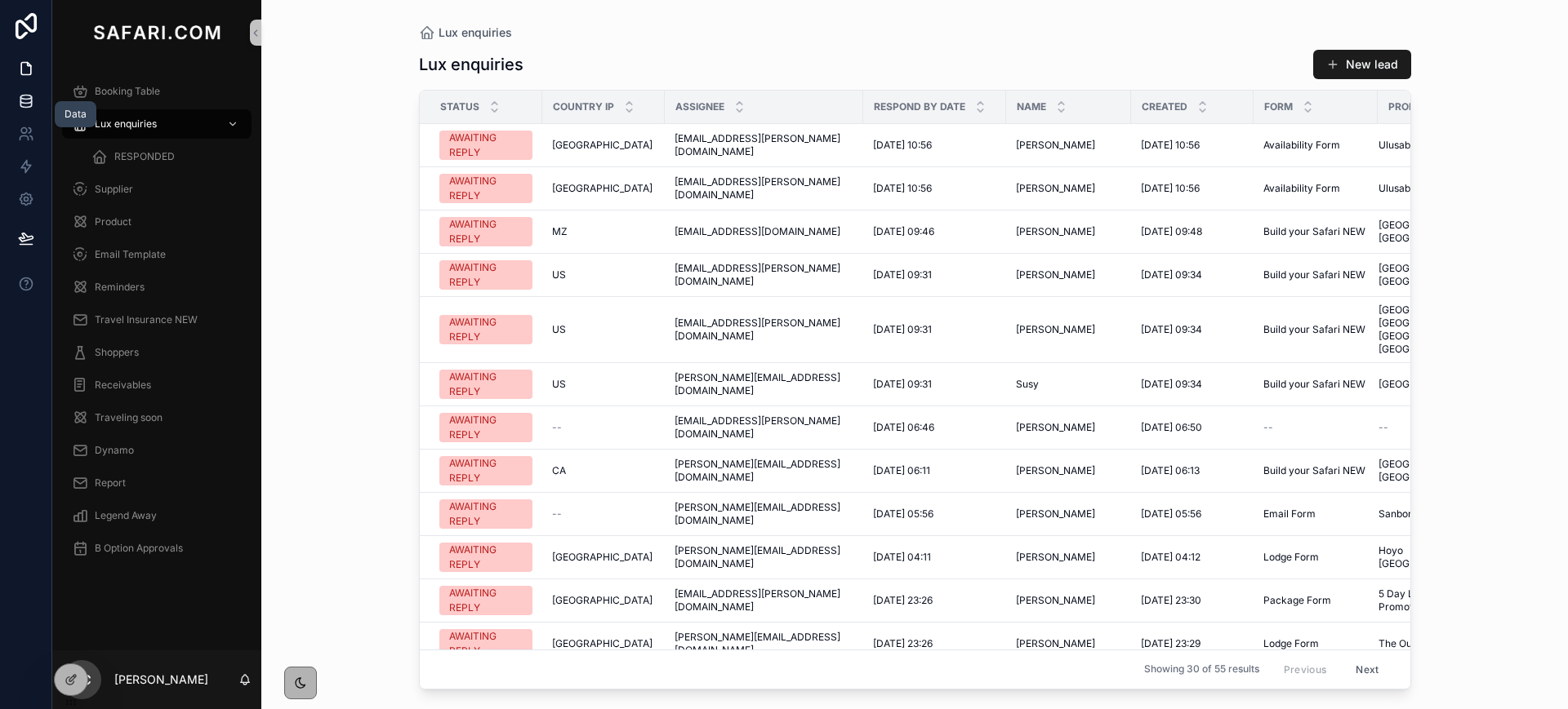
click at [33, 104] on icon at bounding box center [26, 101] width 16 height 16
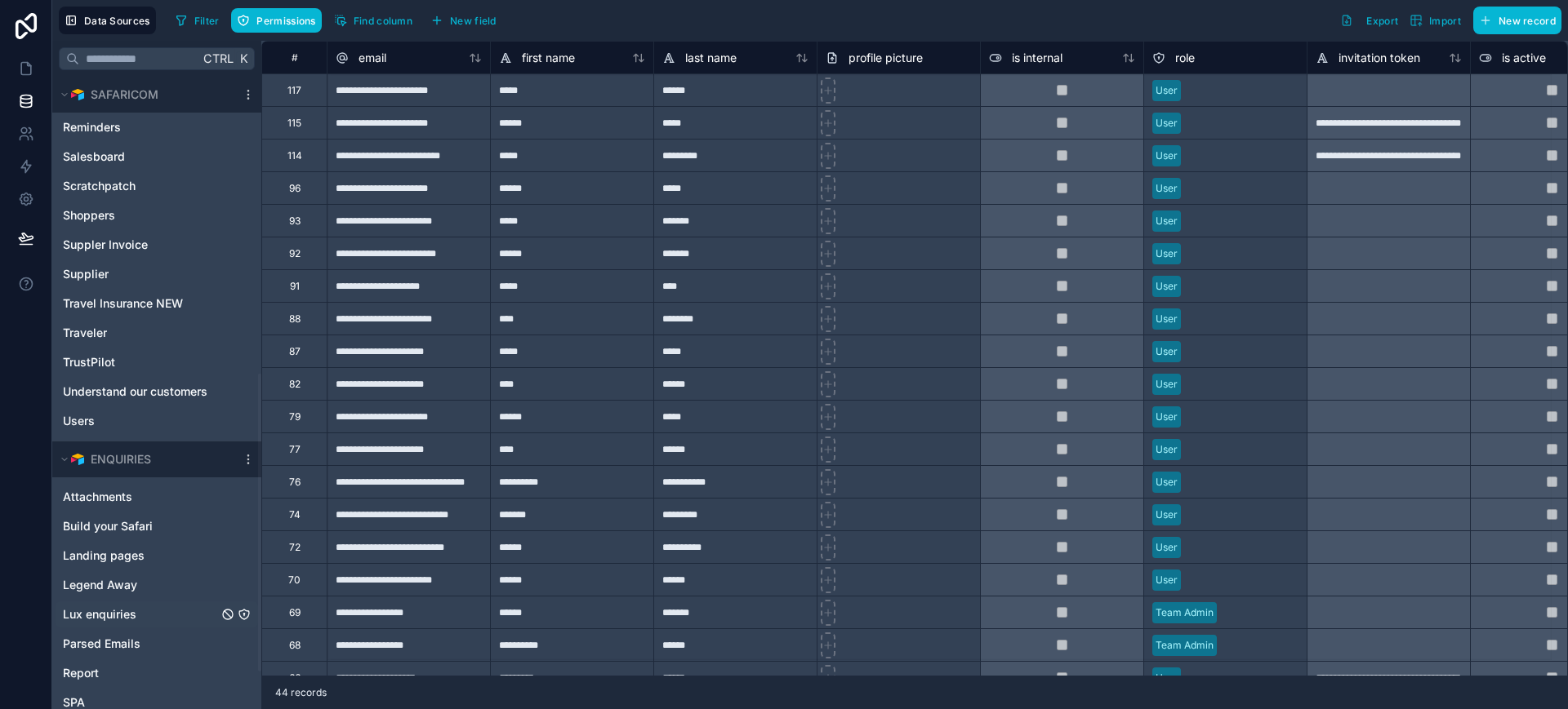
scroll to position [631, 0]
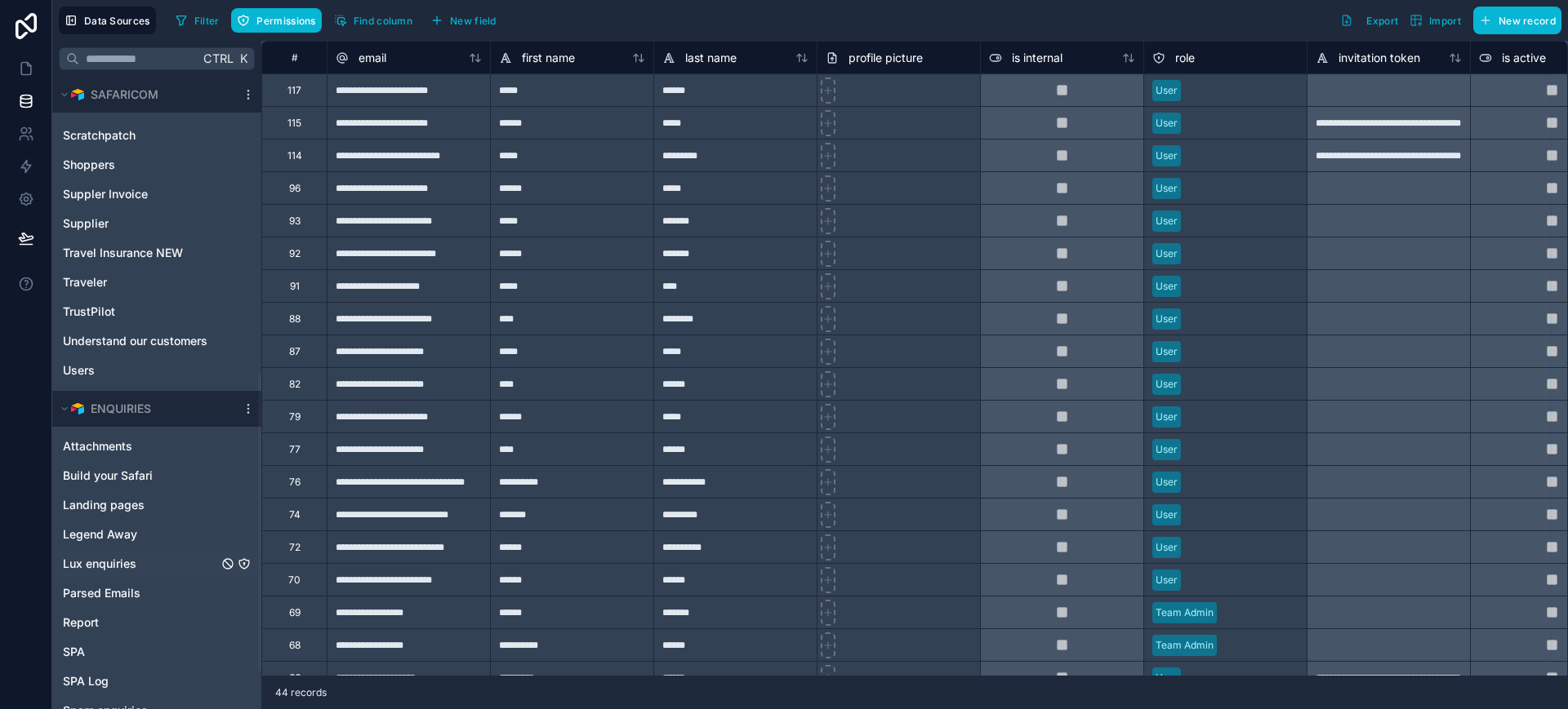
click at [96, 564] on span "Lux enquiries" at bounding box center [99, 564] width 73 height 16
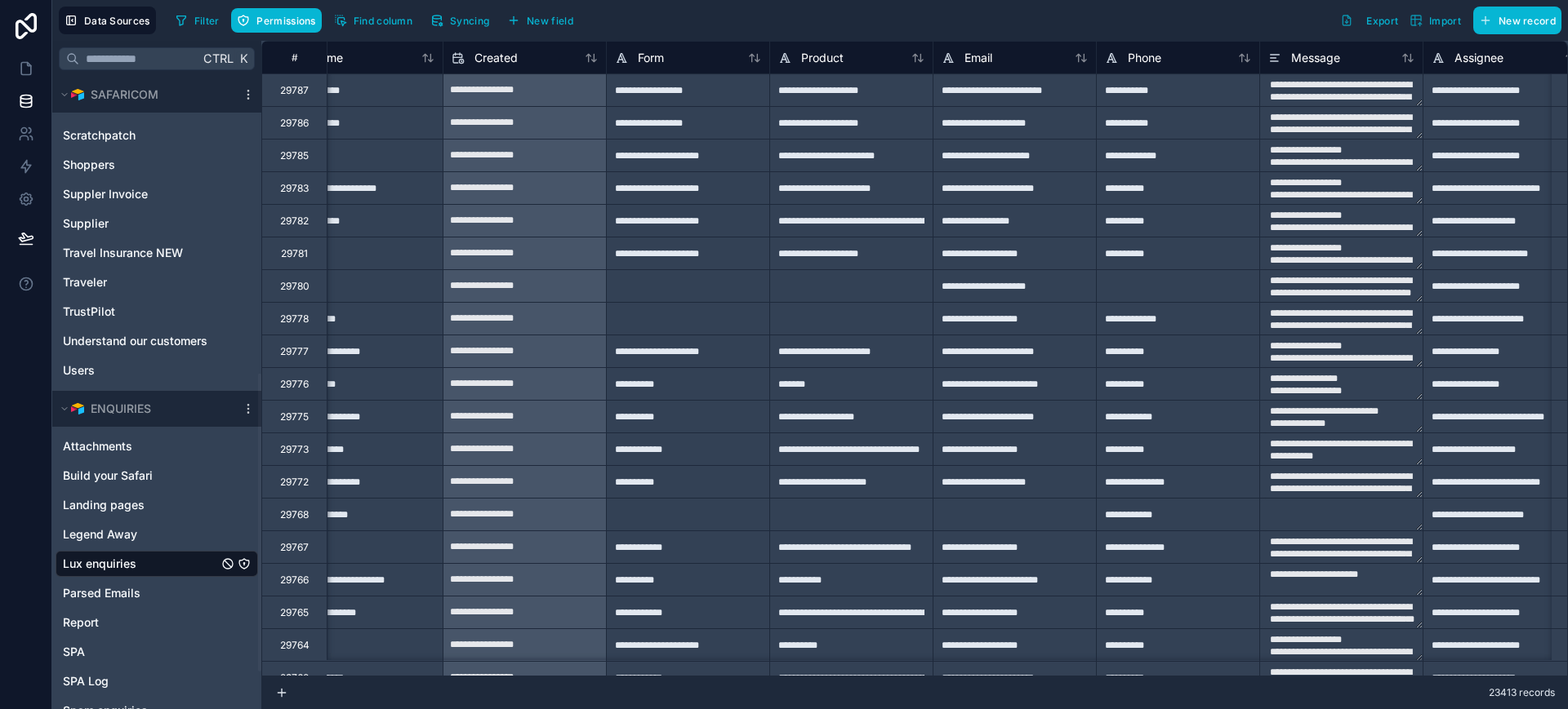
scroll to position [0, 147]
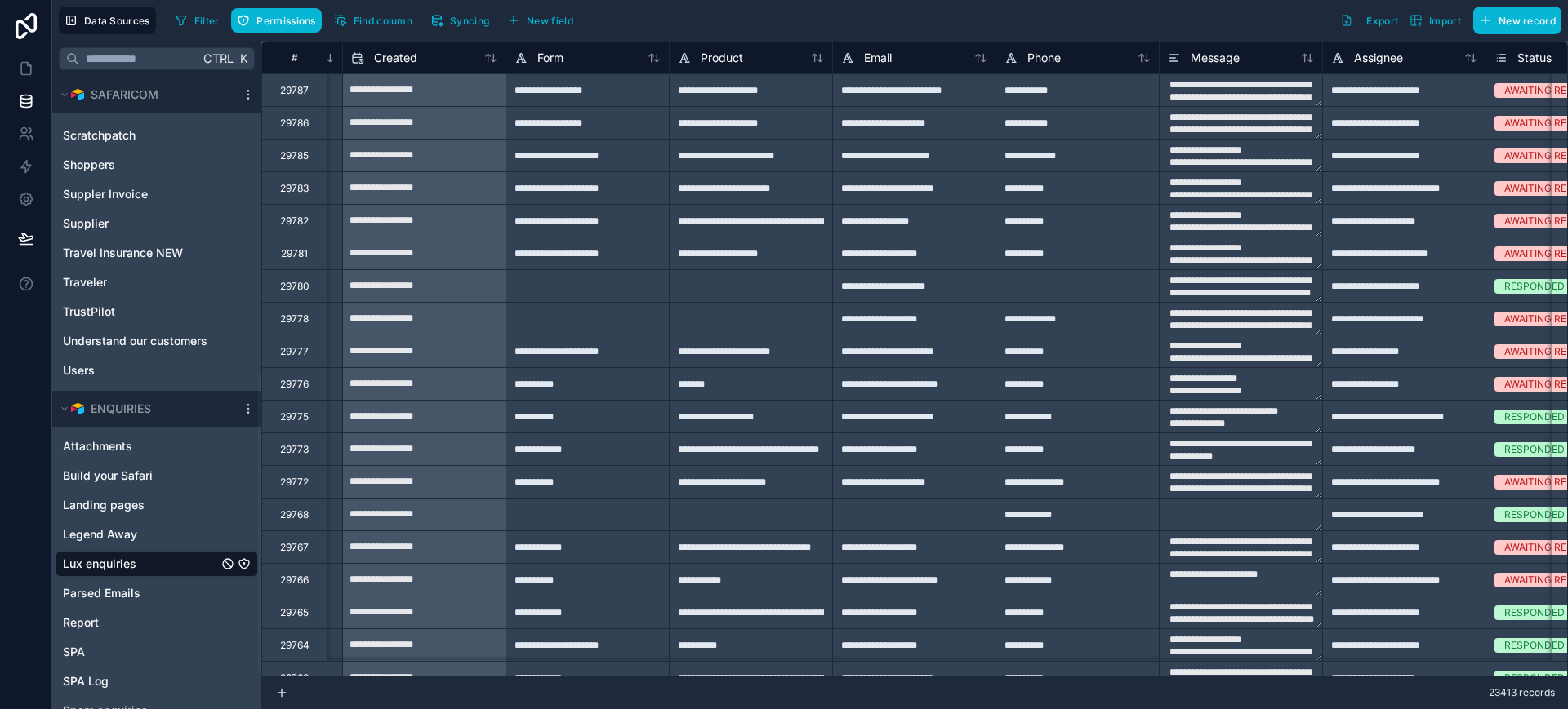
click at [1524, 99] on div "AWAITING REPLY" at bounding box center [1567, 90] width 163 height 32
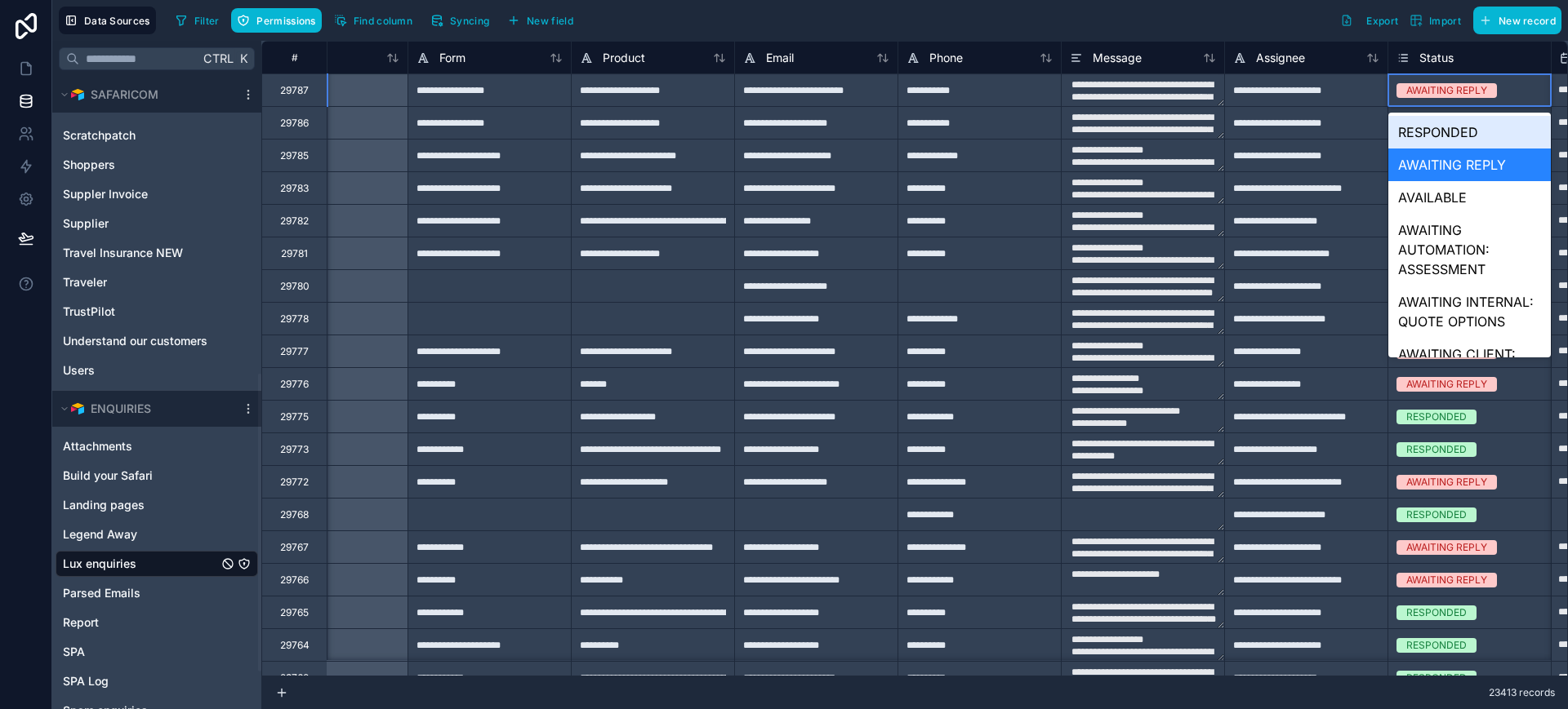
click at [1450, 89] on div "AWAITING REPLY" at bounding box center [1446, 90] width 81 height 14
click at [1440, 137] on div "RESPONDED" at bounding box center [1469, 132] width 163 height 33
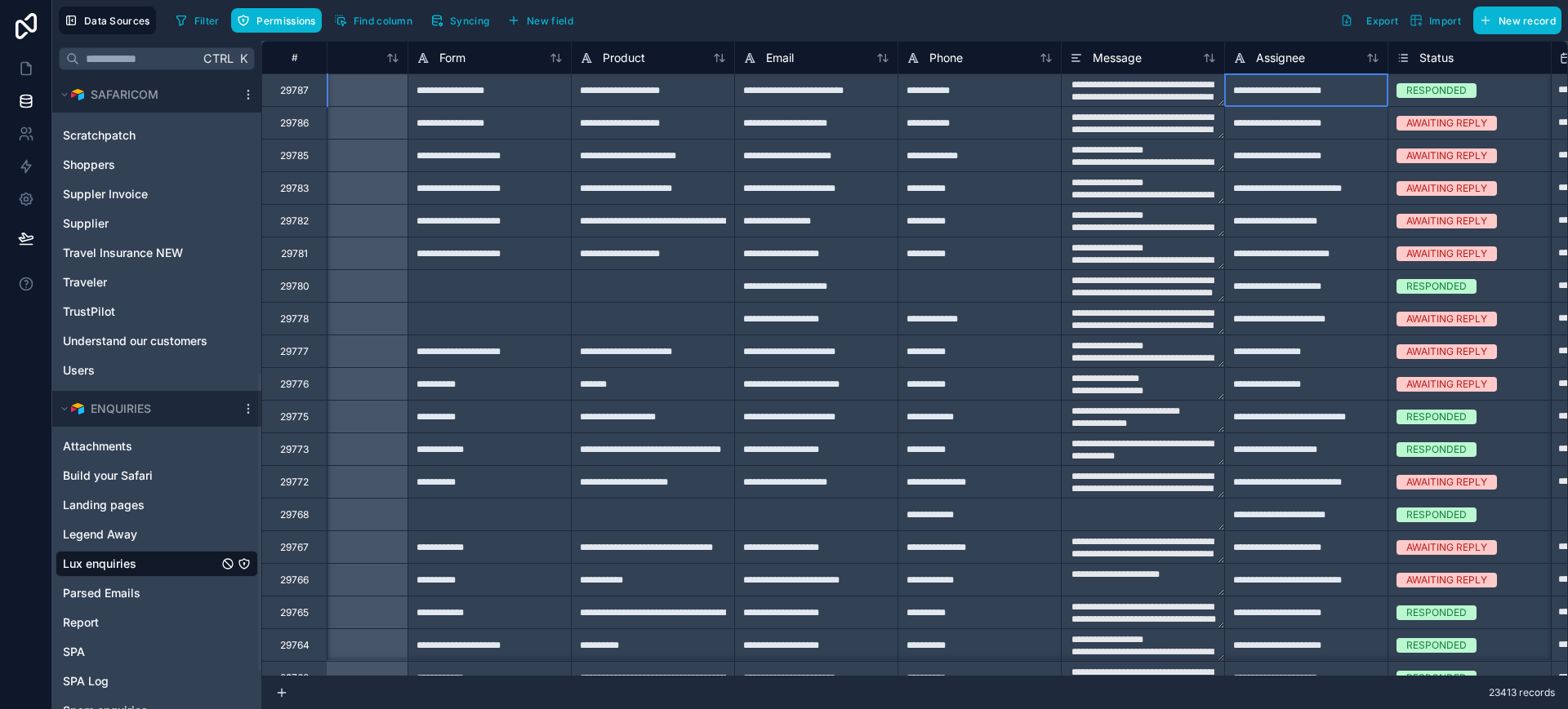
click at [1294, 98] on div "**********" at bounding box center [1306, 90] width 163 height 33
type textarea "**********"
click at [1278, 96] on input "**********" at bounding box center [1307, 90] width 163 height 32
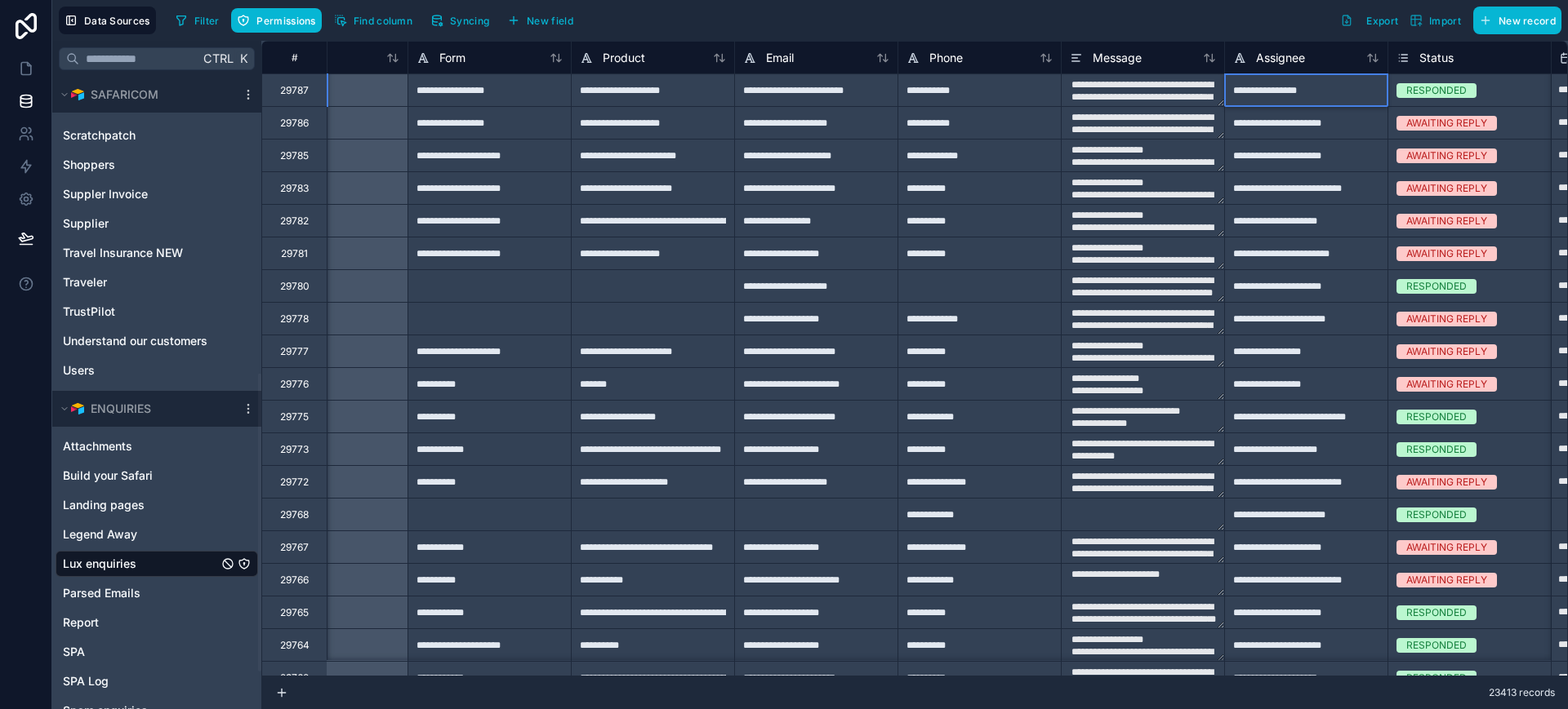
type input "**********"
type textarea "**********"
click at [29, 68] on icon at bounding box center [26, 69] width 16 height 16
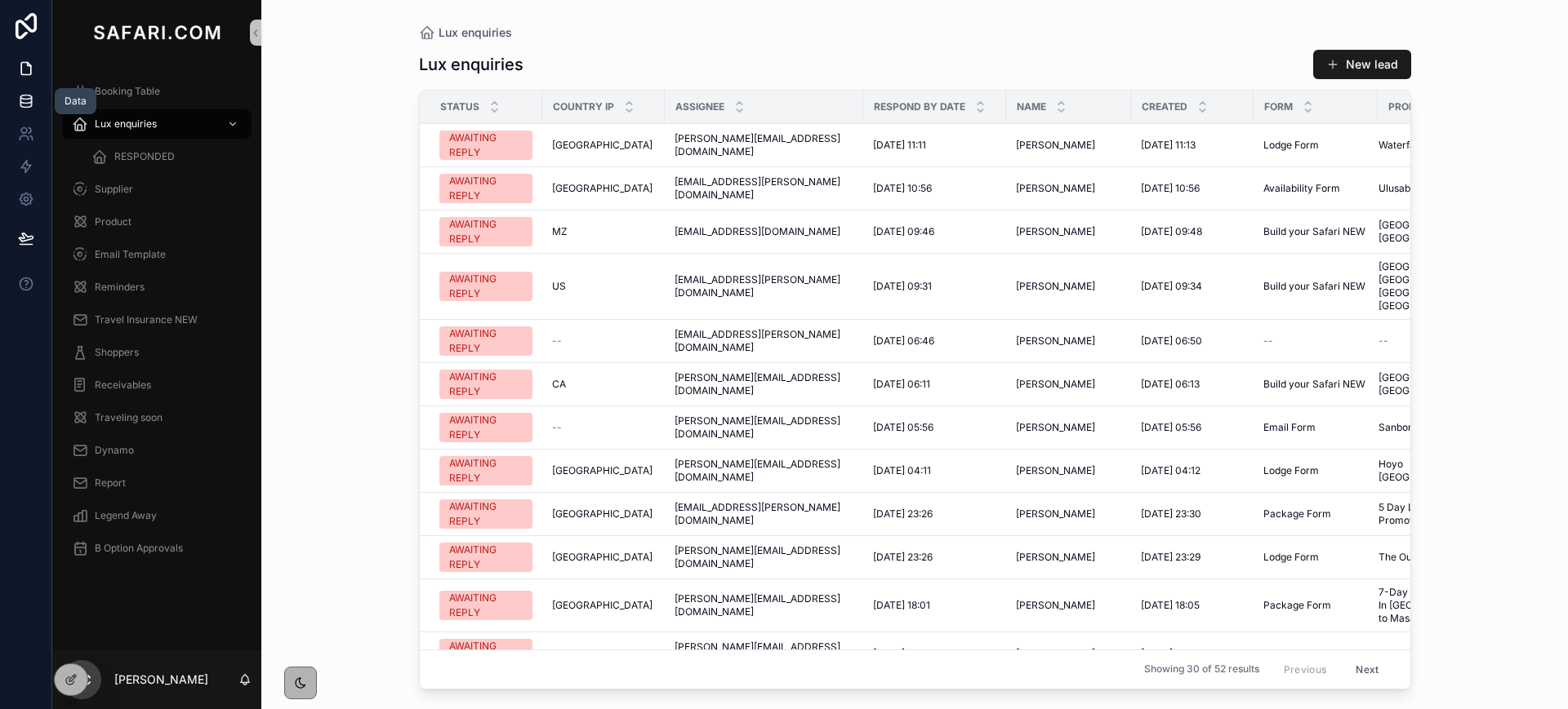
click at [26, 102] on icon at bounding box center [26, 99] width 11 height 6
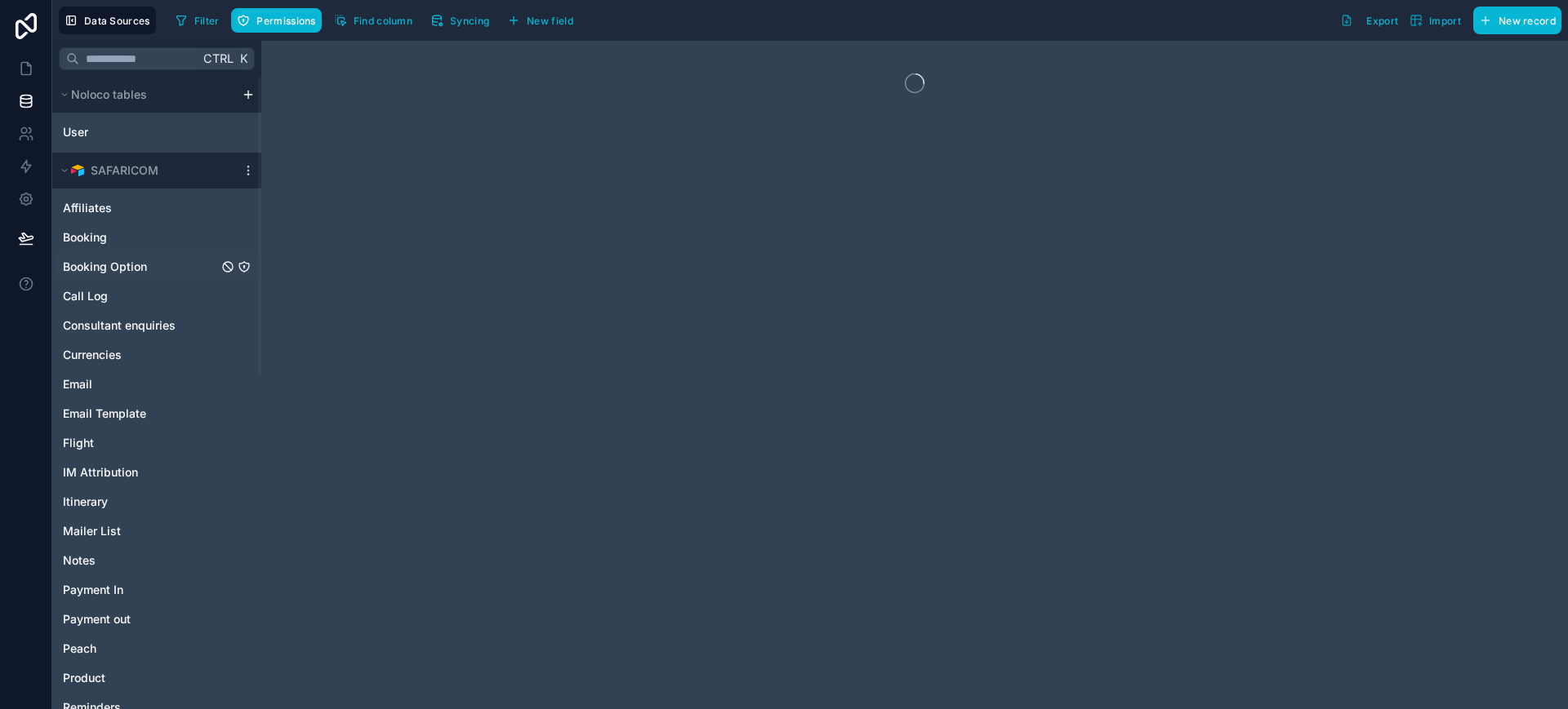
click at [120, 268] on span "Booking Option" at bounding box center [104, 267] width 84 height 16
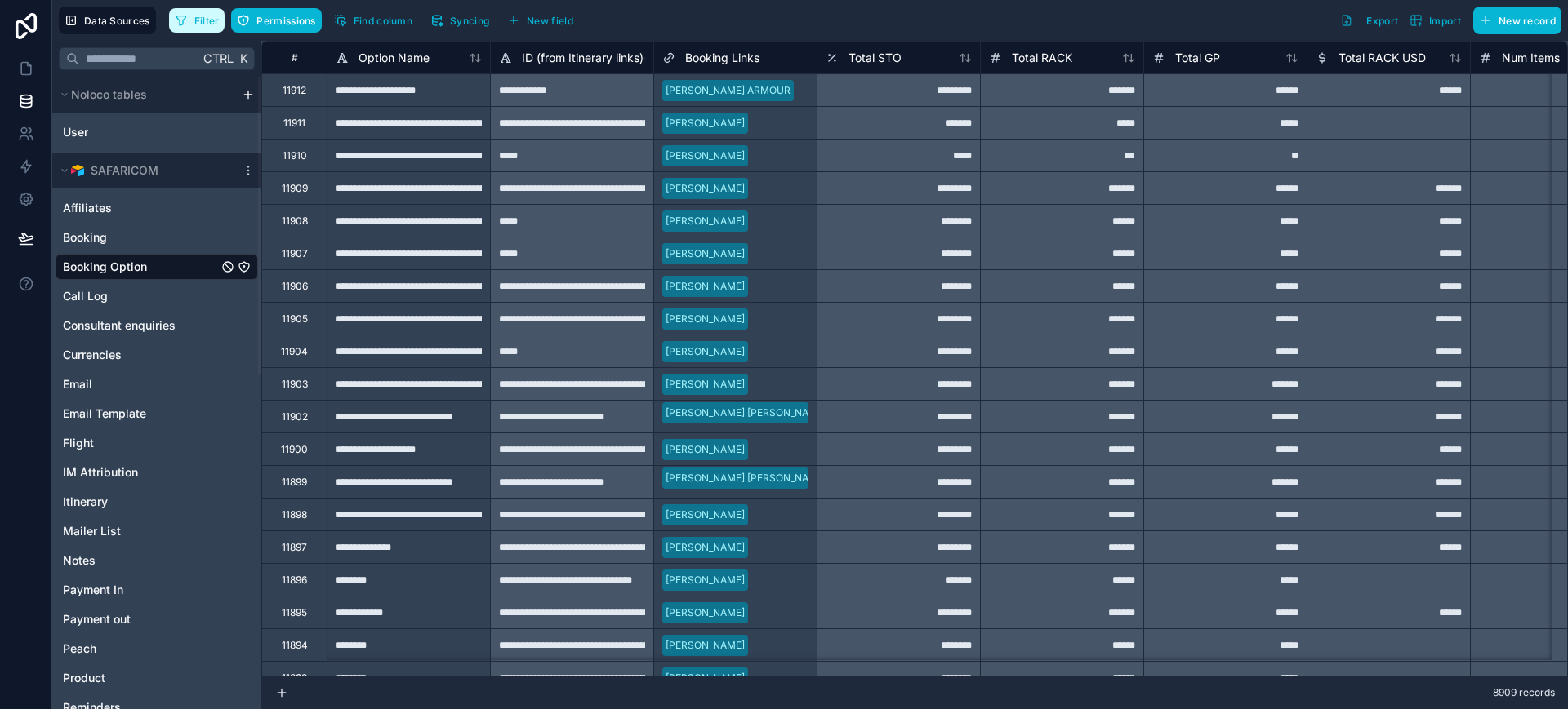
click at [209, 20] on span "Filter" at bounding box center [207, 21] width 25 height 13
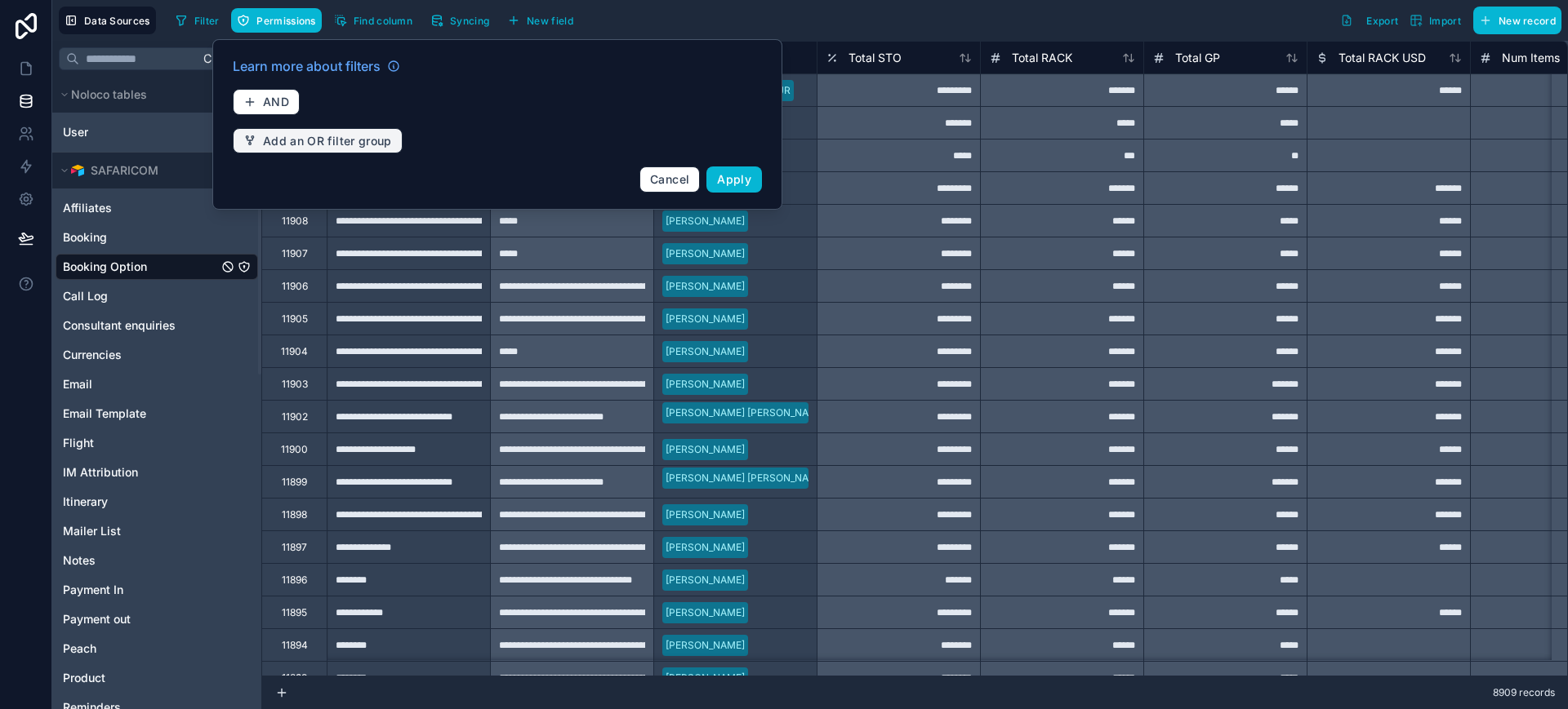
click at [292, 129] on button "Add an OR filter group" at bounding box center [318, 141] width 170 height 26
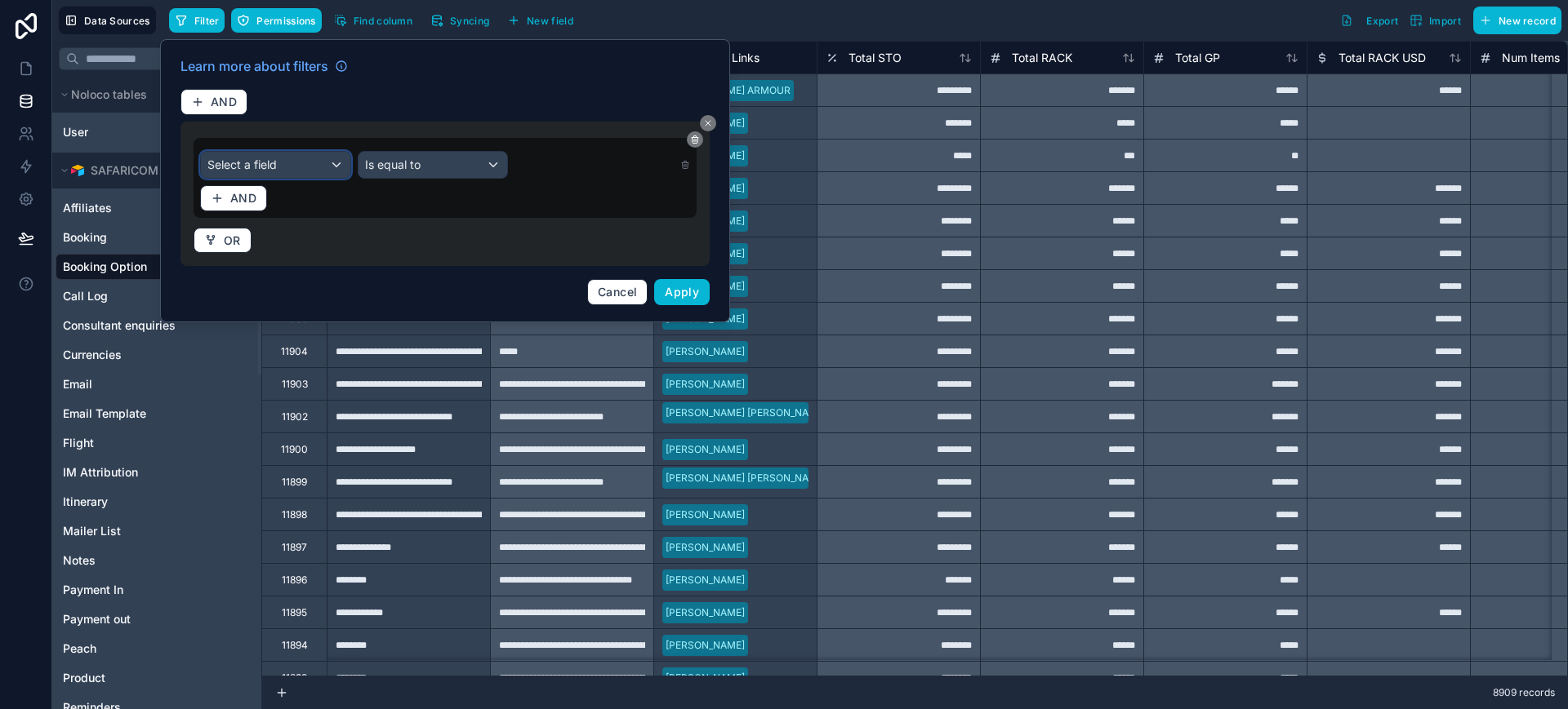
click at [319, 165] on div "Select a field" at bounding box center [275, 165] width 149 height 26
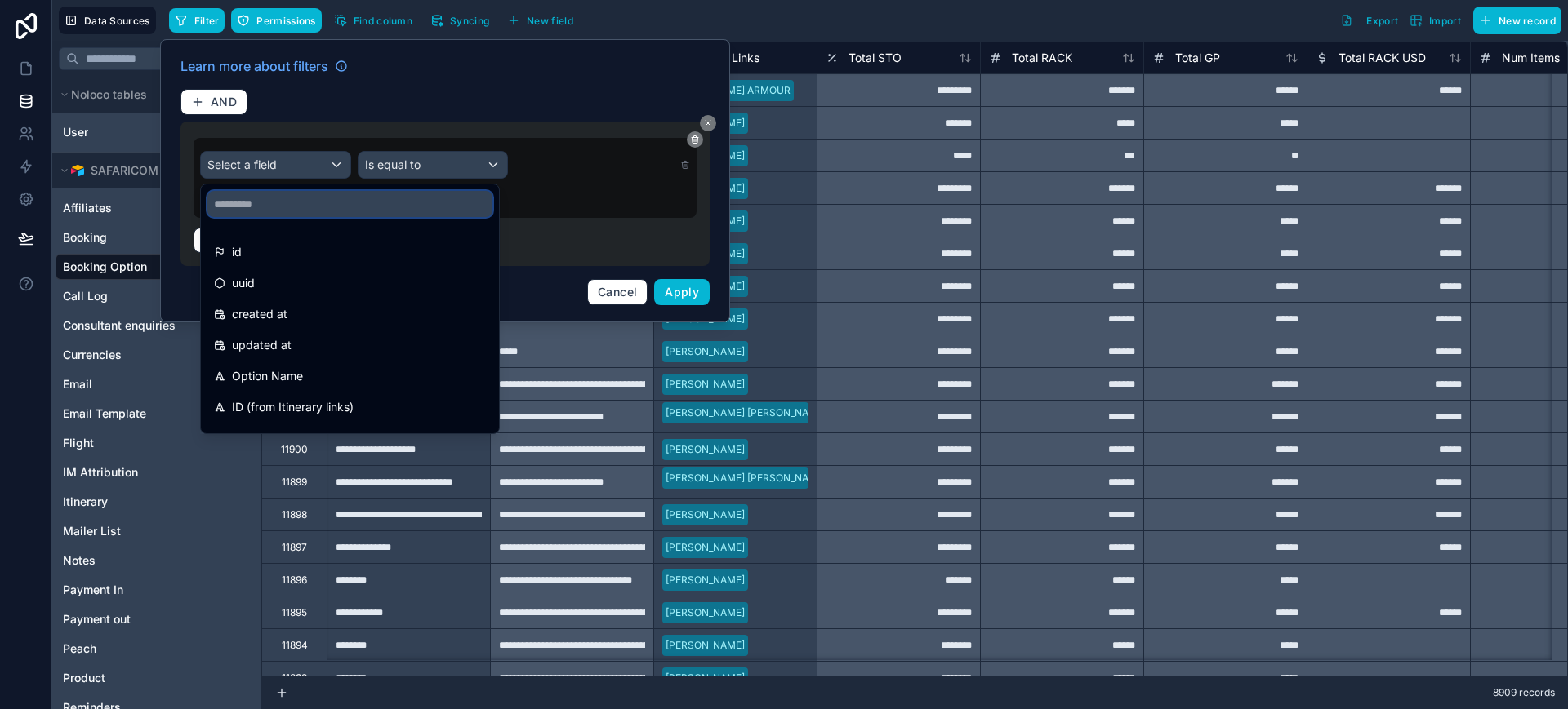
click at [290, 198] on input "text" at bounding box center [349, 203] width 285 height 26
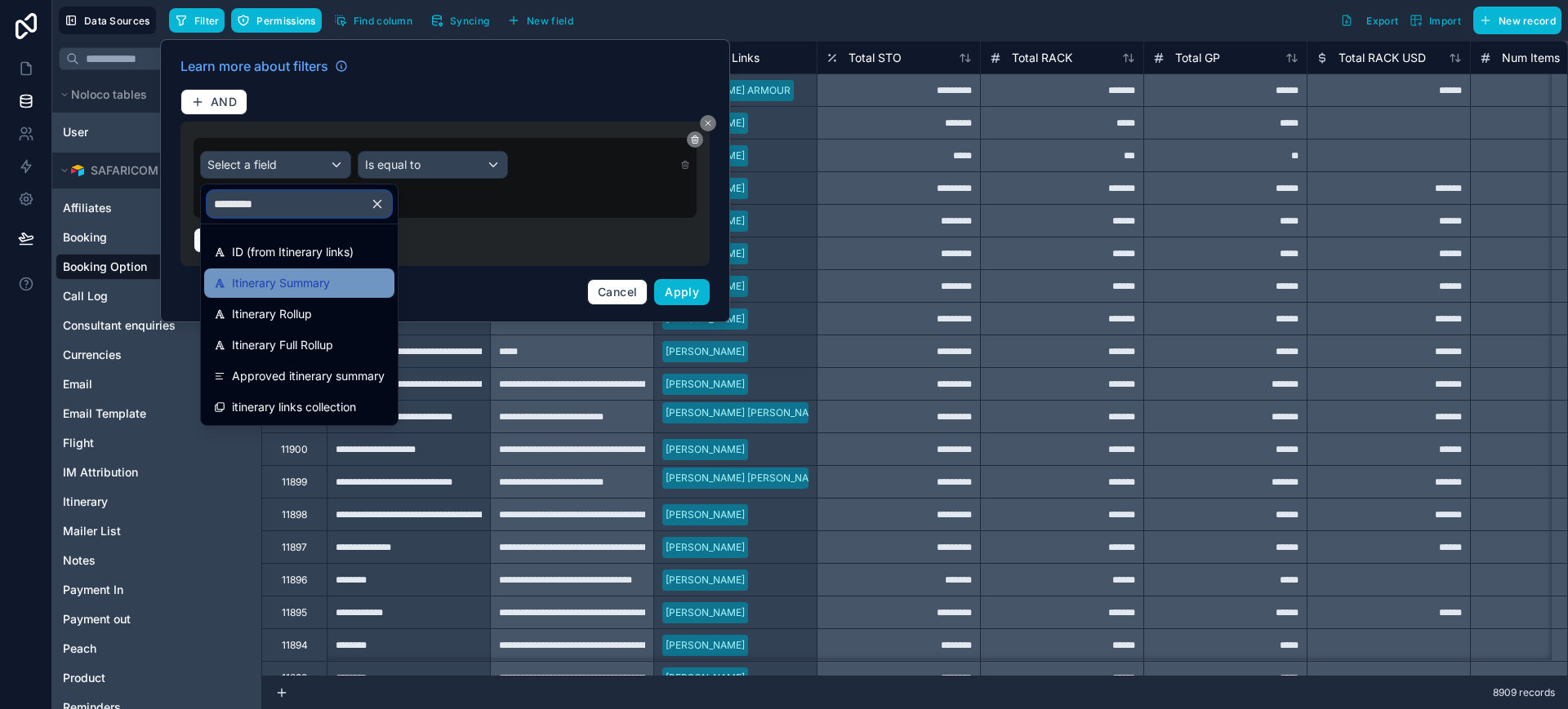
type input "*********"
click at [278, 278] on span "Itinerary Summary" at bounding box center [280, 283] width 98 height 20
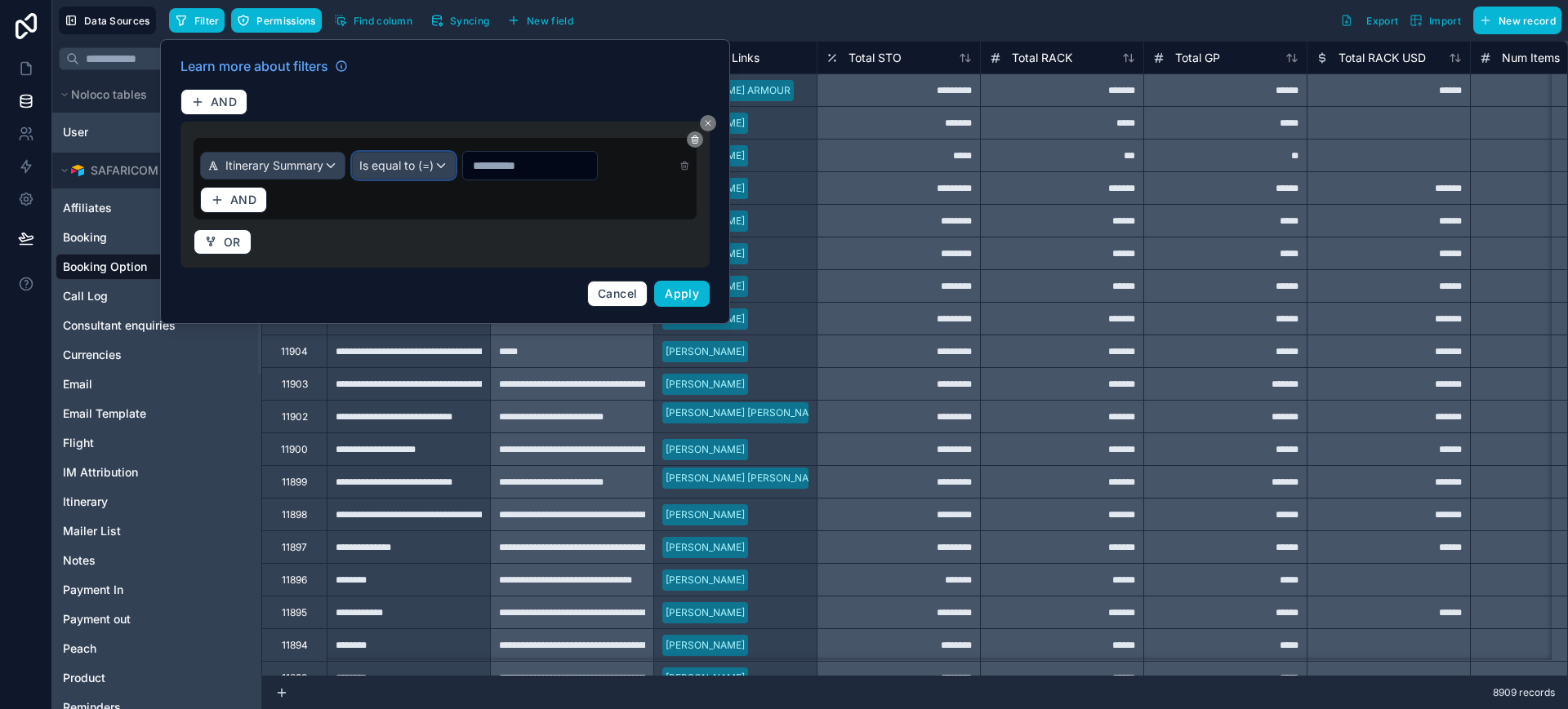
click at [409, 171] on span "Is equal to (=)" at bounding box center [396, 165] width 74 height 16
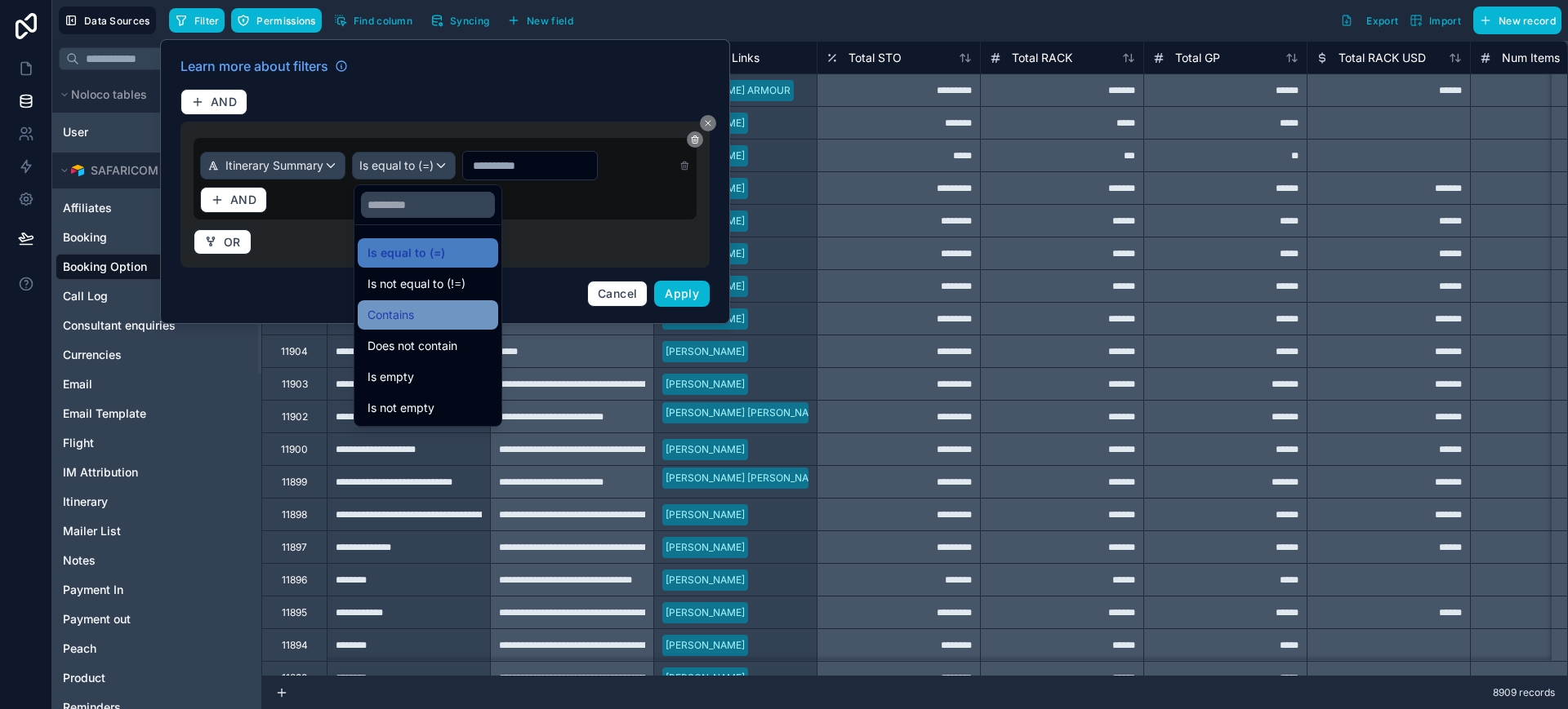
click at [391, 315] on span "Contains" at bounding box center [390, 316] width 46 height 20
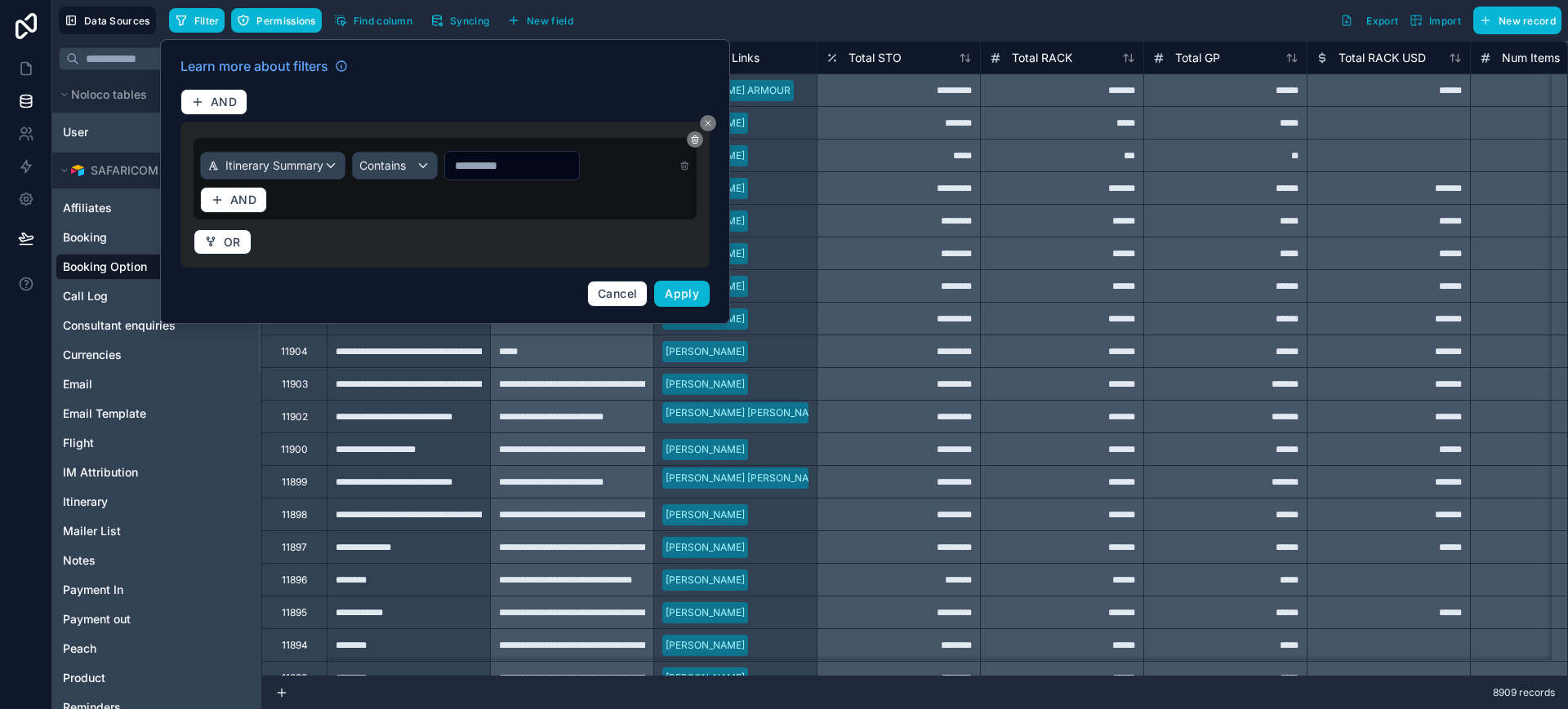
click at [489, 167] on input "text" at bounding box center [512, 165] width 134 height 23
type input "****"
click at [692, 291] on span "Apply" at bounding box center [682, 293] width 34 height 14
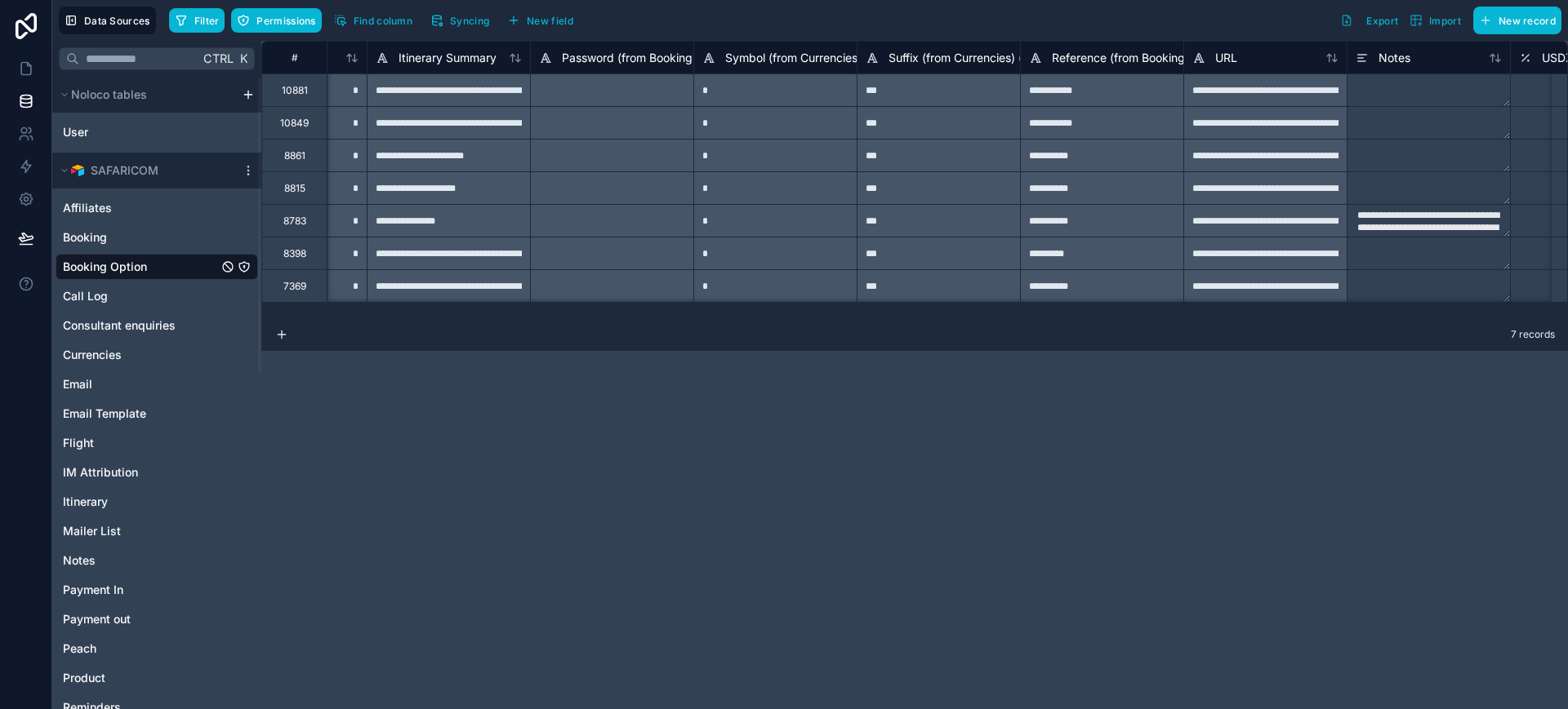
scroll to position [0, 1314]
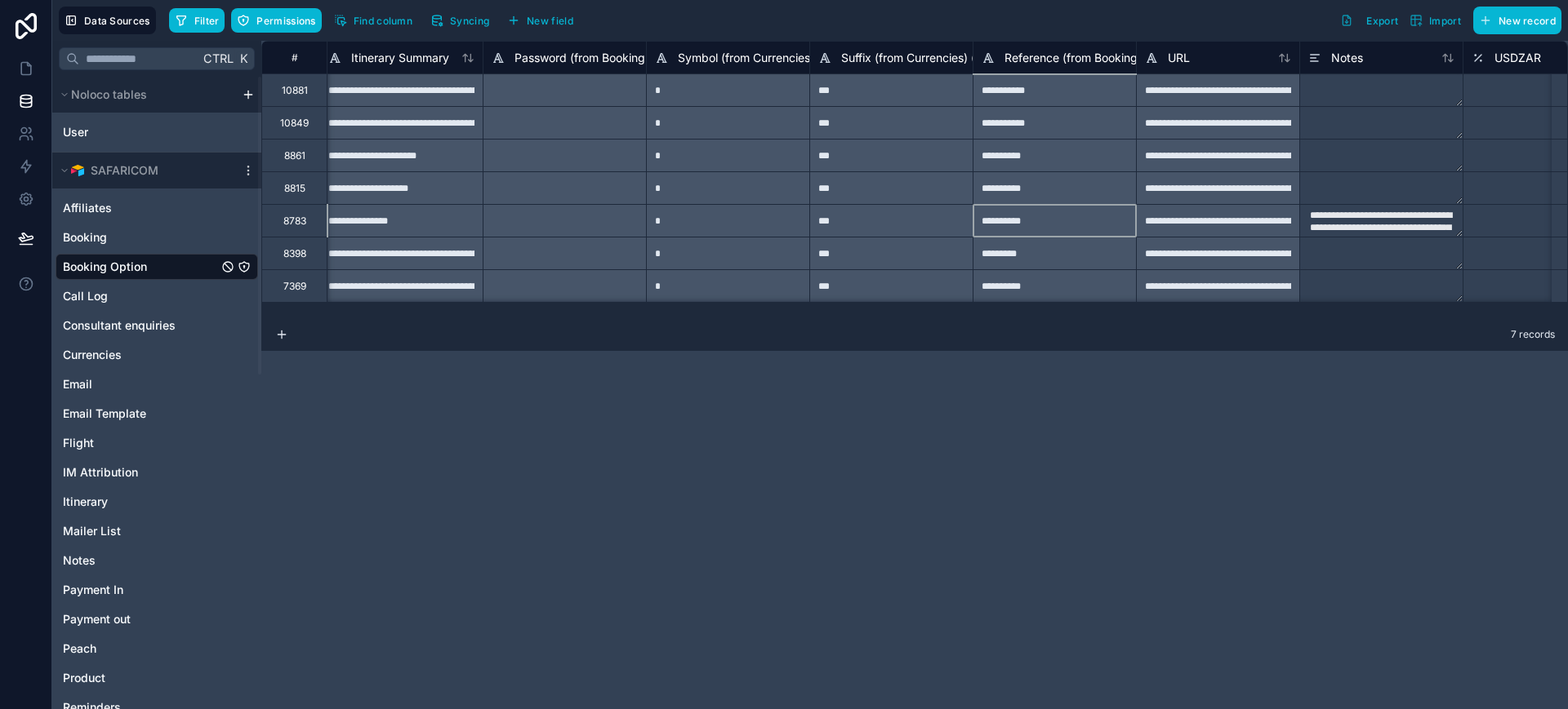
click at [1047, 219] on div "**********" at bounding box center [1054, 221] width 163 height 33
click at [1000, 257] on div "*********" at bounding box center [1054, 253] width 163 height 33
click at [28, 66] on icon at bounding box center [26, 69] width 16 height 16
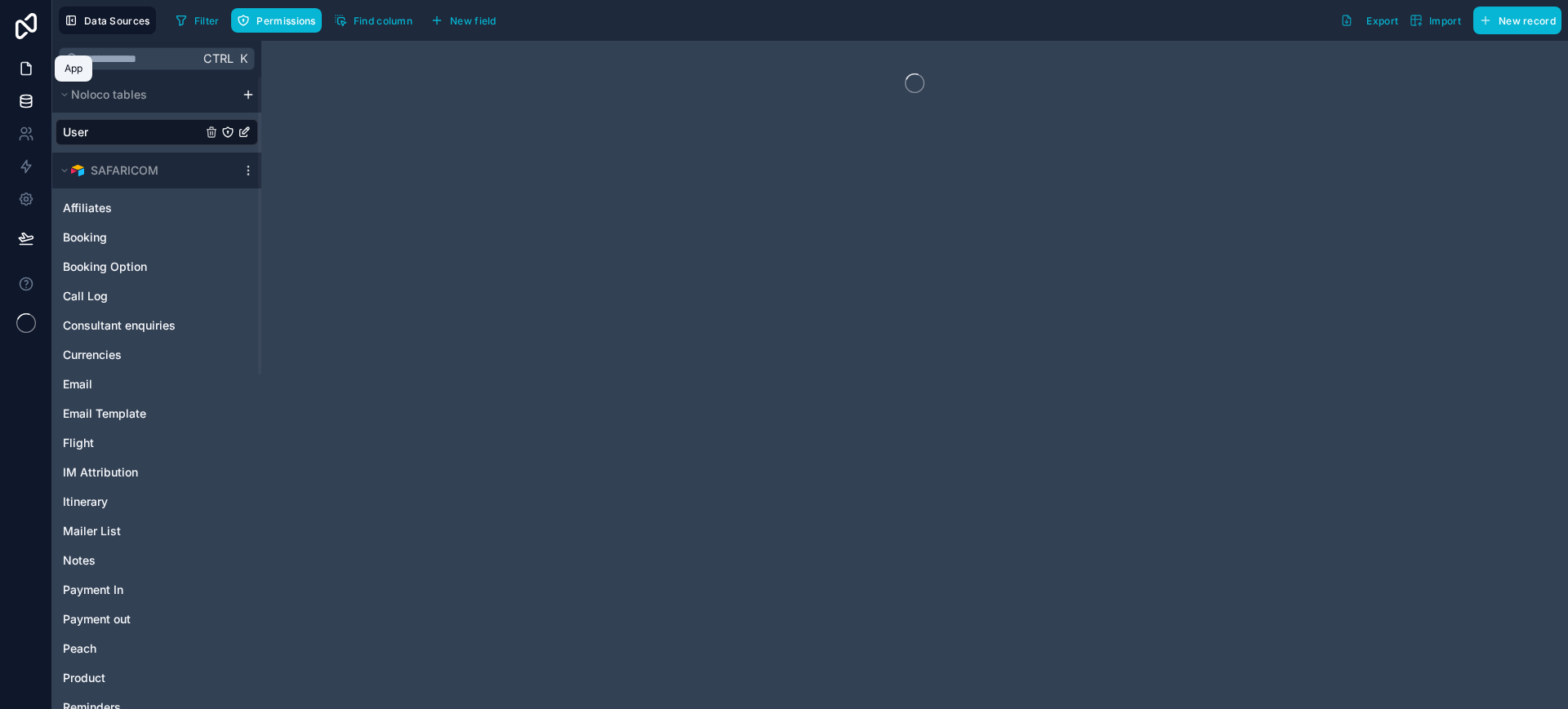
click at [18, 63] on icon at bounding box center [26, 69] width 16 height 16
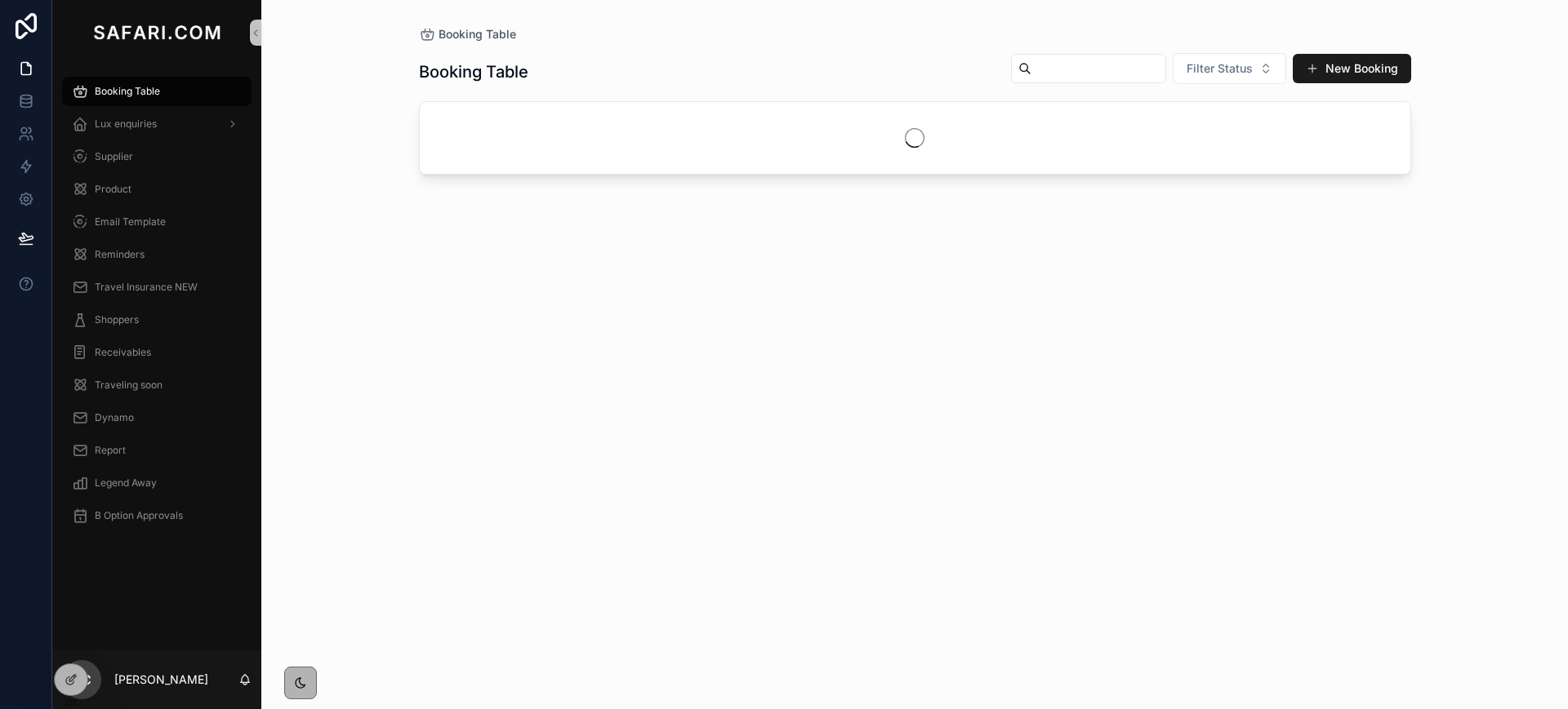
drag, startPoint x: 1104, startPoint y: 51, endPoint x: 1105, endPoint y: 64, distance: 13.0
click at [1105, 64] on input "scrollable content" at bounding box center [1098, 68] width 134 height 23
paste input "**********"
type input "**********"
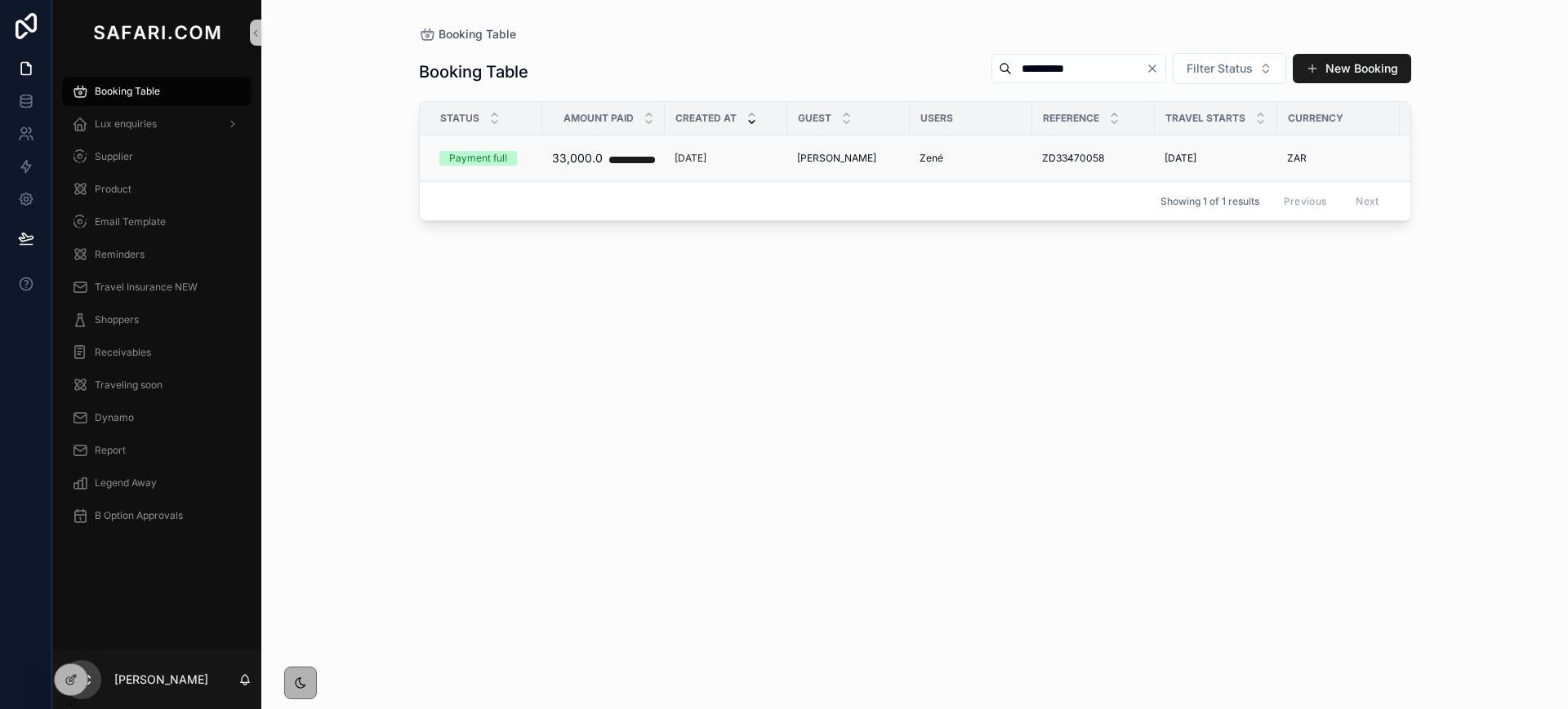
click at [823, 158] on span "[PERSON_NAME]" at bounding box center [837, 158] width 80 height 13
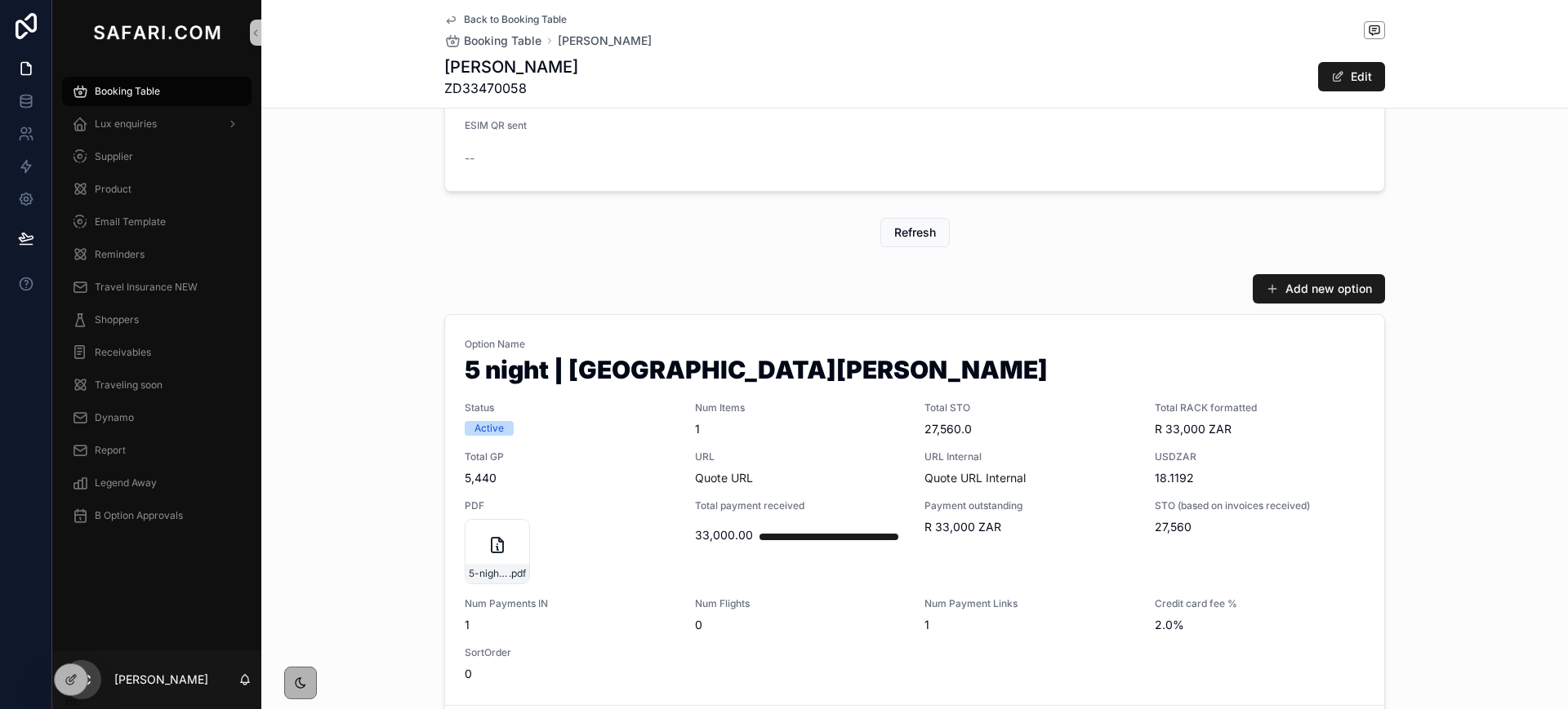
scroll to position [824, 0]
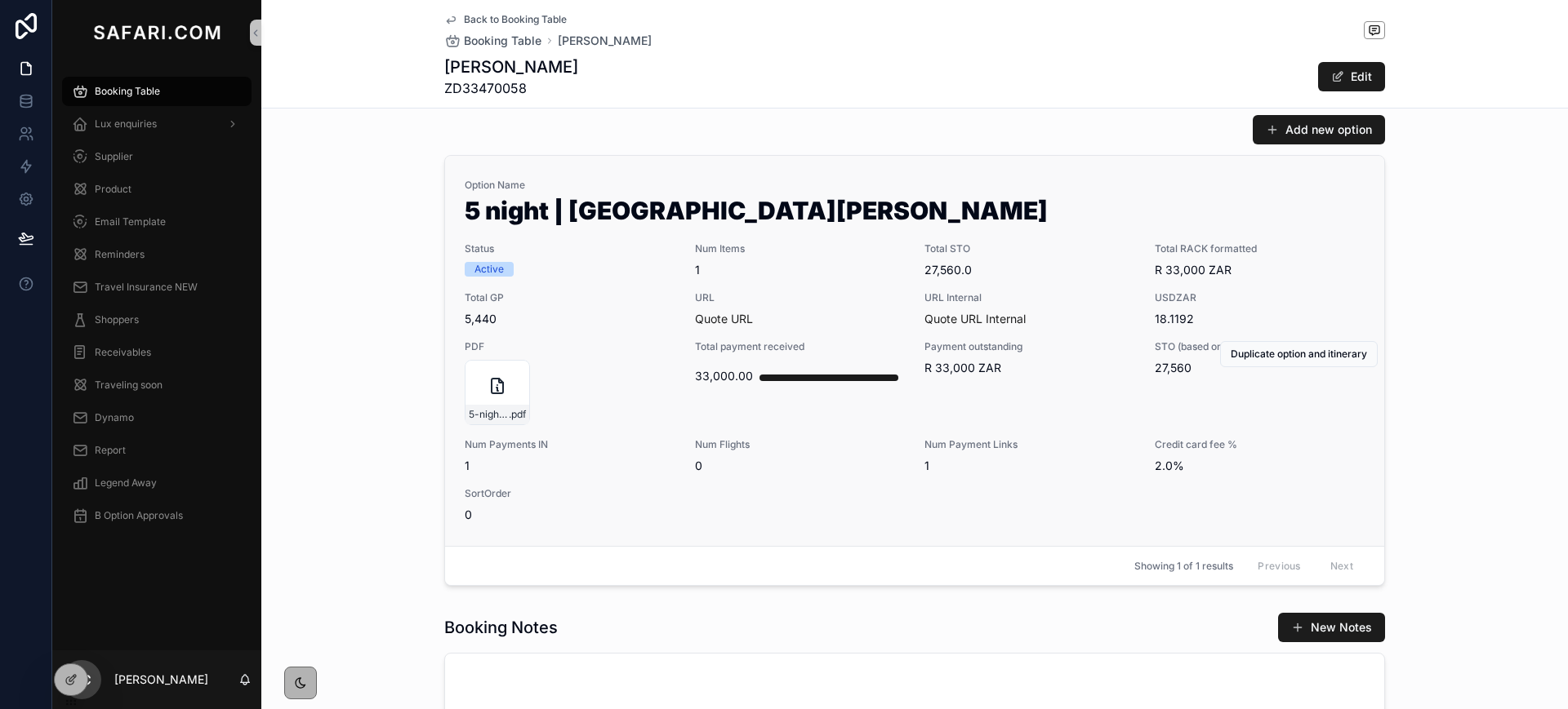
click at [832, 278] on span "1" at bounding box center [800, 270] width 211 height 16
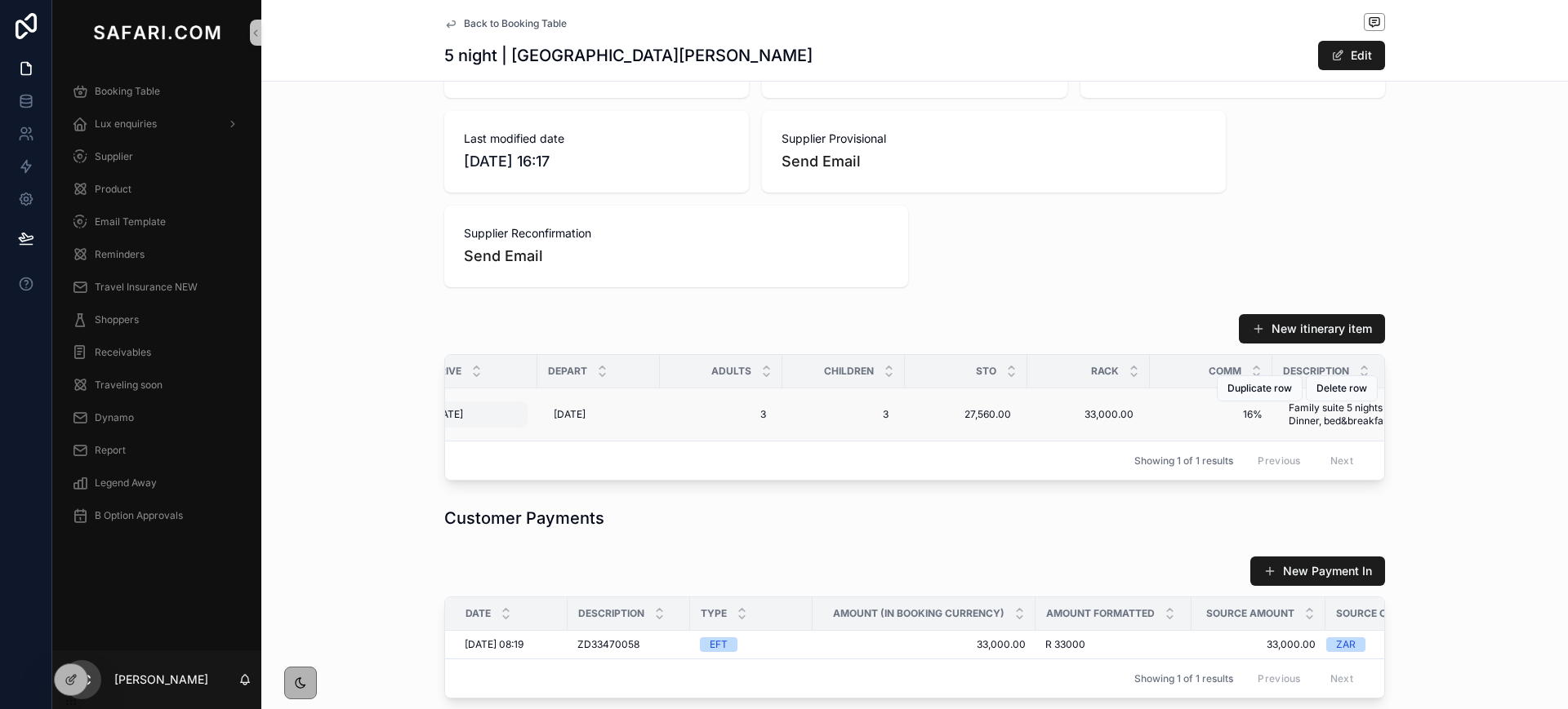
scroll to position [0, 458]
click at [448, 24] on icon "scrollable content" at bounding box center [451, 24] width 13 height 13
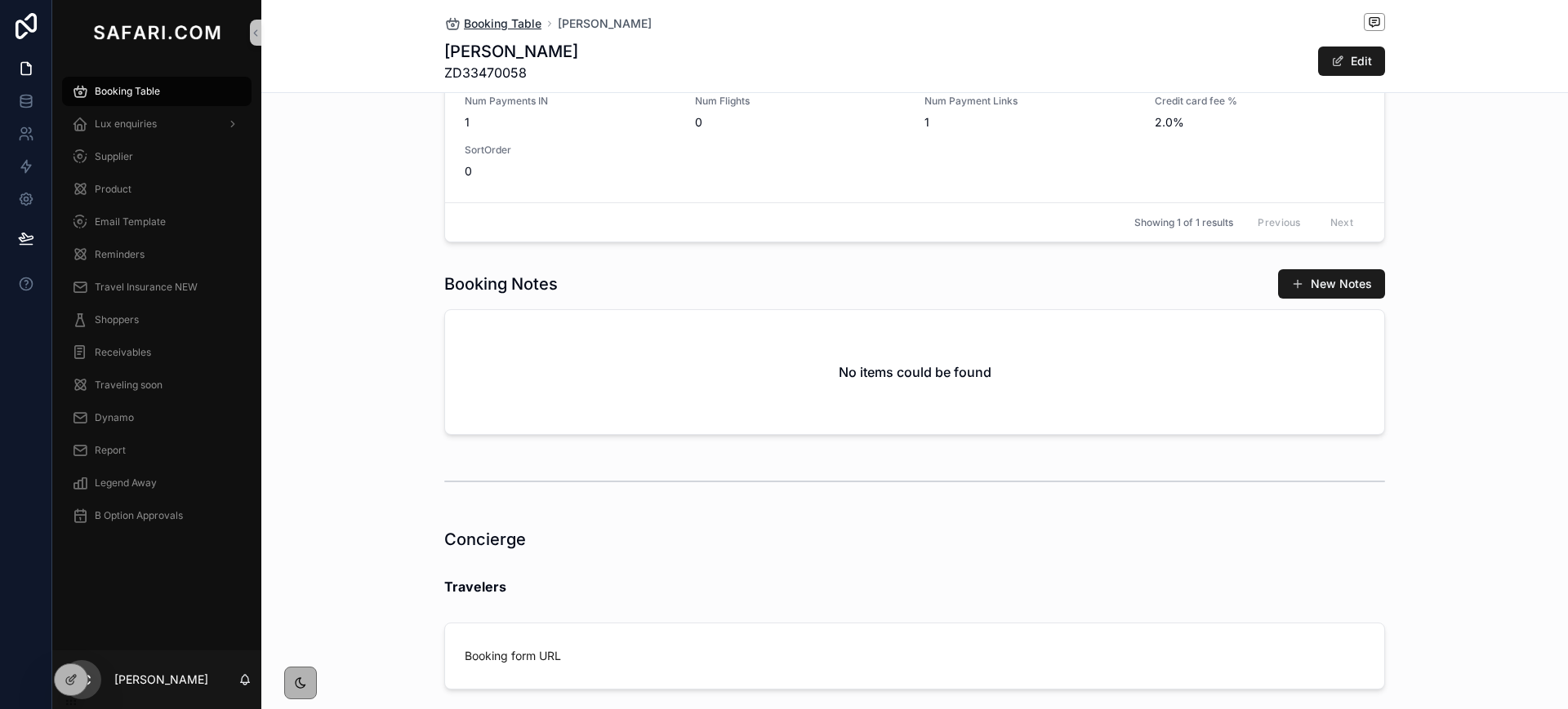
click at [503, 21] on span "Booking Table" at bounding box center [503, 24] width 78 height 16
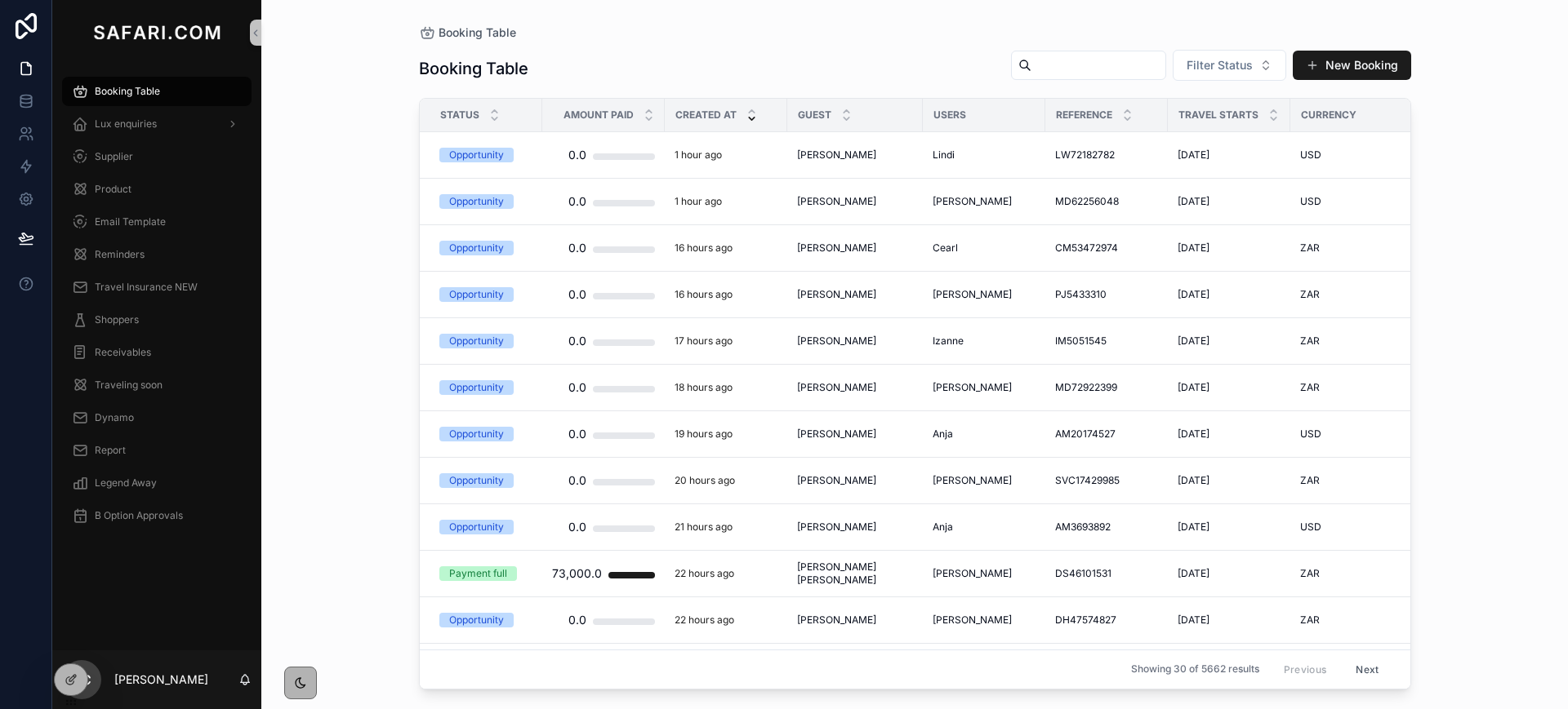
click at [1139, 63] on input "scrollable content" at bounding box center [1098, 65] width 134 height 23
paste input "*********"
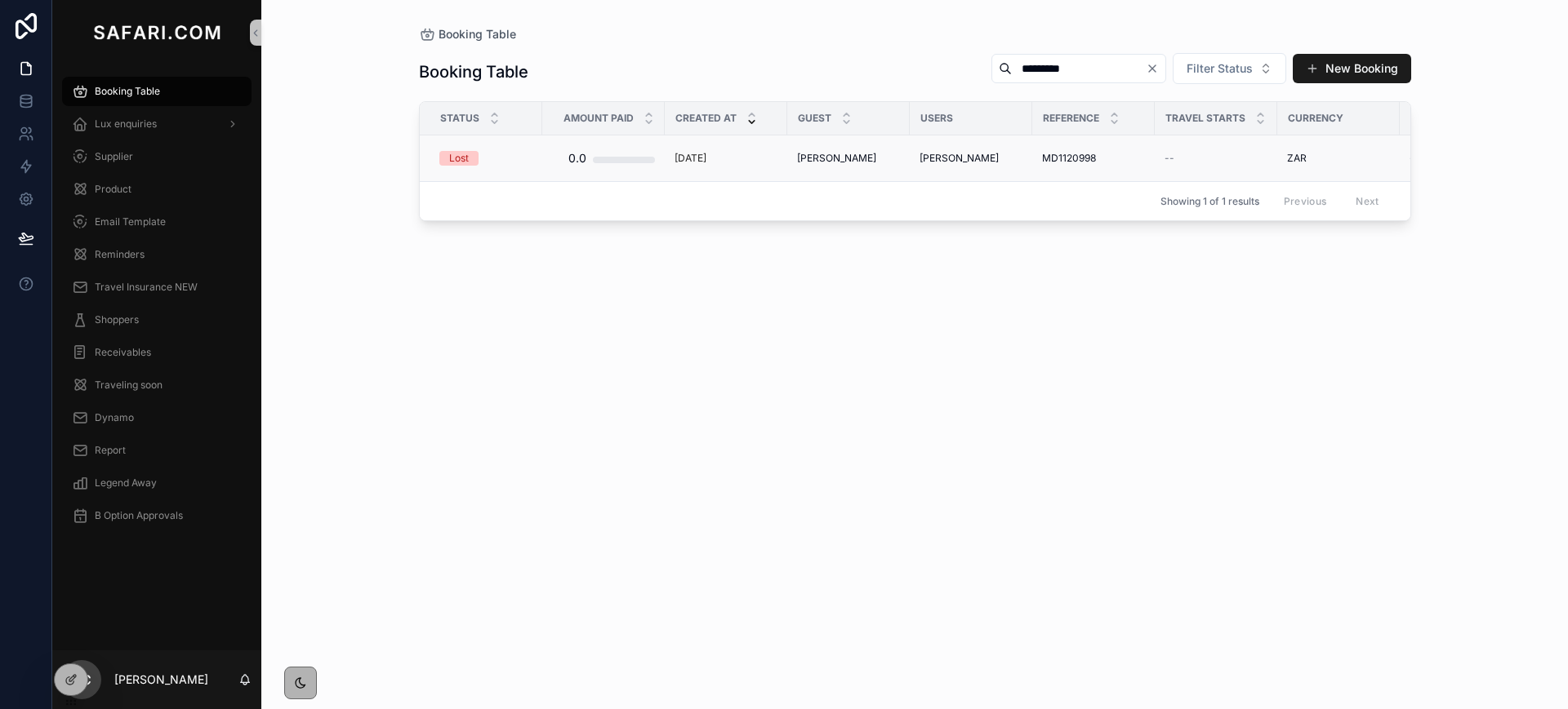
type input "*********"
click at [808, 159] on span "[PERSON_NAME]" at bounding box center [837, 158] width 80 height 13
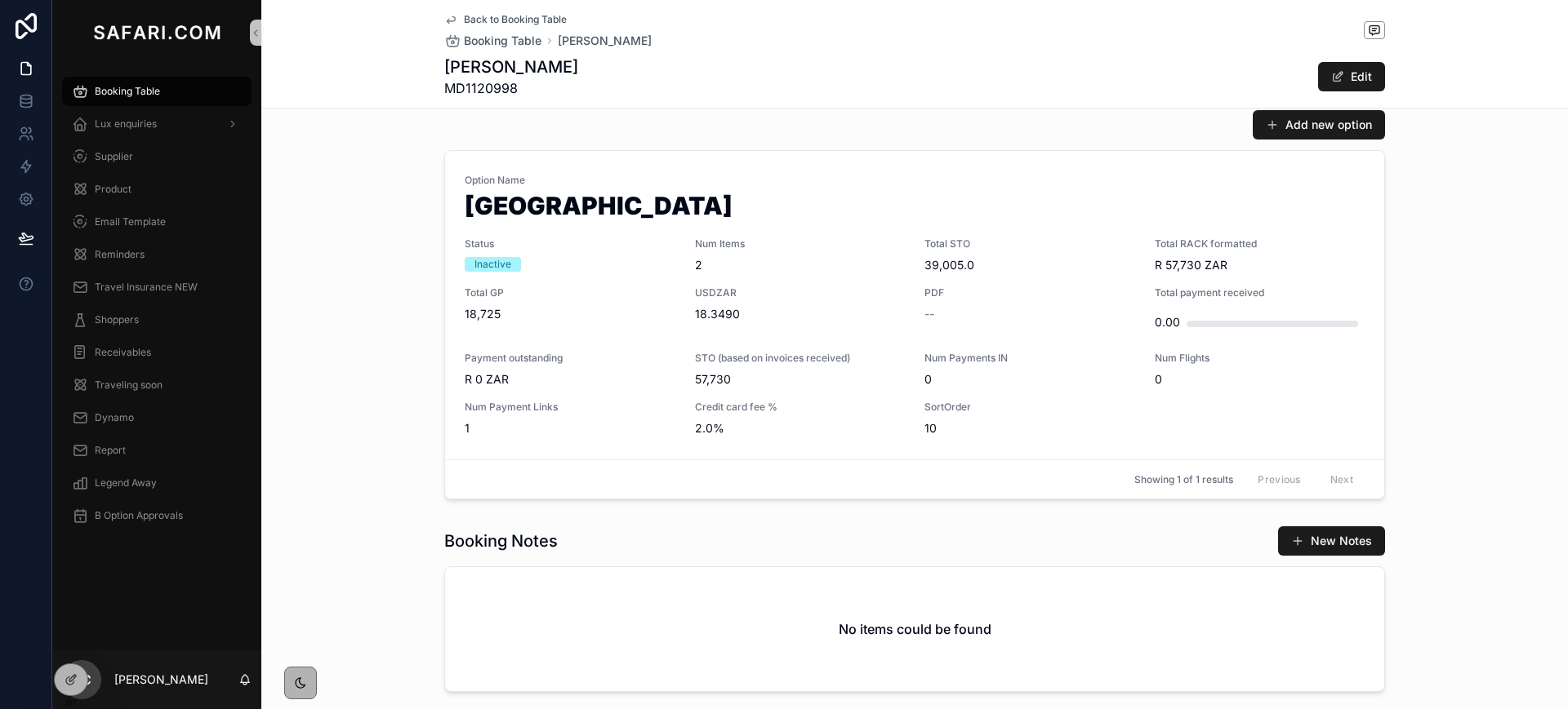
scroll to position [780, 0]
click at [846, 297] on span "USDZAR" at bounding box center [800, 292] width 211 height 13
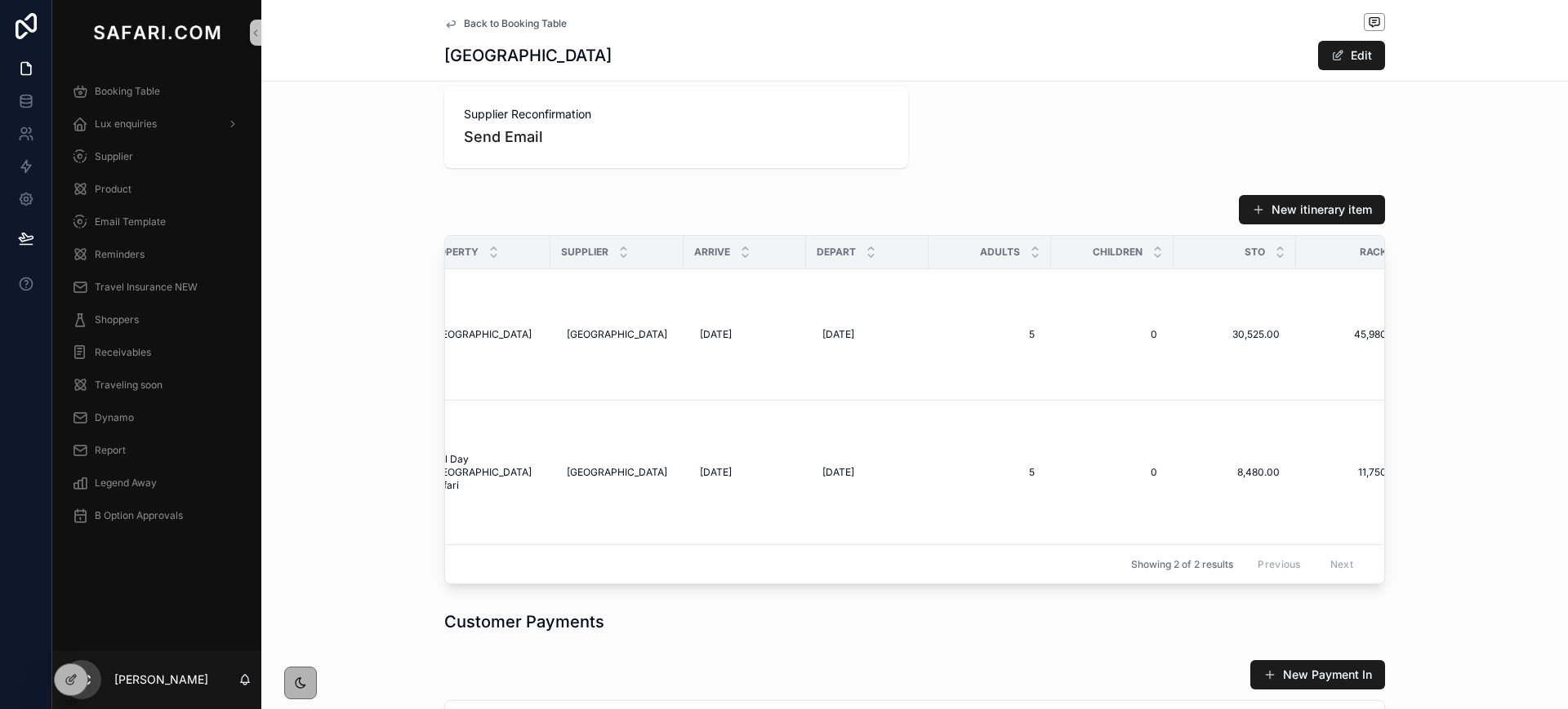
scroll to position [0, 191]
click at [117, 188] on span "Product" at bounding box center [113, 189] width 37 height 13
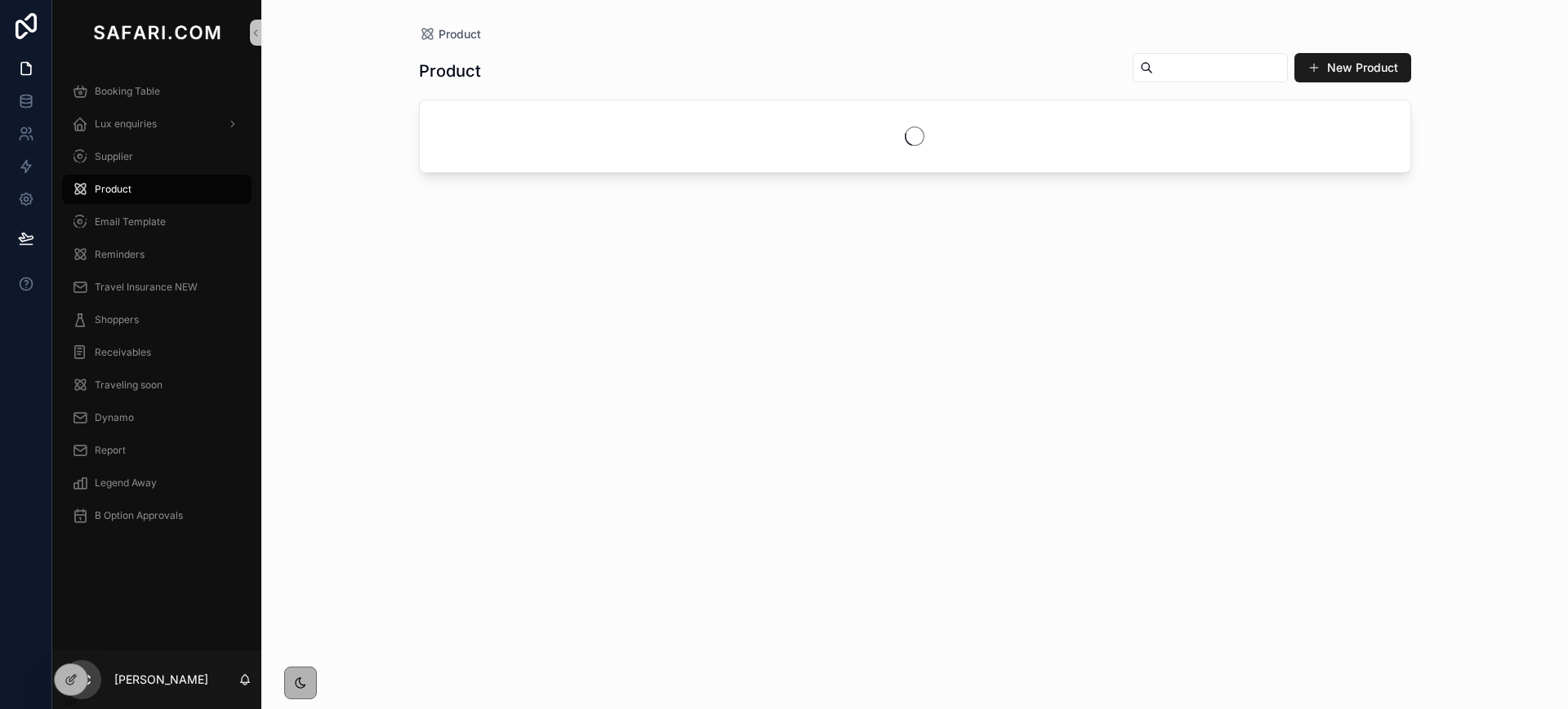
click at [1202, 68] on input "scrollable content" at bounding box center [1220, 67] width 134 height 23
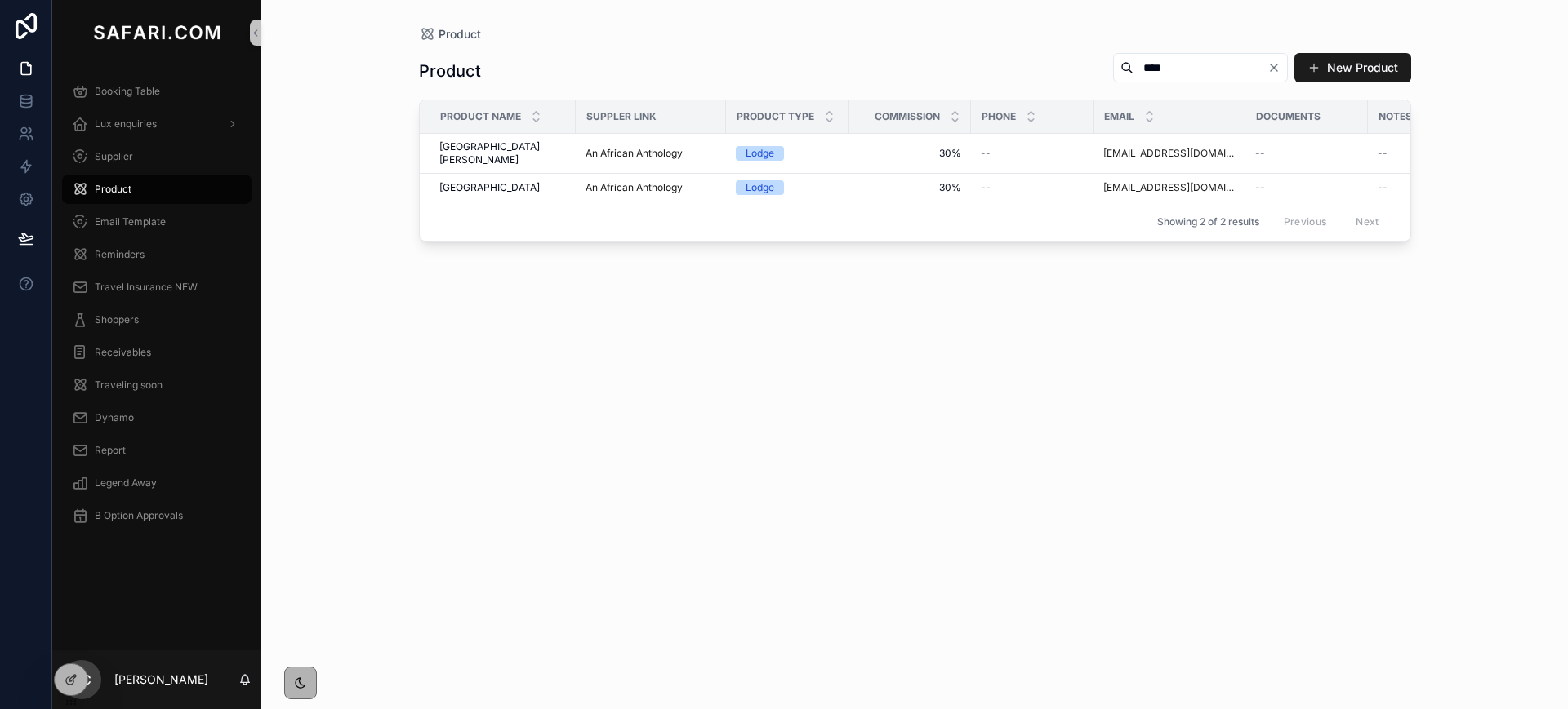
type input "****"
click at [123, 154] on span "Supplier" at bounding box center [114, 156] width 38 height 13
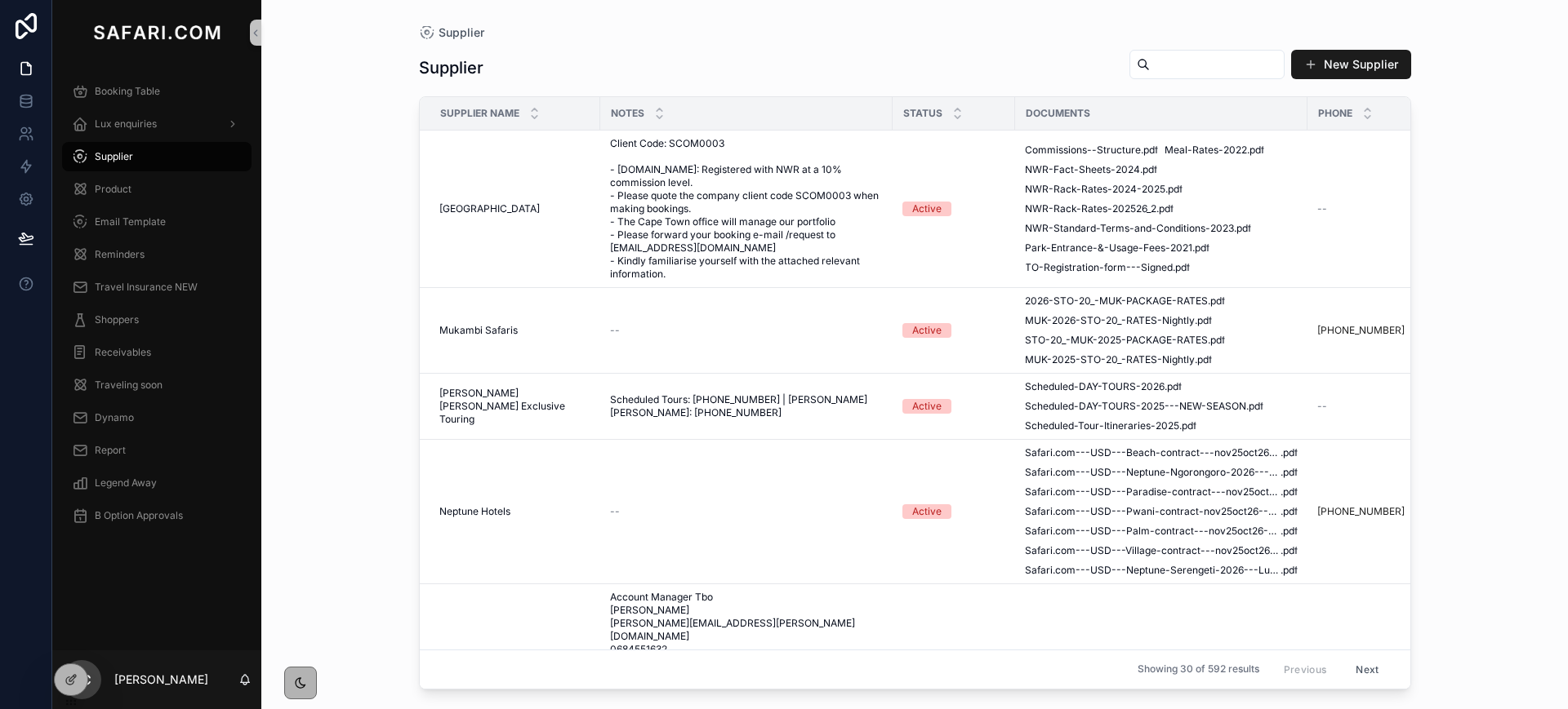
click at [1168, 60] on input "scrollable content" at bounding box center [1217, 64] width 134 height 23
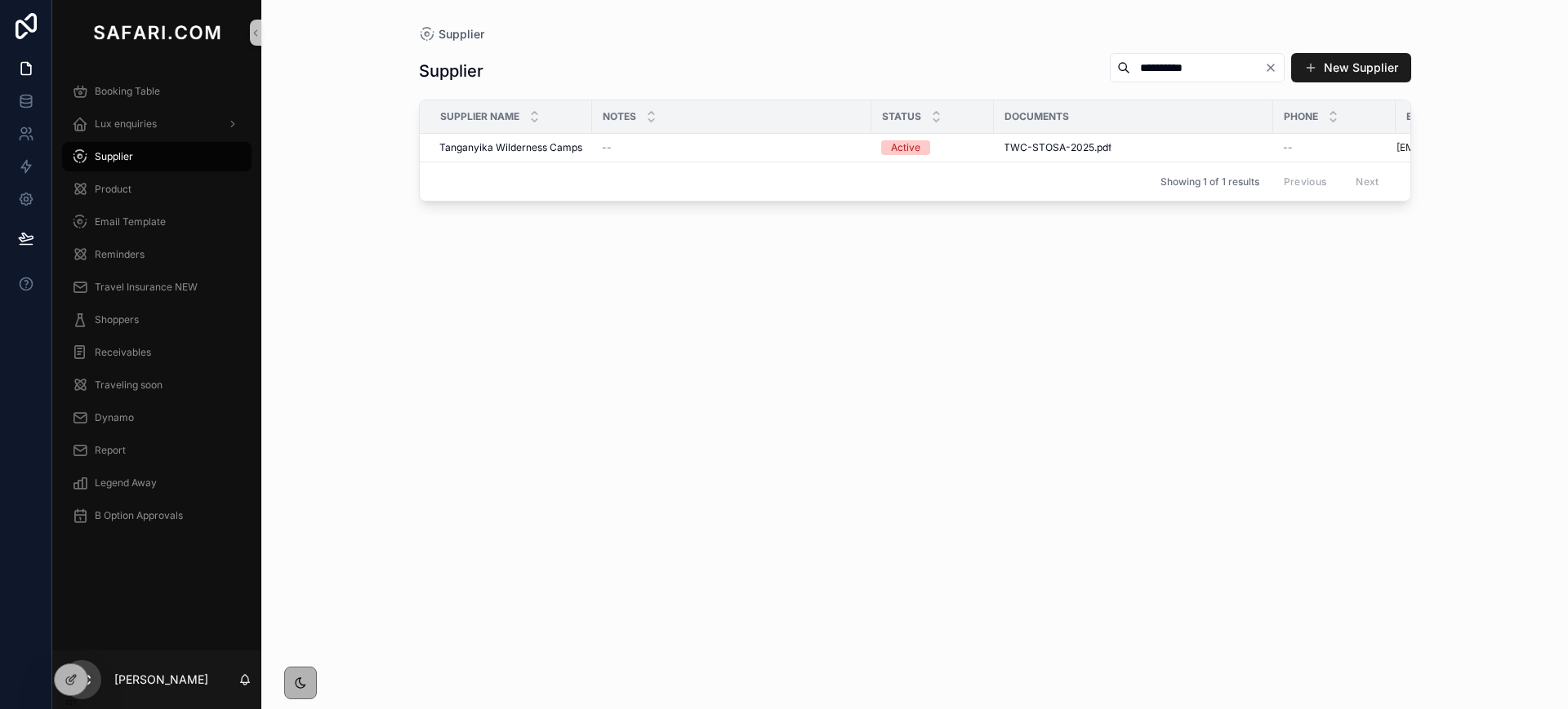
type input "**********"
click at [464, 143] on span "Tanganyika Wilderness Camps" at bounding box center [511, 147] width 143 height 13
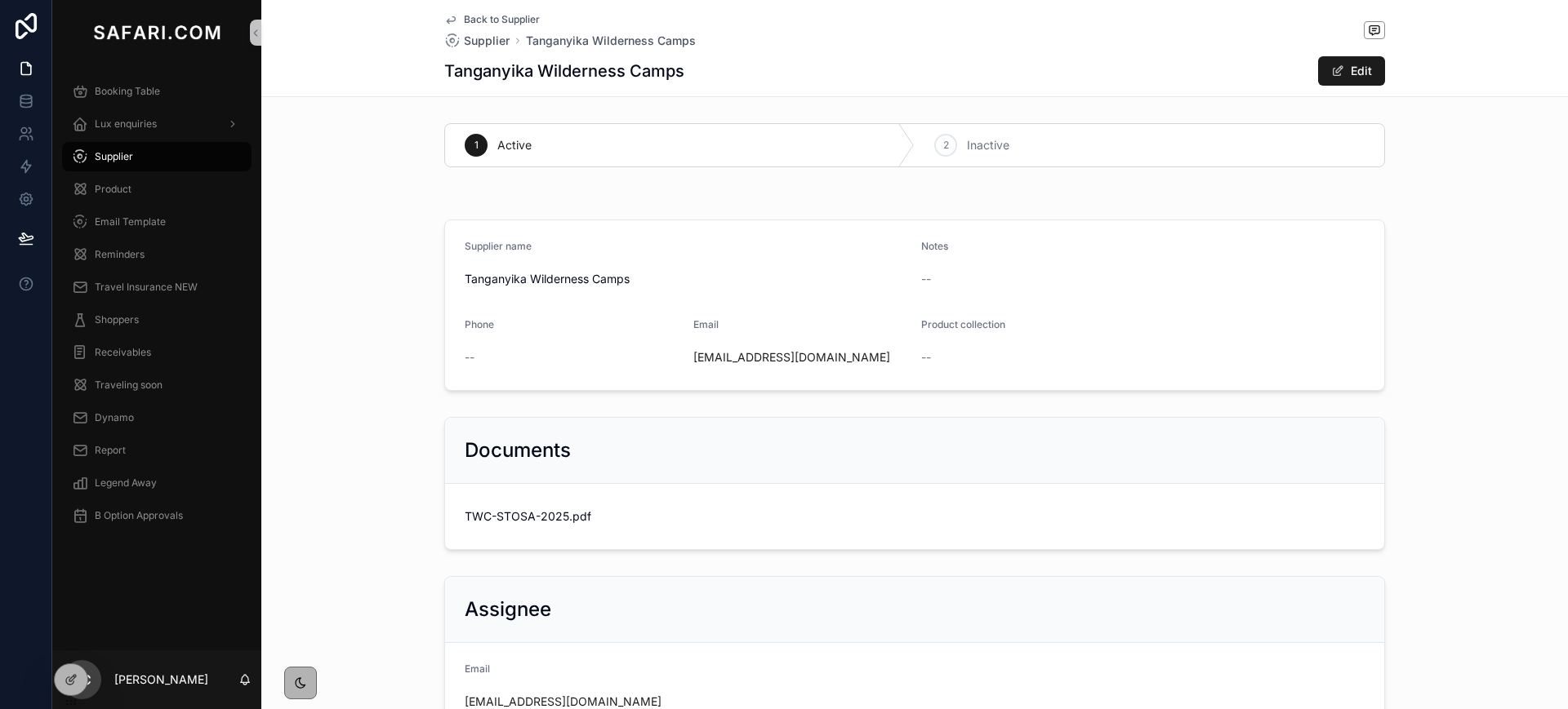
scroll to position [137, 0]
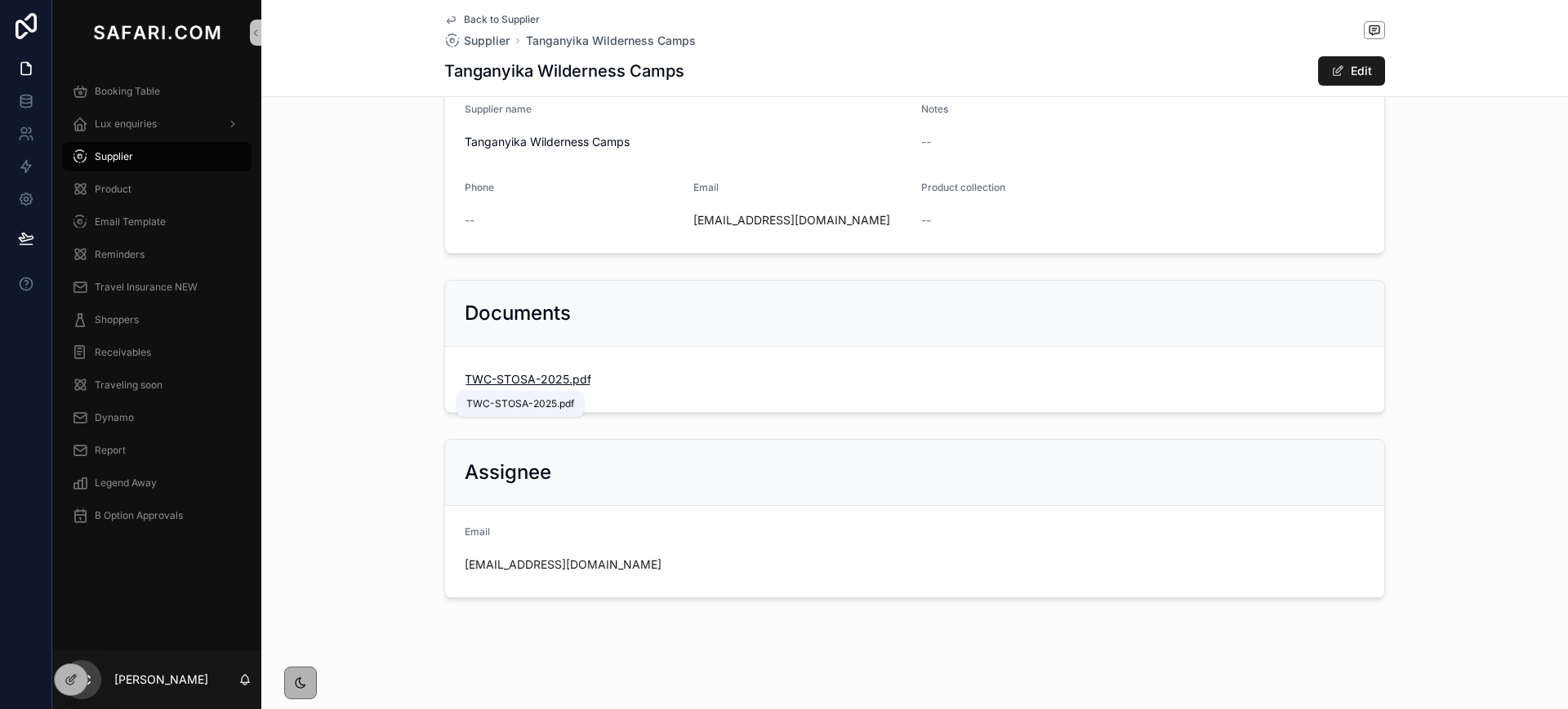
click at [509, 376] on span "TWC-STOSA-2025" at bounding box center [517, 380] width 105 height 16
